Goal: Task Accomplishment & Management: Use online tool/utility

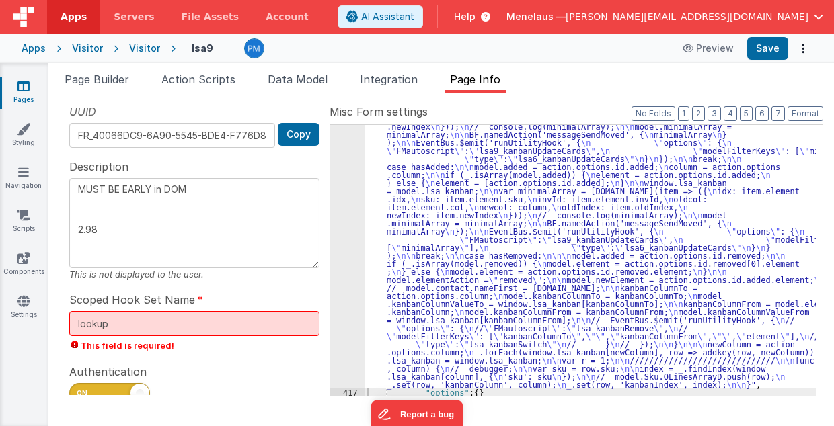
scroll to position [552, 0]
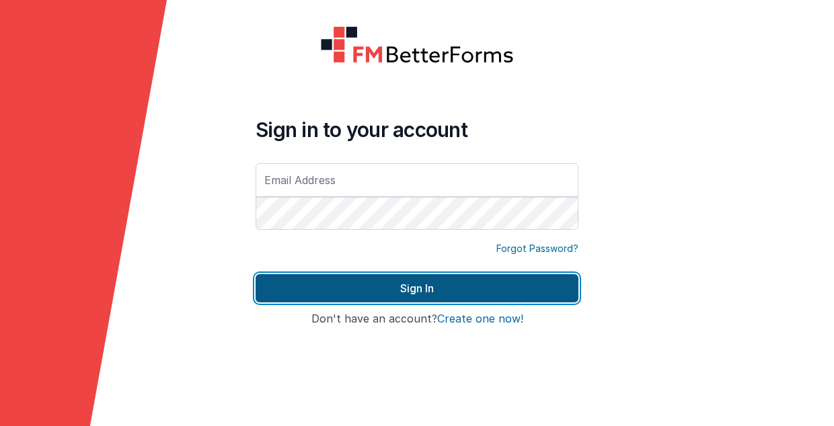
click at [440, 291] on button "Sign In" at bounding box center [417, 288] width 323 height 28
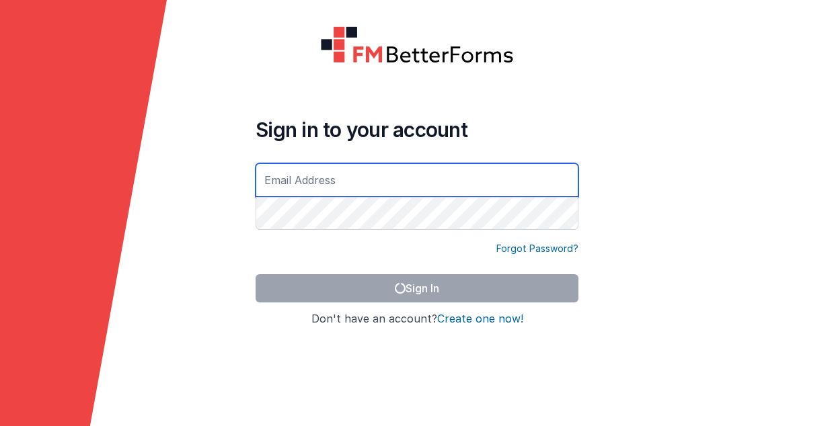
type input "[PERSON_NAME][EMAIL_ADDRESS][DOMAIN_NAME]"
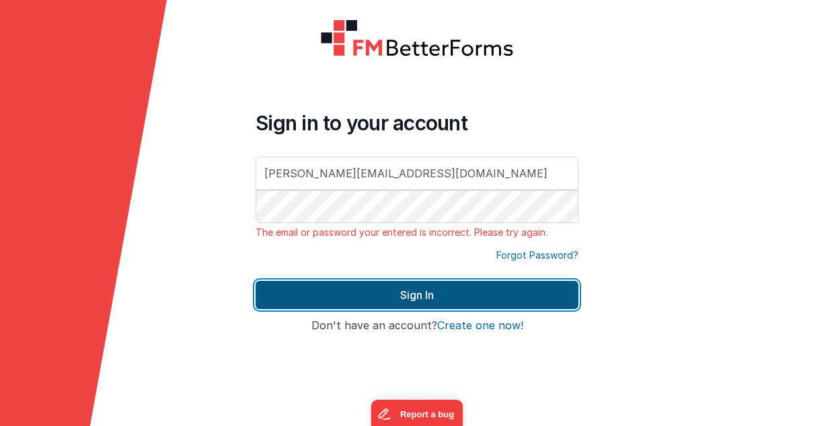
click at [467, 292] on button "Sign In" at bounding box center [417, 295] width 323 height 28
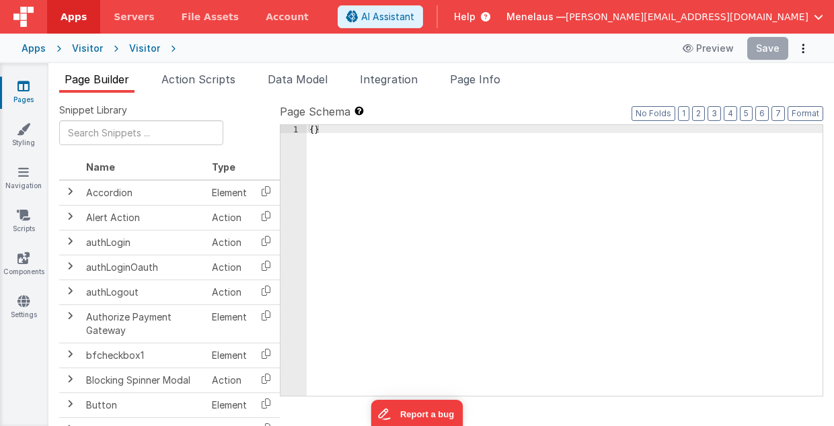
type input "FR_40066DC9-6A90-5545-BDE4-F776D8F9D612"
type textarea "MUST BE EARLY in DOM 2.98"
type input "lookup"
checkbox input "true"
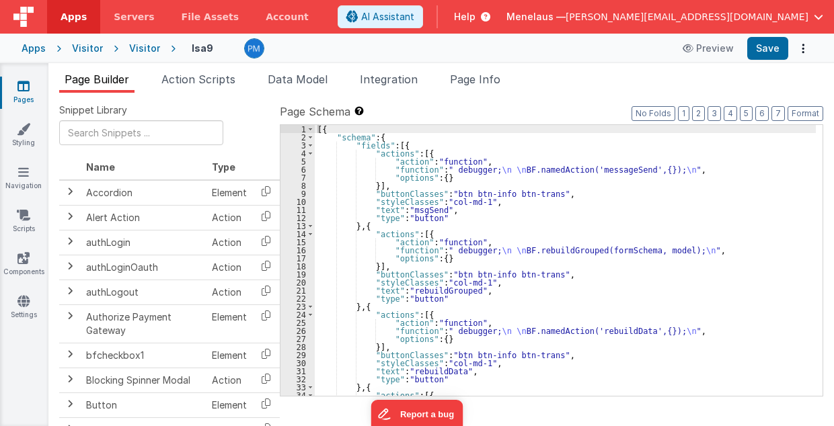
click at [605, 77] on ul "Page Builder Action Scripts Data Model Integration Page Info" at bounding box center [441, 82] width 786 height 22
click at [506, 86] on li "Page Info" at bounding box center [475, 82] width 61 height 22
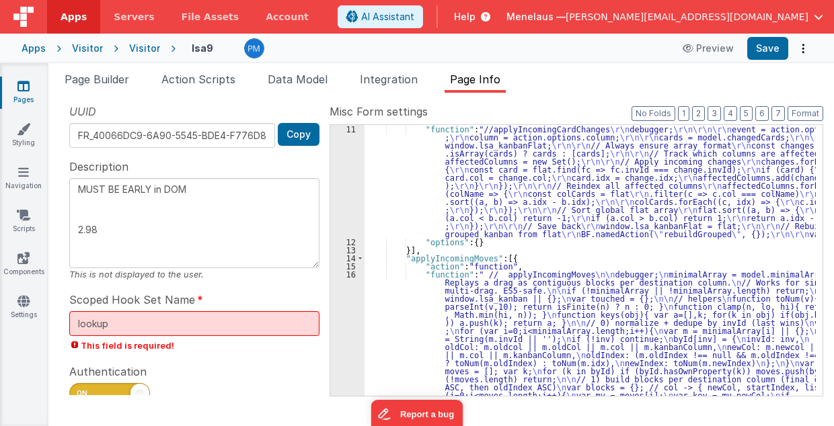
scroll to position [81, 0]
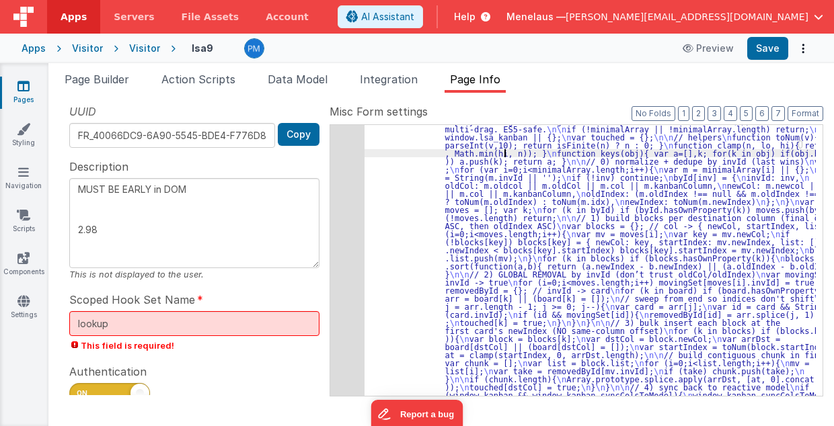
scroll to position [188, 0]
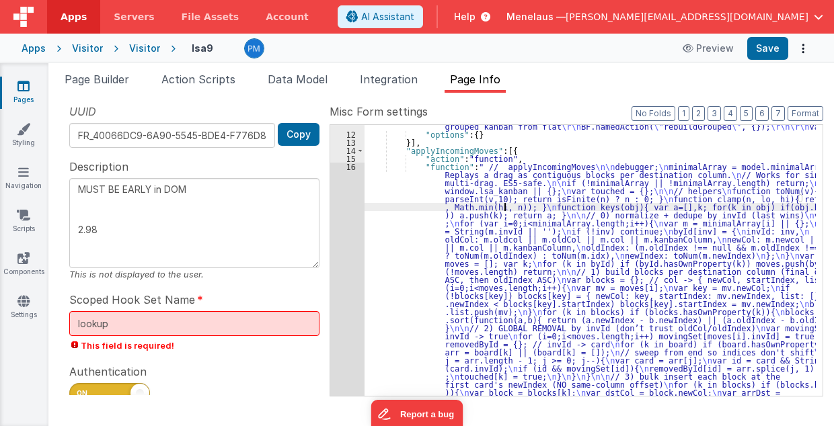
click at [352, 282] on div "16" at bounding box center [347, 320] width 34 height 315
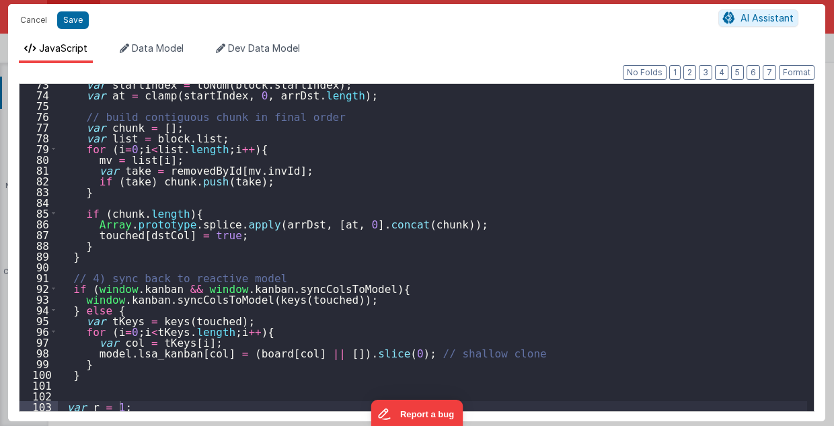
scroll to position [780, 0]
click at [27, 24] on button "Cancel" at bounding box center [33, 20] width 40 height 19
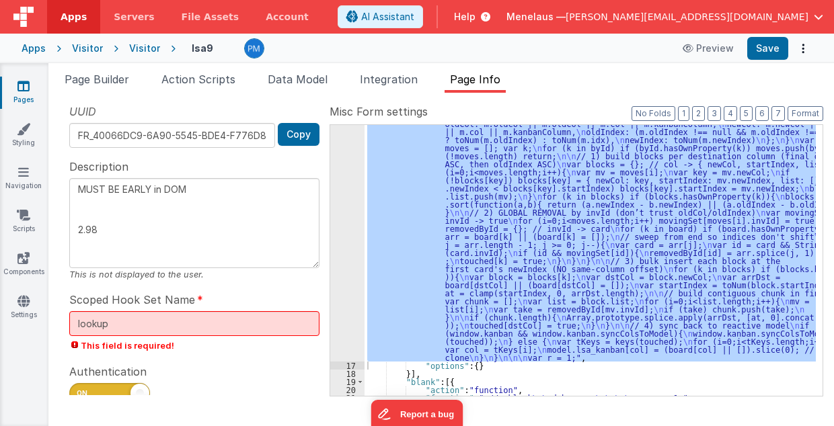
scroll to position [304, 0]
click at [802, 111] on button "Format" at bounding box center [806, 113] width 36 height 15
type textarea "MUST BE EARLY in DOM 2.98"
click at [721, 115] on button "3" at bounding box center [714, 113] width 13 height 15
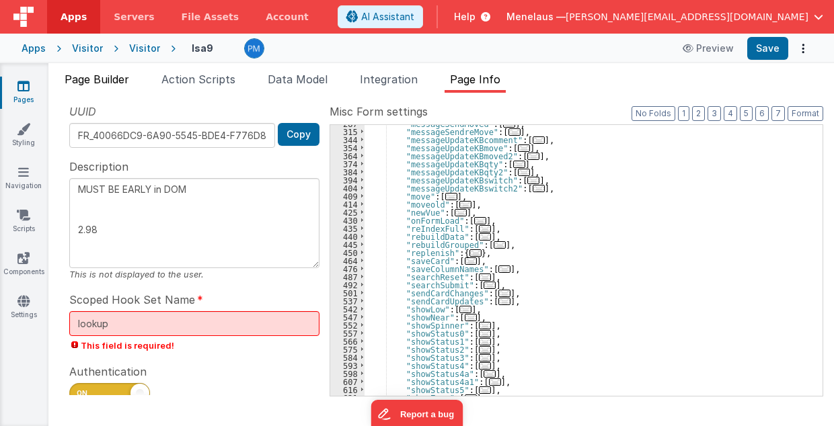
click at [108, 83] on span "Page Builder" at bounding box center [97, 79] width 65 height 13
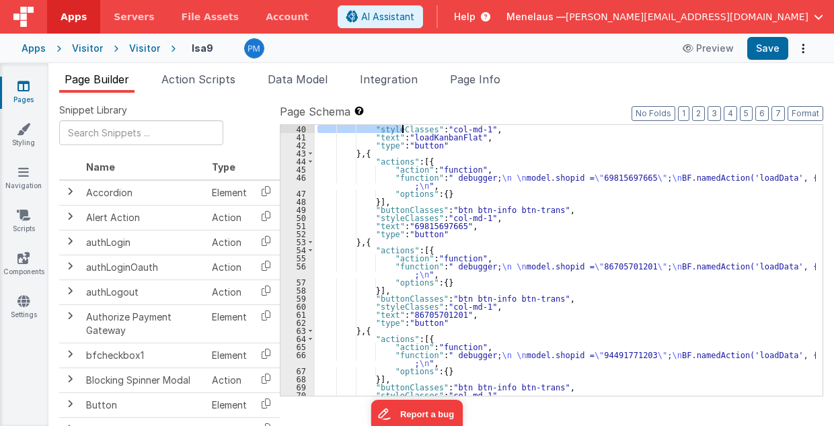
scroll to position [242, 0]
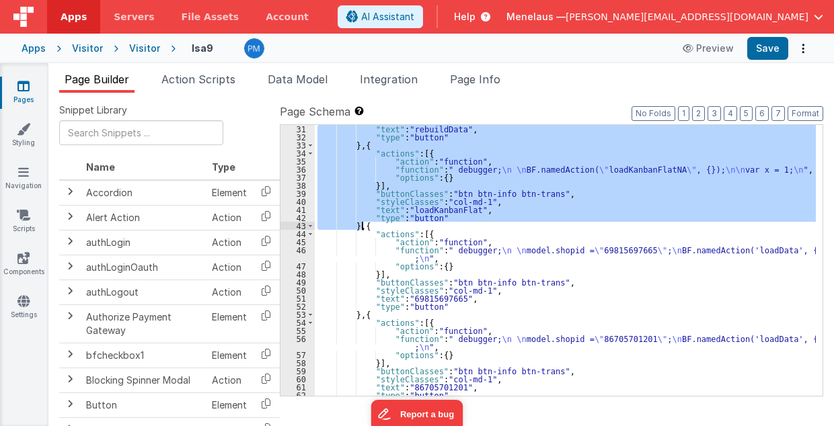
drag, startPoint x: 413, startPoint y: 150, endPoint x: 361, endPoint y: 226, distance: 92.4
click at [361, 226] on div ""text" : "rebuildData" , "type" : "button" } , { "actions" : [{ "action" : "fun…" at bounding box center [566, 269] width 502 height 288
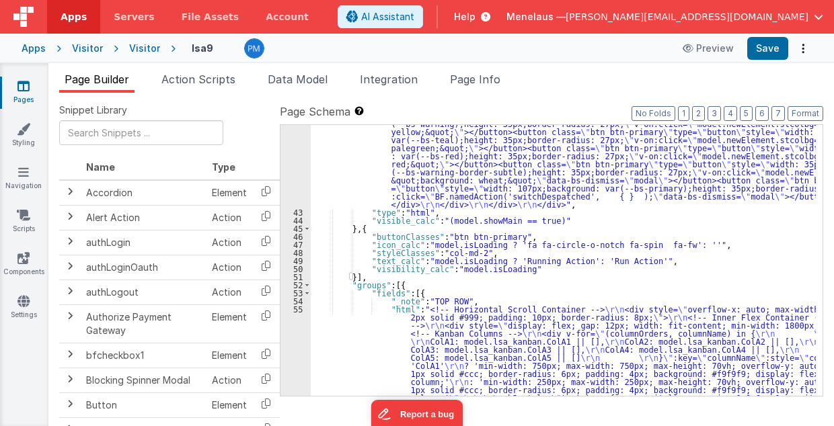
scroll to position [1504, 0]
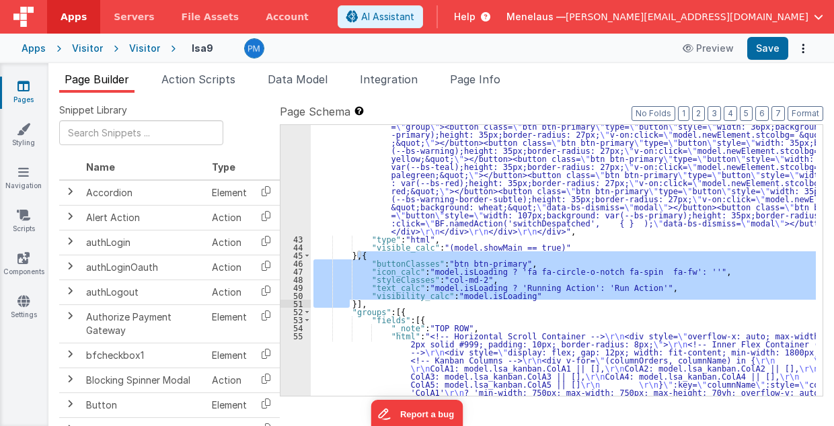
drag, startPoint x: 358, startPoint y: 254, endPoint x: 348, endPoint y: 303, distance: 49.5
click at [348, 303] on div ""html" : "<div class= \" modal modal-xlg \" role= \" dialog \" tabindex= \" -1 …" at bounding box center [564, 399] width 506 height 1119
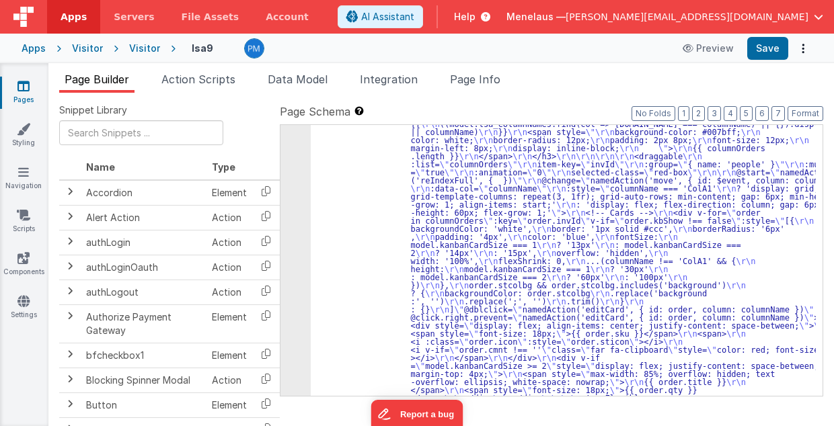
scroll to position [1638, 0]
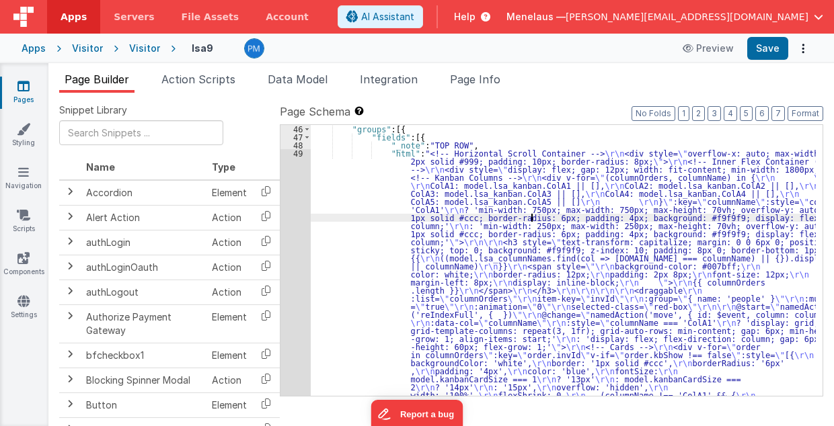
click at [304, 264] on div "49" at bounding box center [295, 375] width 30 height 452
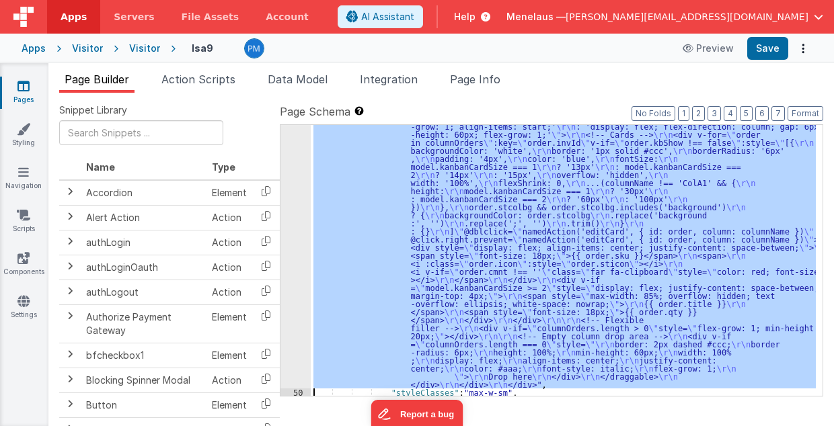
click at [299, 262] on div "49 50 51 52 53 54 55 56 57 58 59 60 61 62" at bounding box center [295, 303] width 30 height 732
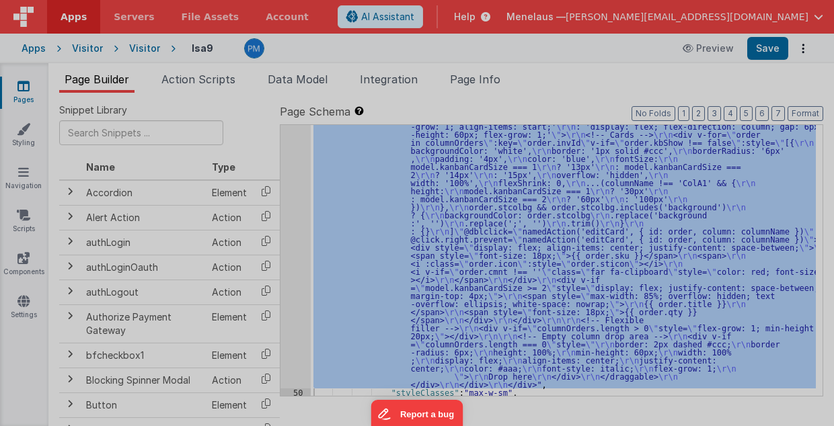
scroll to position [1851, 0]
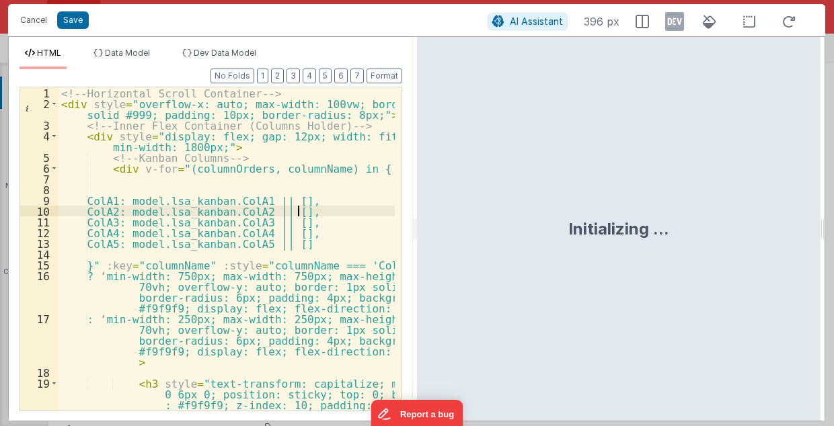
click at [356, 215] on div "<!-- Horizontal Scroll Container --> < div style = "overflow-x: auto; max-width…" at bounding box center [227, 260] width 337 height 346
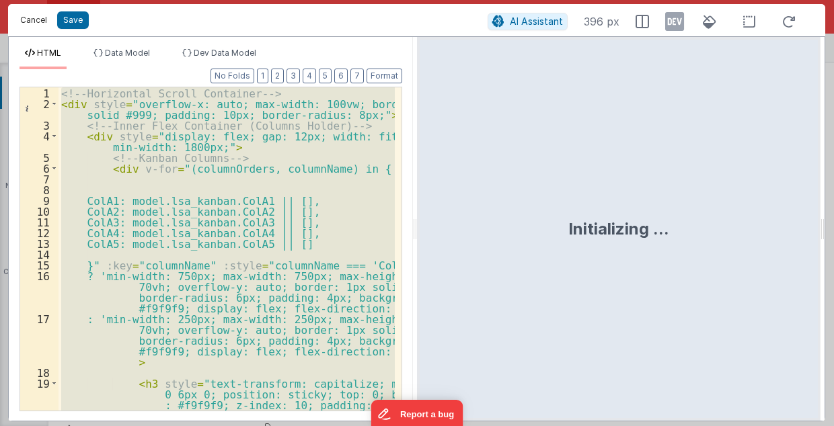
click at [34, 18] on button "Cancel" at bounding box center [33, 20] width 40 height 19
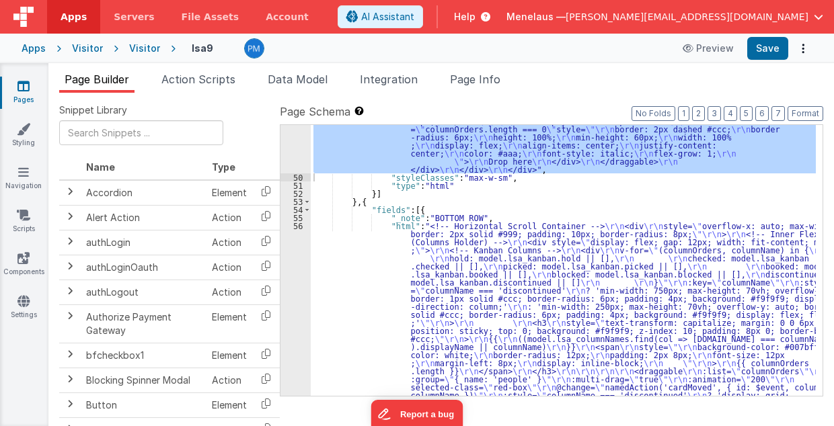
scroll to position [2066, 0]
click at [454, 323] on div ""html" : "<!-- Horizontal Scroll Container --> \r\n <div style= \" overflow-x: …" at bounding box center [564, 314] width 506 height 1184
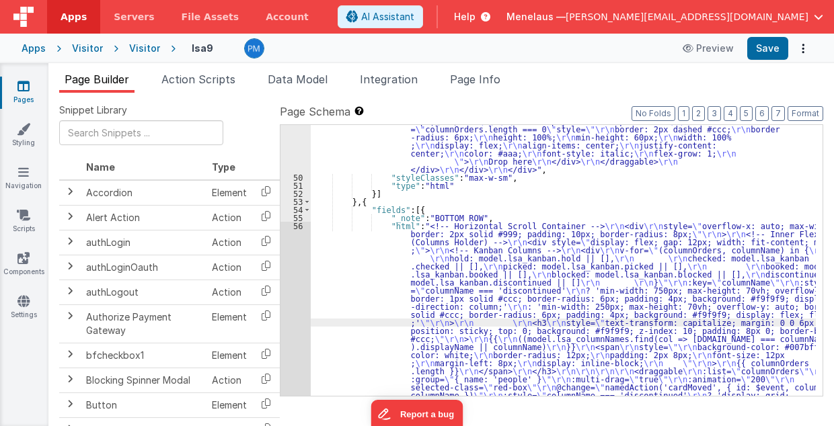
scroll to position [2359, 0]
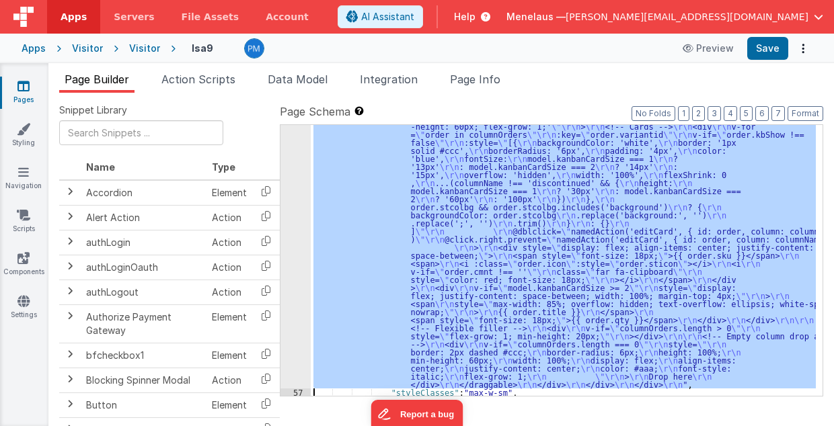
click at [293, 319] on div "56" at bounding box center [295, 159] width 30 height 460
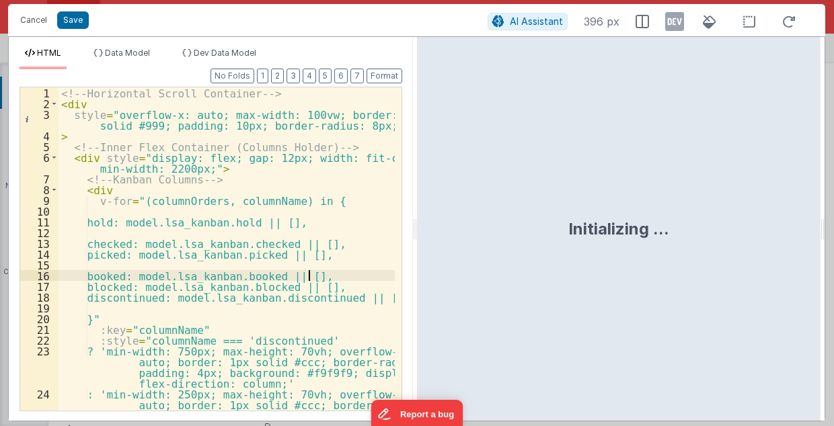
click at [319, 273] on div "<!-- Horizontal Scroll Container --> < div style = "overflow-x: auto; max-width…" at bounding box center [227, 276] width 337 height 379
click at [360, 275] on div "<!-- Horizontal Scroll Container --> < div style = "overflow-x: auto; max-width…" at bounding box center [227, 276] width 337 height 379
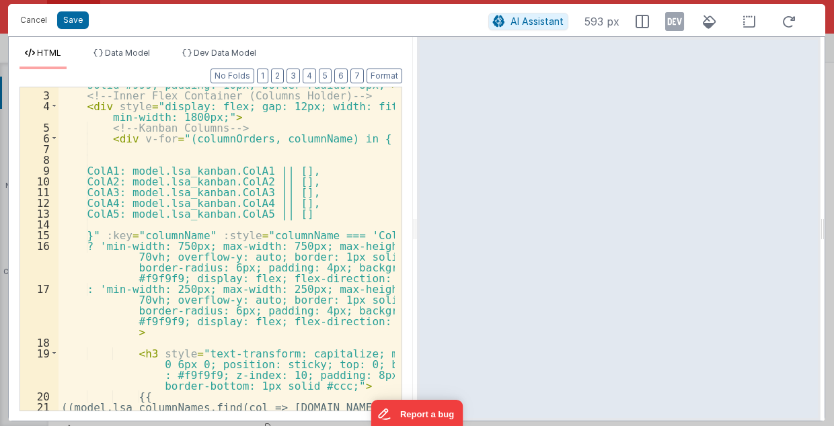
scroll to position [30, 0]
drag, startPoint x: 102, startPoint y: 211, endPoint x: 297, endPoint y: 216, distance: 195.8
click at [297, 216] on div "< div style = "overflow-x: auto; max-width: 100vw; border: 2px solid #999; padd…" at bounding box center [227, 252] width 337 height 368
click at [297, 215] on div "< div style = "overflow-x: auto; max-width: 100vw; border: 2px solid #999; padd…" at bounding box center [227, 249] width 336 height 324
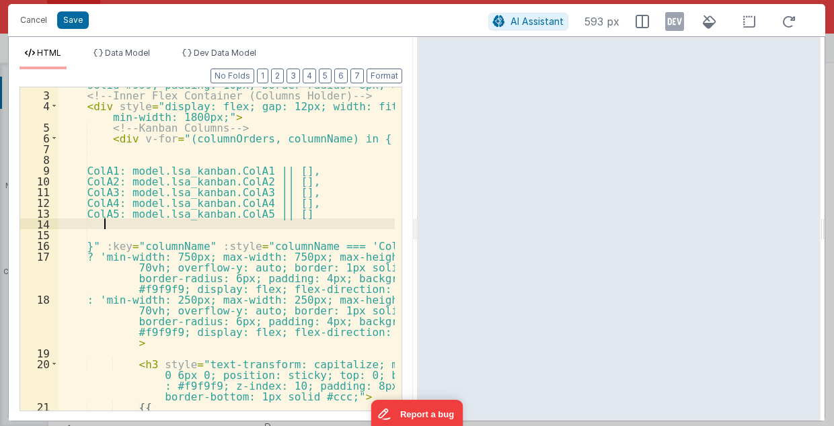
paste textarea
drag, startPoint x: 121, startPoint y: 225, endPoint x: 129, endPoint y: 227, distance: 8.5
click at [129, 227] on div "< div style = "overflow-x: auto; max-width: 100vw; border: 2px solid #999; padd…" at bounding box center [227, 252] width 337 height 368
click at [120, 167] on div "< div style = "overflow-x: auto; max-width: 100vw; border: 2px solid #999; padd…" at bounding box center [227, 252] width 337 height 368
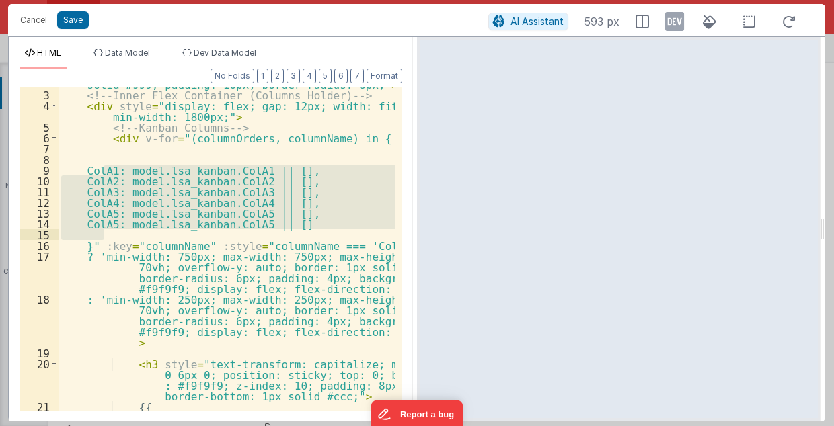
drag, startPoint x: 104, startPoint y: 166, endPoint x: 303, endPoint y: 227, distance: 207.4
click at [301, 230] on div "< div style = "overflow-x: auto; max-width: 100vw; border: 2px solid #999; padd…" at bounding box center [227, 252] width 337 height 368
drag, startPoint x: 347, startPoint y: 23, endPoint x: 289, endPoint y: 108, distance: 103.0
click at [347, 23] on div "Cancel Save" at bounding box center [250, 20] width 475 height 19
click at [137, 182] on div "< div style = "overflow-x: auto; max-width: 100vw; border: 2px solid #999; padd…" at bounding box center [227, 249] width 336 height 324
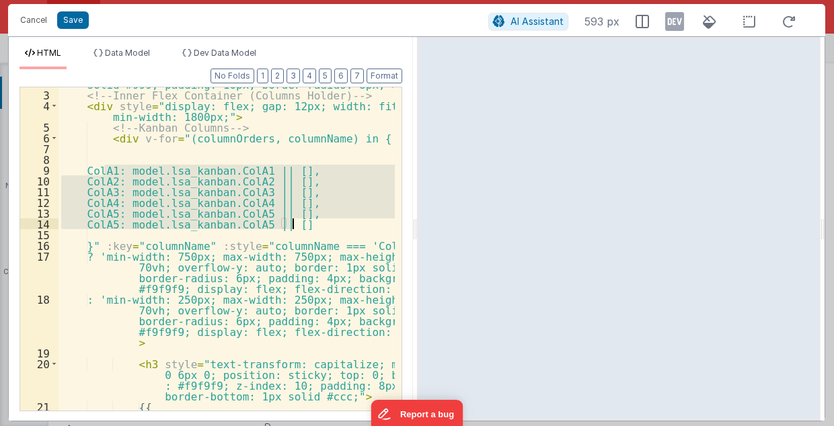
drag, startPoint x: 104, startPoint y: 168, endPoint x: 300, endPoint y: 223, distance: 203.8
click at [300, 223] on div "< div style = "overflow-x: auto; max-width: 100vw; border: 2px solid #999; padd…" at bounding box center [227, 252] width 337 height 368
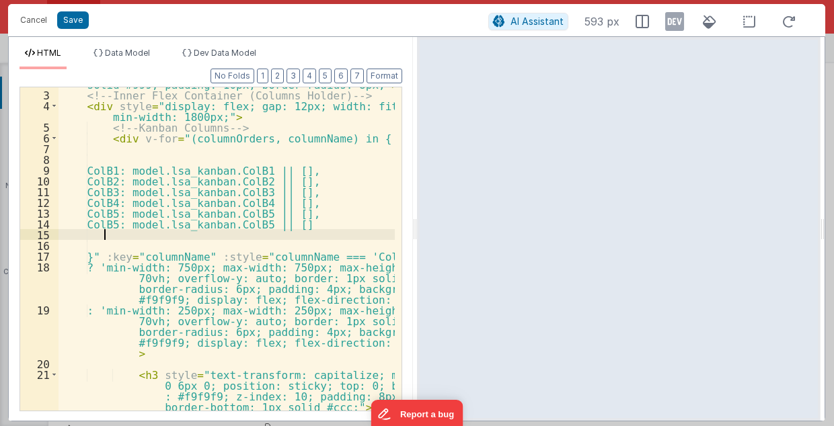
click at [128, 225] on div "< div style = "overflow-x: auto; max-width: 100vw; border: 2px solid #999; padd…" at bounding box center [227, 246] width 337 height 357
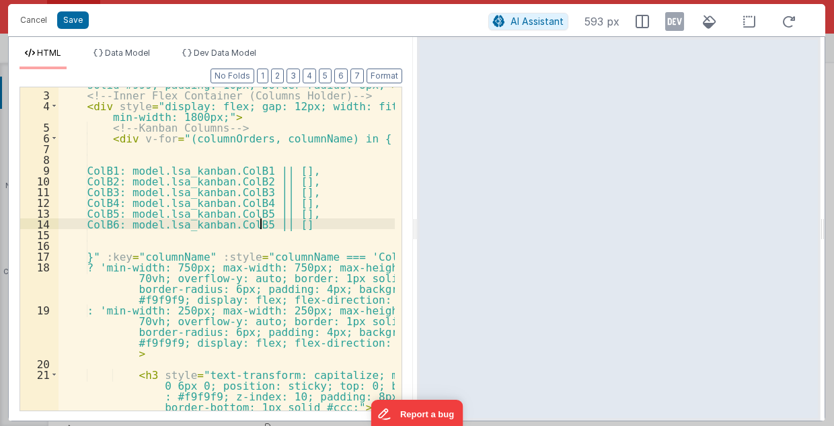
click at [261, 223] on div "< div style = "overflow-x: auto; max-width: 100vw; border: 2px solid #999; padd…" at bounding box center [227, 246] width 337 height 357
click at [343, 227] on div "< div style = "overflow-x: auto; max-width: 100vw; border: 2px solid #999; padd…" at bounding box center [227, 246] width 337 height 357
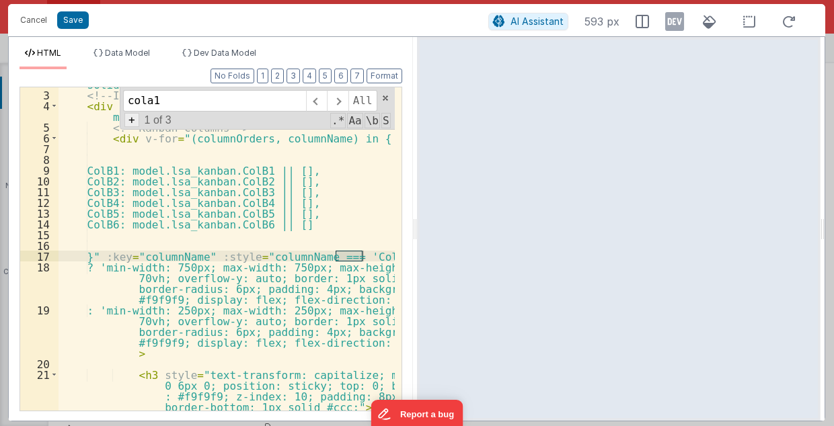
type input "cola1"
click at [133, 117] on span "+" at bounding box center [131, 120] width 15 height 14
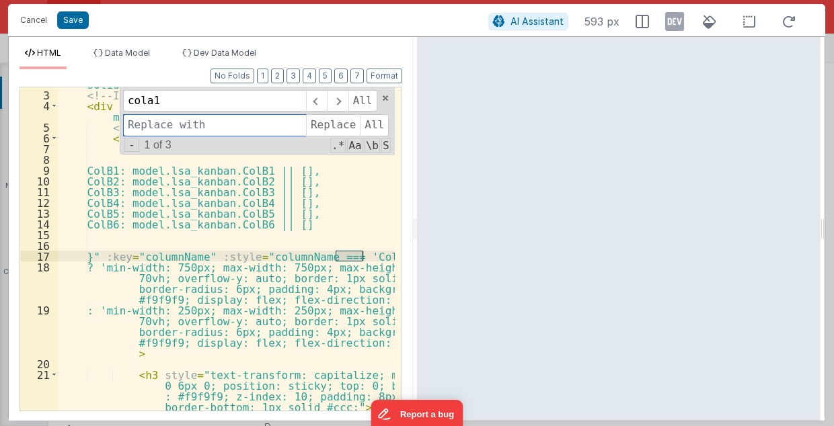
click at [154, 121] on input at bounding box center [214, 125] width 183 height 22
click at [118, 225] on div "< div style = "overflow-x: auto; max-width: 100vw; border: 2px solid #999; padd…" at bounding box center [227, 246] width 337 height 357
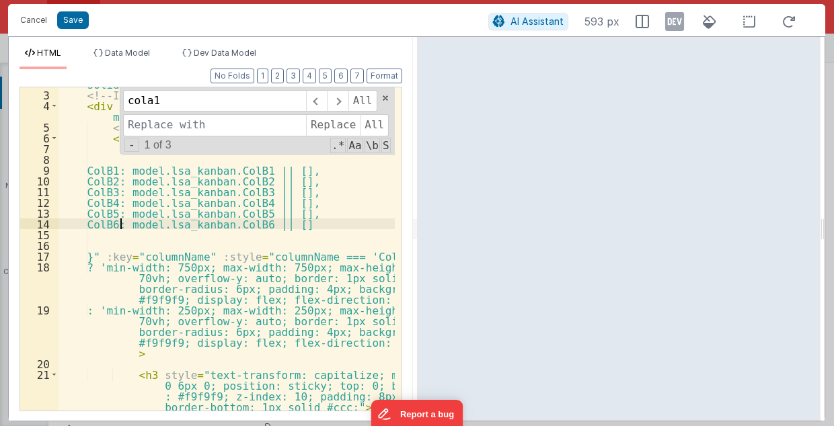
click at [118, 225] on div "< div style = "overflow-x: auto; max-width: 100vw; border: 2px solid #999; padd…" at bounding box center [227, 246] width 337 height 357
click at [146, 126] on input at bounding box center [214, 125] width 183 height 22
paste input "ColB6"
type input "ColB6"
click at [370, 126] on span "All" at bounding box center [374, 125] width 29 height 22
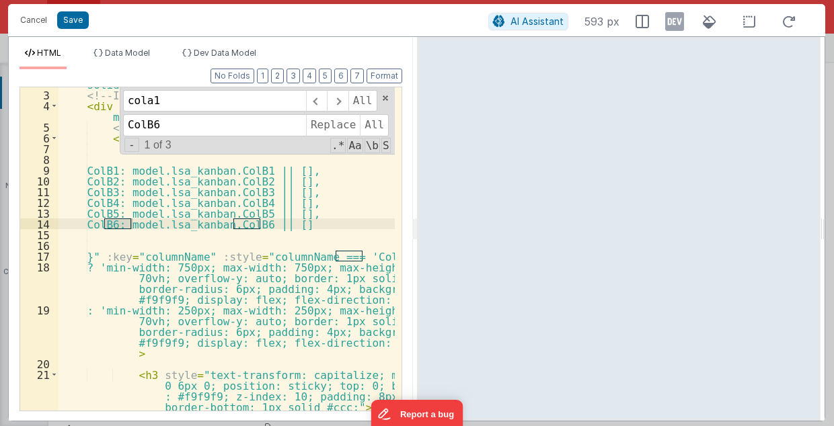
click at [186, 267] on div "< div style = "overflow-x: auto; max-width: 100vw; border: 2px solid #999; padd…" at bounding box center [227, 246] width 337 height 357
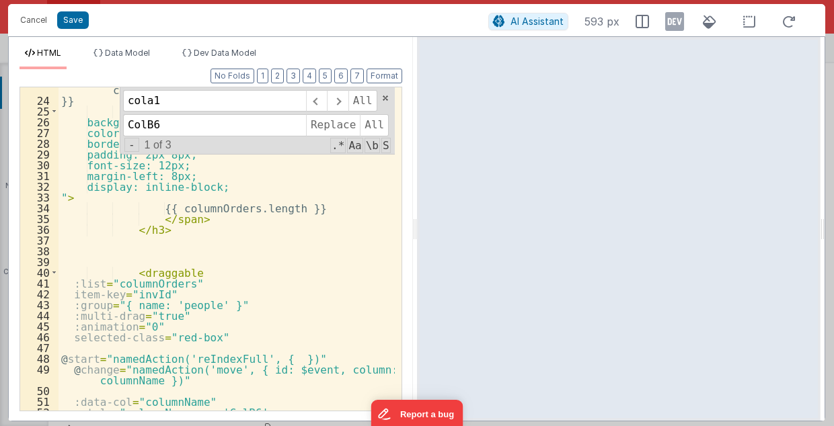
scroll to position [488, 0]
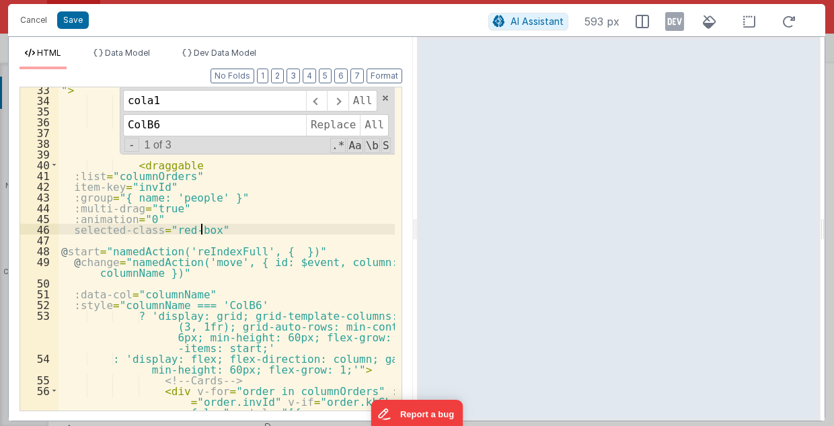
click at [353, 225] on div "" > {{ columnOrders.length }} </ span > </ h3 > < draggable :list = "columnOrde…" at bounding box center [227, 257] width 337 height 346
click at [75, 20] on button "Save" at bounding box center [73, 19] width 32 height 17
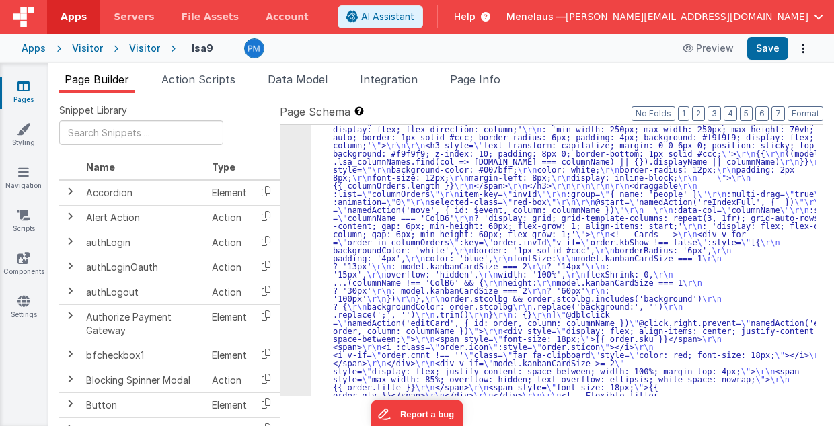
scroll to position [2335, 0]
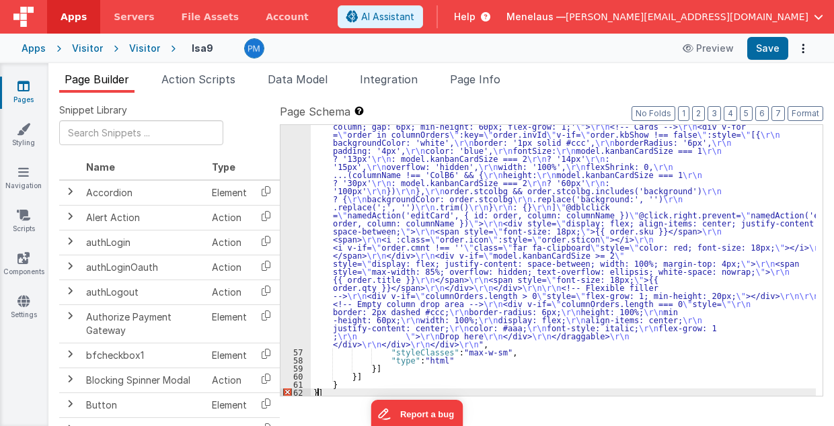
click at [317, 391] on div ""html" : "<!-- Horizontal Scroll Container --> \r\n <div style= \" overflow-x: …" at bounding box center [564, 290] width 506 height 675
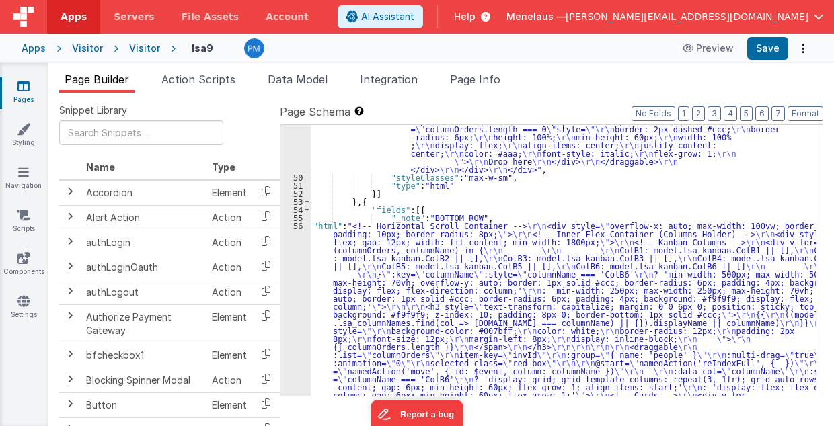
scroll to position [1959, 0]
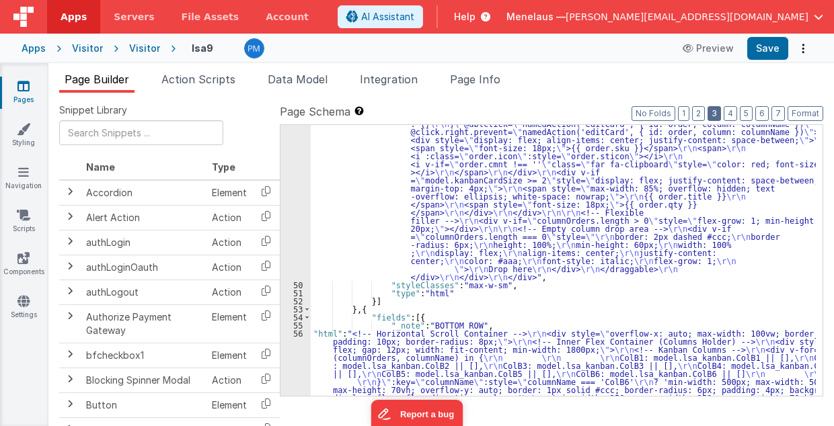
click at [719, 110] on button "3" at bounding box center [714, 113] width 13 height 15
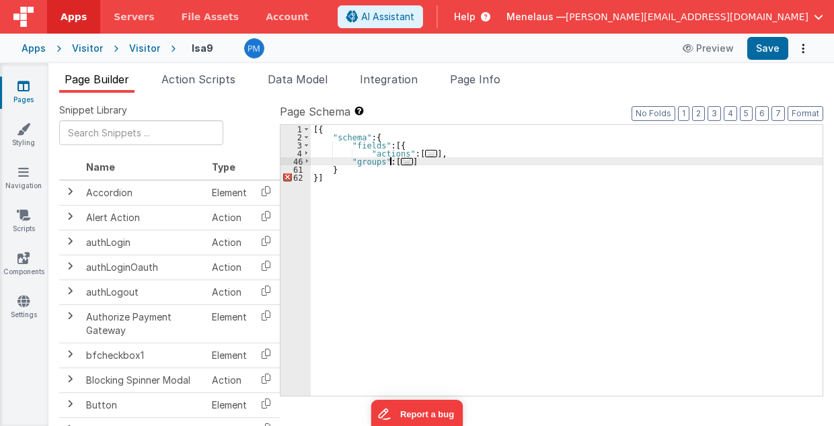
click at [401, 160] on span "..." at bounding box center [407, 161] width 12 height 7
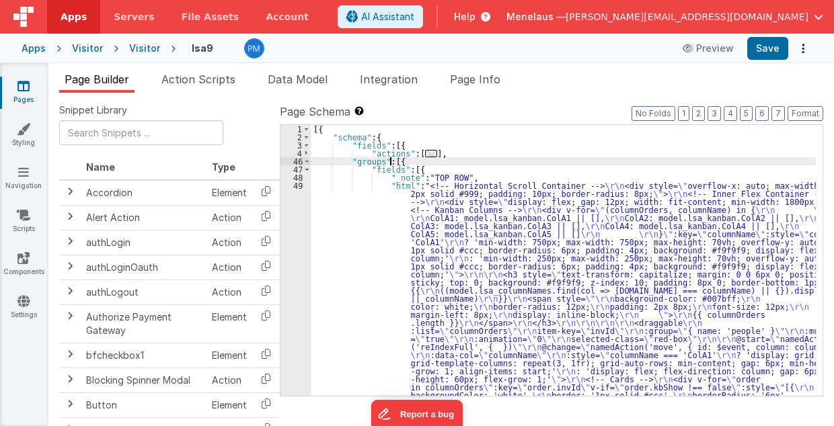
scroll to position [713, 0]
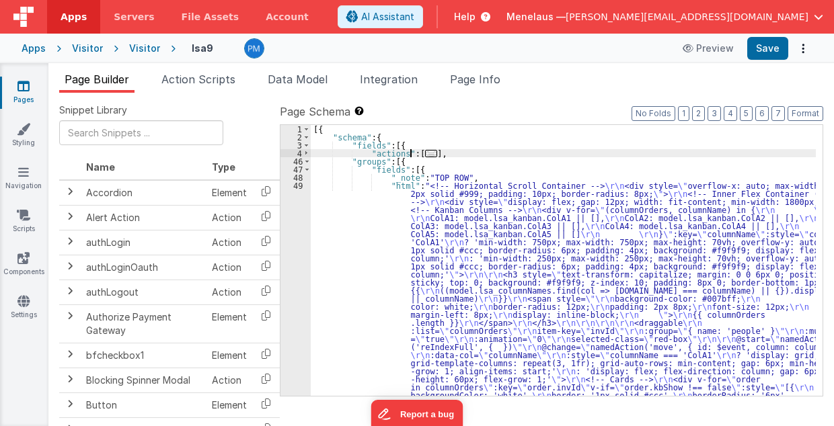
click at [425, 152] on span "..." at bounding box center [431, 153] width 12 height 7
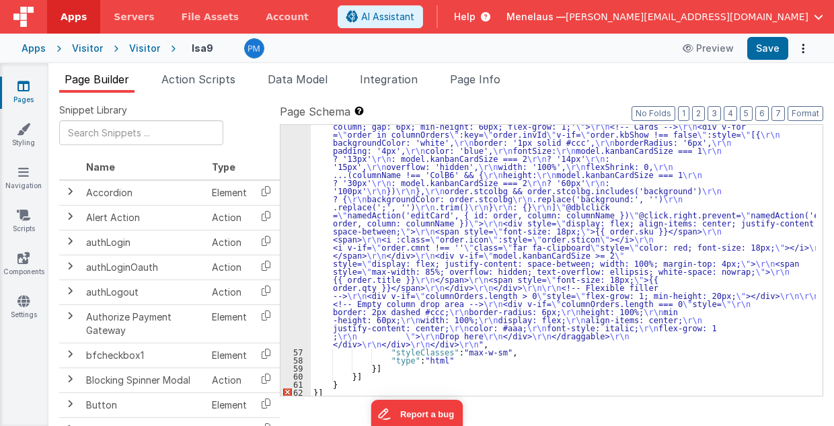
scroll to position [2335, 0]
click at [442, 219] on div ""html" : "<!-- Horizontal Scroll Container --> \r\n <div style= \" overflow-x: …" at bounding box center [564, 290] width 506 height 675
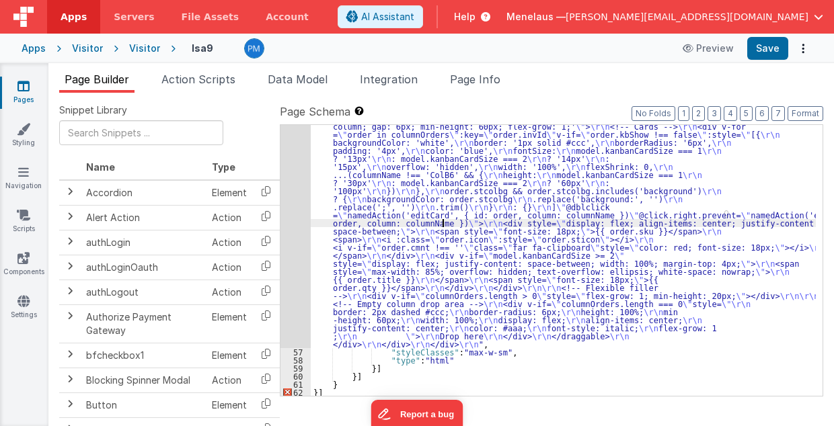
click at [299, 225] on div "56" at bounding box center [295, 150] width 30 height 395
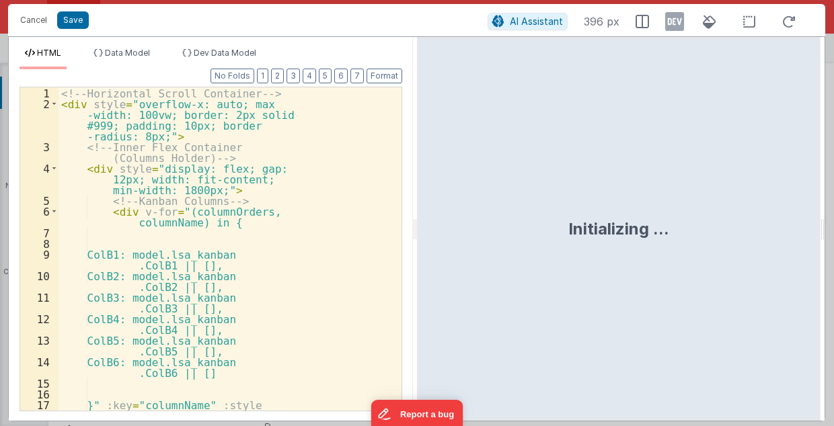
click at [305, 243] on div "<!-- Horizontal Scroll Container --> < div style = "overflow-x: auto; max -widt…" at bounding box center [227, 303] width 336 height 432
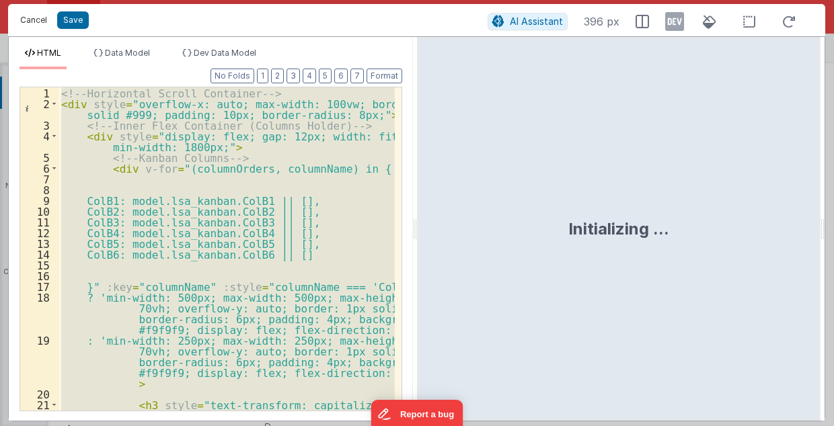
drag, startPoint x: 42, startPoint y: 20, endPoint x: 597, endPoint y: 146, distance: 569.6
click at [42, 20] on button "Cancel" at bounding box center [33, 20] width 40 height 19
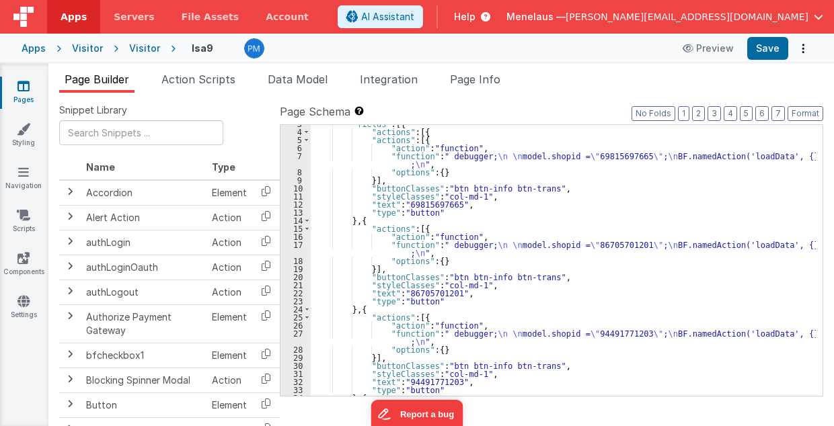
scroll to position [0, 0]
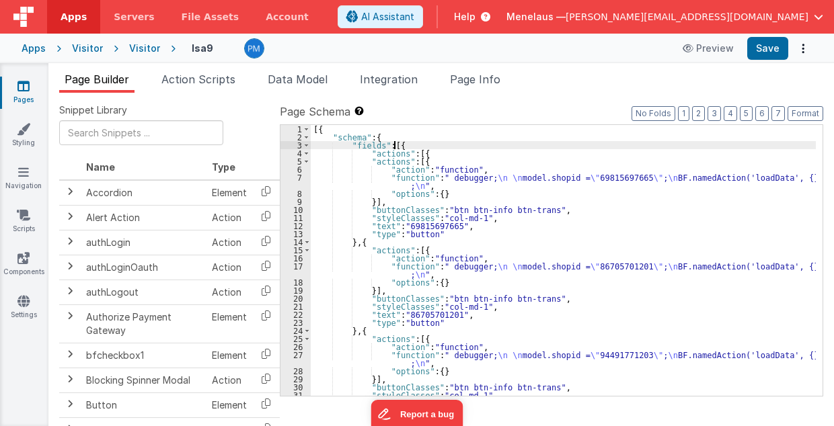
click at [393, 144] on div "[{ "schema" : { "fields" : [{ "actions" : [{ "actions" : [{ "action" : "functio…" at bounding box center [564, 269] width 506 height 288
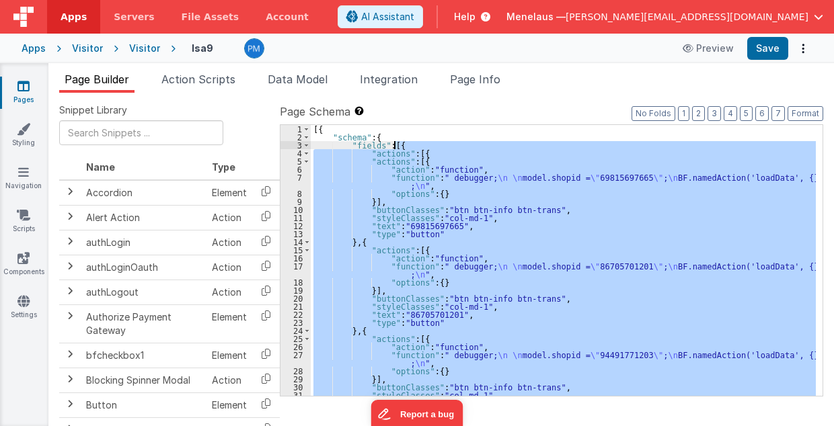
click at [393, 144] on div "[{ "schema" : { "fields" : [{ "actions" : [{ "actions" : [{ "action" : "functio…" at bounding box center [564, 269] width 506 height 288
click at [410, 152] on div "[{ "schema" : { "fields" : [{ "actions" : [{ "actions" : [{ "action" : "functio…" at bounding box center [563, 260] width 505 height 271
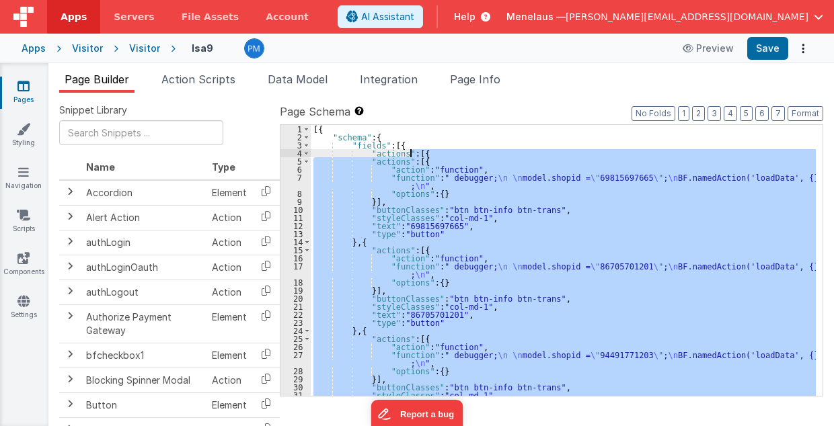
click at [411, 153] on div "[{ "schema" : { "fields" : [{ "actions" : [{ "actions" : [{ "action" : "functio…" at bounding box center [564, 269] width 506 height 288
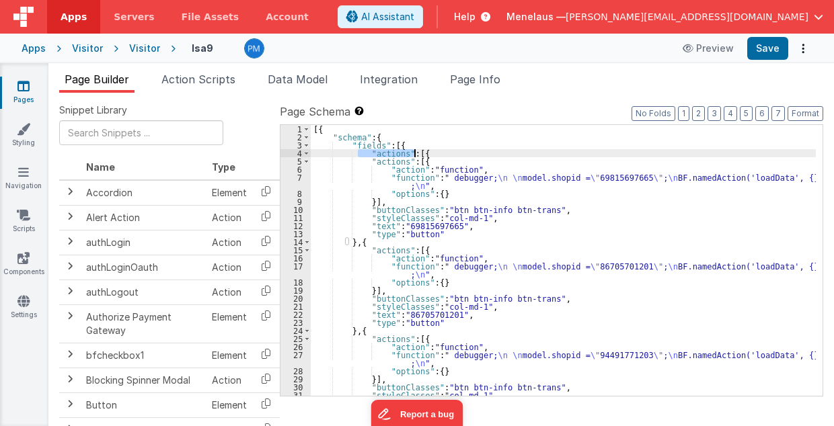
drag, startPoint x: 359, startPoint y: 152, endPoint x: 417, endPoint y: 152, distance: 57.8
click at [417, 152] on div "[{ "schema" : { "fields" : [{ "actions" : [{ "actions" : [{ "action" : "functio…" at bounding box center [564, 269] width 506 height 288
click at [464, 79] on span "Page Info" at bounding box center [475, 79] width 50 height 13
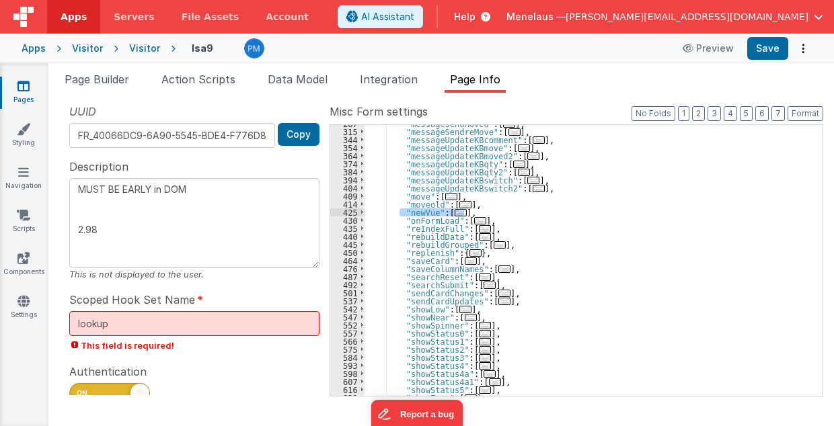
drag, startPoint x: 400, startPoint y: 211, endPoint x: 467, endPoint y: 210, distance: 67.3
click at [467, 210] on div ""messageSendMoved" : [ ... ] , "messageSendreMove" : [ ... ] , "messageUpdateKB…" at bounding box center [591, 264] width 452 height 288
click at [447, 211] on div ""messageSendMoved" : [ ... ] , "messageSendreMove" : [ ... ] , "messageUpdateKB…" at bounding box center [590, 260] width 451 height 271
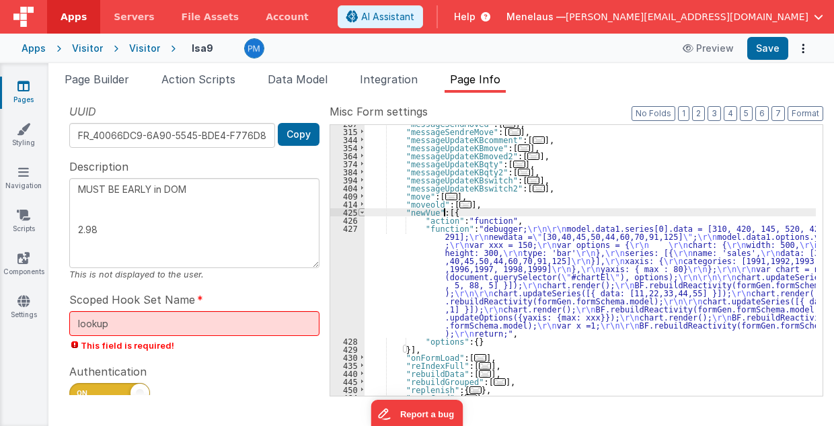
click at [361, 211] on span at bounding box center [361, 213] width 7 height 8
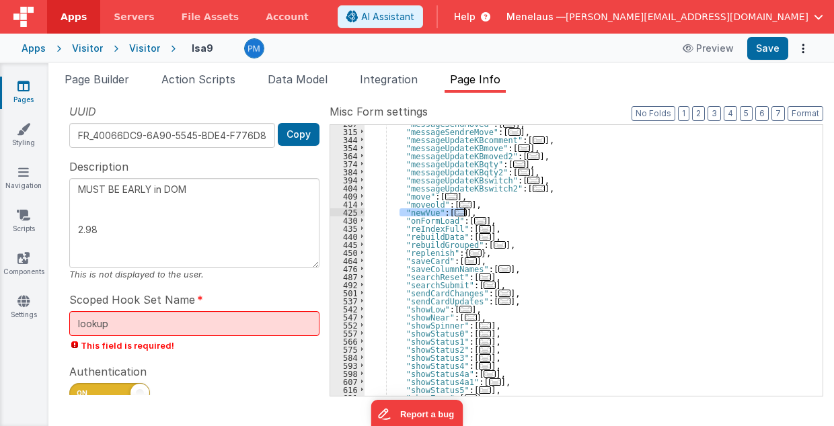
drag, startPoint x: 398, startPoint y: 211, endPoint x: 468, endPoint y: 211, distance: 69.9
click at [468, 211] on div ""messageSendMoved" : [ ... ] , "messageSendreMove" : [ ... ] , "messageUpdateKB…" at bounding box center [591, 264] width 452 height 288
click at [468, 211] on div ""messageSendMoved" : [ ... ] , "messageSendreMove" : [ ... ] , "messageUpdateKB…" at bounding box center [590, 260] width 451 height 271
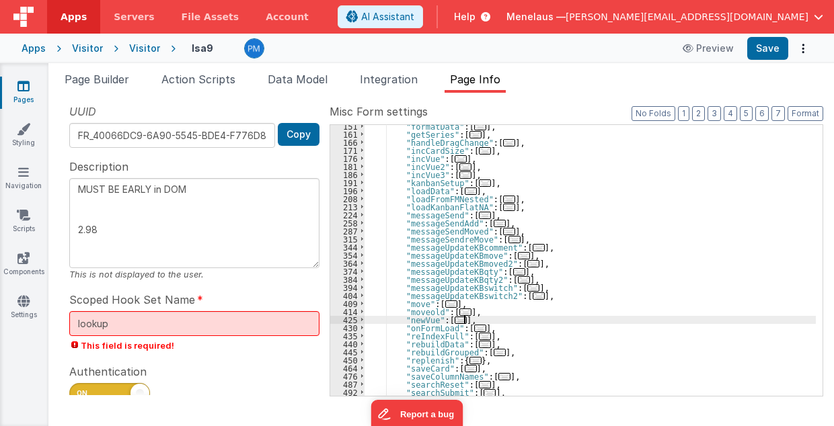
scroll to position [196, 0]
click at [513, 209] on div ""formatData" : [ ... ] , "getSeries" : [ ... ] , "handleDragChange" : [ ... ] ,…" at bounding box center [591, 266] width 452 height 288
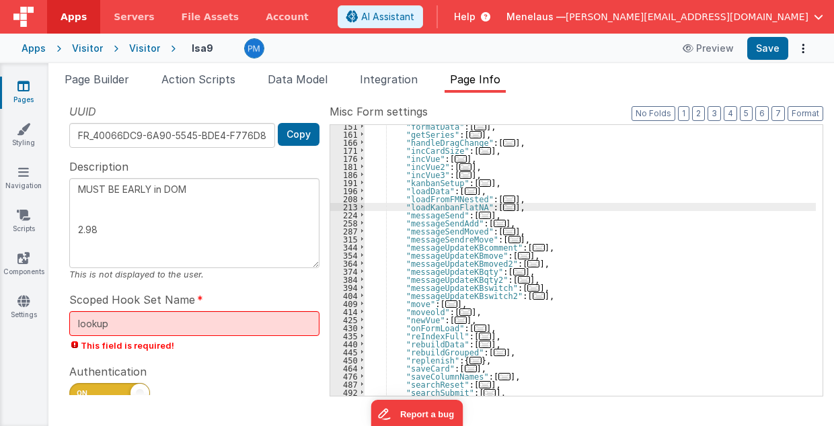
type textarea "MUST BE EARLY in DOM 2.98"
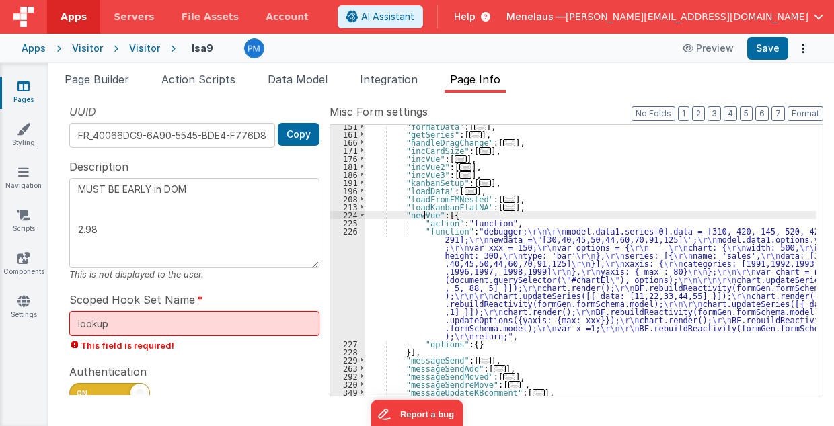
click at [424, 215] on div ""formatData" : [ ... ] , "getSeries" : [ ... ] , "handleDragChange" : [ ... ] ,…" at bounding box center [591, 266] width 452 height 288
type textarea "MUST BE EARLY in DOM 2.98"
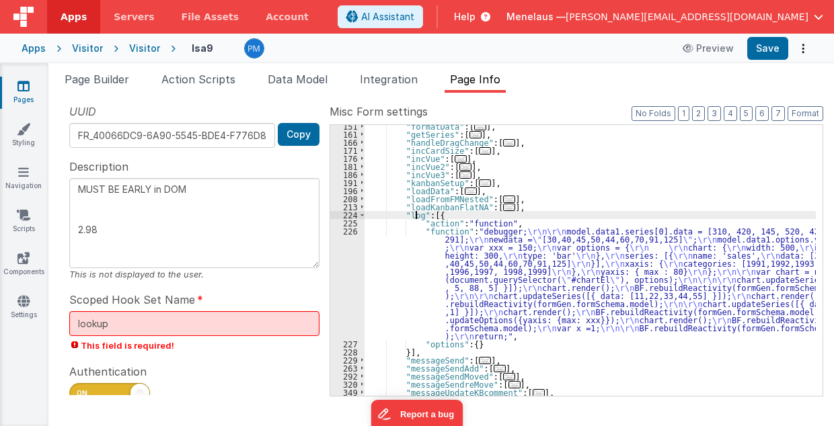
type textarea "MUST BE EARLY in DOM 2.98"
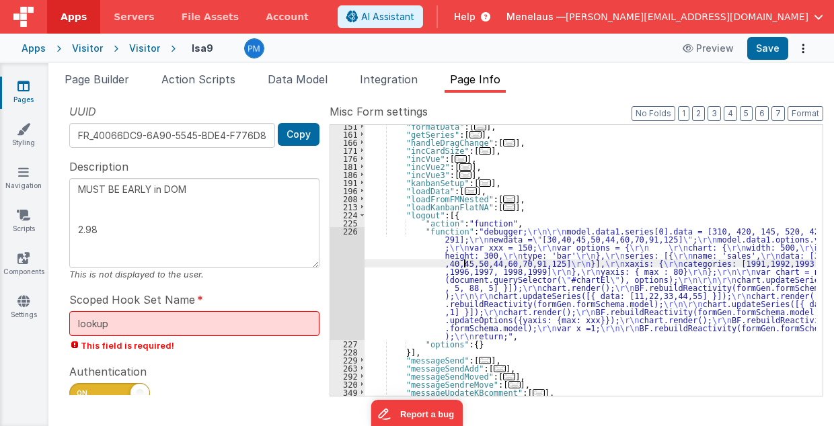
click at [465, 266] on div ""formatData" : [ ... ] , "getSeries" : [ ... ] , "handleDragChange" : [ ... ] ,…" at bounding box center [591, 266] width 452 height 288
click at [86, 79] on span "Page Builder" at bounding box center [97, 79] width 65 height 13
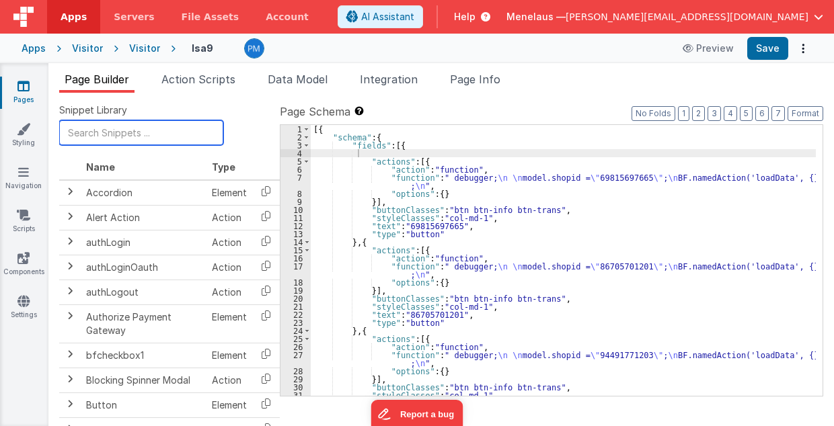
click at [104, 132] on input "text" at bounding box center [141, 132] width 164 height 25
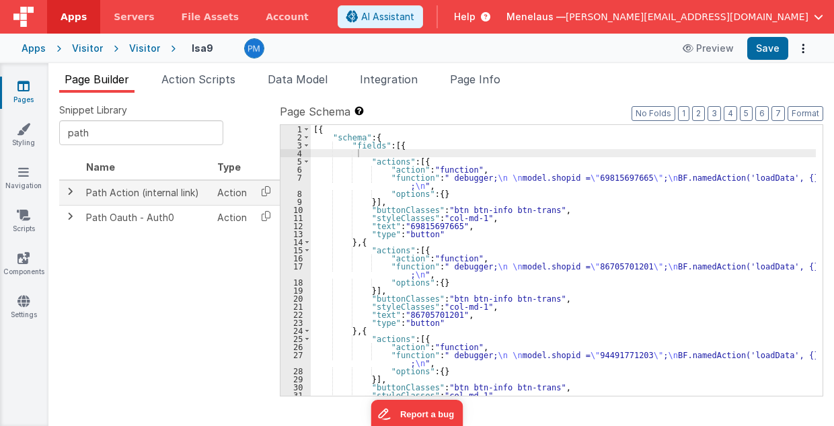
click at [73, 190] on span at bounding box center [70, 191] width 11 height 11
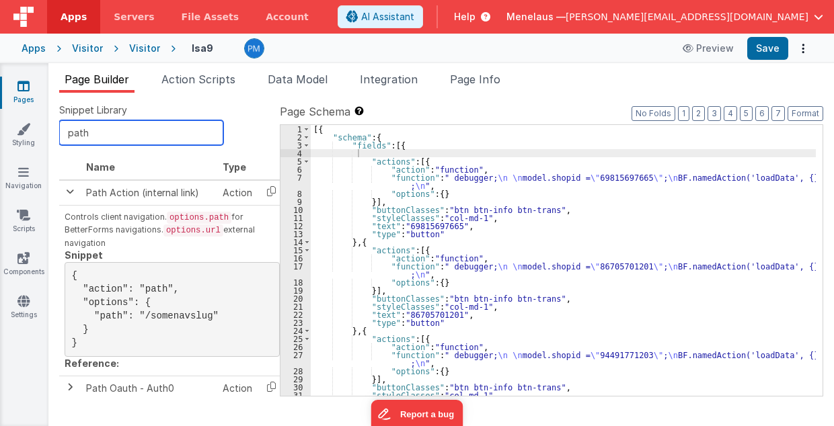
drag, startPoint x: 88, startPoint y: 132, endPoint x: 61, endPoint y: 130, distance: 27.6
click at [61, 130] on input "path" at bounding box center [141, 132] width 164 height 25
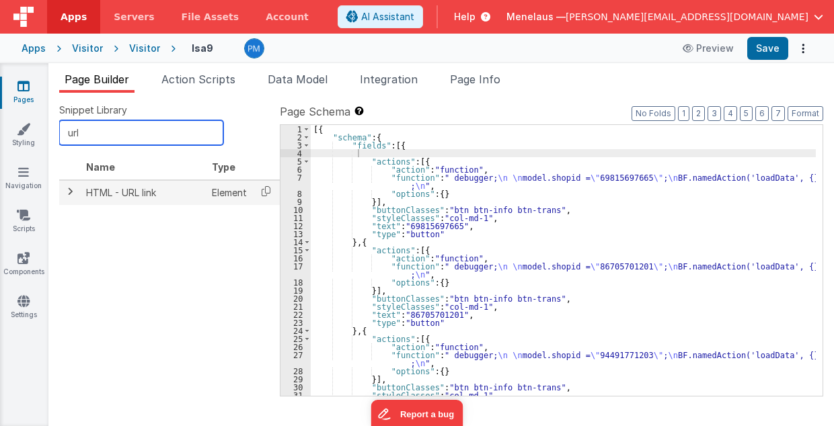
type input "url"
click at [71, 192] on span at bounding box center [70, 191] width 11 height 11
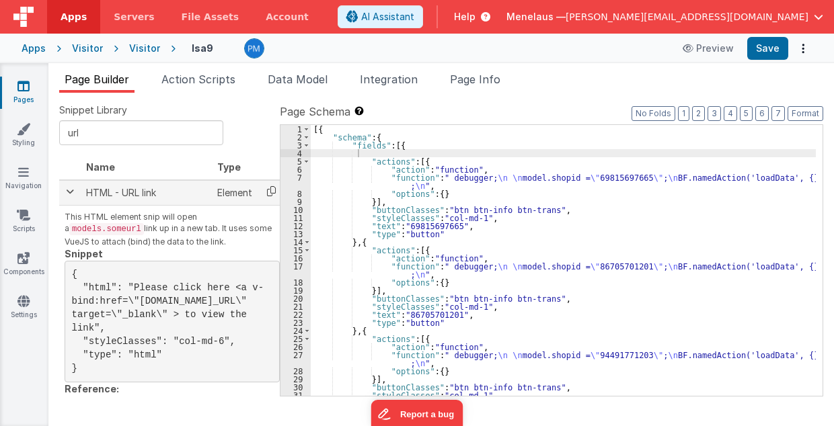
click at [270, 190] on icon at bounding box center [272, 191] width 28 height 21
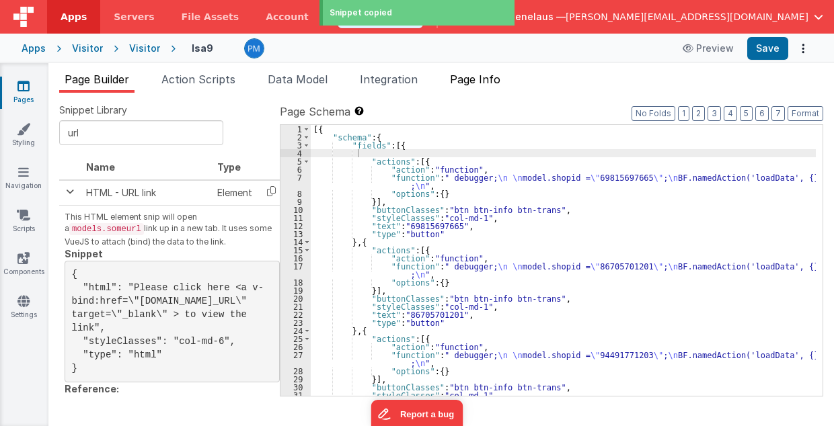
click at [486, 77] on span "Page Info" at bounding box center [475, 79] width 50 height 13
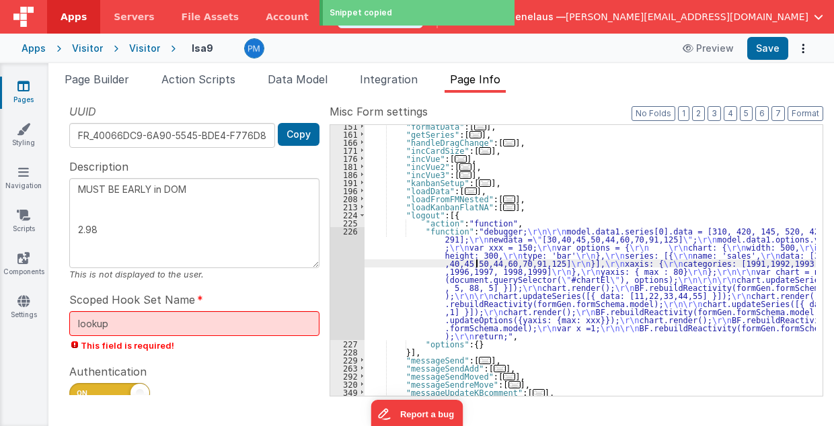
click at [476, 264] on div ""formatData" : [ ... ] , "getSeries" : [ ... ] , "handleDragChange" : [ ... ] ,…" at bounding box center [591, 266] width 452 height 288
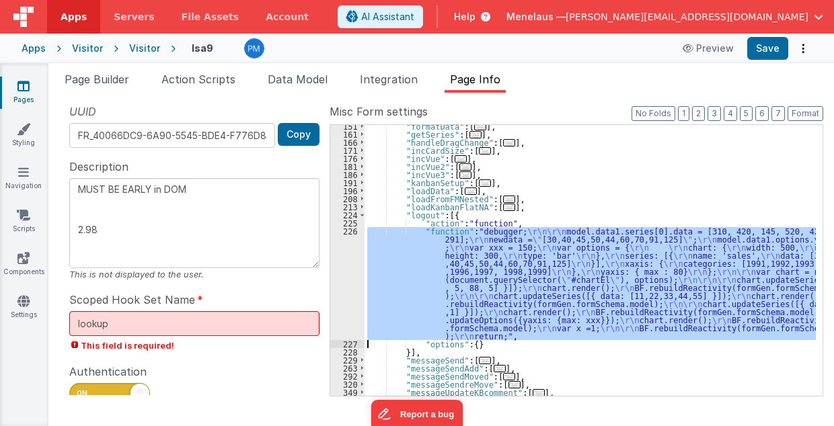
click at [350, 276] on div "226" at bounding box center [347, 283] width 34 height 113
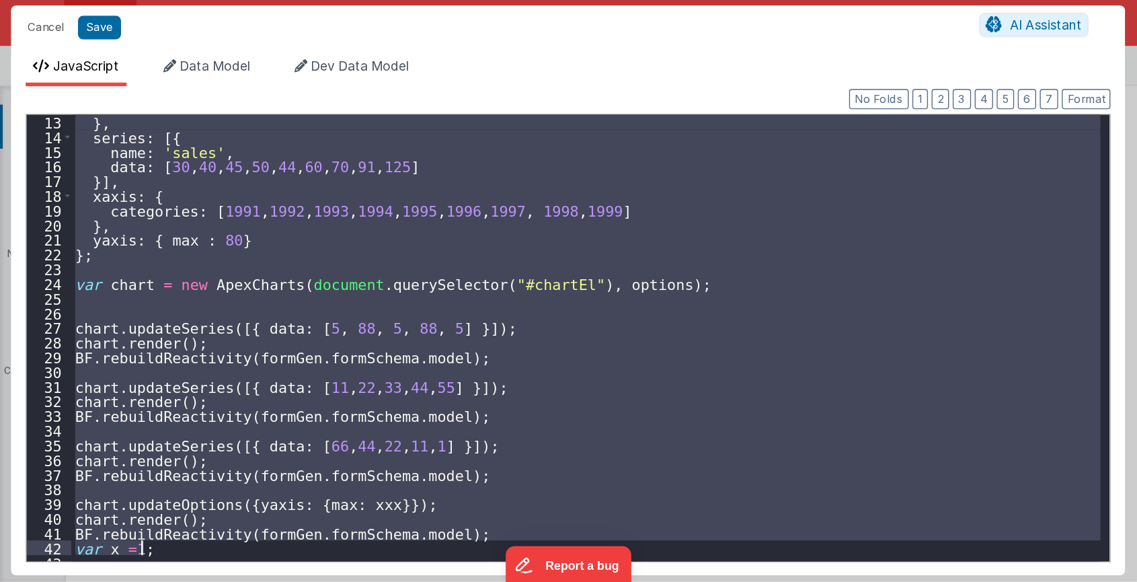
scroll to position [129, 0]
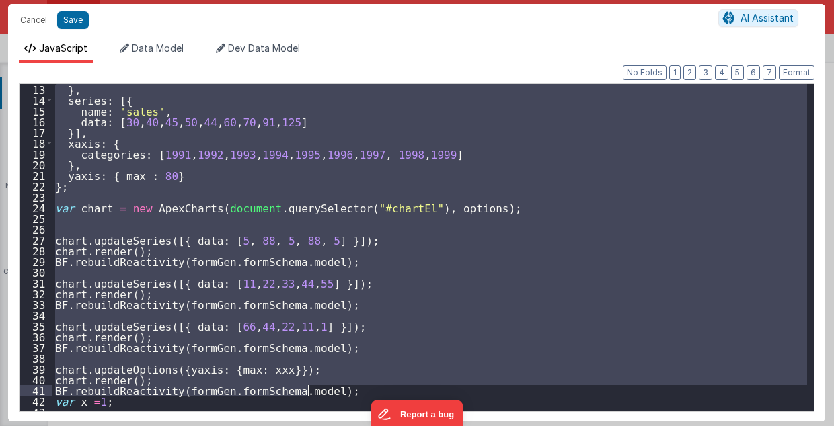
drag, startPoint x: 52, startPoint y: 102, endPoint x: 344, endPoint y: 395, distance: 412.8
click at [344, 395] on div "} , series : [{ name : 'sales' , data : [ 30 , 40 , 45 , 50 , 44 , 60 , 70 , 91…" at bounding box center [429, 259] width 755 height 350
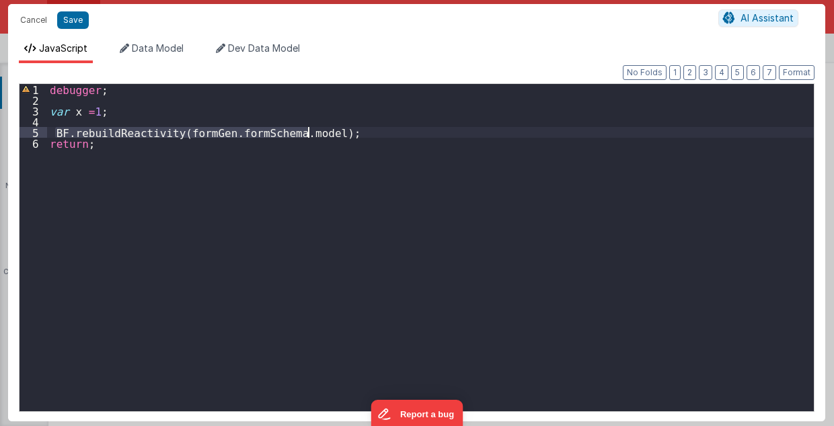
drag, startPoint x: 52, startPoint y: 128, endPoint x: 347, endPoint y: 132, distance: 294.6
click at [347, 132] on div "debugger ; var x = 1 ; BF . rebuildReactivity ( formGen . formSchema . model ) …" at bounding box center [430, 259] width 767 height 350
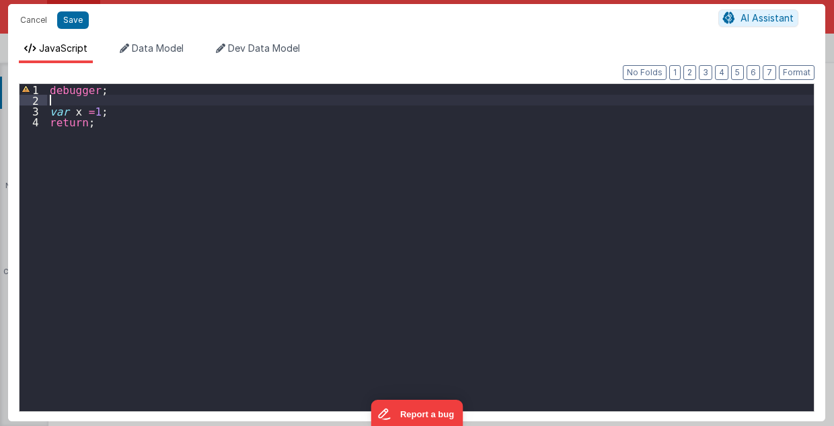
click at [103, 97] on div "debugger ; var x = 1 ; return ;" at bounding box center [430, 259] width 767 height 350
click at [73, 104] on div "debugger ; var x = 1 ; return ;" at bounding box center [430, 259] width 767 height 350
click at [381, 65] on div "Format 7 6 5 4 3 2 1 No Folds 1 2 3 4 5 6 debugger ; var x = 1 ; return ; XXXXX…" at bounding box center [416, 242] width 817 height 358
click at [93, 115] on div "debugger ; var x = 1 ; return ;" at bounding box center [430, 259] width 767 height 350
click at [79, 13] on button "Save" at bounding box center [73, 19] width 32 height 17
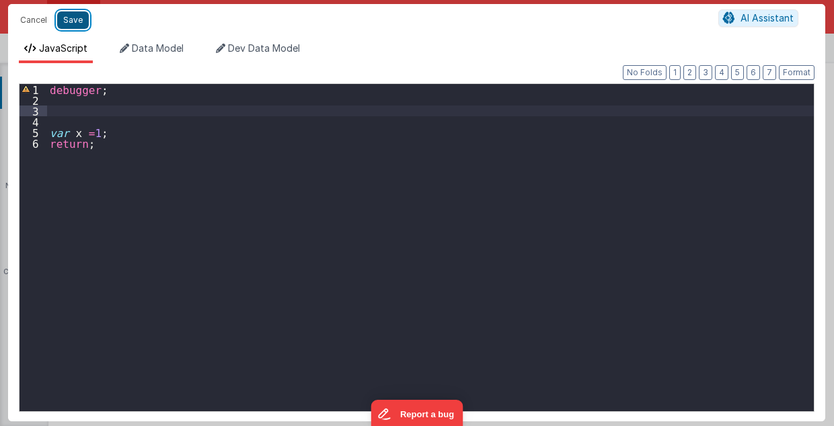
type textarea "MUST BE EARLY in DOM 2.98"
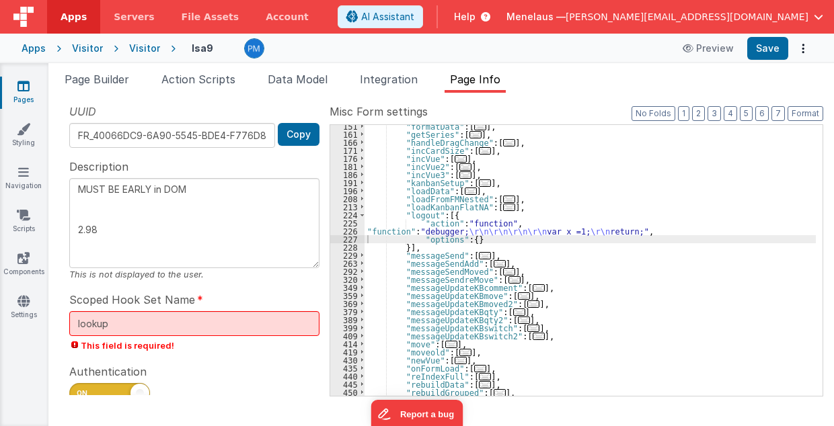
click at [476, 17] on span "Help" at bounding box center [465, 16] width 22 height 13
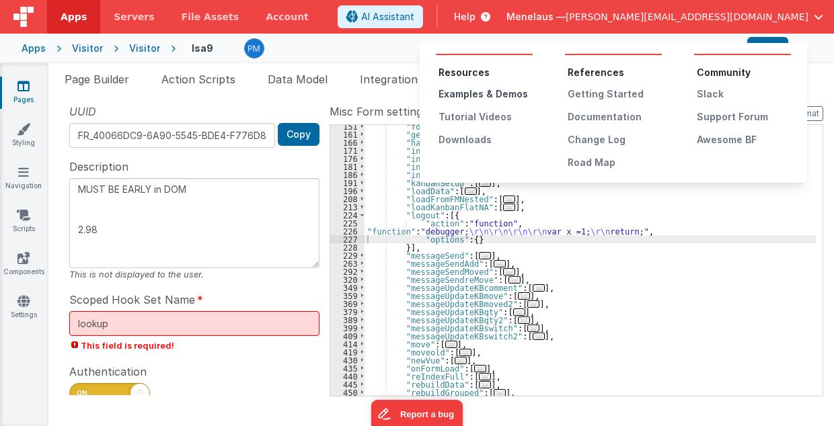
click at [514, 91] on div "Examples & Demos" at bounding box center [486, 93] width 94 height 13
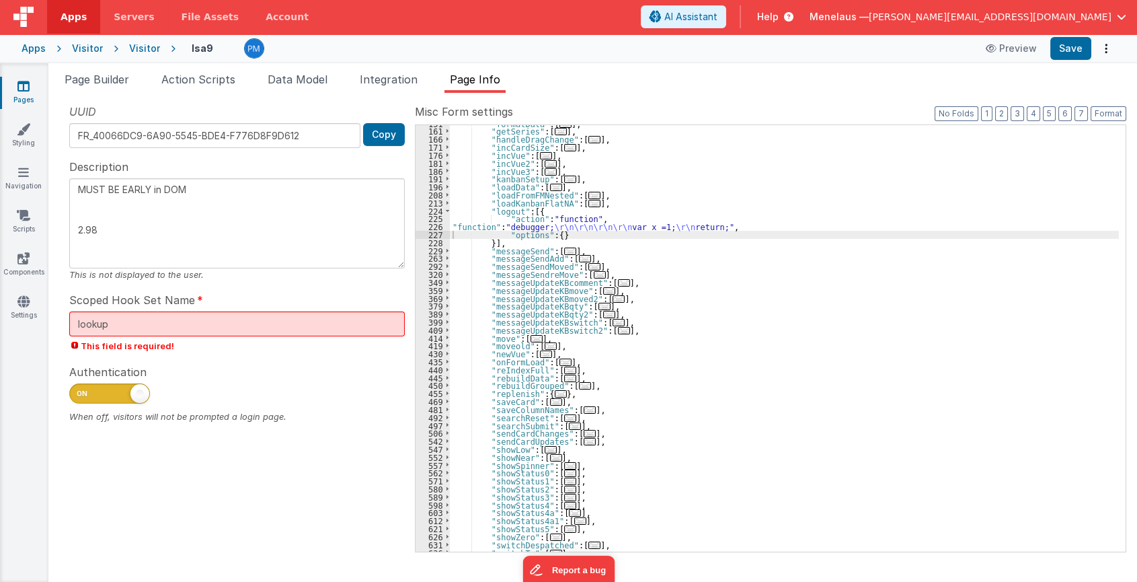
scroll to position [196, 0]
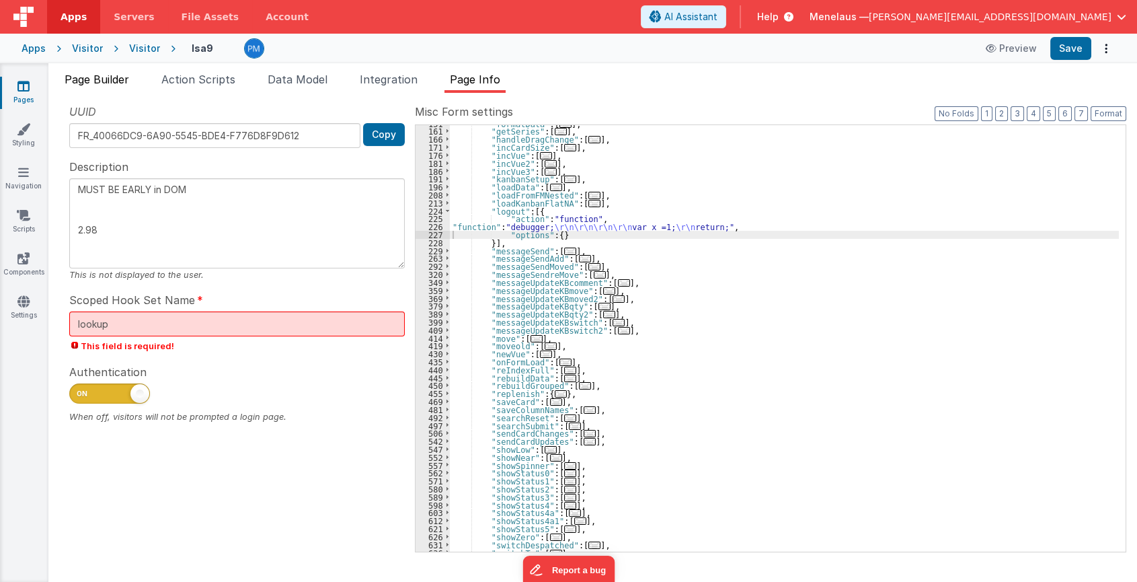
click at [102, 83] on span "Page Builder" at bounding box center [97, 79] width 65 height 13
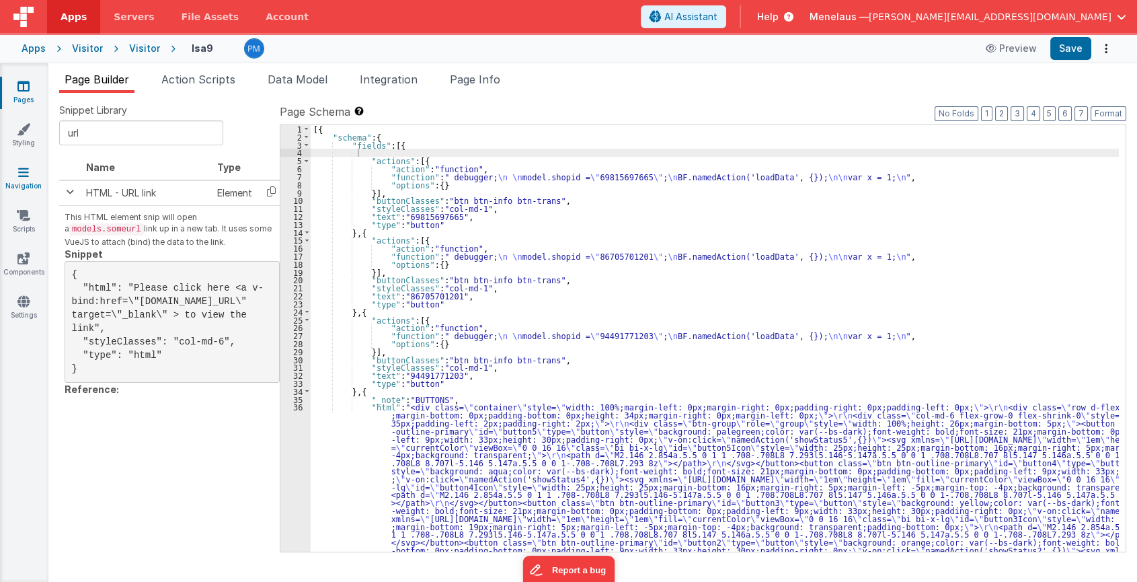
click at [24, 178] on link "Navigation" at bounding box center [23, 178] width 48 height 27
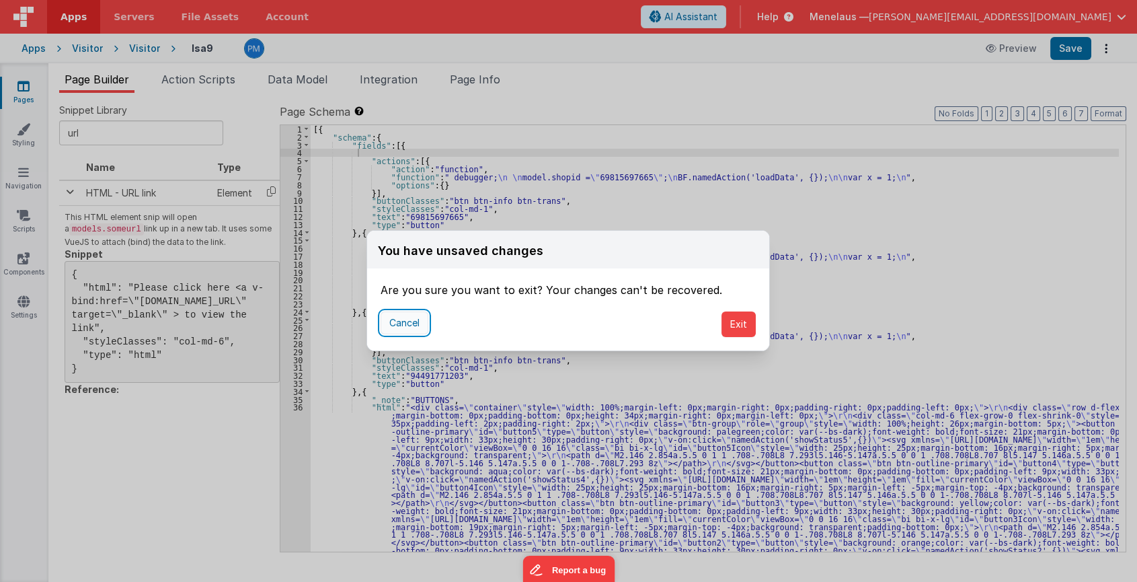
click at [407, 321] on button "Cancel" at bounding box center [405, 322] width 48 height 23
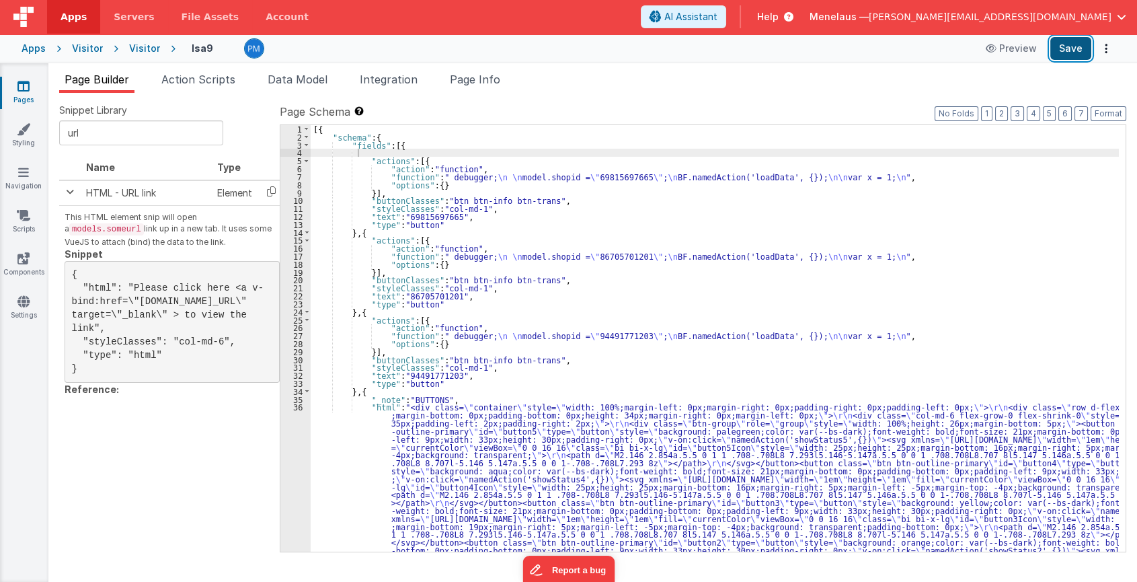
click at [833, 47] on button "Save" at bounding box center [1071, 48] width 41 height 23
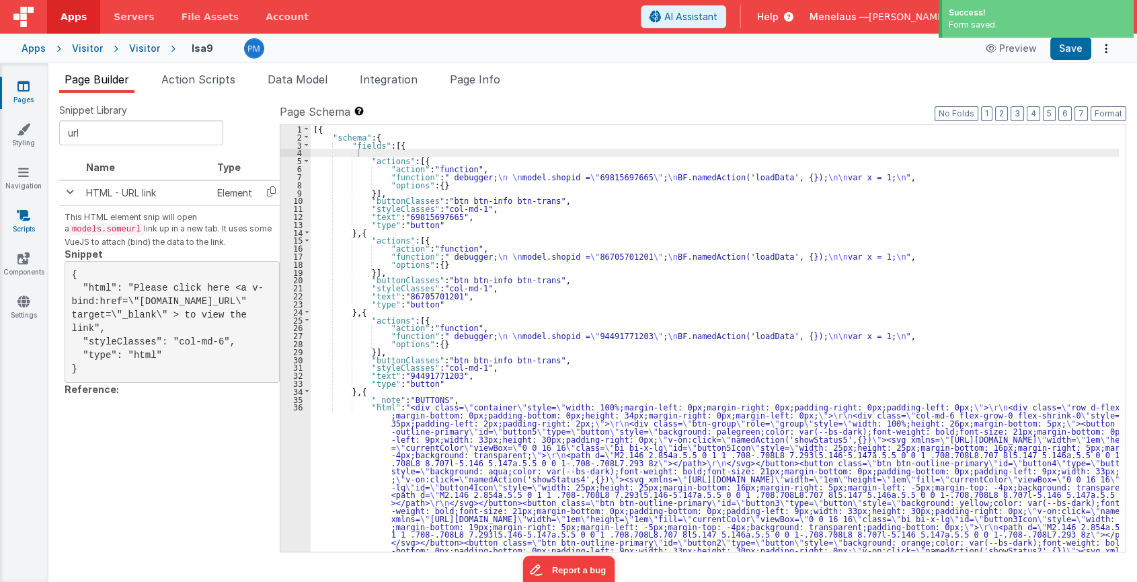
click at [9, 220] on link "Scripts" at bounding box center [23, 222] width 48 height 27
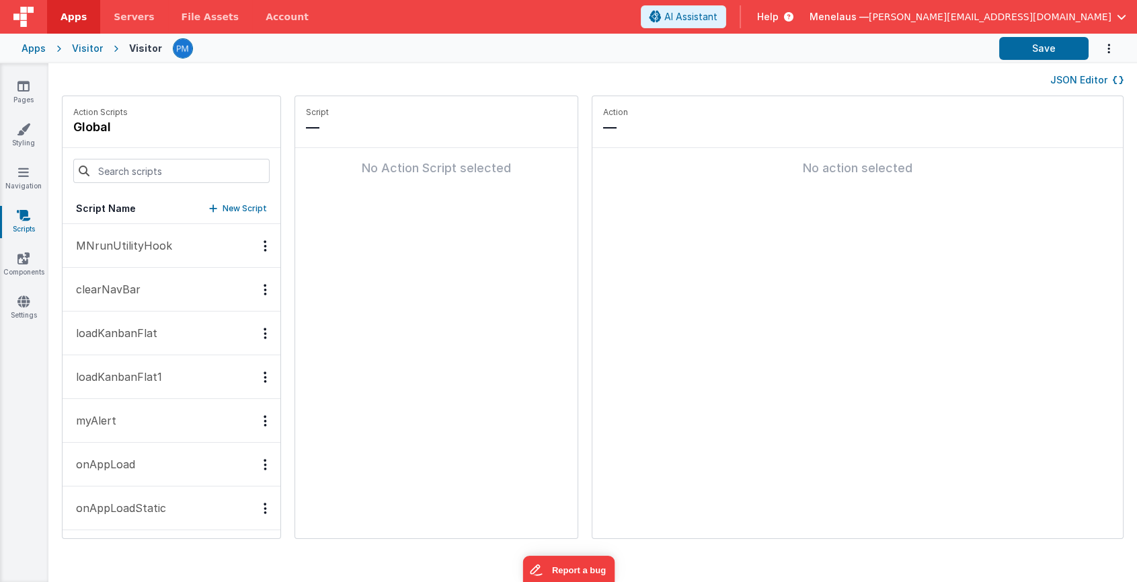
click at [238, 207] on p "New Script" at bounding box center [245, 208] width 44 height 13
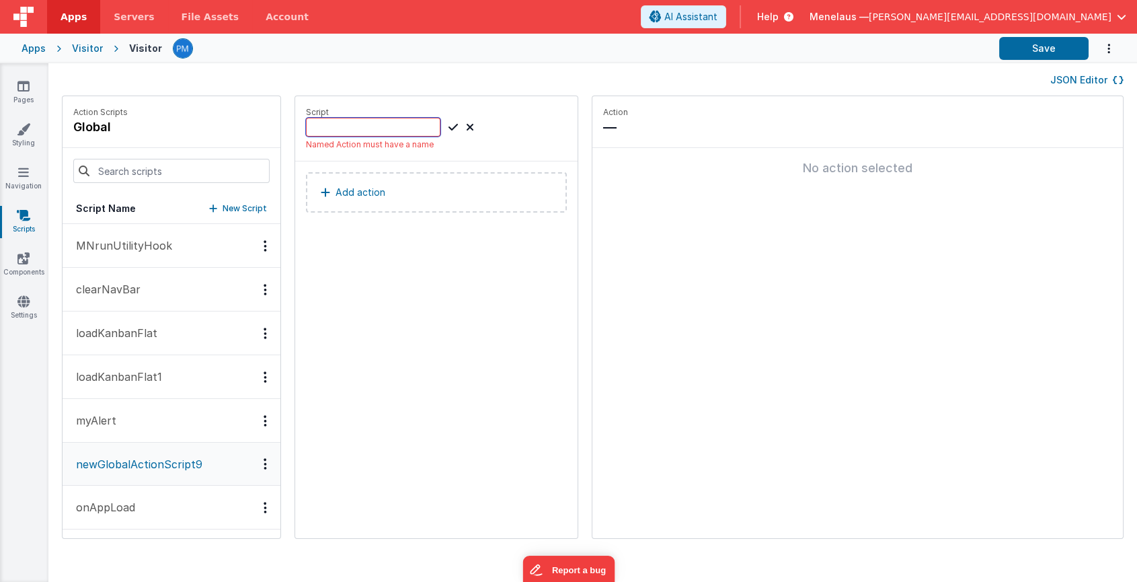
click at [356, 125] on input at bounding box center [373, 127] width 135 height 19
type input "logout"
click at [449, 125] on icon at bounding box center [453, 127] width 9 height 16
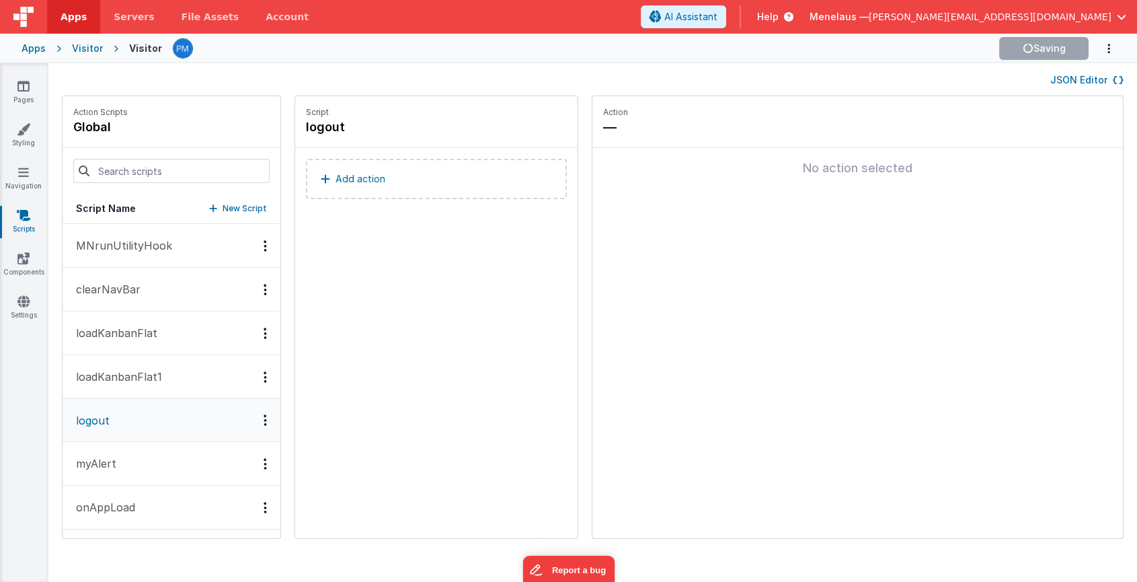
click at [374, 182] on button "Add action" at bounding box center [436, 179] width 261 height 40
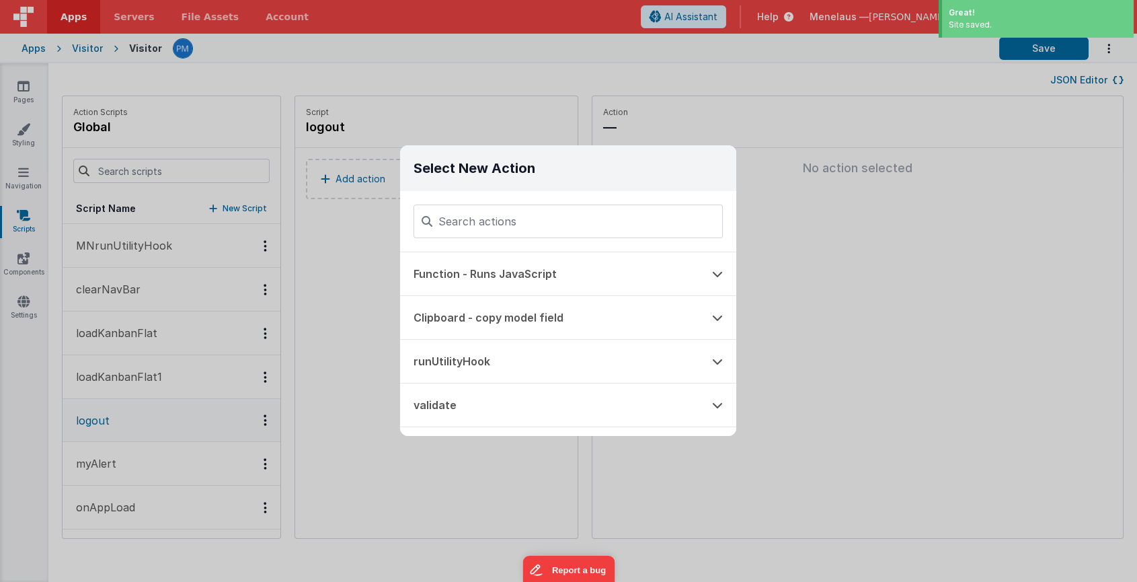
click at [529, 220] on input at bounding box center [568, 221] width 309 height 34
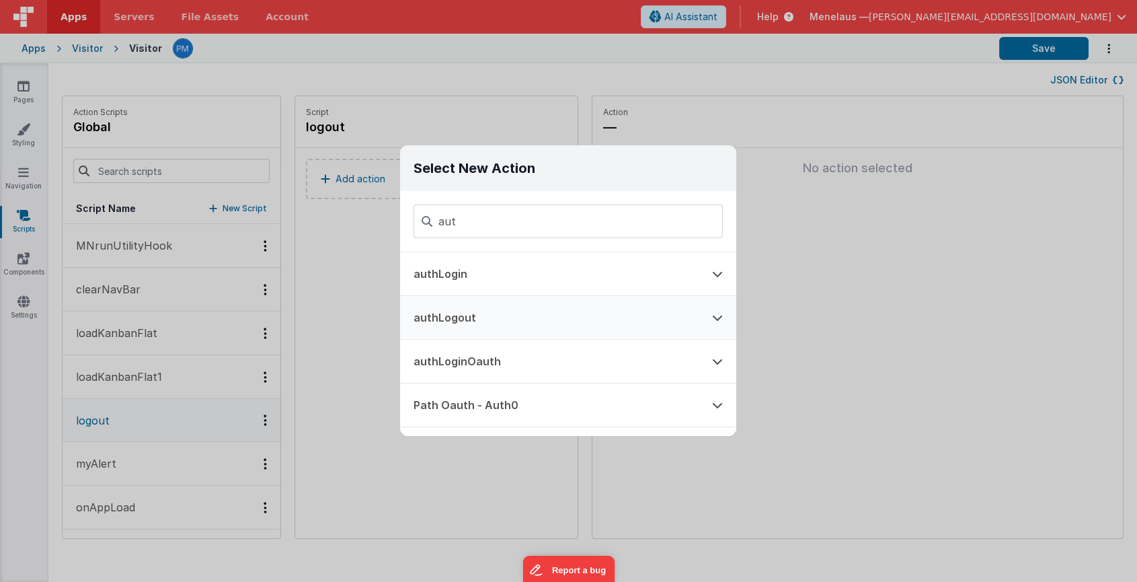
type input "aut"
click at [720, 315] on icon at bounding box center [717, 317] width 11 height 11
click at [718, 272] on icon at bounding box center [717, 273] width 11 height 11
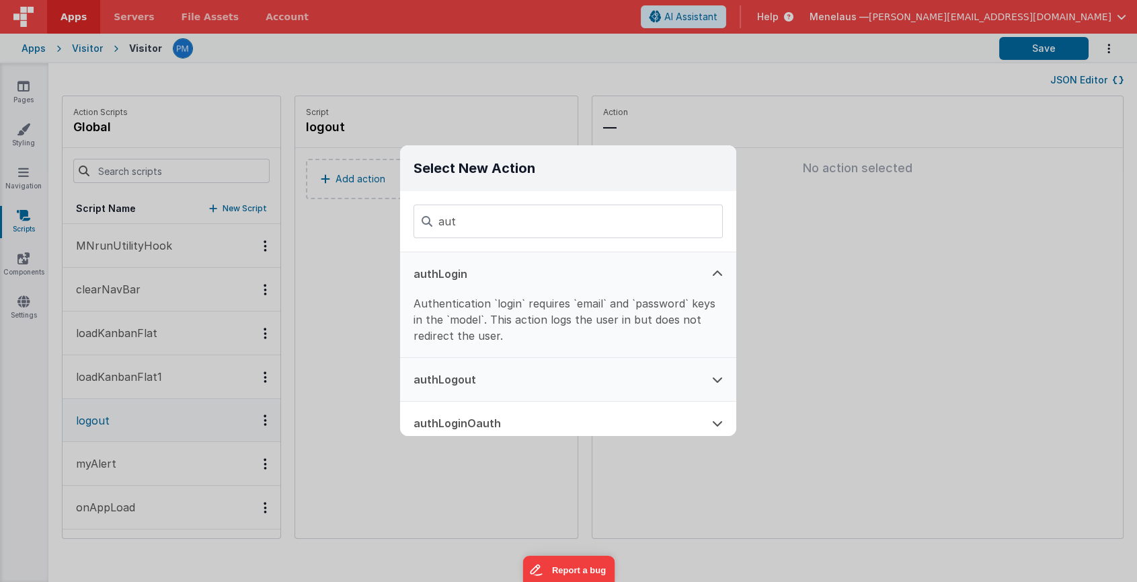
click at [451, 377] on button "authLogout" at bounding box center [549, 379] width 299 height 43
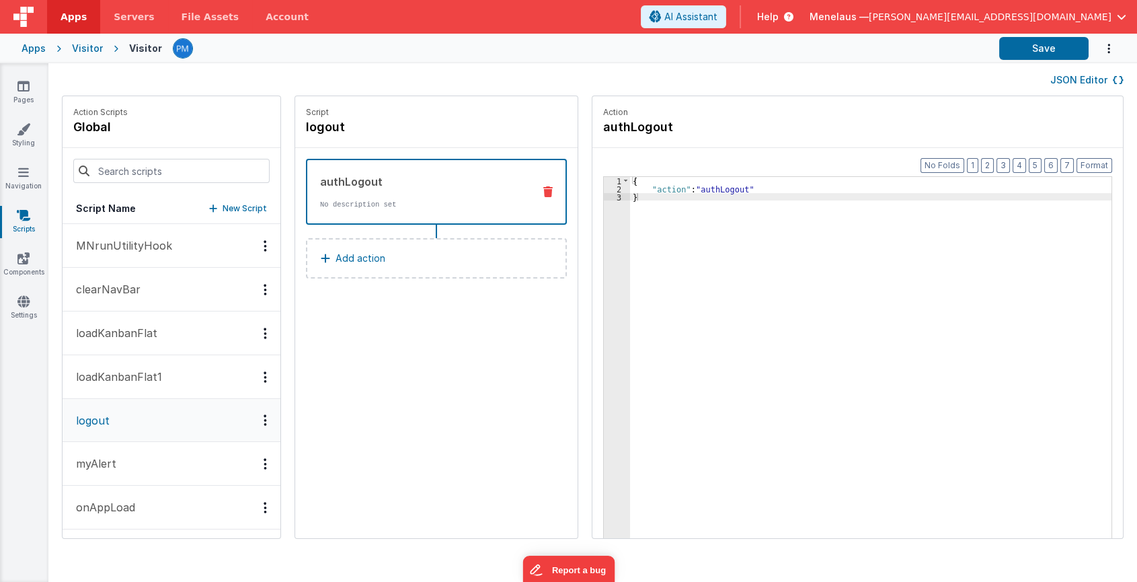
click at [365, 257] on button "Add action" at bounding box center [436, 258] width 261 height 40
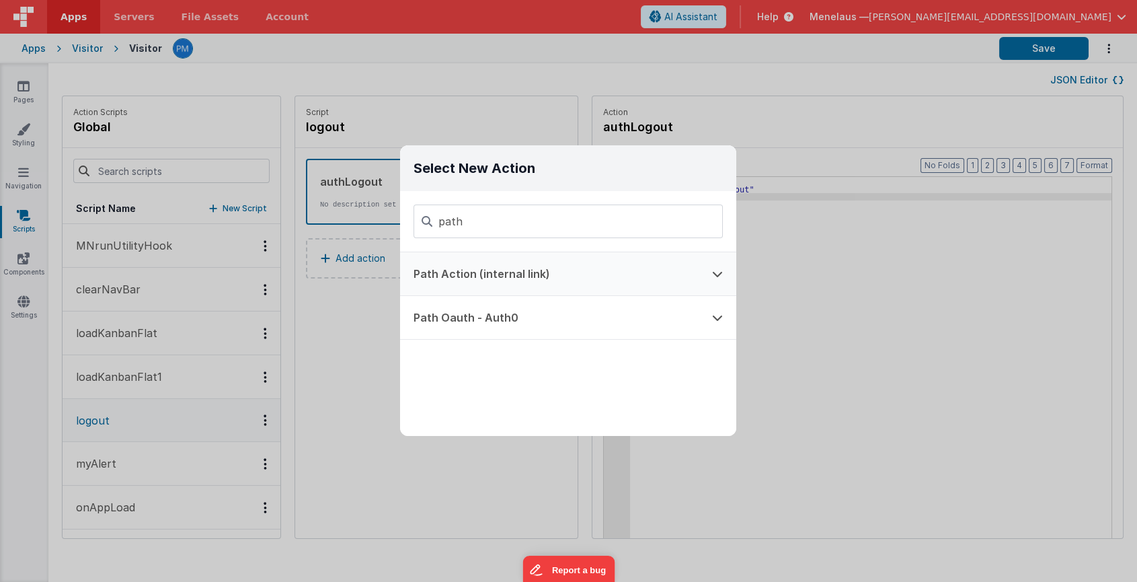
type input "path"
click at [721, 274] on icon at bounding box center [717, 273] width 11 height 11
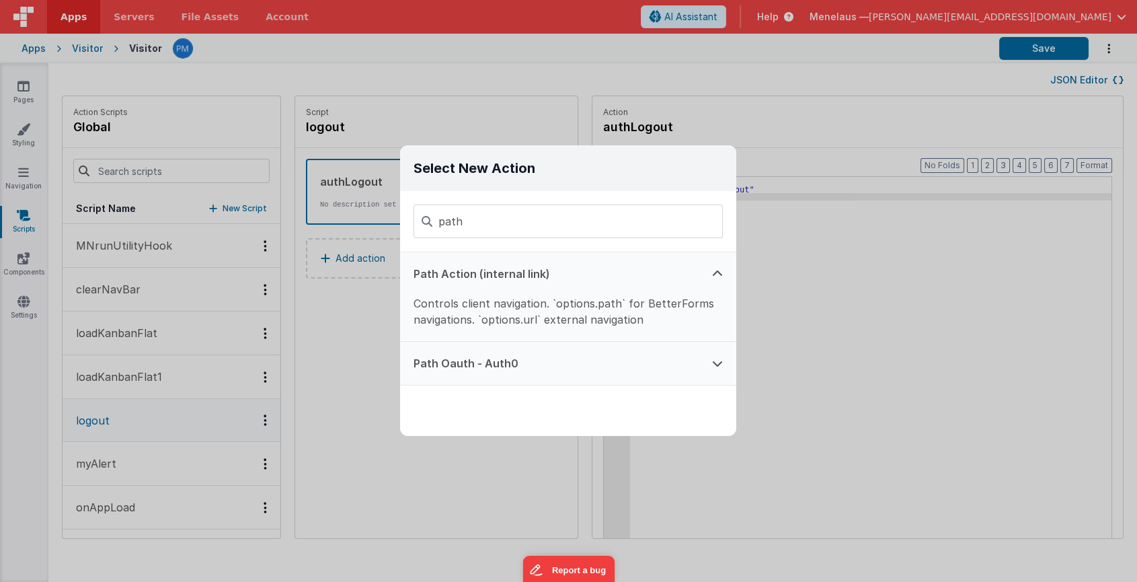
click at [717, 365] on icon at bounding box center [717, 363] width 11 height 11
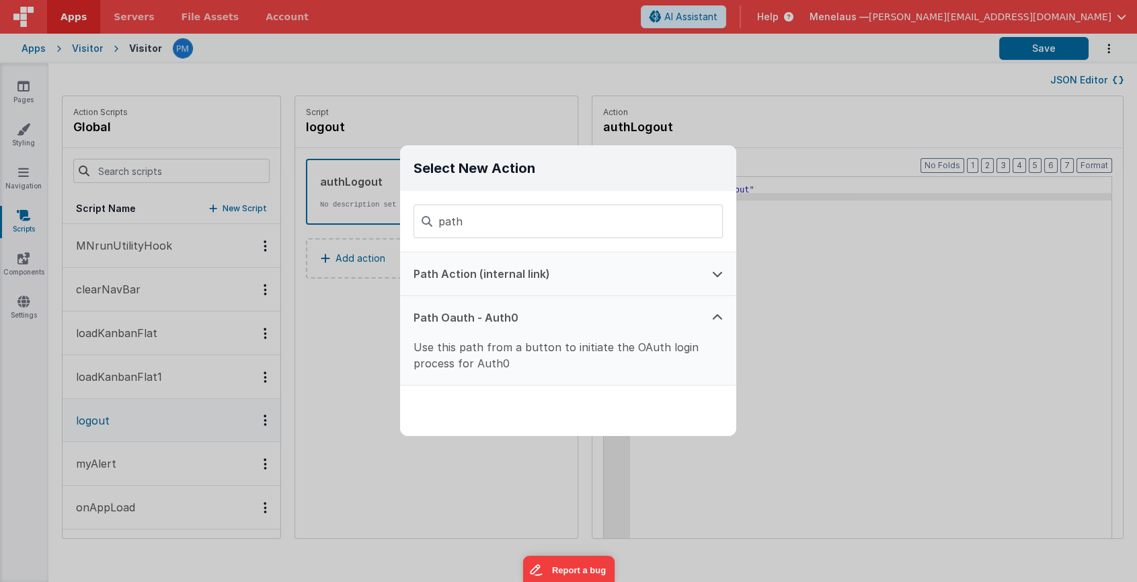
click at [710, 274] on button at bounding box center [718, 273] width 38 height 43
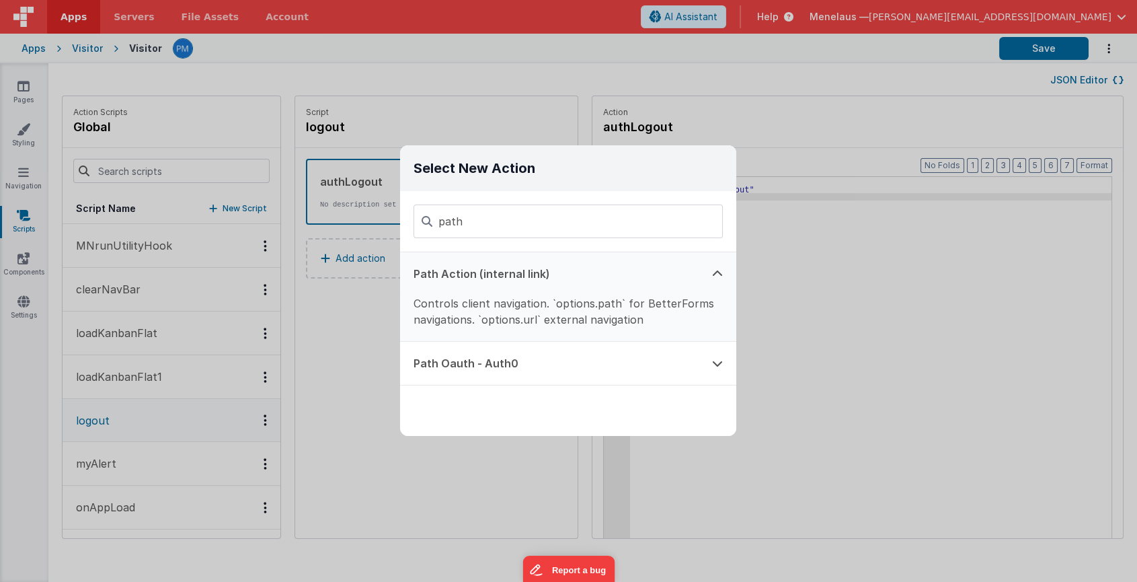
click at [469, 287] on button "Path Action (internal link)" at bounding box center [549, 273] width 299 height 43
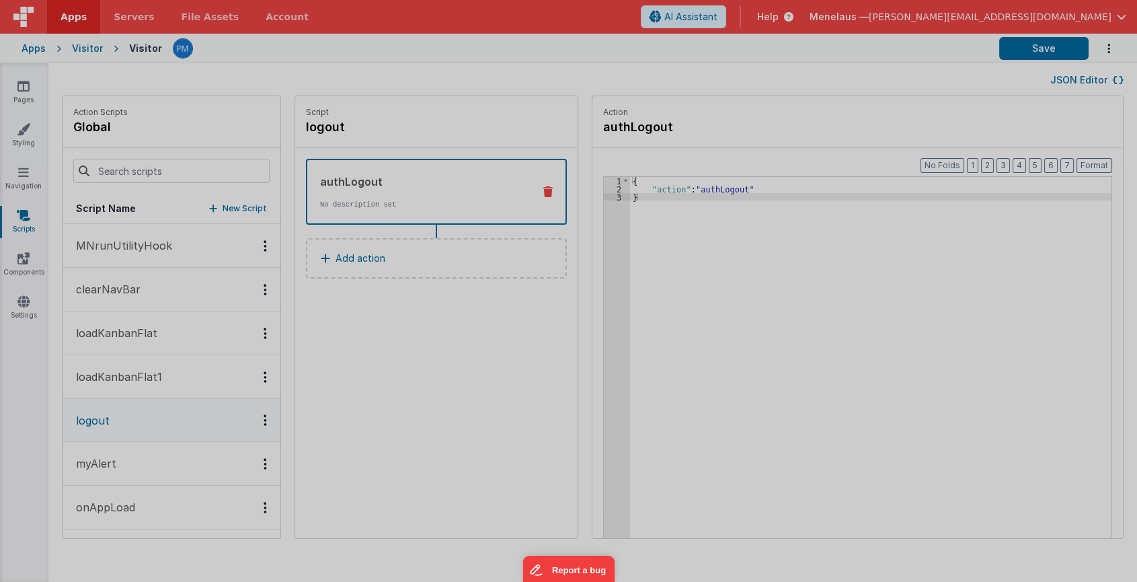
click at [469, 282] on button "Path Action (internal link)" at bounding box center [549, 260] width 299 height 43
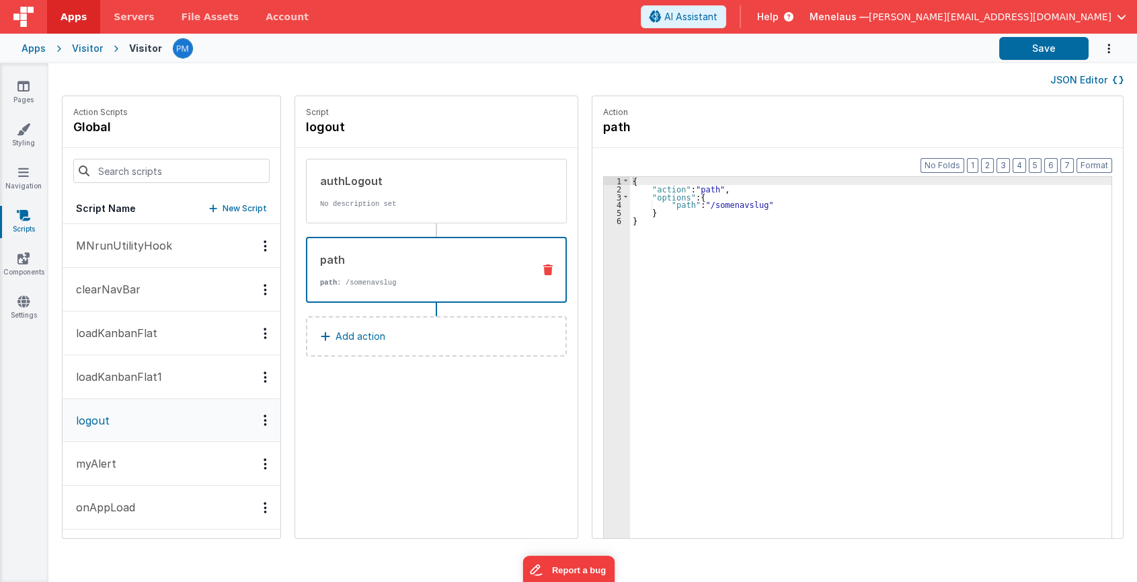
click at [414, 277] on p "path : /somenavslug" at bounding box center [421, 282] width 202 height 11
click at [718, 203] on div "{ "action" : "path" , "options" : { "path" : "/somenavslug" } }" at bounding box center [880, 386] width 500 height 419
click at [833, 48] on button "Save" at bounding box center [1043, 48] width 89 height 23
click at [147, 45] on div "Visitor" at bounding box center [145, 48] width 33 height 13
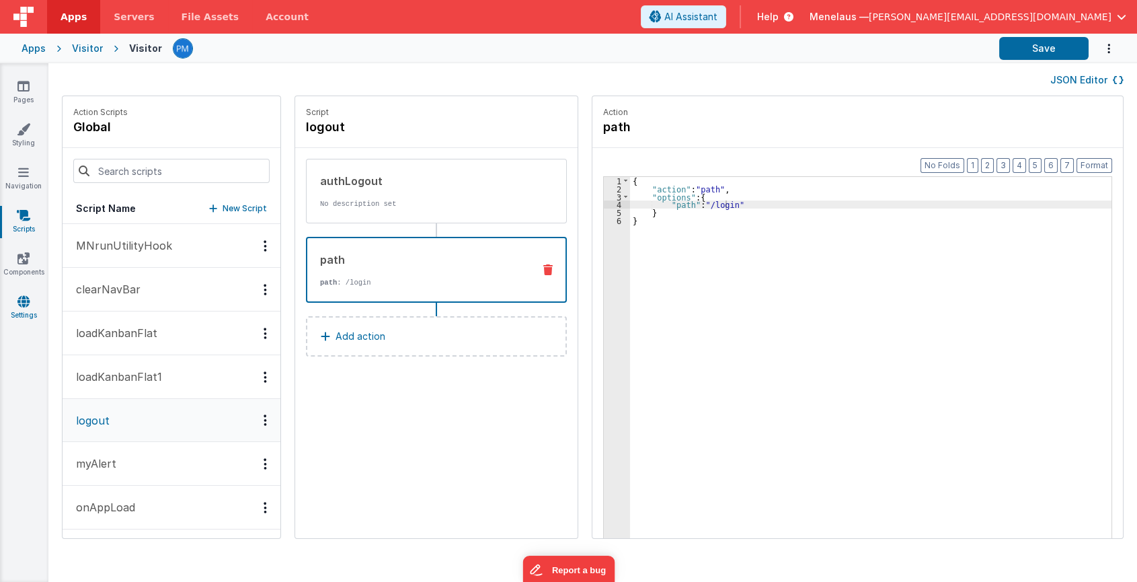
click at [20, 302] on icon at bounding box center [23, 301] width 12 height 13
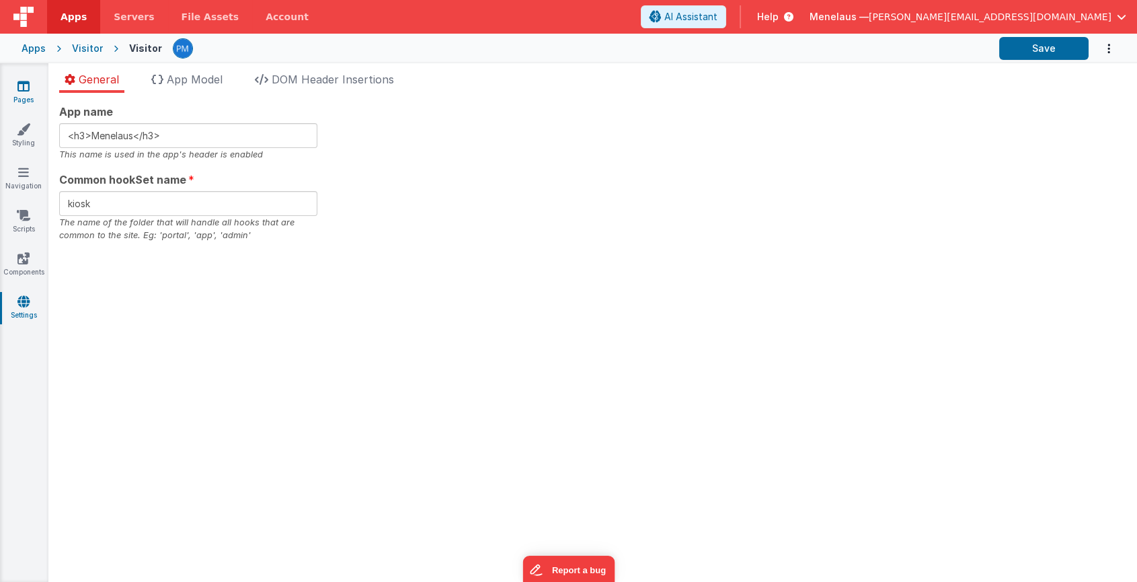
click at [22, 98] on link "Pages" at bounding box center [23, 92] width 48 height 27
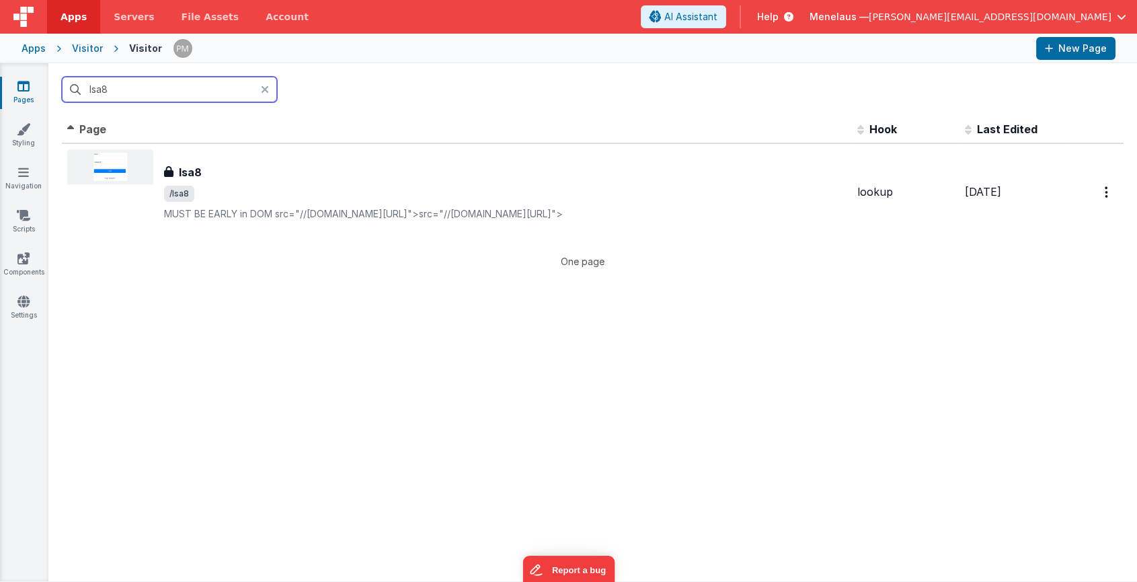
click at [180, 90] on input "lsa8" at bounding box center [169, 90] width 215 height 26
type input "lsa9"
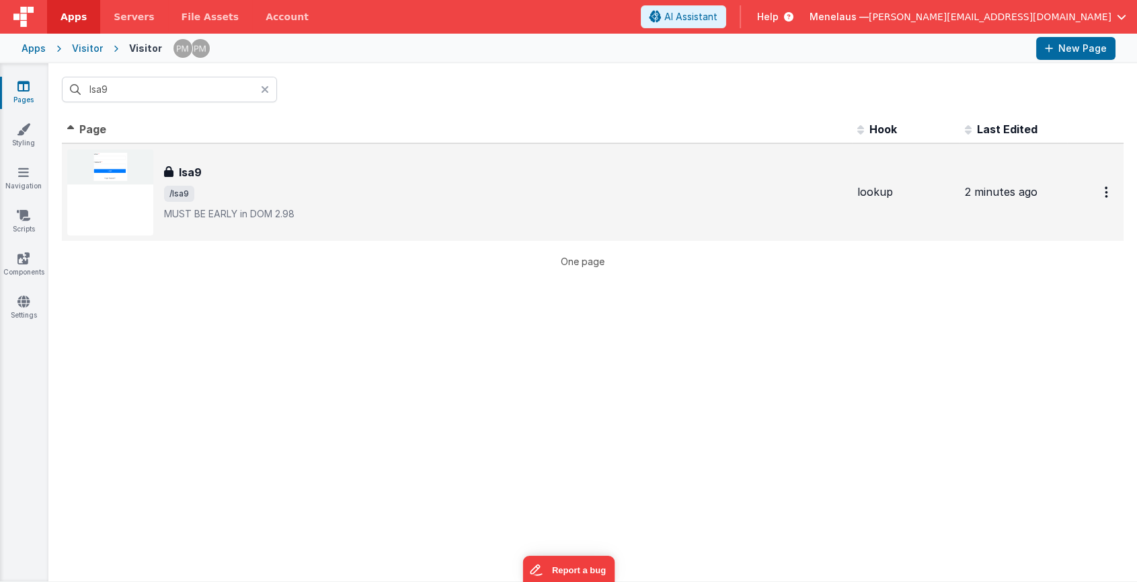
click at [213, 202] on div "lsa9 lsa9 /lsa9 MUST BE EARLY in DOM2.98" at bounding box center [505, 192] width 683 height 56
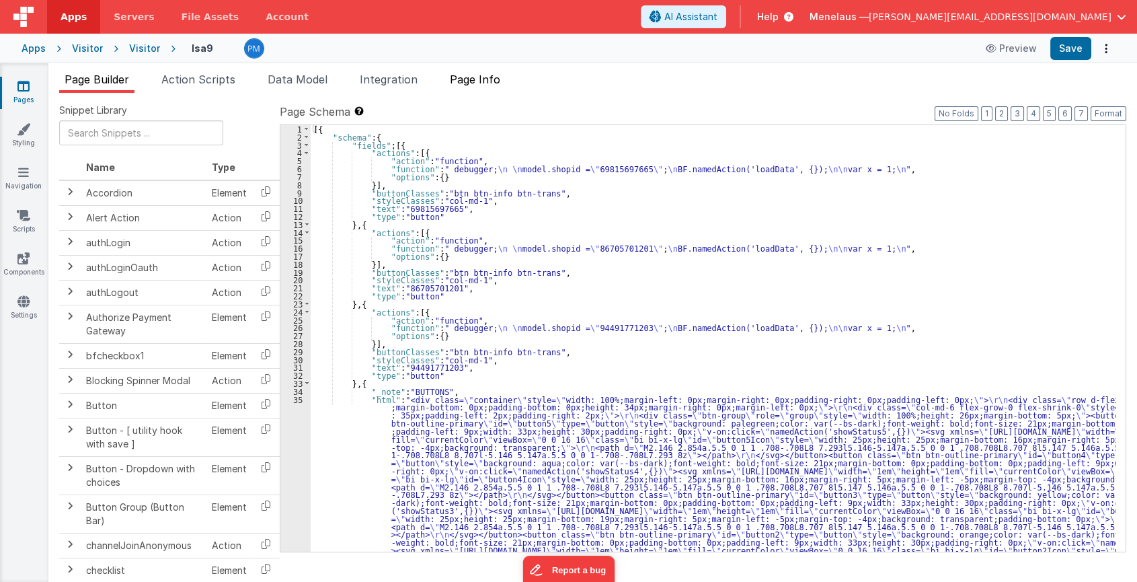
click at [476, 77] on span "Page Info" at bounding box center [475, 79] width 50 height 13
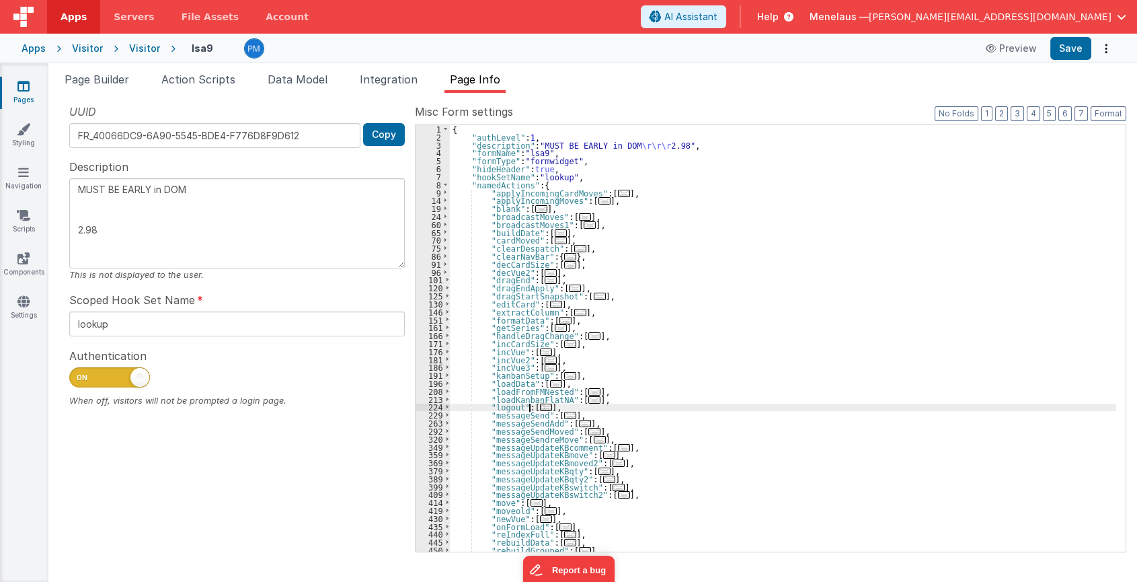
click at [540, 406] on span "..." at bounding box center [546, 407] width 12 height 7
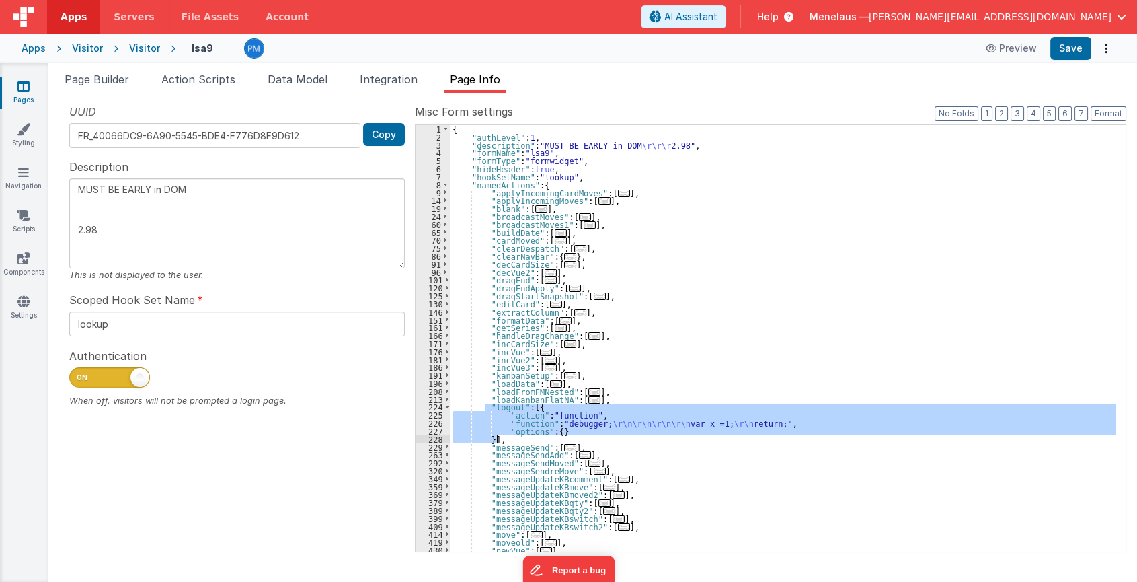
drag, startPoint x: 485, startPoint y: 404, endPoint x: 504, endPoint y: 435, distance: 36.8
click at [504, 426] on div "{ "authLevel" : 1 , "description" : "MUST BE EARLY in DOM \r\r\r 2.98" , "formN…" at bounding box center [783, 346] width 667 height 443
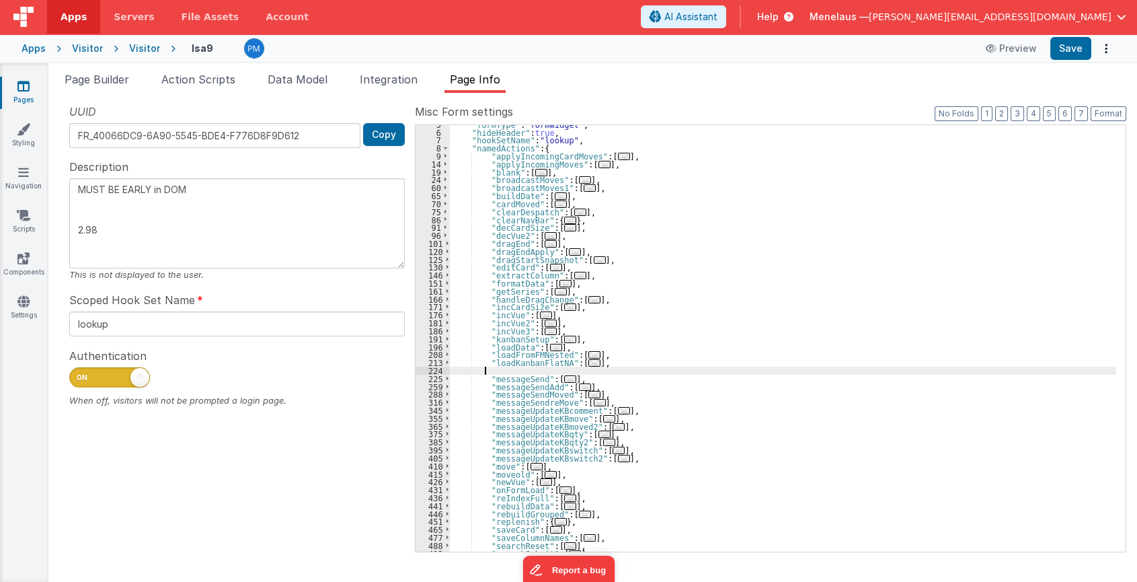
scroll to position [73, 0]
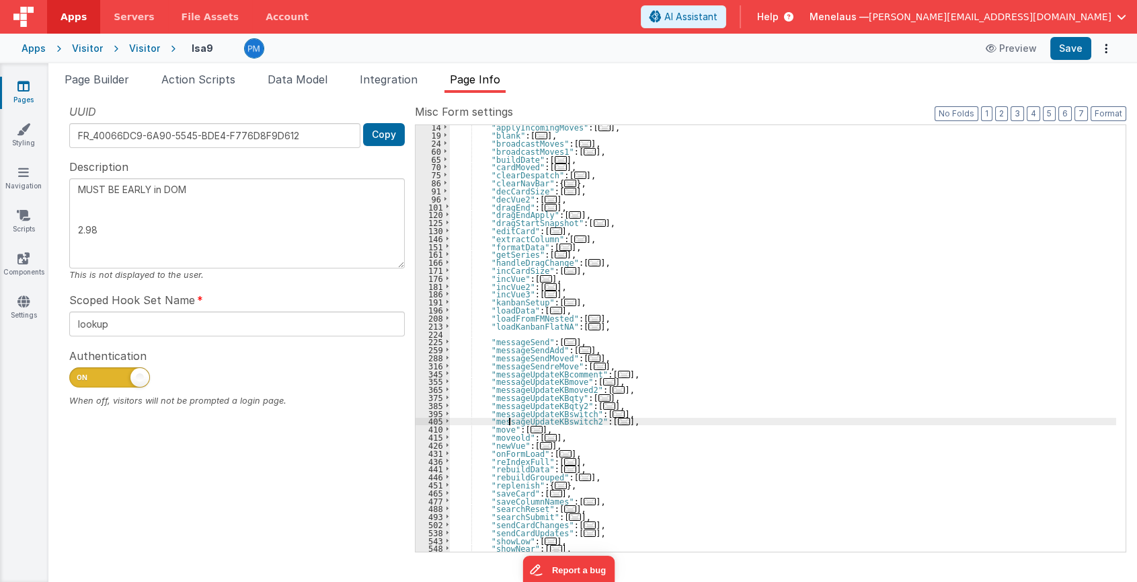
click at [510, 420] on div ""applyIncomingMoves" : [ ... ] , "blank" : [ ... ] , "broadcastMoves" : [ ... ]…" at bounding box center [783, 344] width 667 height 443
click at [550, 379] on div ""applyIncomingMoves" : [ ... ] , "blank" : [ ... ] , "broadcastMoves" : [ ... ]…" at bounding box center [783, 344] width 667 height 443
click at [603, 379] on span "..." at bounding box center [609, 381] width 12 height 7
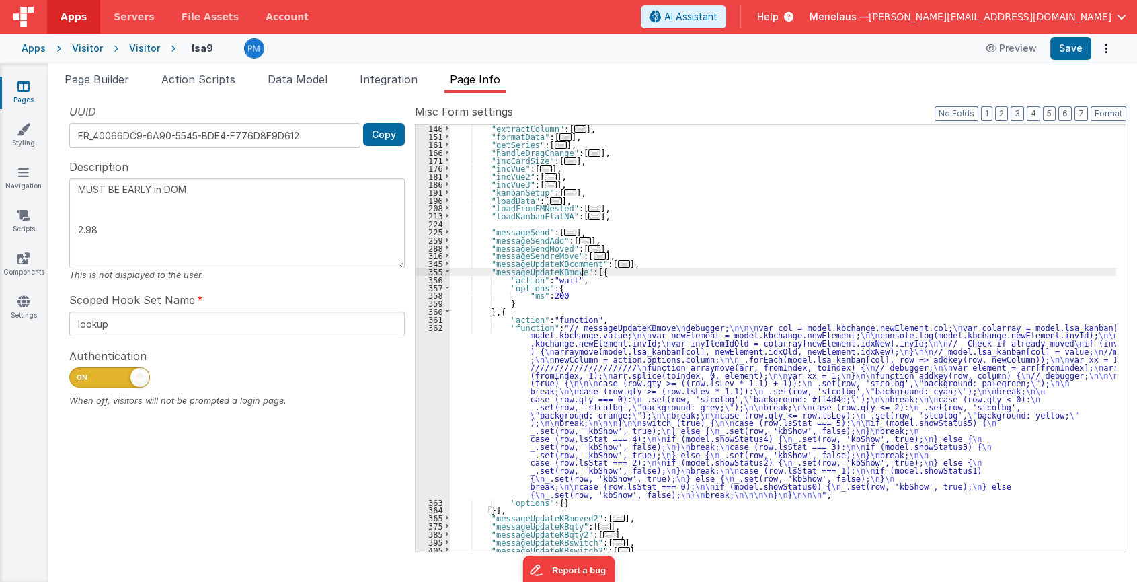
scroll to position [220, 0]
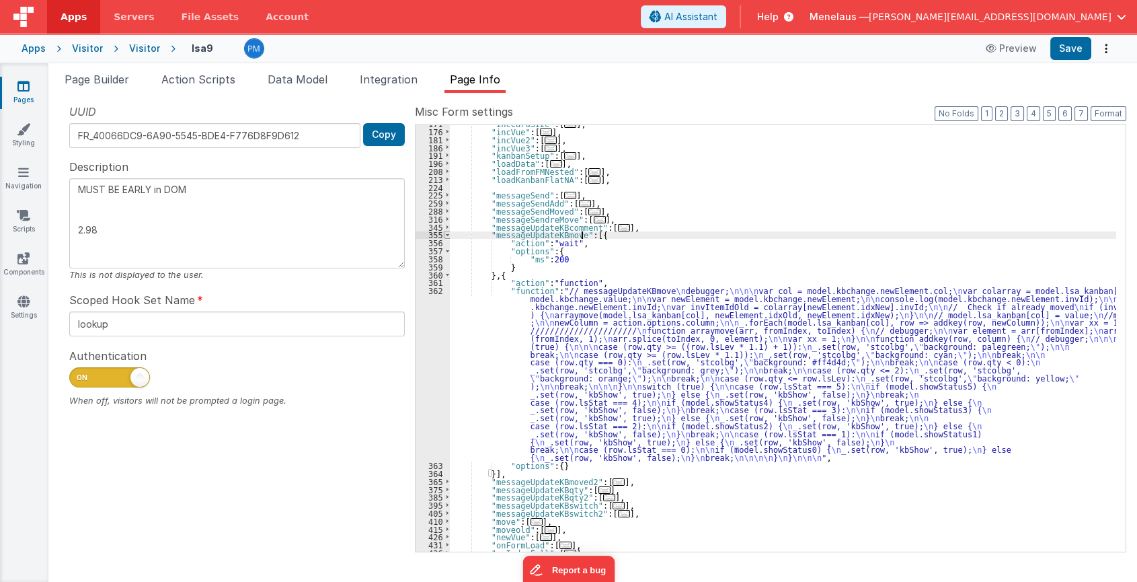
click at [445, 233] on span at bounding box center [447, 235] width 7 height 8
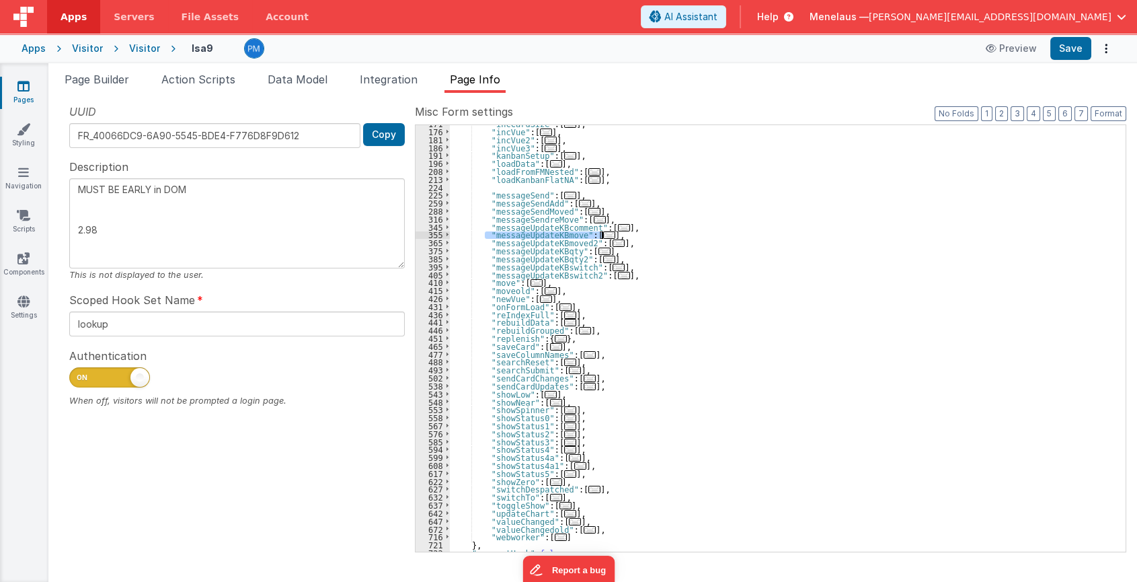
drag, startPoint x: 484, startPoint y: 233, endPoint x: 602, endPoint y: 233, distance: 117.7
click at [602, 233] on div ""incCardSize" : [ ... ] , "incVue" : [ ... ] , "incVue2" : [ ... ] , "incVue3" …" at bounding box center [783, 341] width 667 height 443
click at [585, 234] on div ""incCardSize" : [ ... ] , "incVue" : [ ... ] , "incVue2" : [ ... ] , "incVue3" …" at bounding box center [783, 338] width 667 height 426
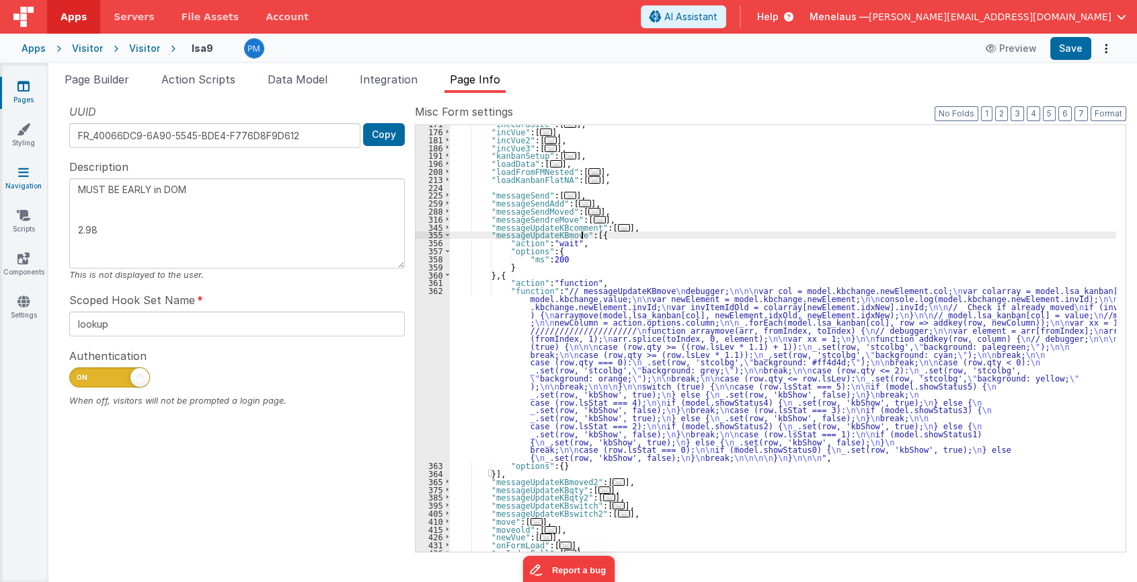
click at [22, 176] on icon at bounding box center [23, 171] width 11 height 13
type textarea "MUST BE EARLY in DOM 2.98"
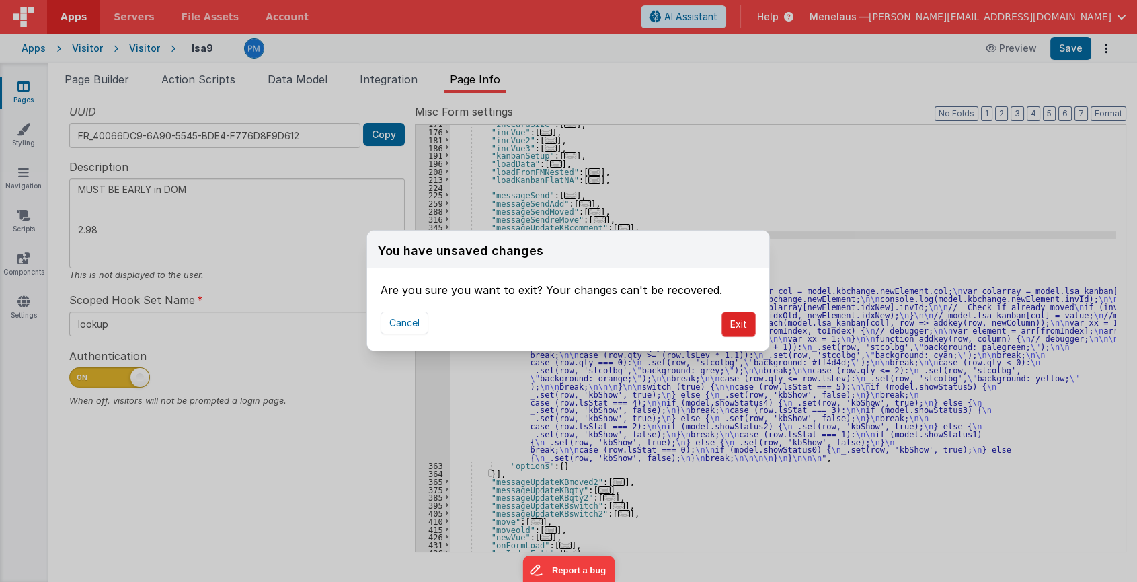
click at [741, 323] on button "Exit" at bounding box center [739, 324] width 34 height 26
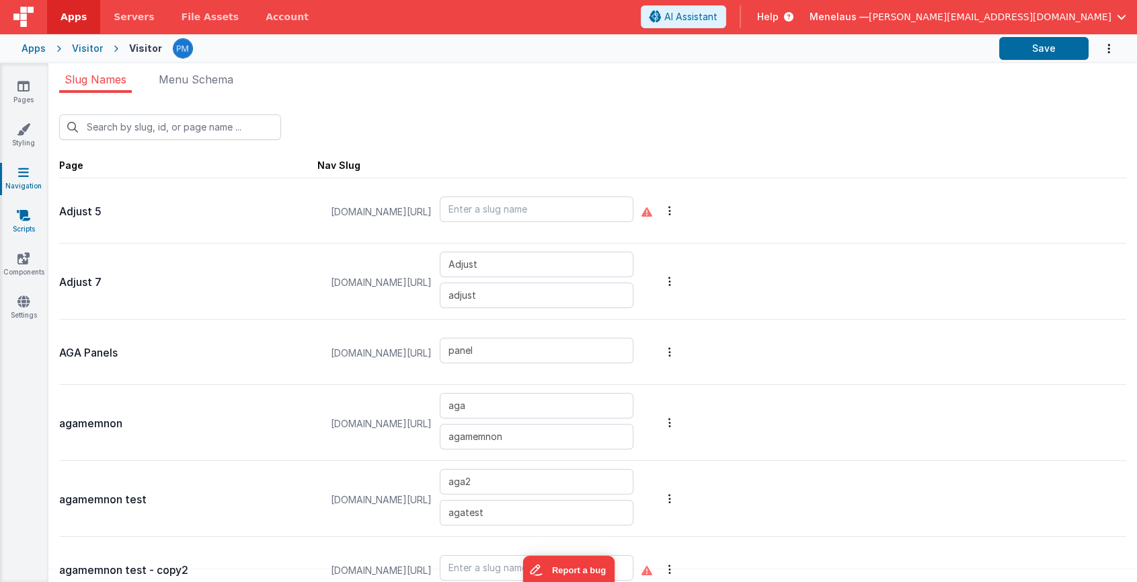
click at [30, 222] on link "Scripts" at bounding box center [23, 222] width 48 height 27
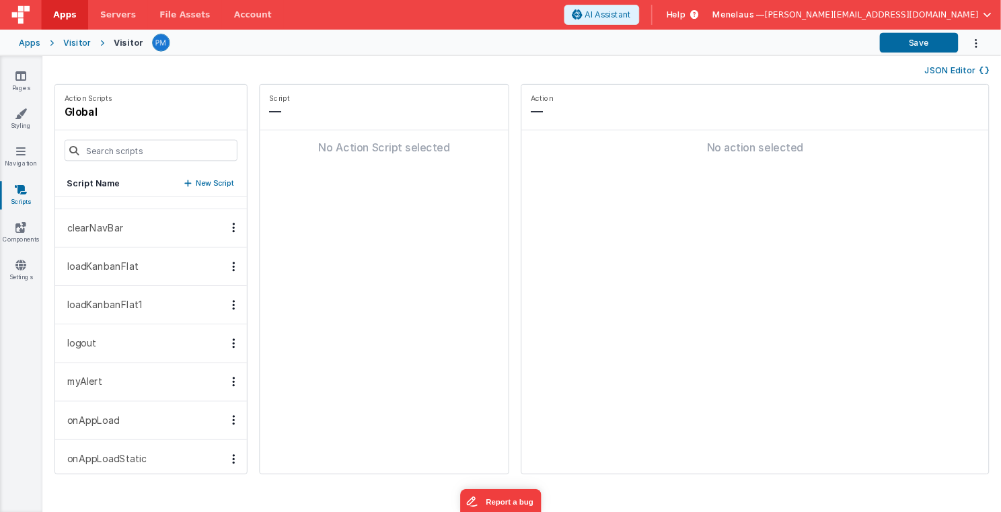
scroll to position [61, 0]
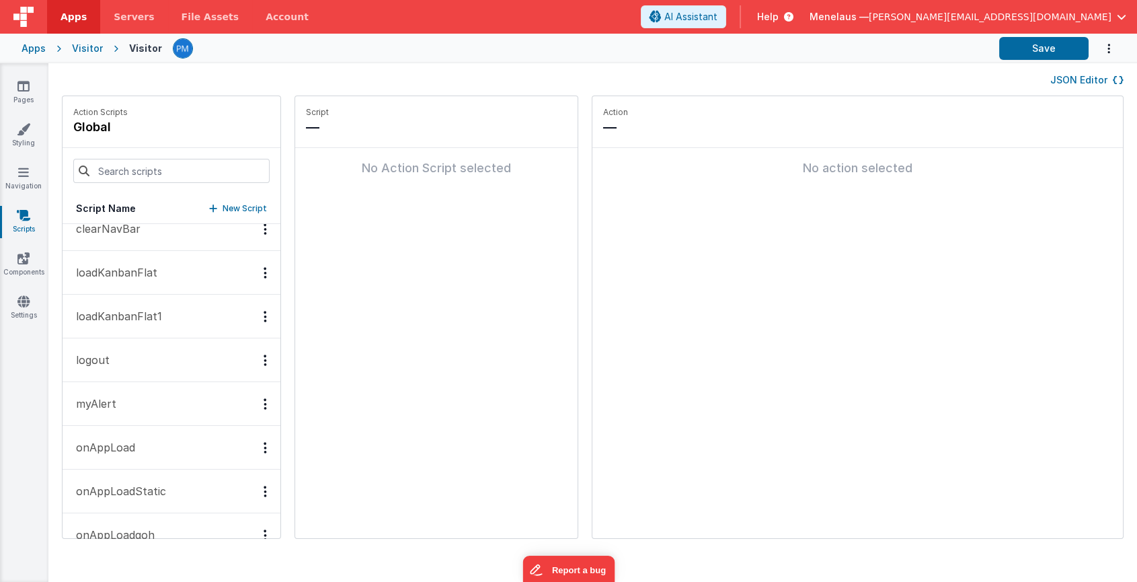
click at [161, 361] on button "logout" at bounding box center [172, 360] width 218 height 44
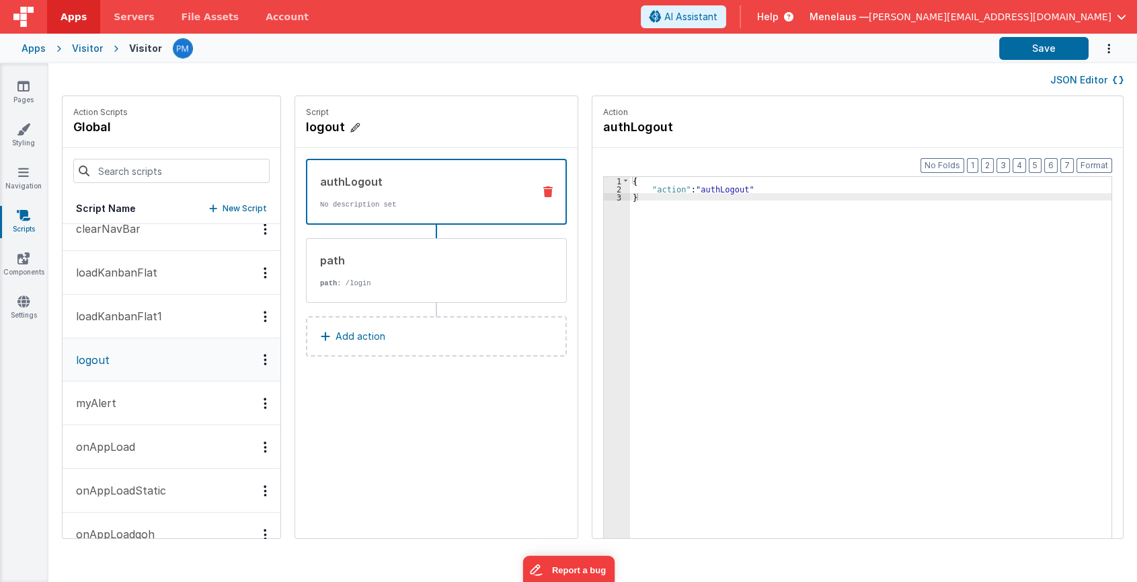
click at [310, 130] on h4 "logout" at bounding box center [407, 127] width 202 height 19
click at [306, 126] on input "logout" at bounding box center [373, 127] width 135 height 19
type input "kanbanlogout"
click at [449, 126] on icon at bounding box center [453, 127] width 9 height 16
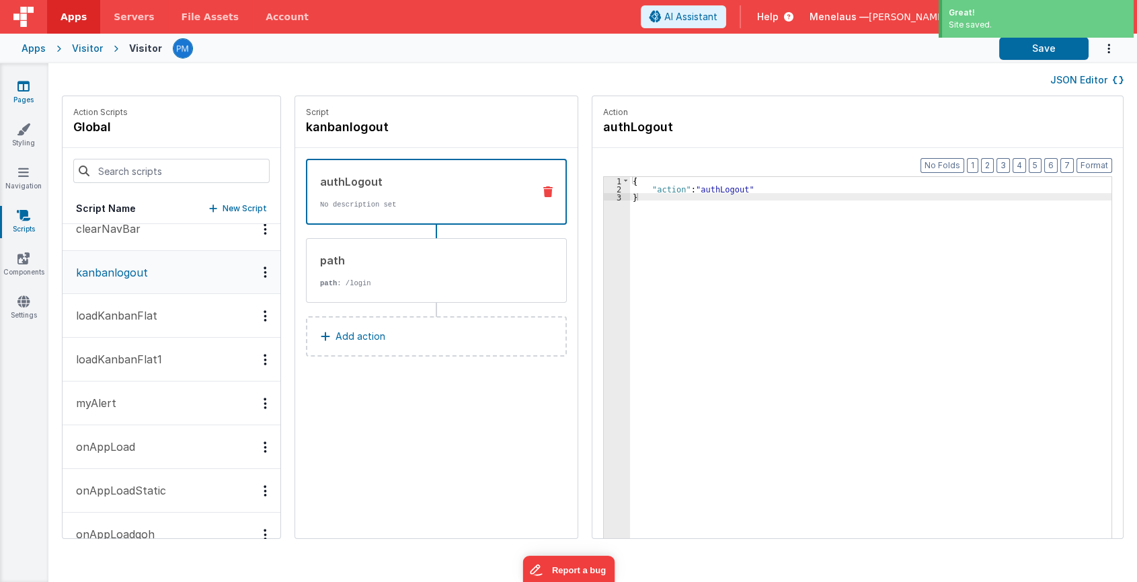
click at [19, 93] on link "Pages" at bounding box center [23, 92] width 48 height 27
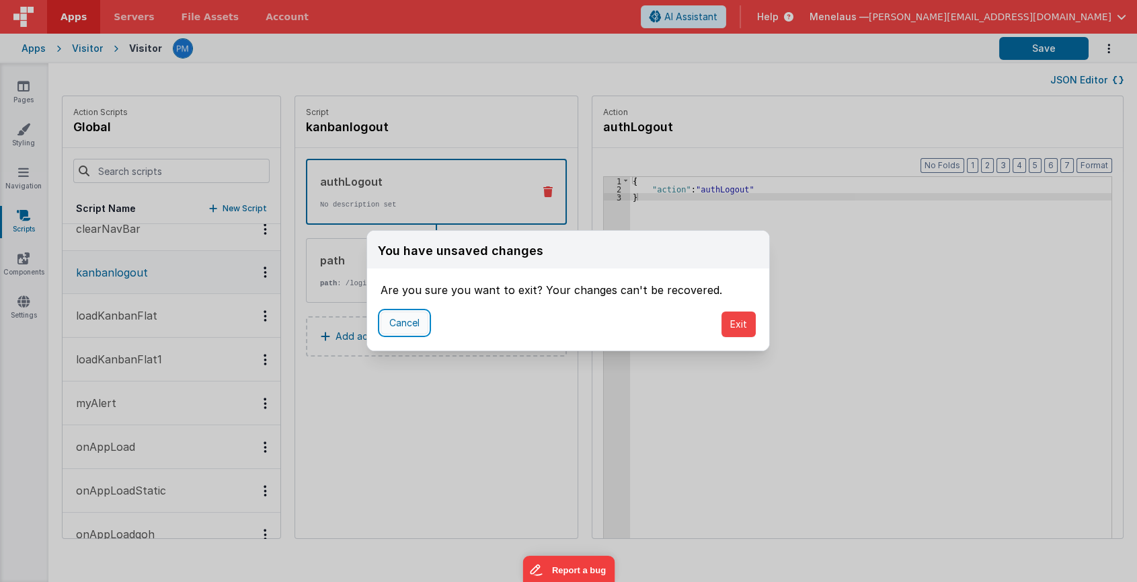
click at [408, 322] on button "Cancel" at bounding box center [405, 322] width 48 height 23
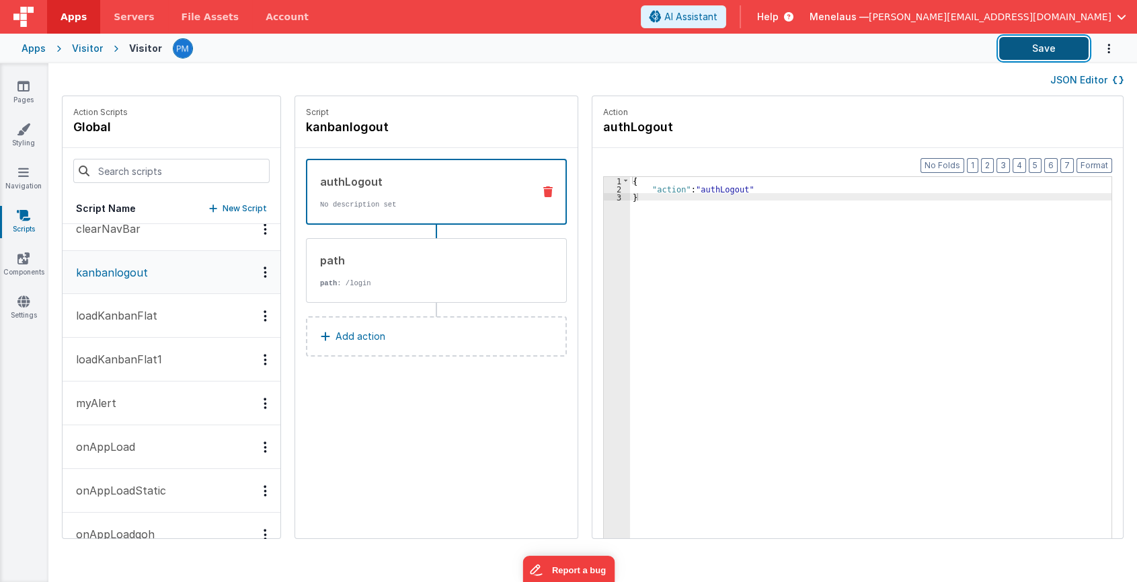
click at [833, 52] on button "Save" at bounding box center [1043, 48] width 89 height 23
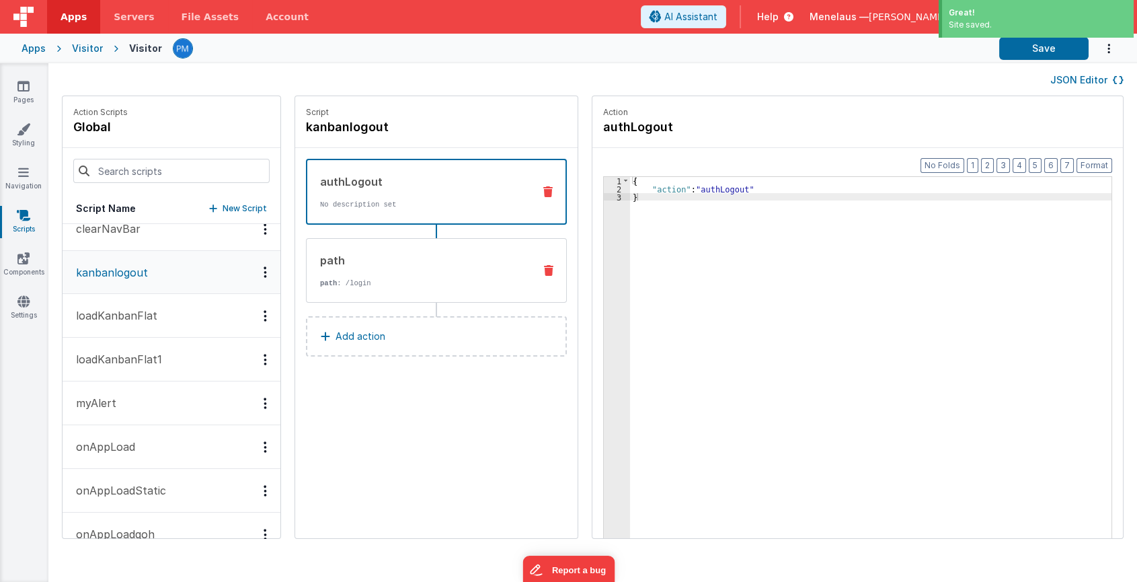
click at [340, 284] on p "path : /login" at bounding box center [421, 283] width 203 height 11
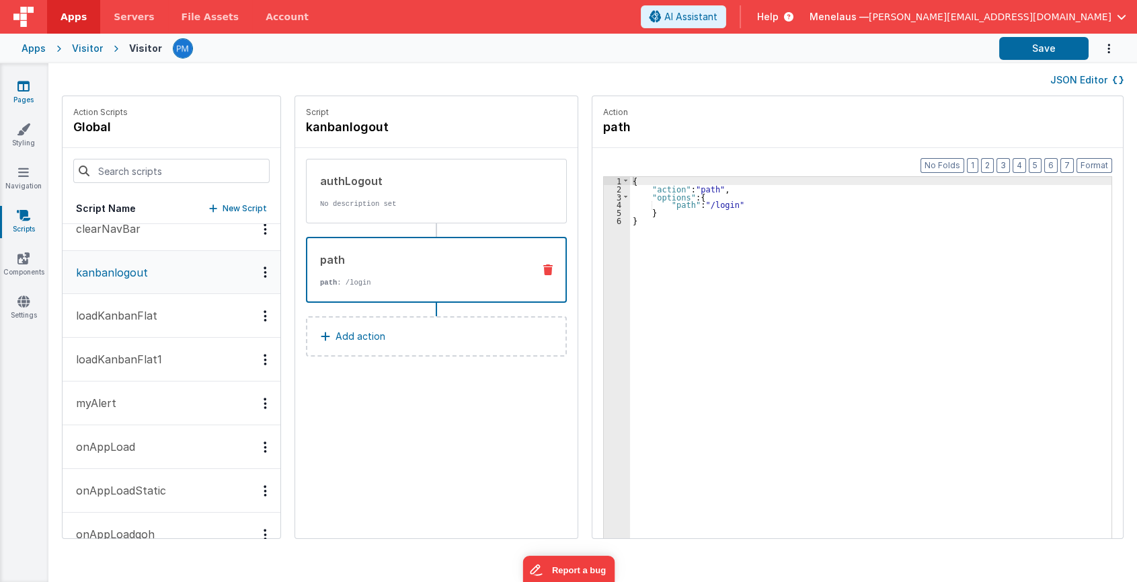
click at [20, 83] on icon at bounding box center [23, 85] width 12 height 13
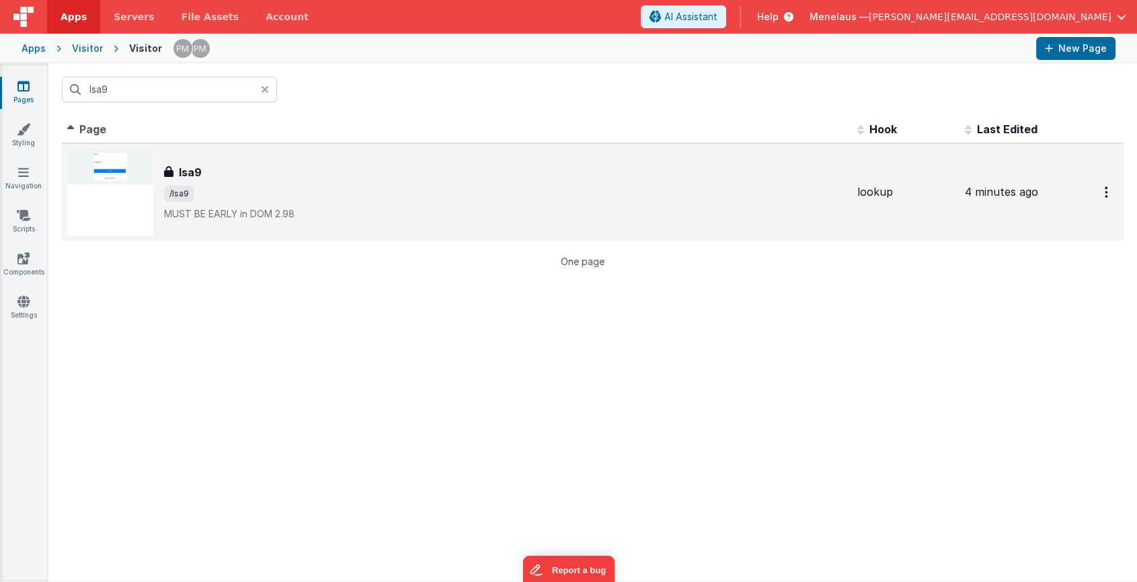
click at [229, 201] on span "/lsa9" at bounding box center [505, 194] width 683 height 16
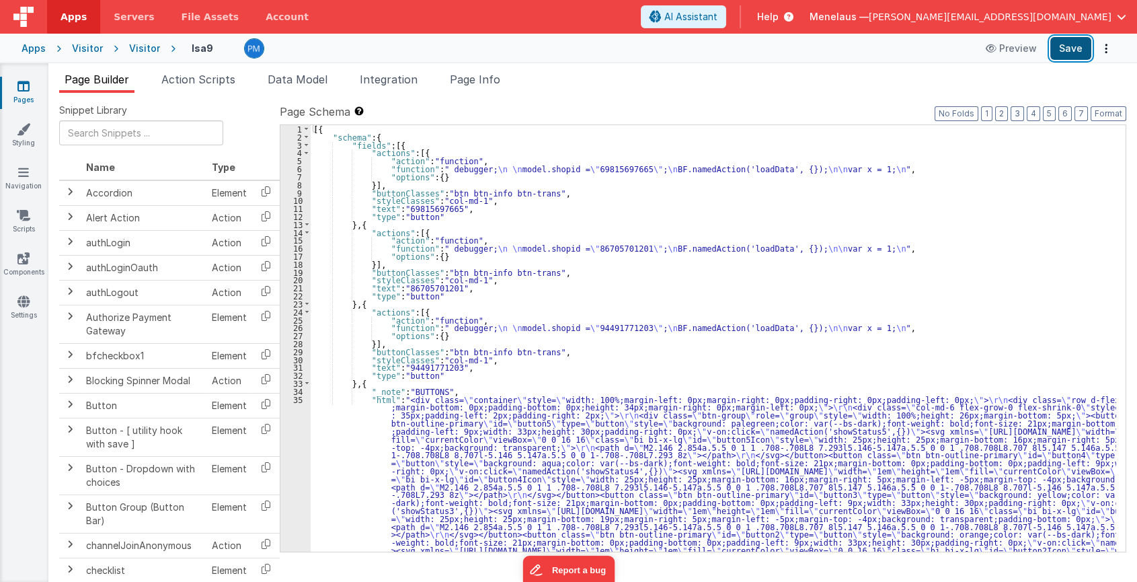
click at [833, 50] on button "Save" at bounding box center [1071, 48] width 41 height 23
click at [833, 47] on button "Options" at bounding box center [1106, 48] width 19 height 19
click at [833, 96] on link "Rollback" at bounding box center [1056, 102] width 118 height 26
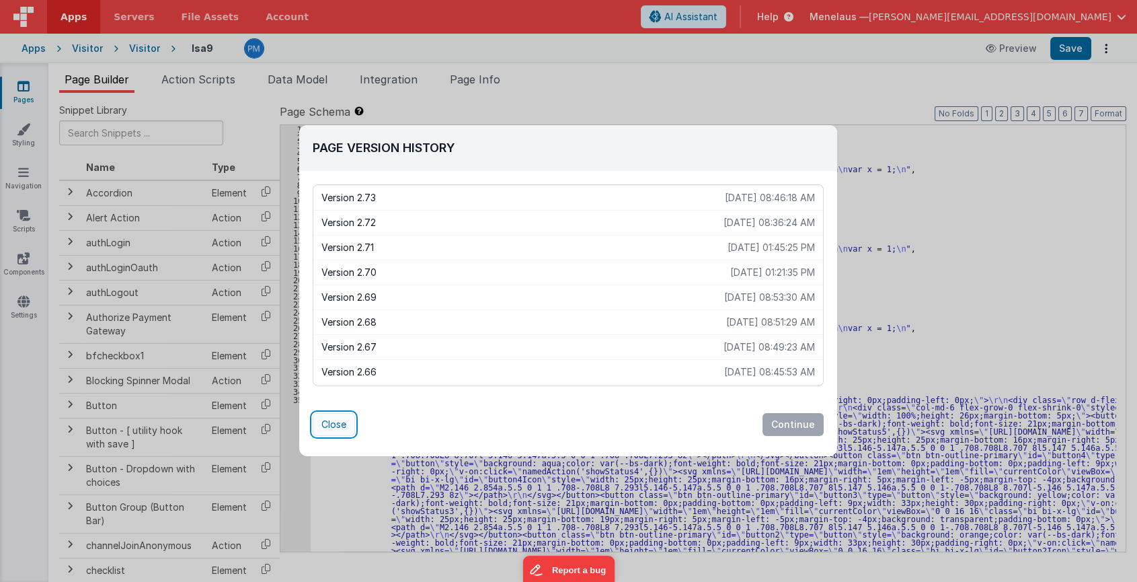
click at [337, 424] on button "Close" at bounding box center [334, 424] width 42 height 23
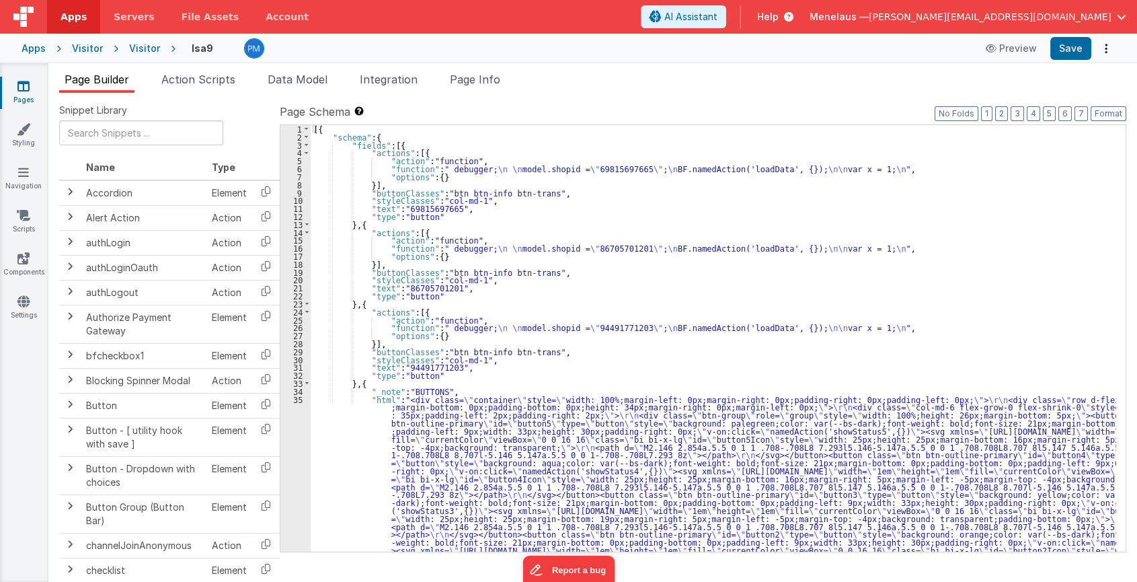
click at [19, 426] on div "Pages Styling Navigation Scripts Components Settings" at bounding box center [24, 322] width 48 height 519
click at [472, 79] on span "Page Info" at bounding box center [475, 79] width 50 height 13
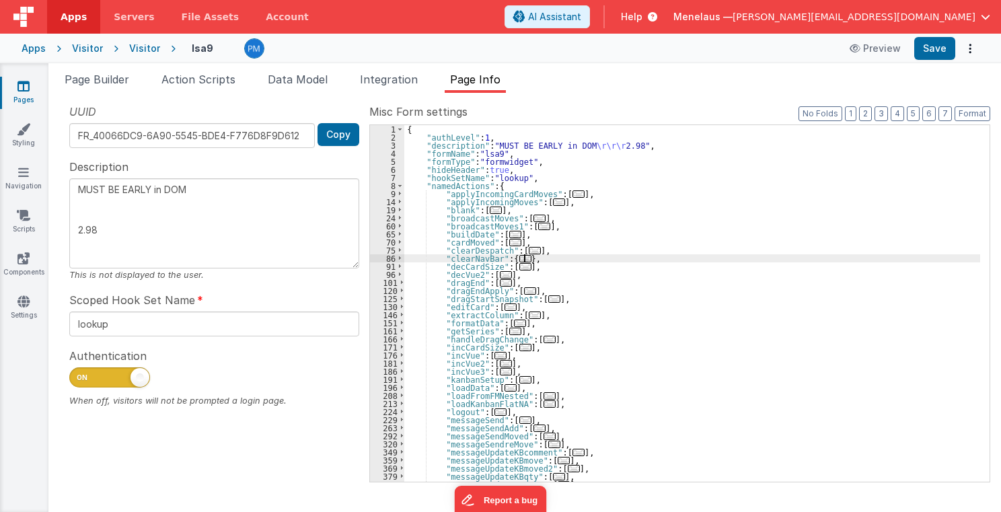
click at [716, 261] on div "{ "authLevel" : 1 , "description" : "MUST BE EARLY in DOM \r\r\r 2.98" , "formN…" at bounding box center [692, 311] width 576 height 373
click at [731, 324] on div "{ "authLevel" : 1 , "description" : "MUST BE EARLY in DOM \r\r\r 2.98" , "formN…" at bounding box center [692, 311] width 576 height 373
type textarea "MUST BE EARLY in DOM 2.98"
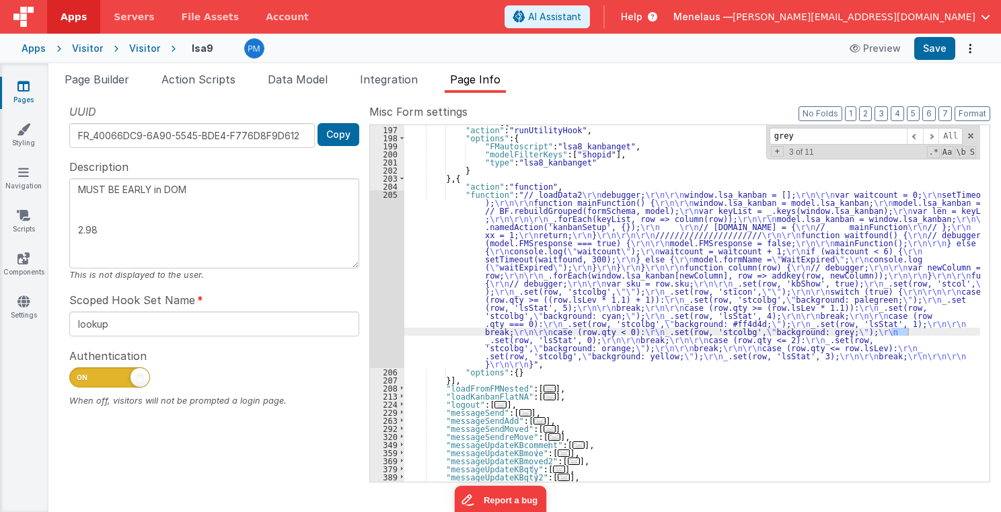
scroll to position [387, 0]
drag, startPoint x: 796, startPoint y: 136, endPoint x: 753, endPoint y: 139, distance: 43.2
click at [753, 139] on div ""loadData" : [{ "action" : "runUtilityHook" , "options" : { "FMautoscript" : "l…" at bounding box center [692, 303] width 576 height 356
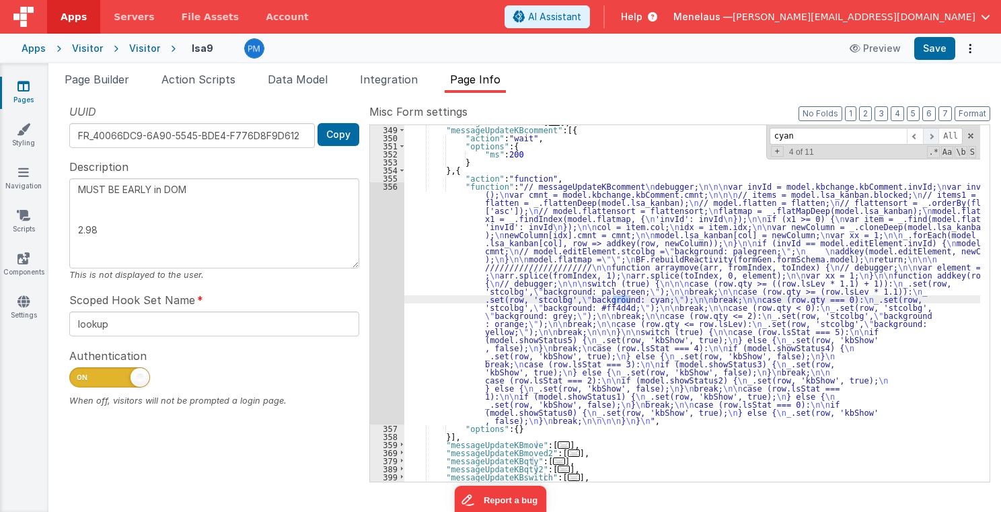
scroll to position [669, 0]
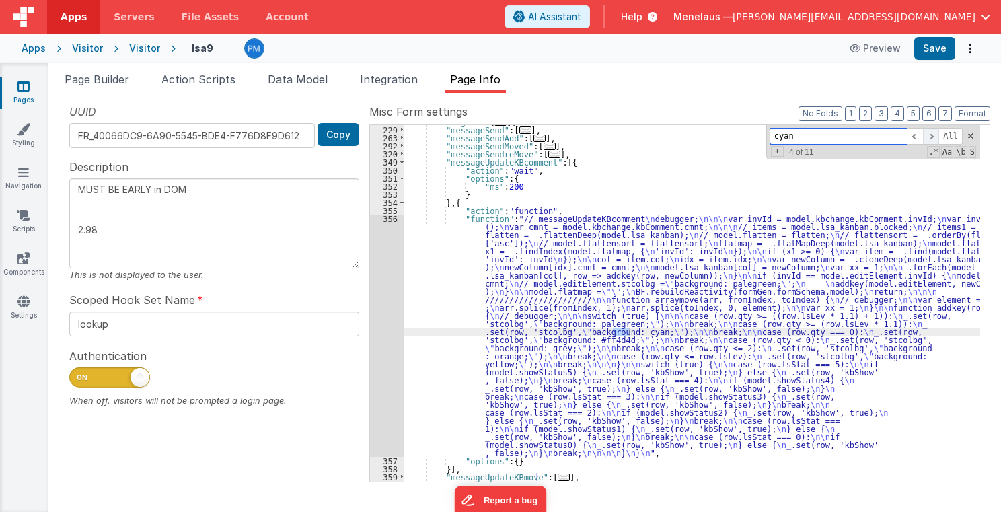
click at [833, 136] on span at bounding box center [931, 136] width 16 height 17
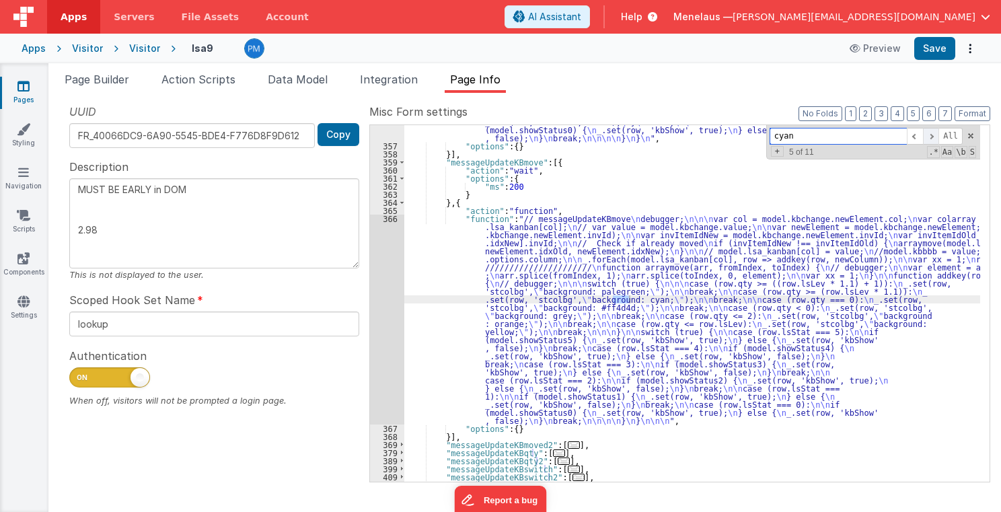
click at [833, 136] on span at bounding box center [931, 136] width 16 height 17
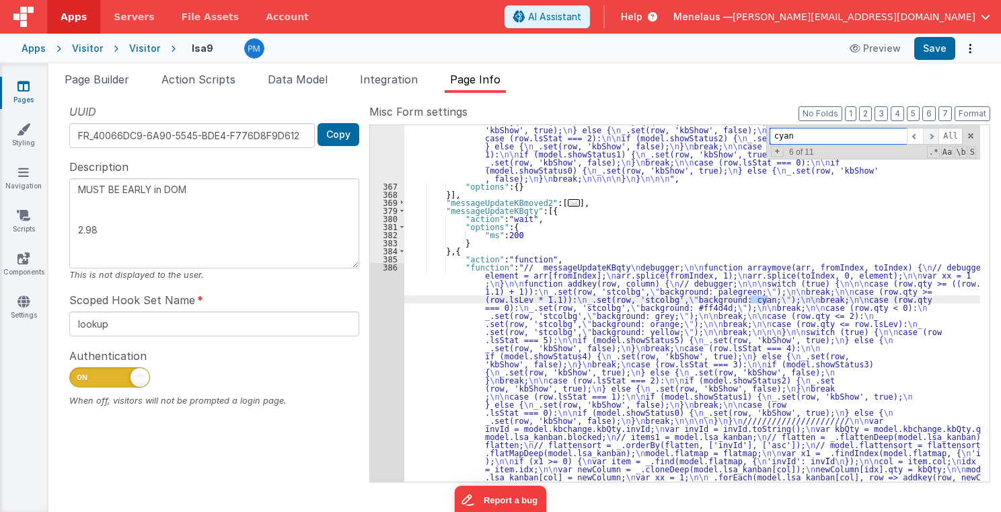
click at [833, 136] on span at bounding box center [931, 136] width 16 height 17
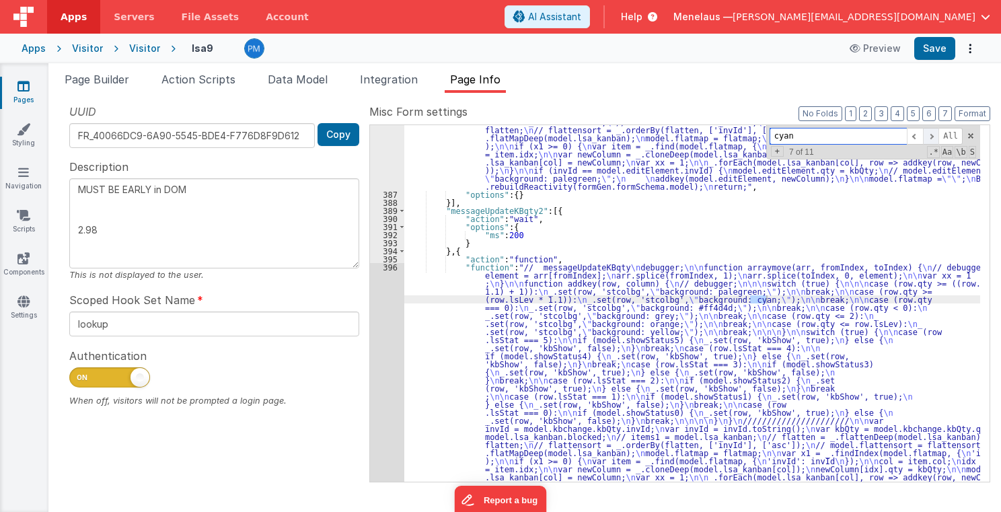
click at [833, 136] on span at bounding box center [931, 136] width 16 height 17
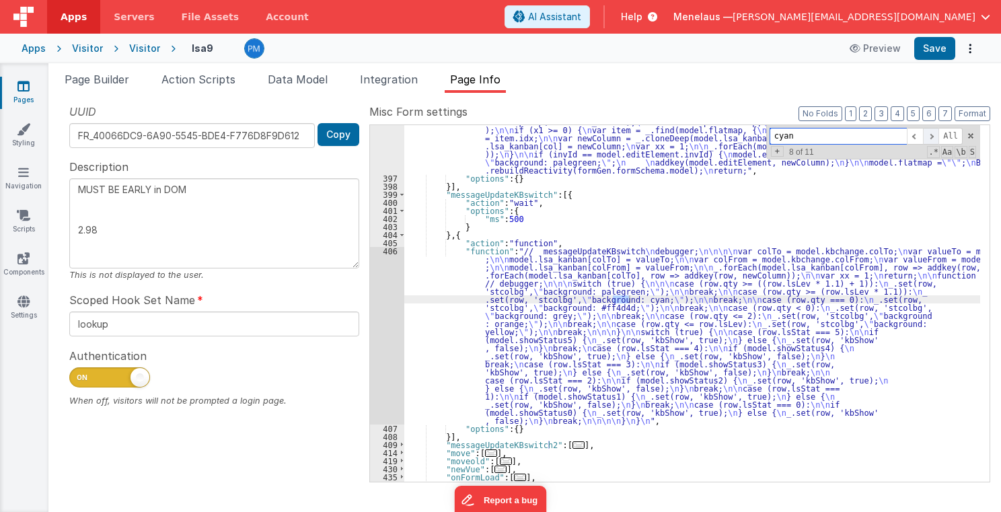
scroll to position [1872, 0]
click at [833, 136] on span at bounding box center [931, 136] width 16 height 17
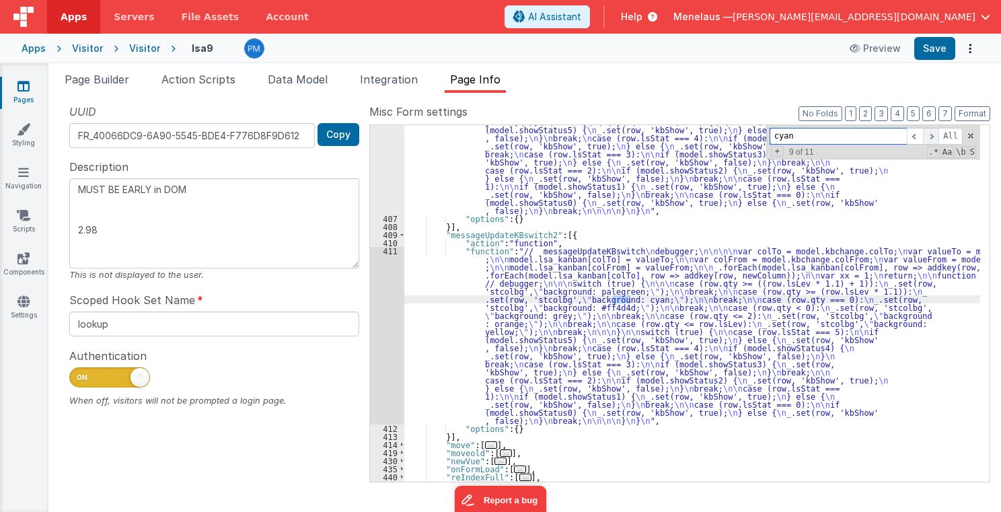
scroll to position [2082, 0]
click at [833, 136] on span at bounding box center [931, 136] width 16 height 17
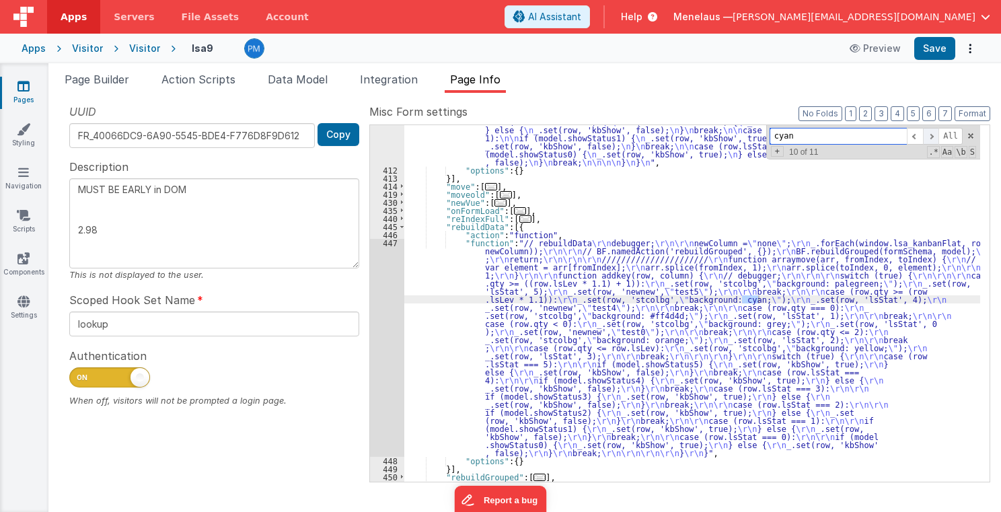
scroll to position [2340, 0]
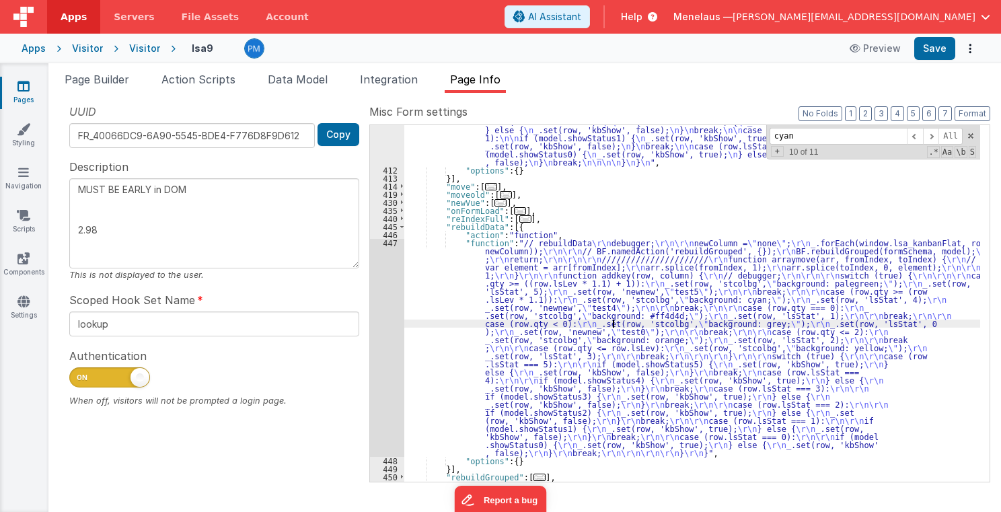
click at [611, 321] on div ""function" : "// messageUpdateKBswitch \n debugger; \n\n\n\n var colTo = model.…" at bounding box center [692, 260] width 576 height 542
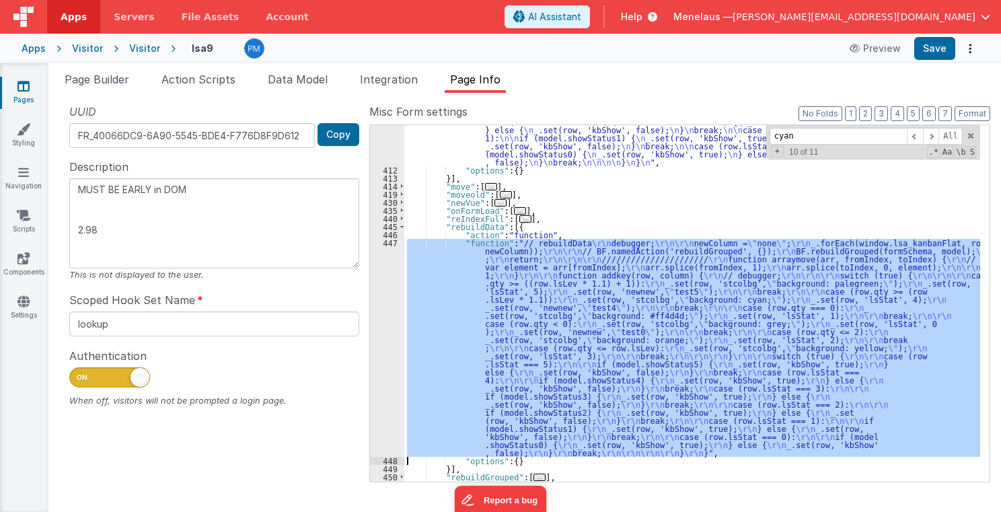
click at [383, 322] on div "447" at bounding box center [387, 348] width 34 height 218
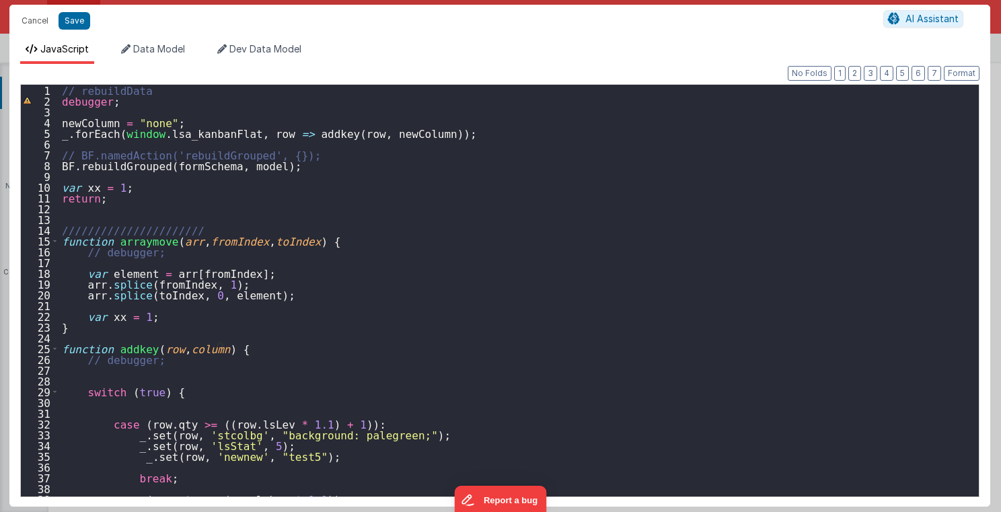
scroll to position [0, 0]
click at [36, 20] on button "Cancel" at bounding box center [35, 20] width 40 height 19
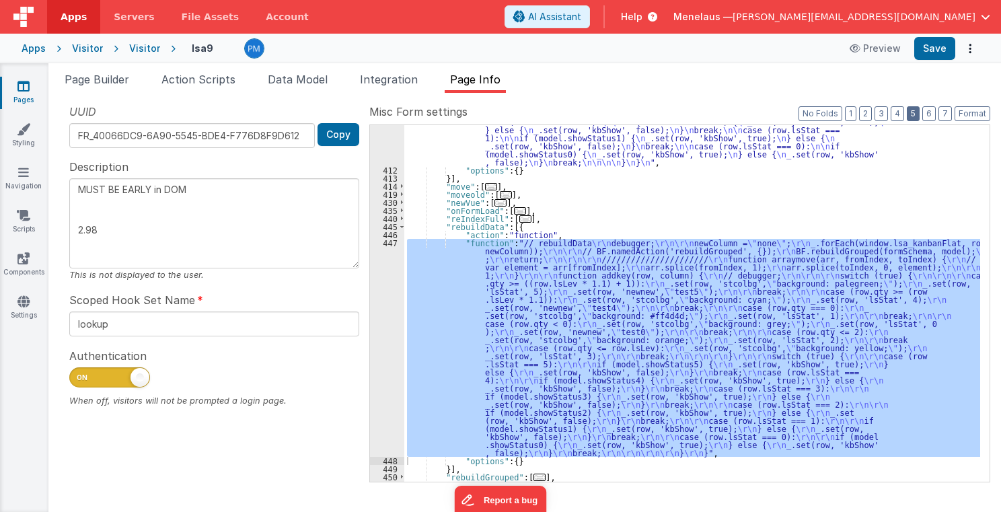
scroll to position [2308, 0]
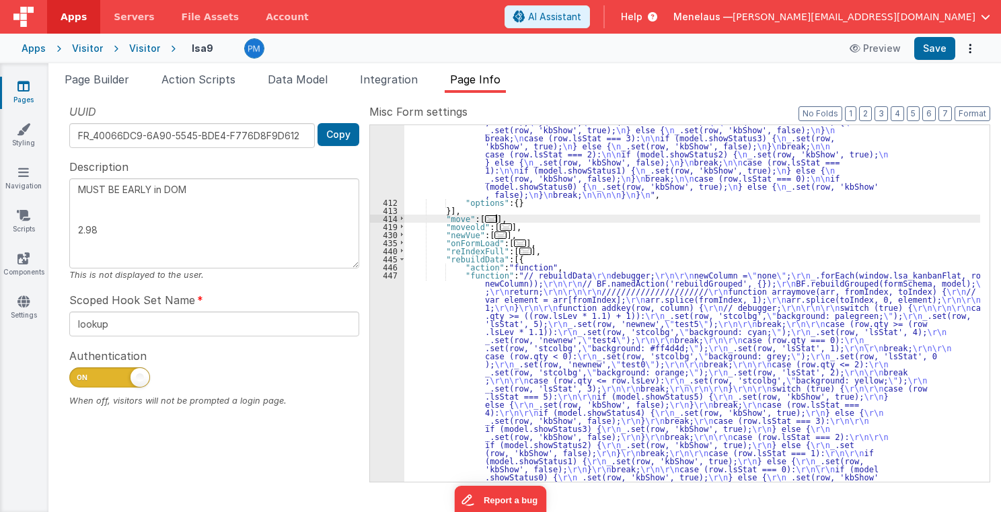
click at [833, 215] on div ""function" : "// messageUpdateKBswitch \n debugger; \n\n\n\n var colTo = model.…" at bounding box center [692, 397] width 576 height 752
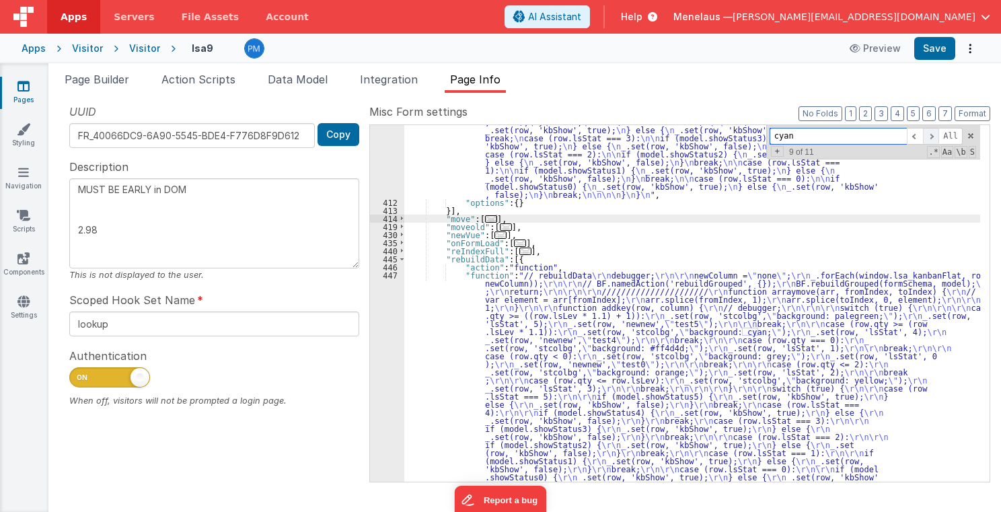
click at [833, 133] on span at bounding box center [931, 136] width 16 height 17
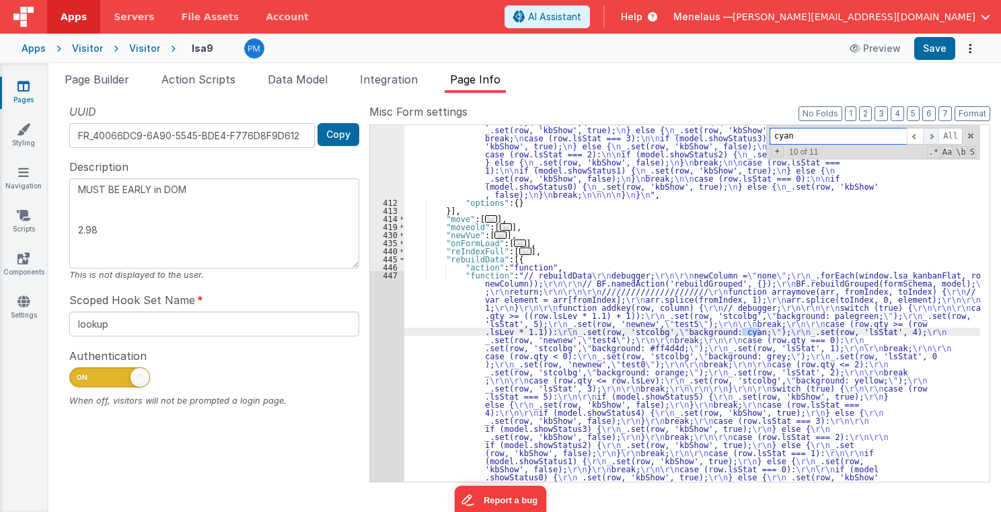
click at [833, 135] on span at bounding box center [931, 136] width 16 height 17
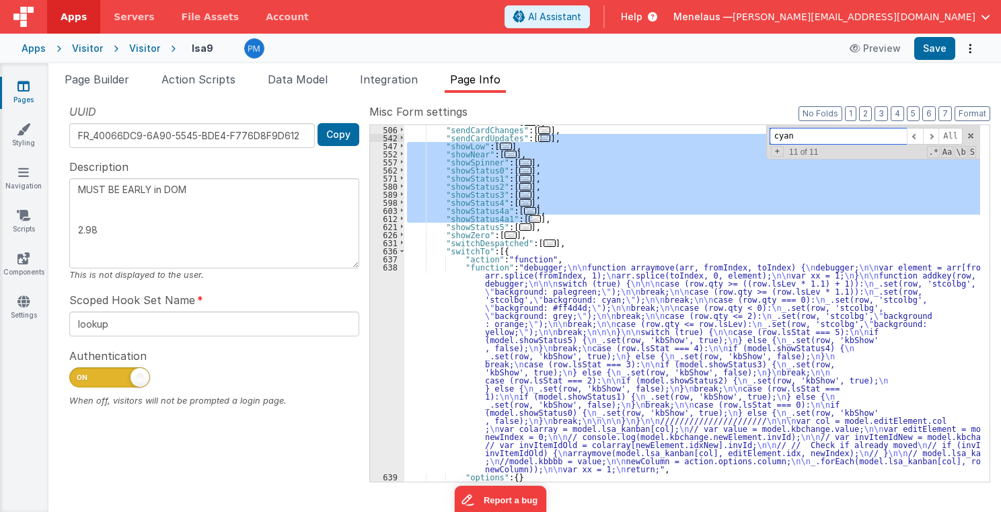
drag, startPoint x: 808, startPoint y: 135, endPoint x: 780, endPoint y: 134, distance: 28.9
click at [780, 134] on input "cyan" at bounding box center [837, 136] width 137 height 17
click at [783, 135] on input "cyan" at bounding box center [837, 136] width 137 height 17
click at [764, 214] on div ""searchSubmit" : [ ... ] , "sendCardChanges" : [ ... ] , "sendCardUpdates" : [ …" at bounding box center [692, 303] width 576 height 356
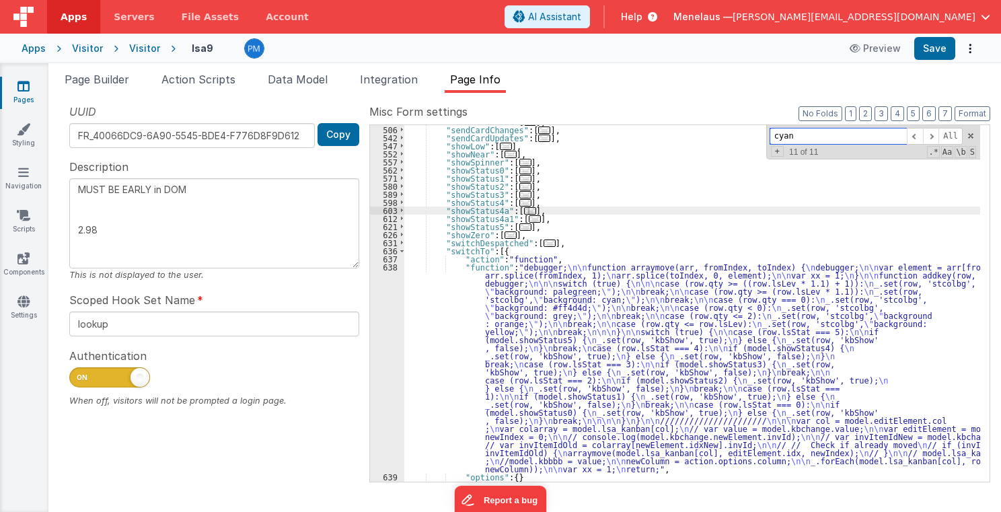
click at [779, 136] on input "cyan" at bounding box center [837, 136] width 137 height 17
click at [780, 135] on input "cyan" at bounding box center [837, 136] width 137 height 17
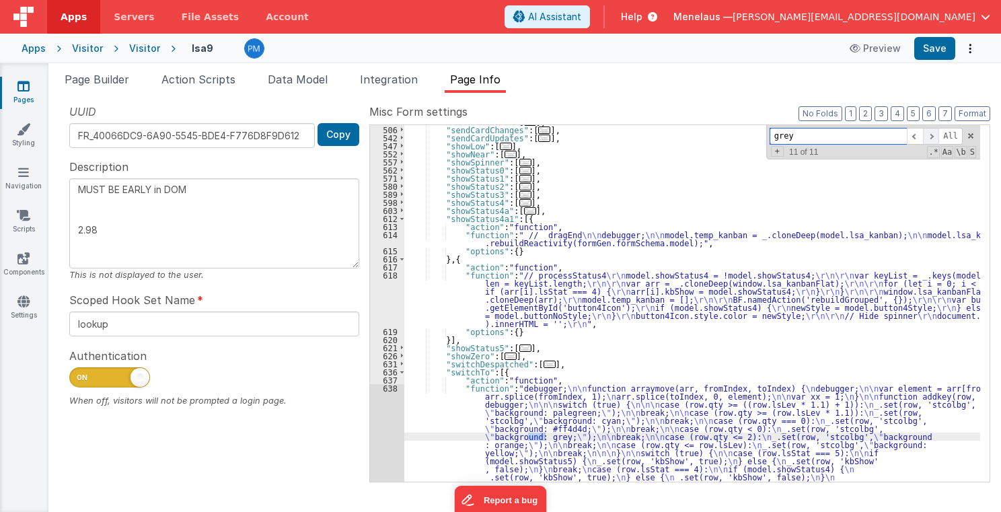
type input "grey"
click at [833, 132] on span at bounding box center [931, 136] width 16 height 17
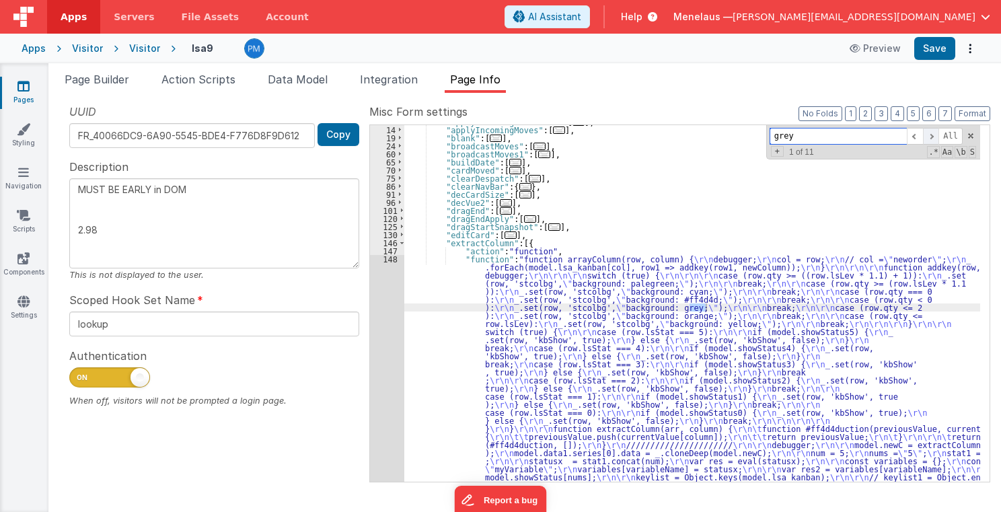
scroll to position [72, 0]
click at [833, 132] on span at bounding box center [931, 136] width 16 height 17
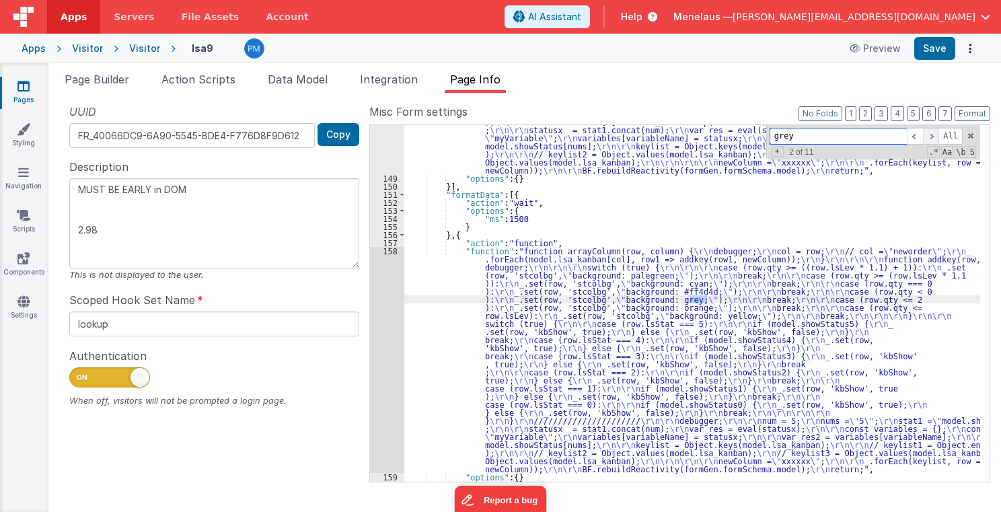
scroll to position [403, 0]
click at [575, 307] on div ""function" : "function arrayColumn(row, column) { \r\n debugger; \r\n col = row…" at bounding box center [692, 231] width 576 height 615
click at [396, 309] on div "158" at bounding box center [387, 360] width 34 height 226
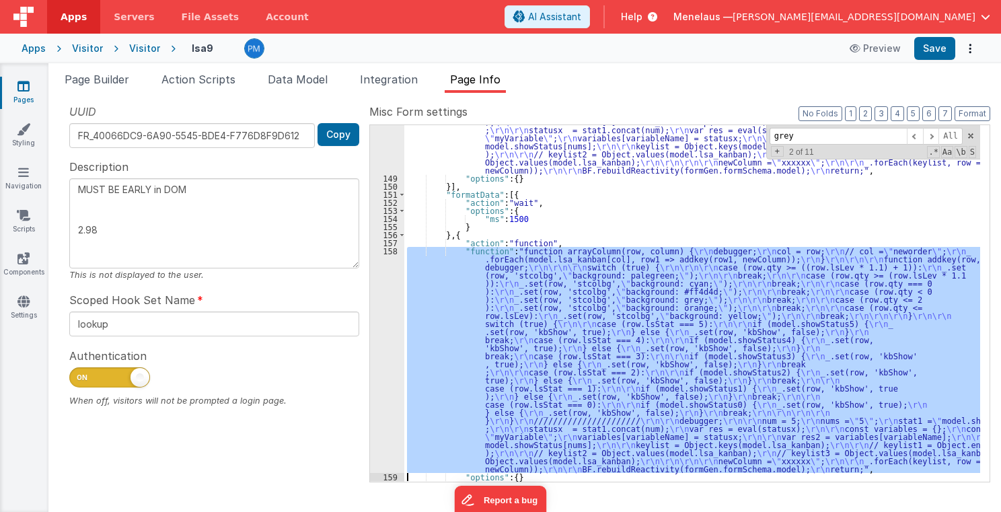
click at [387, 315] on div "158" at bounding box center [387, 360] width 34 height 226
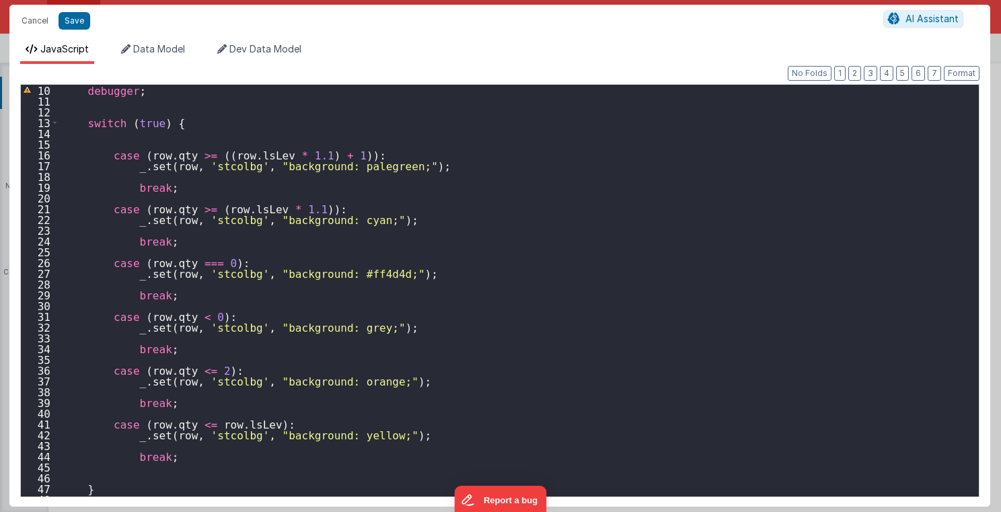
scroll to position [161, 0]
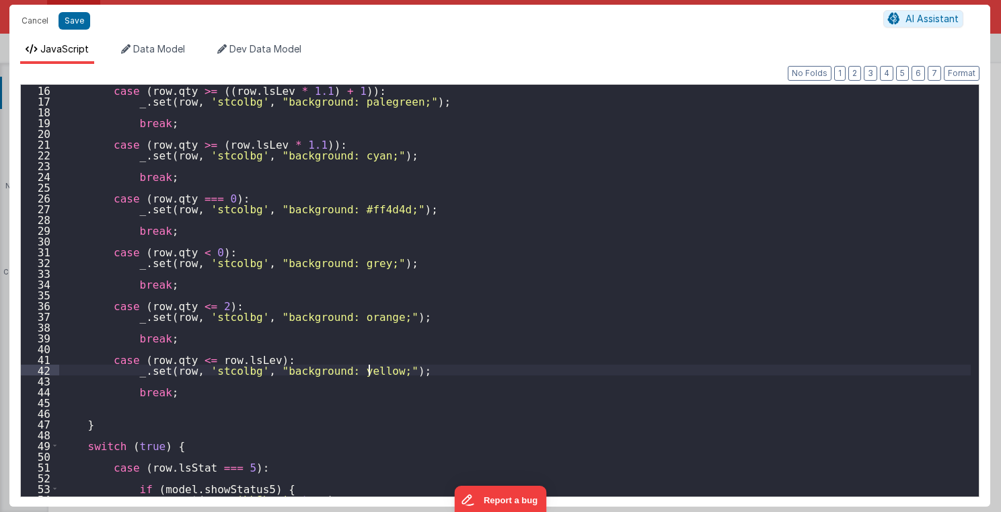
drag, startPoint x: 393, startPoint y: 369, endPoint x: 398, endPoint y: 362, distance: 8.2
click at [395, 369] on div "case ( row . qty >= (( row . lsLev * 1.1 ) + 1 )) : _ . set ( row , 'stcolbg' ,…" at bounding box center [515, 301] width 912 height 433
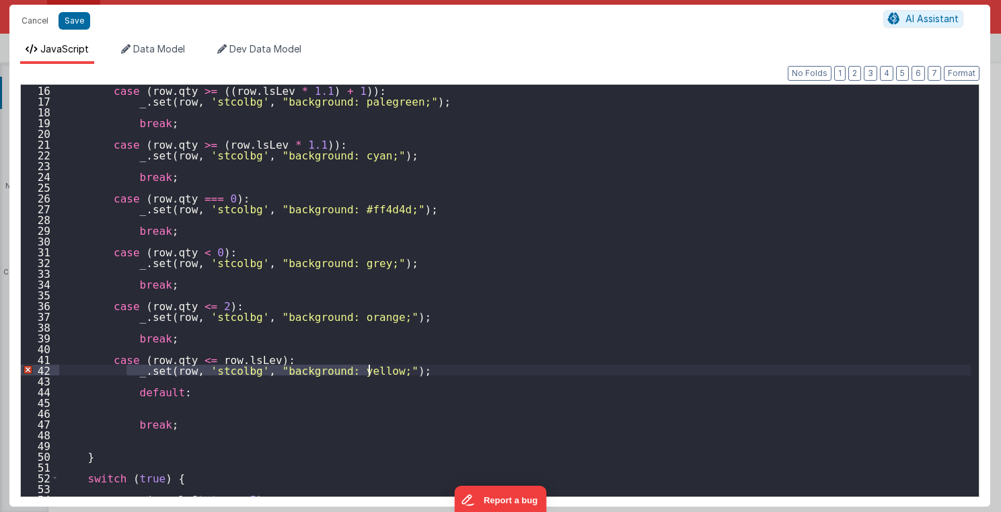
drag, startPoint x: 125, startPoint y: 369, endPoint x: 395, endPoint y: 369, distance: 269.7
click at [395, 369] on div "case ( row . qty >= (( row . lsLev * 1.1 ) + 1 )) : _ . set ( row , 'stcolbg' ,…" at bounding box center [515, 301] width 912 height 433
click at [148, 406] on div "case ( row . qty >= (( row . lsLev * 1.1 ) + 1 )) : _ . set ( row , 'stcolbg' ,…" at bounding box center [515, 301] width 912 height 433
paste textarea
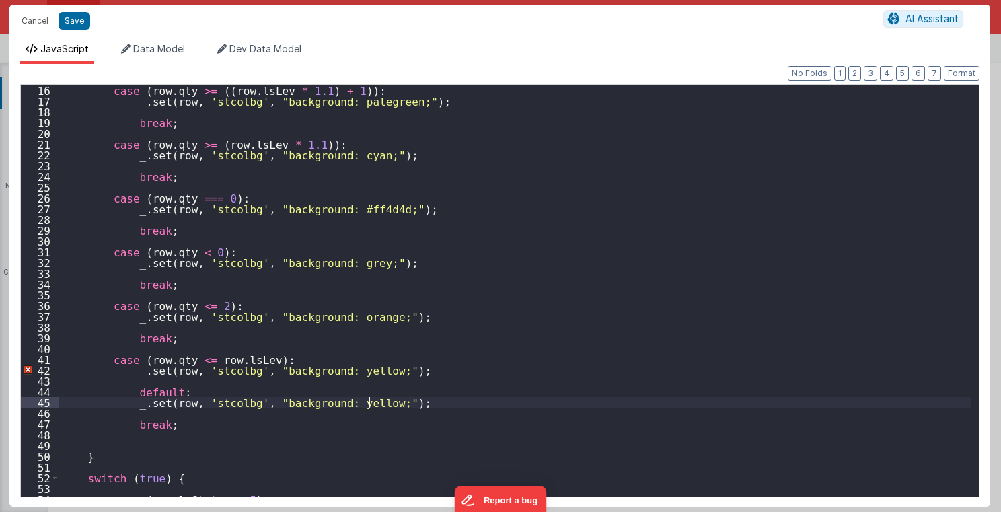
click at [328, 401] on div "case ( row . qty >= (( row . lsLev * 1.1 ) + 1 )) : _ . set ( row , 'stcolbg' ,…" at bounding box center [515, 301] width 912 height 433
drag, startPoint x: 126, startPoint y: 422, endPoint x: 165, endPoint y: 428, distance: 39.6
click at [165, 426] on div "case ( row . qty >= (( row . lsLev * 1.1 ) + 1 )) : _ . set ( row , 'stcolbg' ,…" at bounding box center [515, 301] width 912 height 433
click at [128, 382] on div "case ( row . qty >= (( row . lsLev * 1.1 ) + 1 )) : _ . set ( row , 'stcolbg' ,…" at bounding box center [515, 301] width 912 height 433
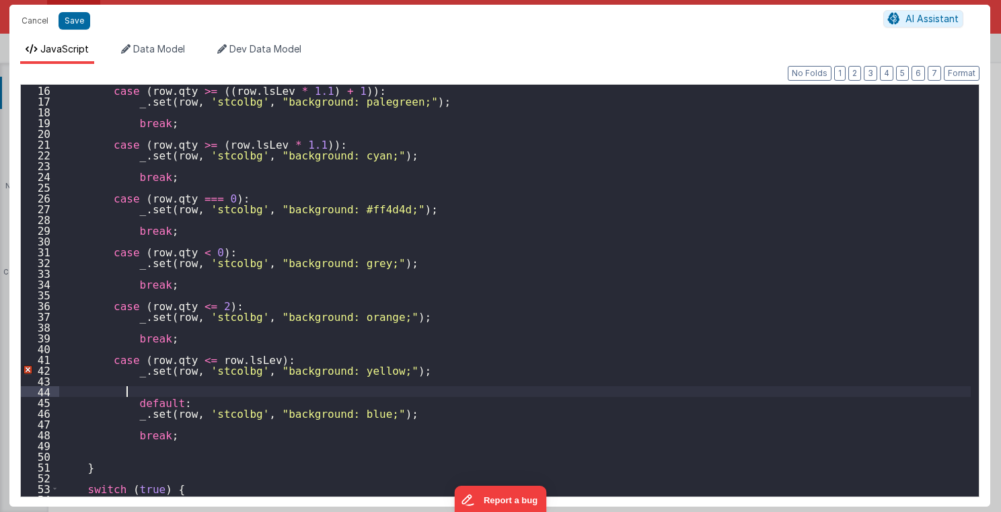
paste textarea
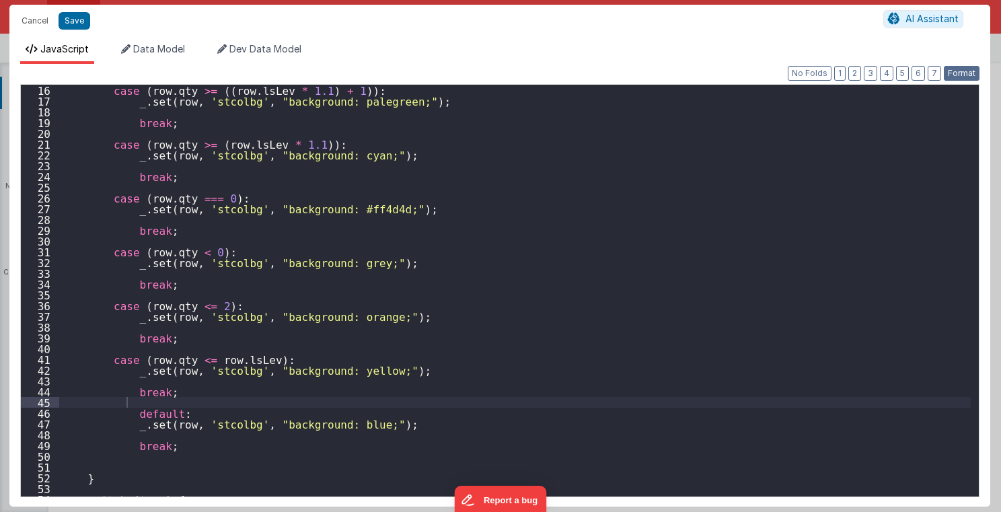
click at [833, 72] on button "Format" at bounding box center [962, 73] width 36 height 15
click at [76, 24] on button "Save" at bounding box center [75, 20] width 32 height 17
type textarea "MUST BE EARLY in DOM 2.98"
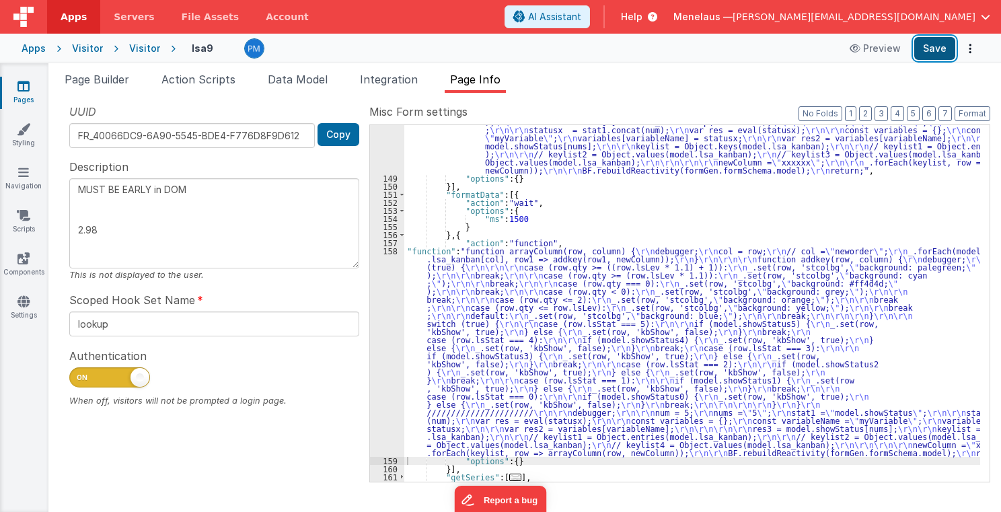
click at [833, 51] on button "Save" at bounding box center [934, 48] width 41 height 23
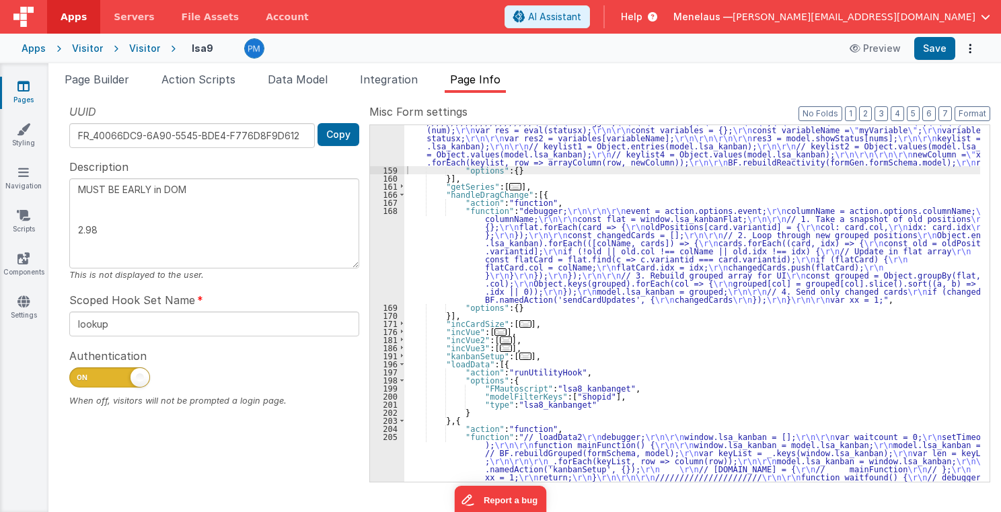
scroll to position [823, 0]
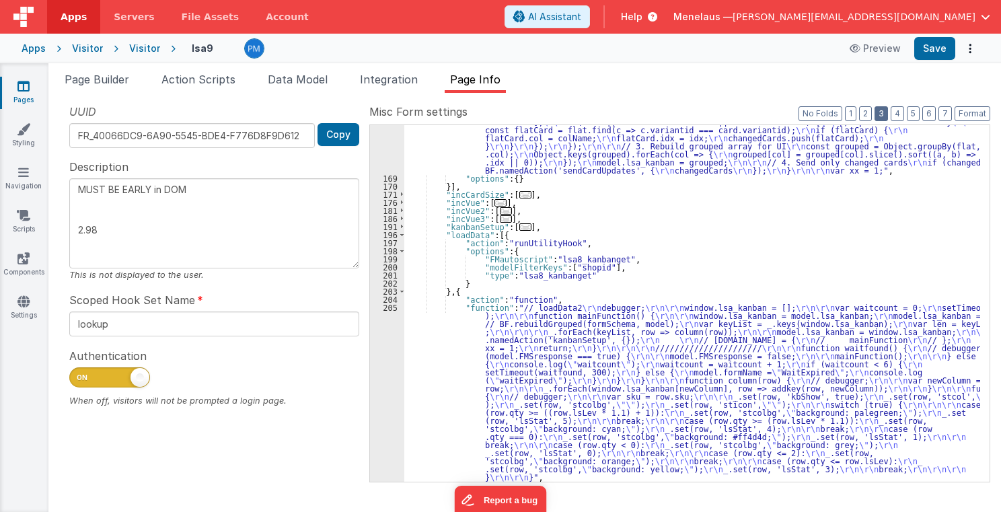
click at [833, 112] on button "3" at bounding box center [880, 113] width 13 height 15
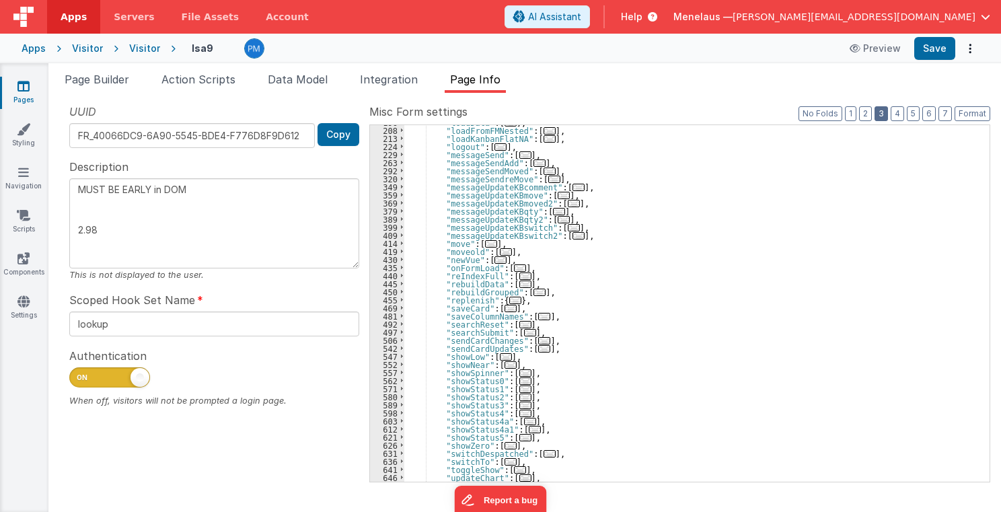
scroll to position [200, 0]
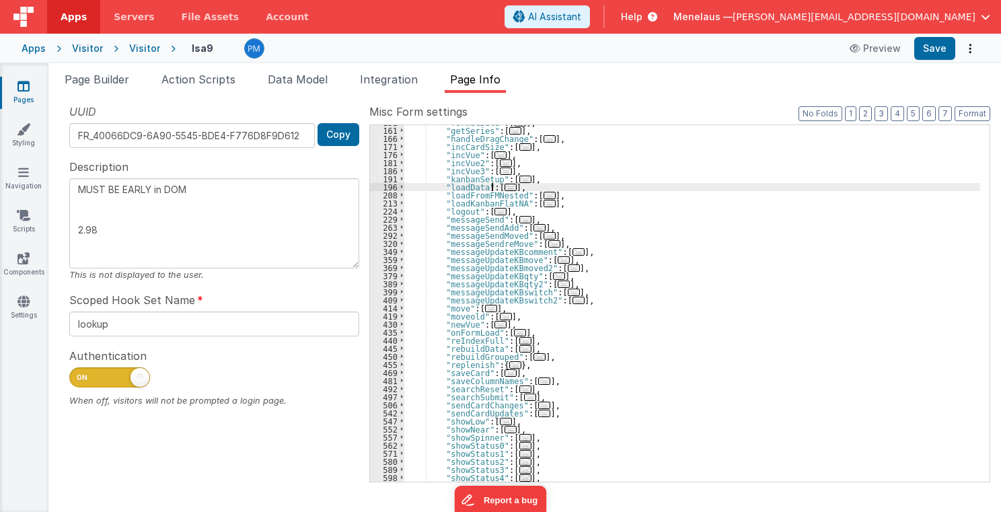
click at [504, 185] on span "..." at bounding box center [510, 187] width 12 height 7
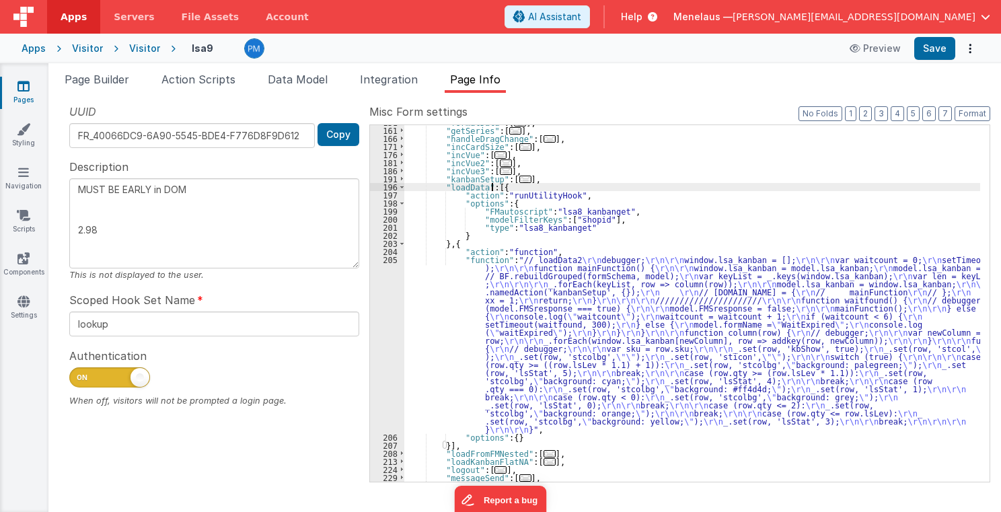
click at [556, 328] on div ""formatData" : [ ... ] , "getSeries" : [ ... ] , "handleDragChange" : [ ... ] ,…" at bounding box center [692, 304] width 576 height 373
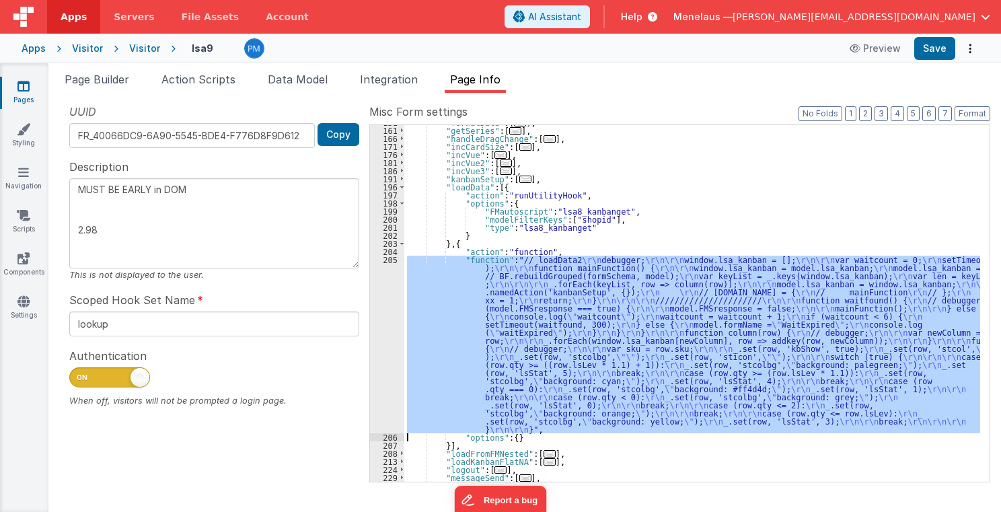
click at [385, 338] on div "205" at bounding box center [387, 345] width 34 height 178
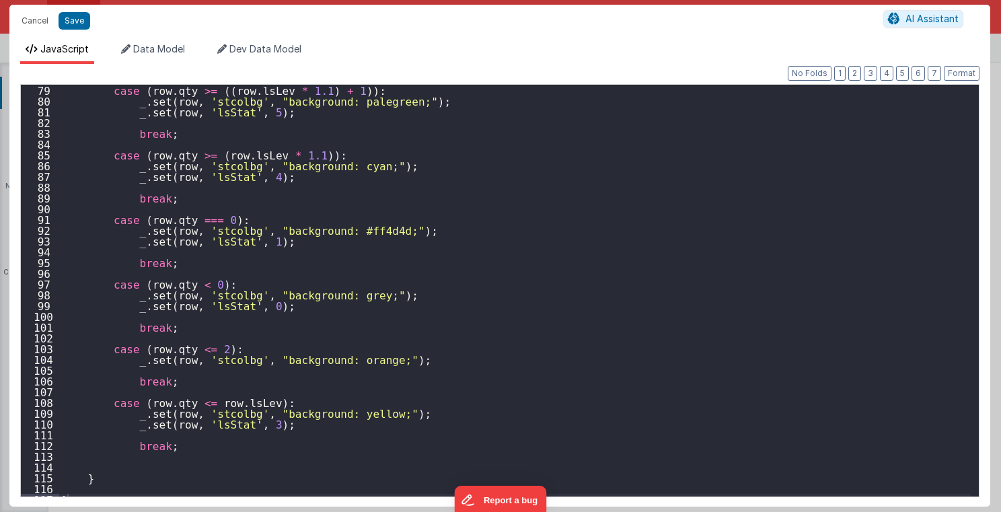
scroll to position [847, 0]
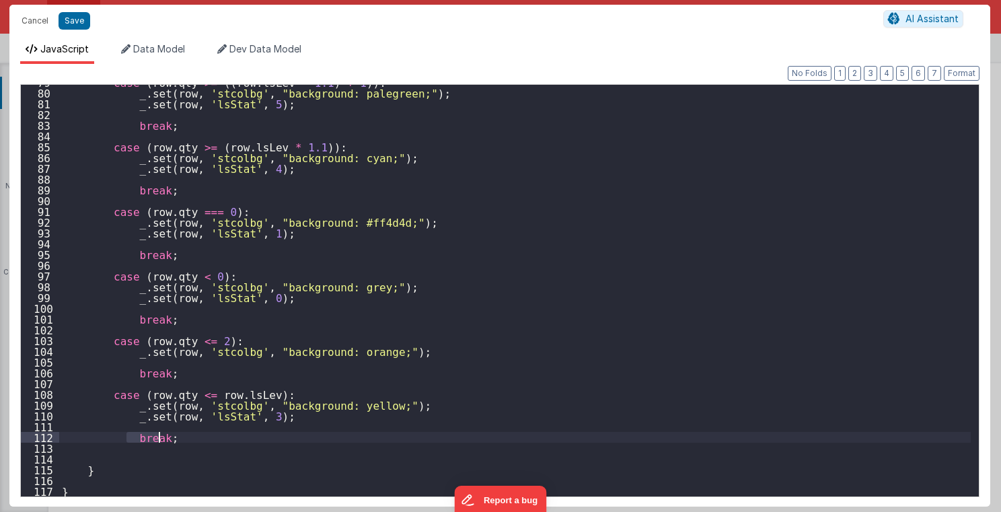
drag, startPoint x: 124, startPoint y: 434, endPoint x: 162, endPoint y: 439, distance: 38.6
click at [162, 426] on div "case ( row . qty >= (( row . lsLev * 1.1 ) + 1 )) : _ . set ( row , 'stcolbg' ,…" at bounding box center [515, 293] width 912 height 433
click at [161, 426] on div "case ( row . qty >= (( row . lsLev * 1.1 ) + 1 )) : _ . set ( row , 'stcolbg' ,…" at bounding box center [514, 291] width 911 height 412
paste textarea
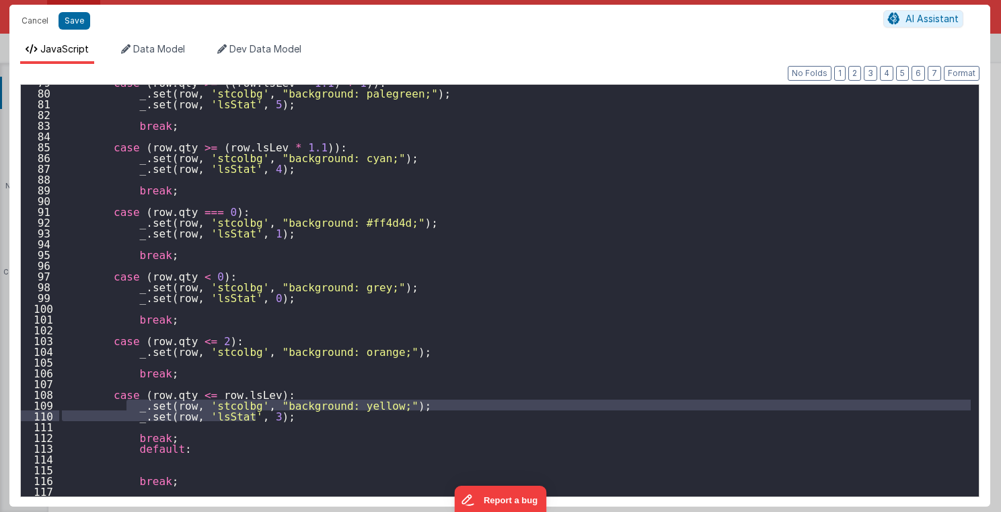
drag, startPoint x: 124, startPoint y: 406, endPoint x: 387, endPoint y: 413, distance: 263.8
click at [387, 413] on div "case ( row . qty >= (( row . lsLev * 1.1 ) + 1 )) : _ . set ( row , 'stcolbg' ,…" at bounding box center [515, 293] width 912 height 433
click at [155, 426] on div "case ( row . qty >= (( row . lsLev * 1.1 ) + 1 )) : _ . set ( row , 'stcolbg' ,…" at bounding box center [515, 293] width 912 height 433
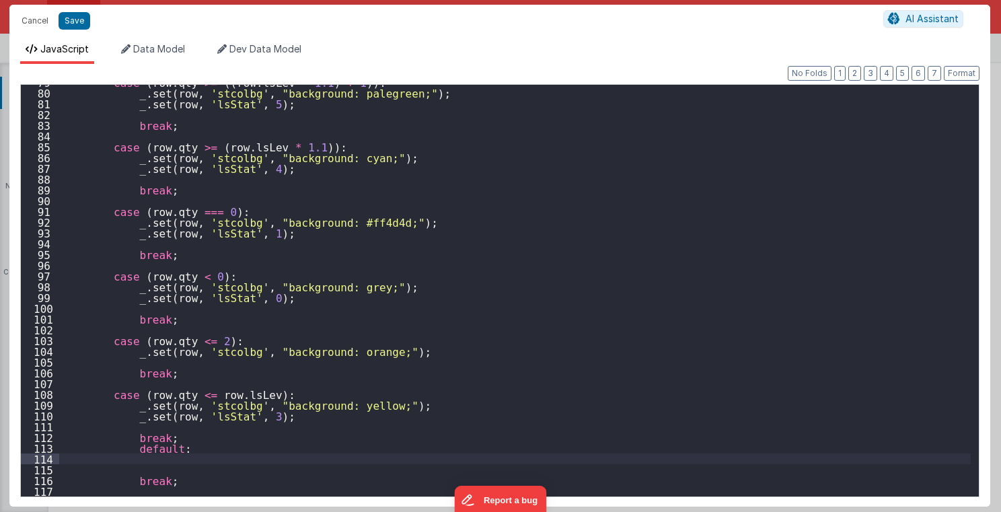
paste textarea
click at [330, 426] on div "case ( row . qty >= (( row . lsLev * 1.1 ) + 1 )) : _ . set ( row , 'stcolbg' ,…" at bounding box center [515, 293] width 912 height 433
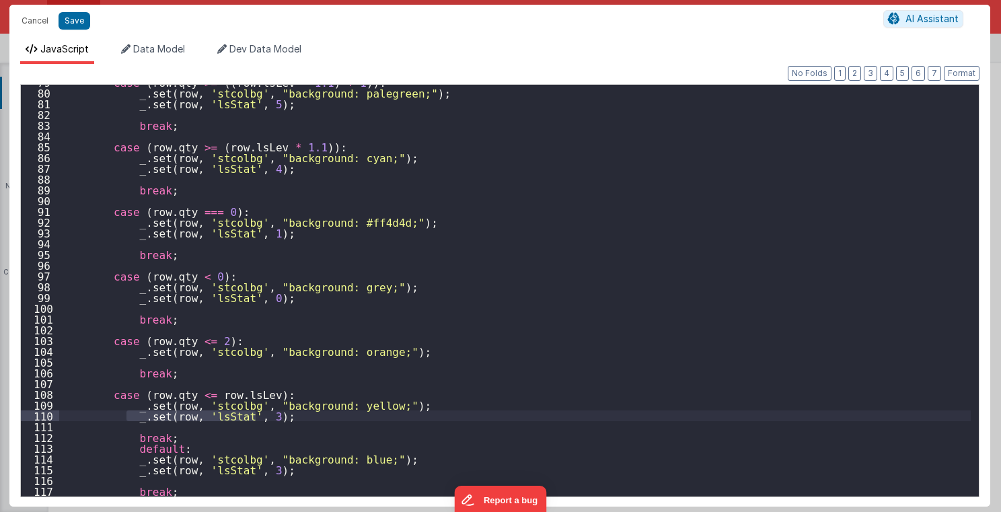
drag, startPoint x: 125, startPoint y: 414, endPoint x: 256, endPoint y: 417, distance: 130.5
click at [256, 417] on div "case ( row . qty >= (( row . lsLev * 1.1 ) + 1 )) : _ . set ( row , 'stcolbg' ,…" at bounding box center [515, 293] width 912 height 433
click at [149, 361] on div "case ( row . qty >= (( row . lsLev * 1.1 ) + 1 )) : _ . set ( row , 'stcolbg' ,…" at bounding box center [515, 293] width 912 height 433
paste textarea
click at [181, 363] on div "case ( row . qty >= (( row . lsLev * 1.1 ) + 1 )) : _ . set ( row , 'stcolbg' ,…" at bounding box center [515, 293] width 912 height 433
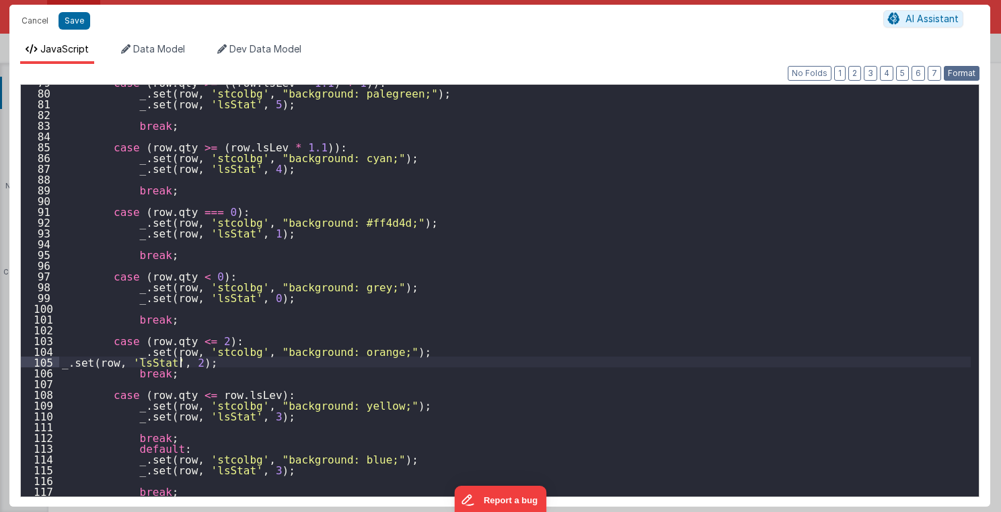
click at [833, 73] on button "Format" at bounding box center [962, 73] width 36 height 15
click at [73, 16] on button "Save" at bounding box center [75, 20] width 32 height 17
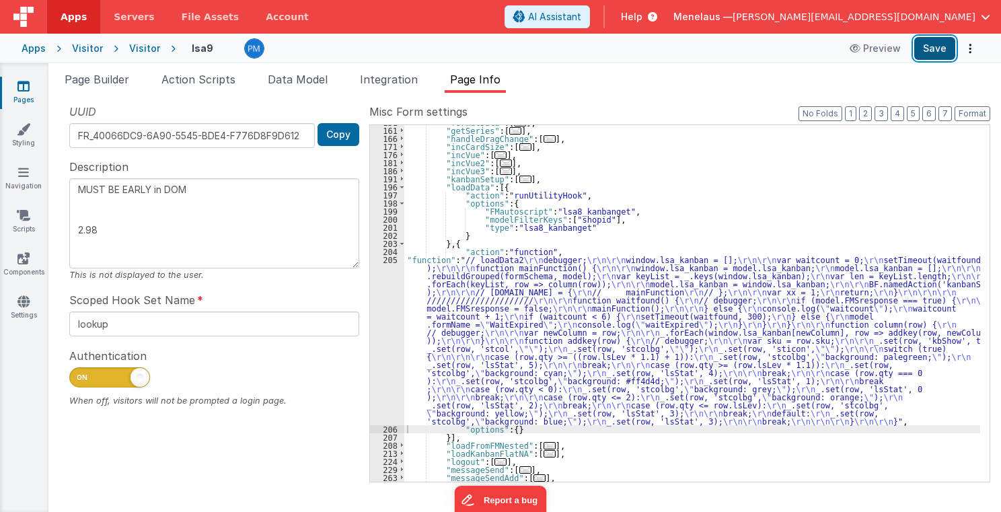
click at [833, 48] on button "Save" at bounding box center [934, 48] width 41 height 23
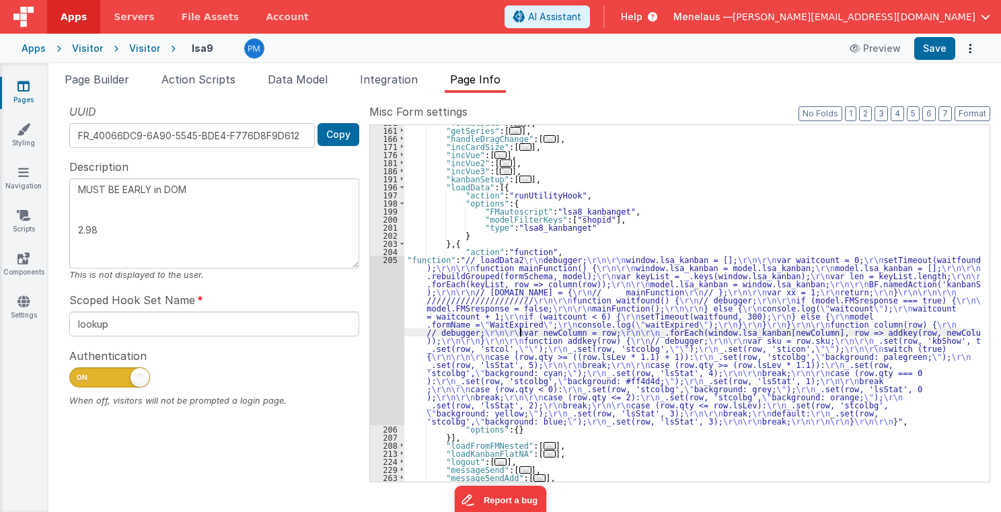
click at [522, 328] on div ""formatData" : [ ... ] , "getSeries" : [ ... ] , "handleDragChange" : [ ... ] ,…" at bounding box center [692, 304] width 576 height 373
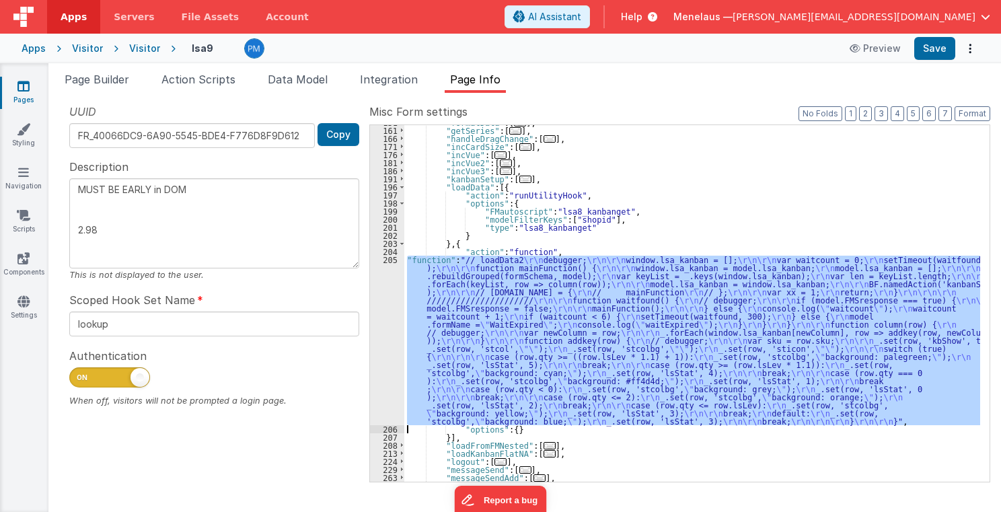
click at [381, 340] on div "205" at bounding box center [387, 340] width 34 height 169
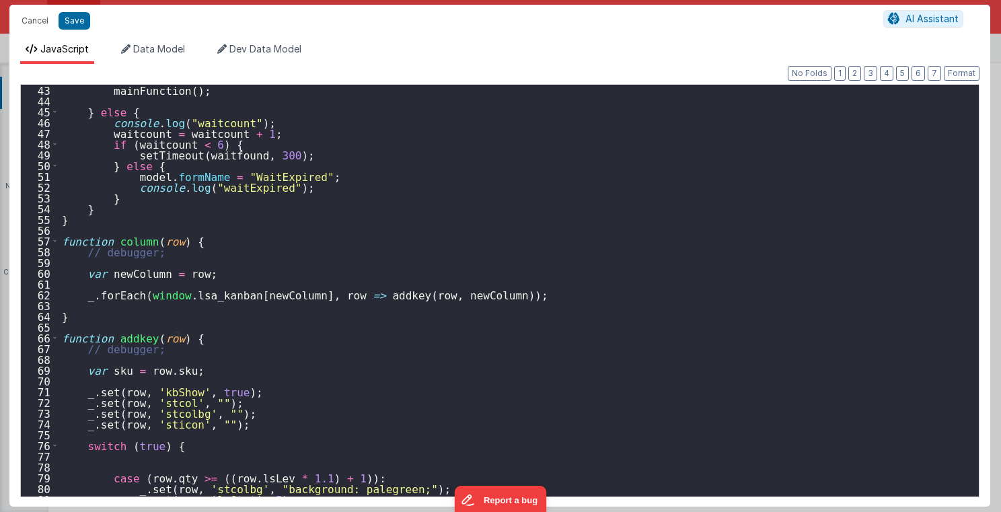
scroll to position [484, 0]
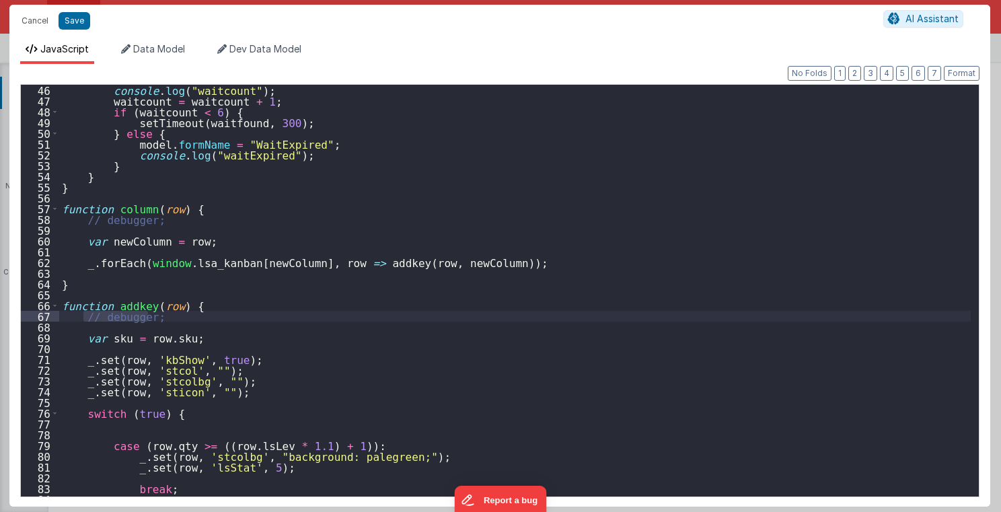
drag, startPoint x: 83, startPoint y: 315, endPoint x: 151, endPoint y: 316, distance: 67.9
click at [151, 316] on div "console . log ( "waitcount" ) ; waitcount = waitcount + 1 ; if ( waitcount < 6 …" at bounding box center [515, 301] width 912 height 433
type textarea "MUST BE EARLY in DOM 2.98"
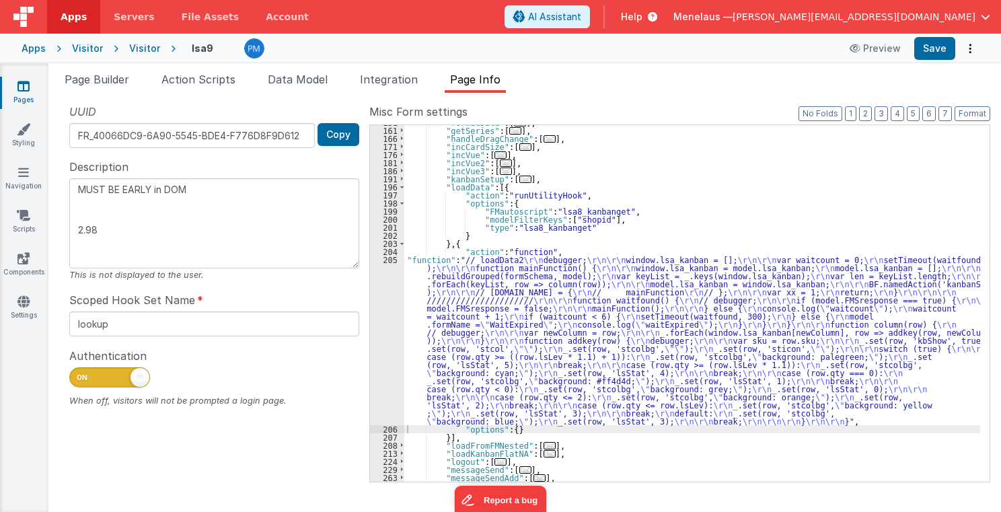
click at [611, 336] on div ""formatData" : [ ... ] , "getSeries" : [ ... ] , "handleDragChange" : [ ... ] ,…" at bounding box center [692, 304] width 576 height 373
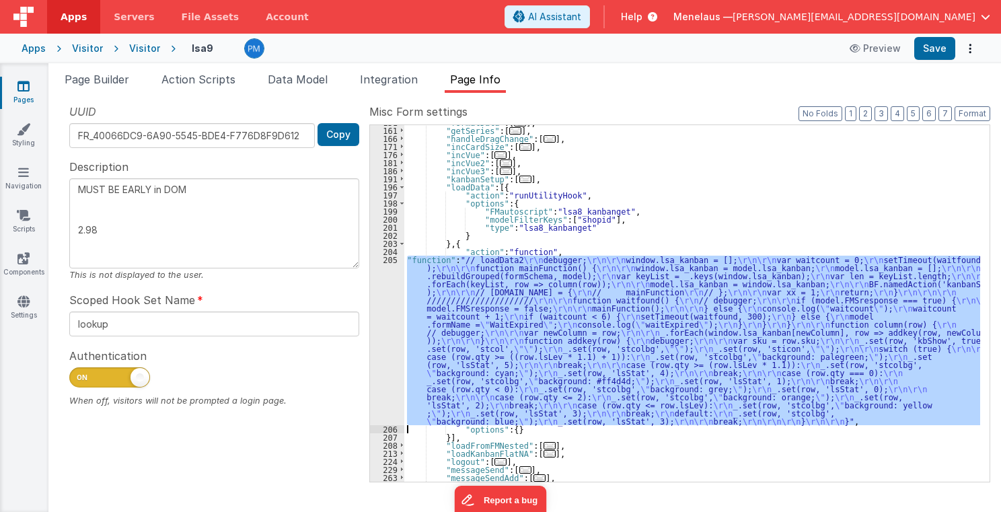
click at [383, 342] on div "205" at bounding box center [387, 340] width 34 height 169
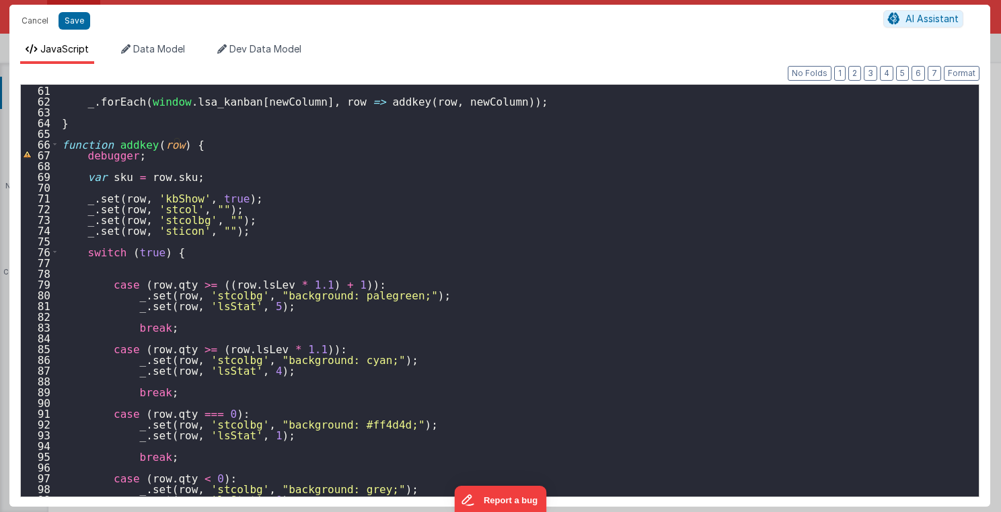
scroll to position [710, 0]
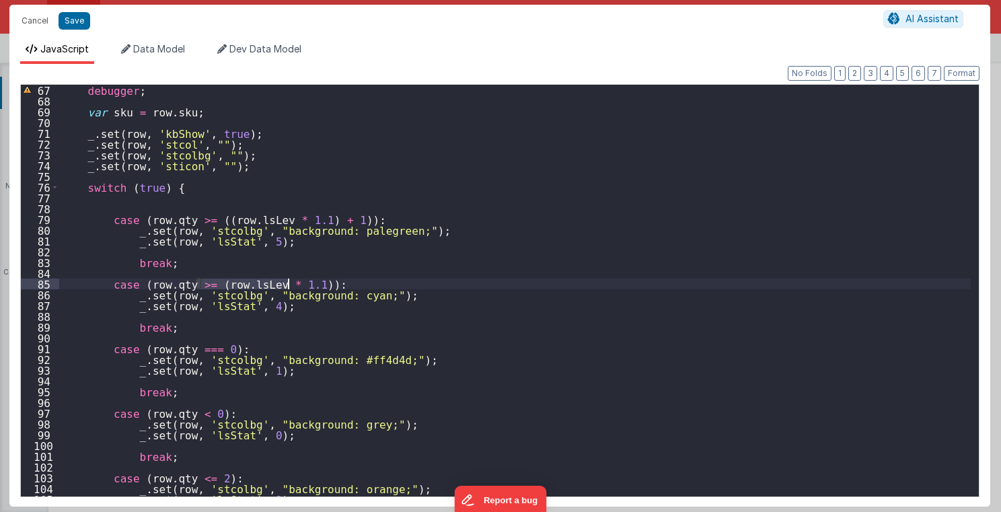
drag, startPoint x: 196, startPoint y: 283, endPoint x: 289, endPoint y: 287, distance: 92.2
click at [289, 287] on div "debugger ; var sku = row . sku ; _ . set ( row , 'kbShow' , true ) ; _ . set ( …" at bounding box center [515, 301] width 912 height 433
click at [398, 280] on div "debugger ; var sku = row . sku ; _ . set ( row , 'kbShow' , true ) ; _ . set ( …" at bounding box center [515, 301] width 912 height 433
drag, startPoint x: 131, startPoint y: 282, endPoint x: 286, endPoint y: 285, distance: 154.7
click at [286, 285] on div "debugger ; var sku = row . sku ; _ . set ( row , 'kbShow' , true ) ; _ . set ( …" at bounding box center [515, 301] width 912 height 433
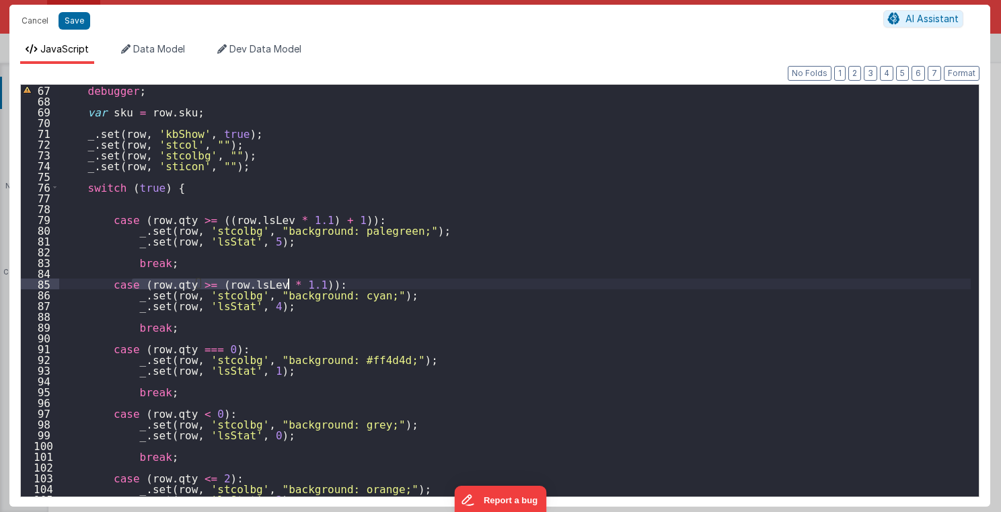
click at [282, 285] on div "debugger ; var sku = row . sku ; _ . set ( row , 'kbShow' , true ) ; _ . set ( …" at bounding box center [514, 291] width 911 height 412
click at [194, 285] on div "debugger ; var sku = row . sku ; _ . set ( row , 'kbShow' , true ) ; _ . set ( …" at bounding box center [515, 301] width 912 height 433
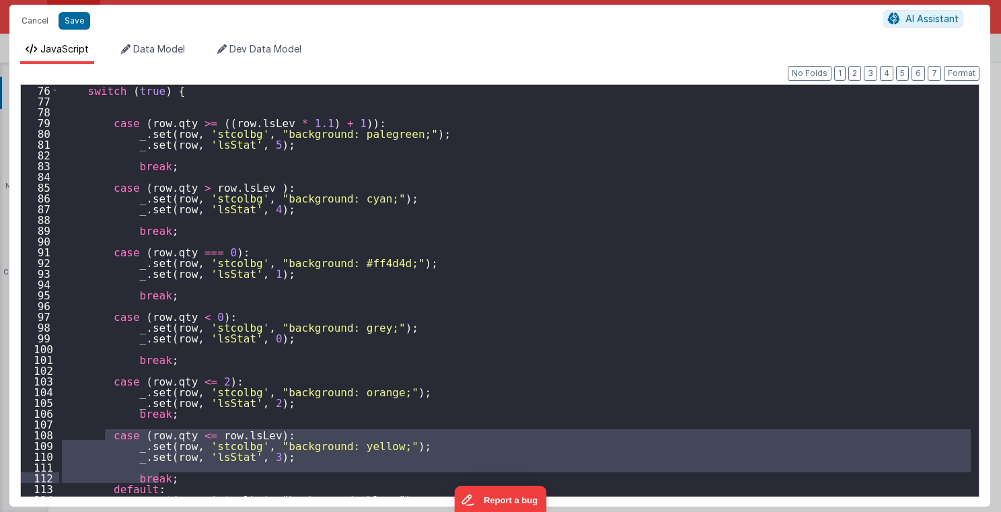
drag, startPoint x: 103, startPoint y: 432, endPoint x: 165, endPoint y: 476, distance: 75.8
click at [165, 426] on div "switch ( true ) { case ( row . qty >= (( row . lsLev * 1.1 ) + 1 )) : _ . set (…" at bounding box center [515, 301] width 912 height 433
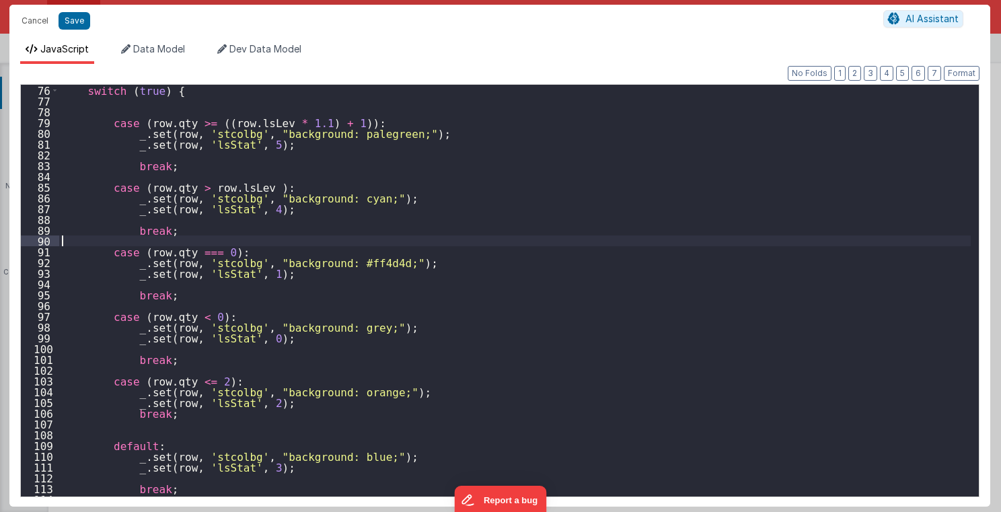
click at [162, 236] on div "switch ( true ) { case ( row . qty >= (( row . lsLev * 1.1 ) + 1 )) : _ . set (…" at bounding box center [515, 301] width 912 height 433
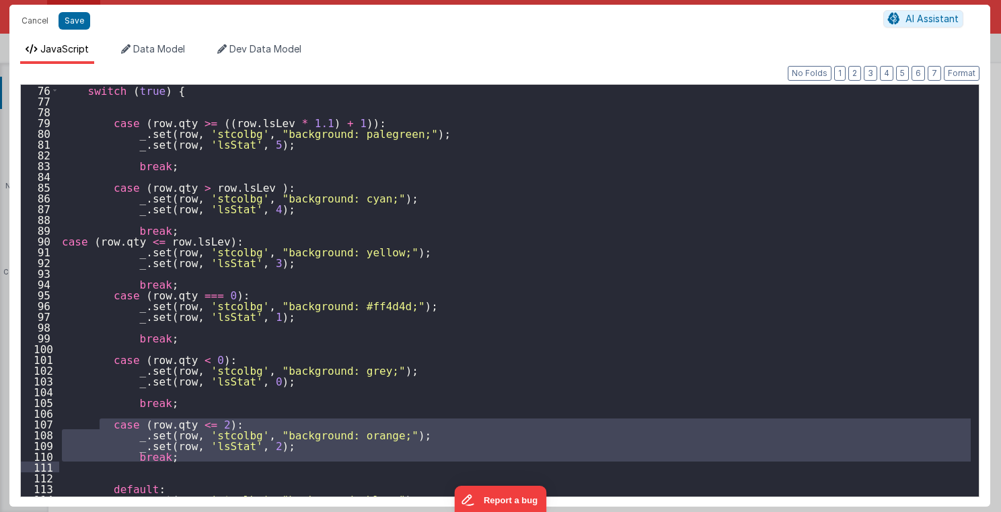
drag, startPoint x: 100, startPoint y: 421, endPoint x: 172, endPoint y: 461, distance: 82.5
click at [172, 426] on div "switch ( true ) { case ( row . qty >= (( row . lsLev * 1.1 ) + 1 )) : _ . set (…" at bounding box center [515, 301] width 912 height 433
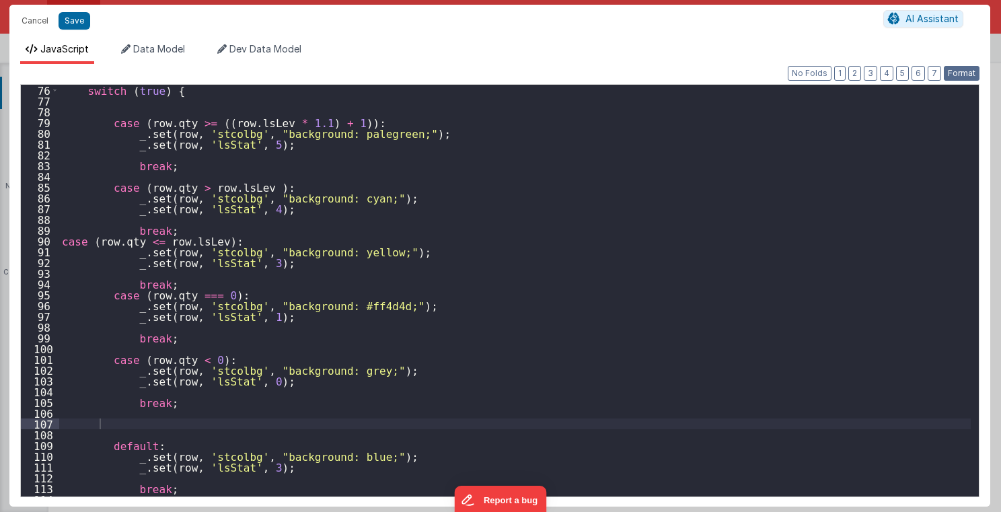
click at [833, 71] on button "Format" at bounding box center [962, 73] width 36 height 15
click at [176, 227] on div "switch ( true ) { case ( row . qty >= (( row . lsLev * 1.1 ) + 1 )) : _ . set (…" at bounding box center [515, 301] width 912 height 433
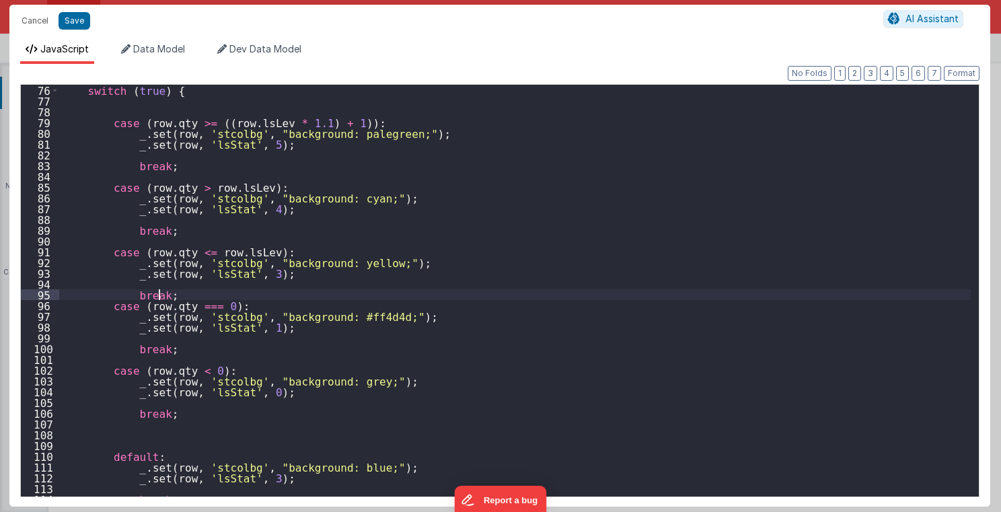
click at [168, 295] on div "switch ( true ) { case ( row . qty >= (( row . lsLev * 1.1 ) + 1 )) : _ . set (…" at bounding box center [515, 301] width 912 height 433
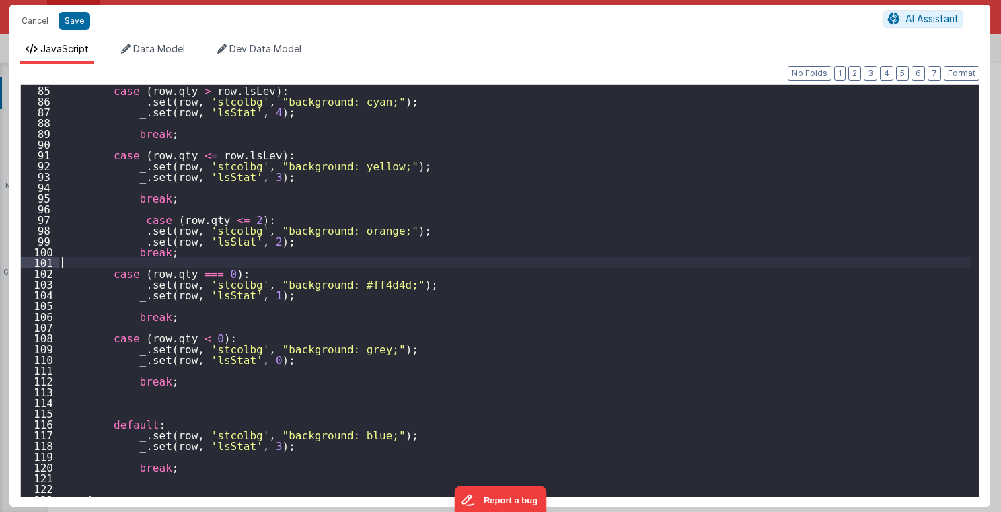
scroll to position [904, 0]
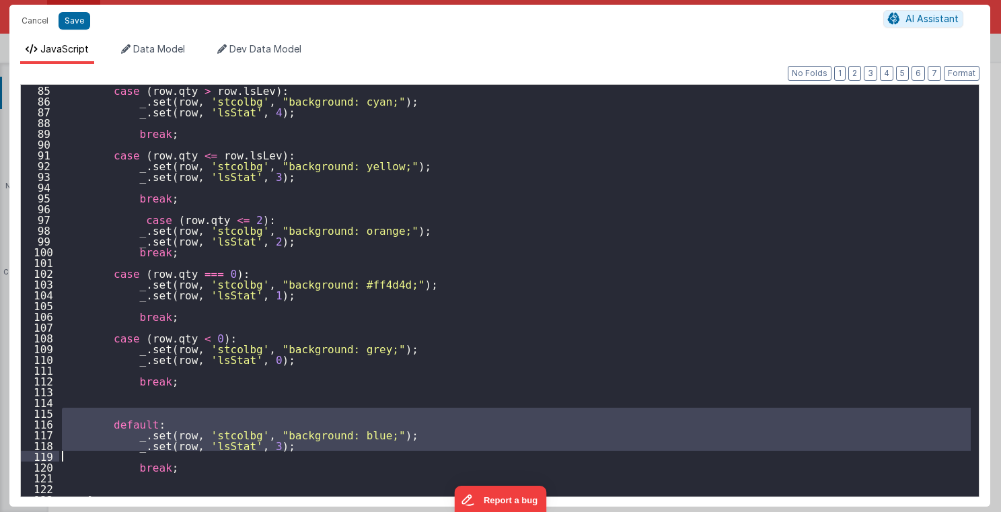
drag, startPoint x: 105, startPoint y: 416, endPoint x: 315, endPoint y: 452, distance: 213.6
click at [315, 426] on div "case ( row . qty > row . lsLev ) : _ . set ( row , 'stcolbg' , "background: cya…" at bounding box center [515, 301] width 912 height 433
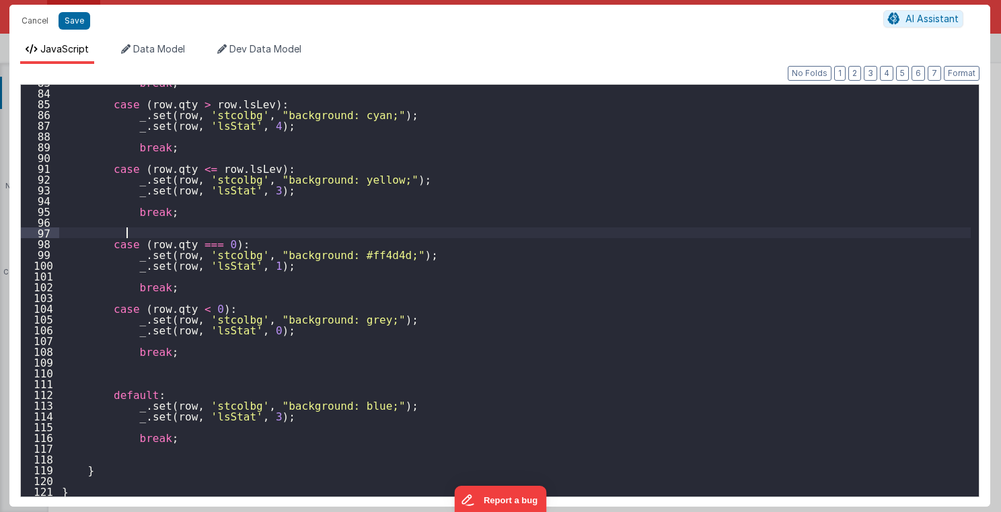
scroll to position [891, 0]
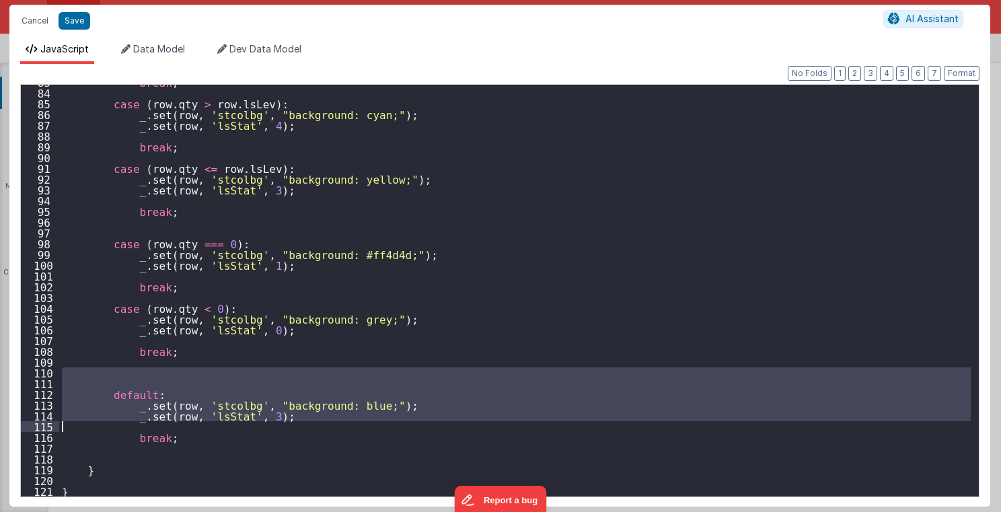
drag, startPoint x: 97, startPoint y: 371, endPoint x: 320, endPoint y: 422, distance: 229.1
click at [320, 422] on div "break ; case ( row . qty > row . lsLev ) : _ . set ( row , 'stcolbg' , "backgro…" at bounding box center [515, 293] width 912 height 433
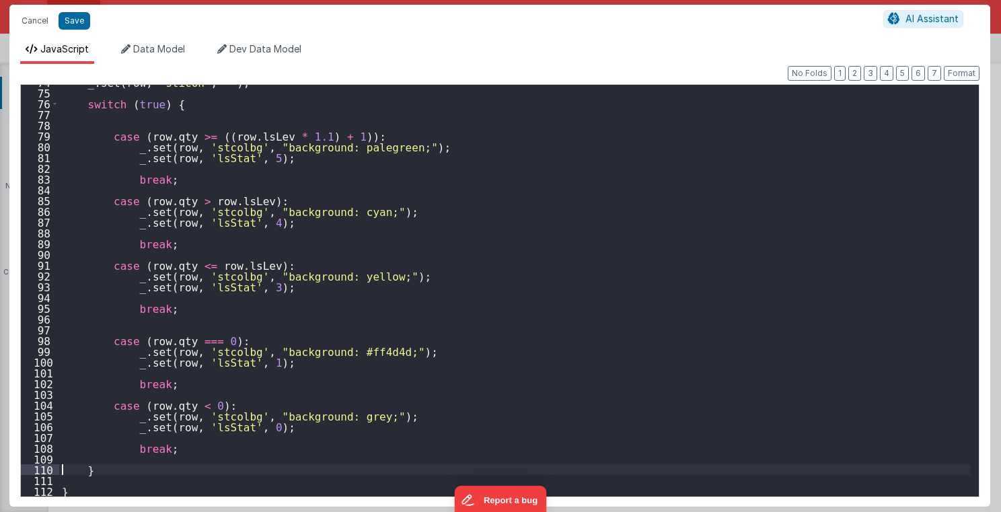
scroll to position [794, 0]
click at [833, 72] on button "Format" at bounding box center [962, 73] width 36 height 15
click at [37, 22] on button "Cancel" at bounding box center [35, 20] width 40 height 19
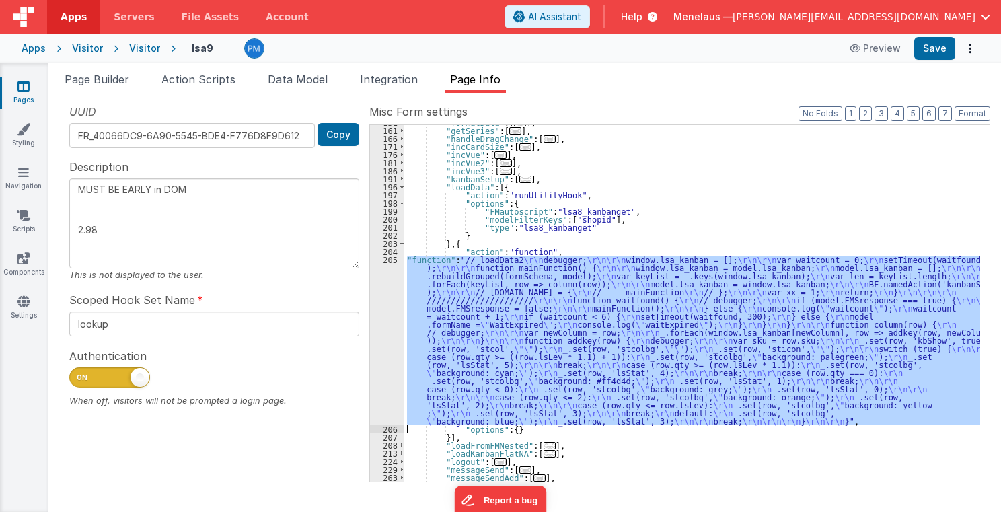
click at [395, 336] on div "205" at bounding box center [387, 340] width 34 height 169
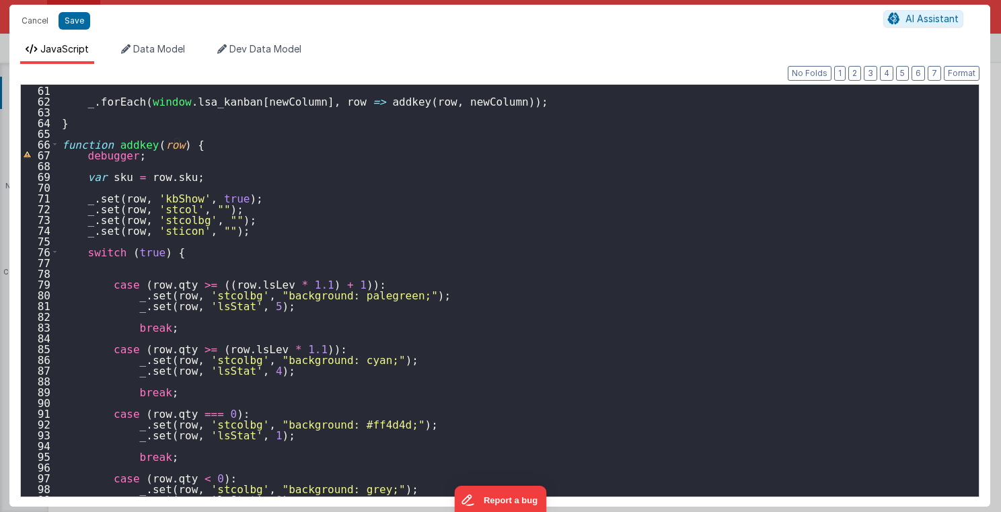
scroll to position [710, 0]
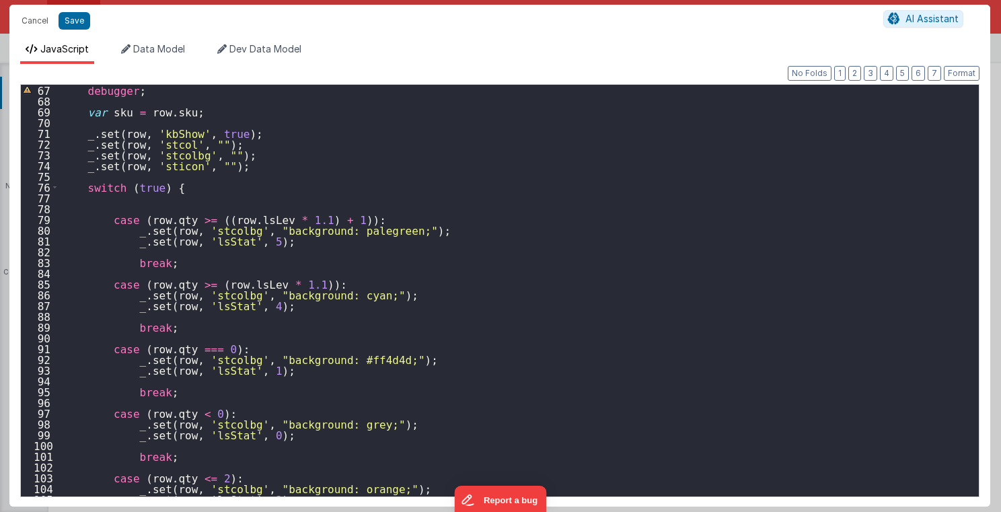
click at [190, 285] on div "debugger ; var sku = row . sku ; _ . set ( row , 'kbShow' , true ) ; _ . set ( …" at bounding box center [515, 301] width 912 height 433
click at [197, 281] on div "debugger ; var sku = row . sku ; _ . set ( row , 'kbShow' , true ) ; _ . set ( …" at bounding box center [515, 301] width 912 height 433
drag, startPoint x: 244, startPoint y: 282, endPoint x: 276, endPoint y: 284, distance: 31.7
click at [276, 284] on div "debugger ; var sku = row . sku ; _ . set ( row , 'kbShow' , true ) ; _ . set ( …" at bounding box center [515, 301] width 912 height 433
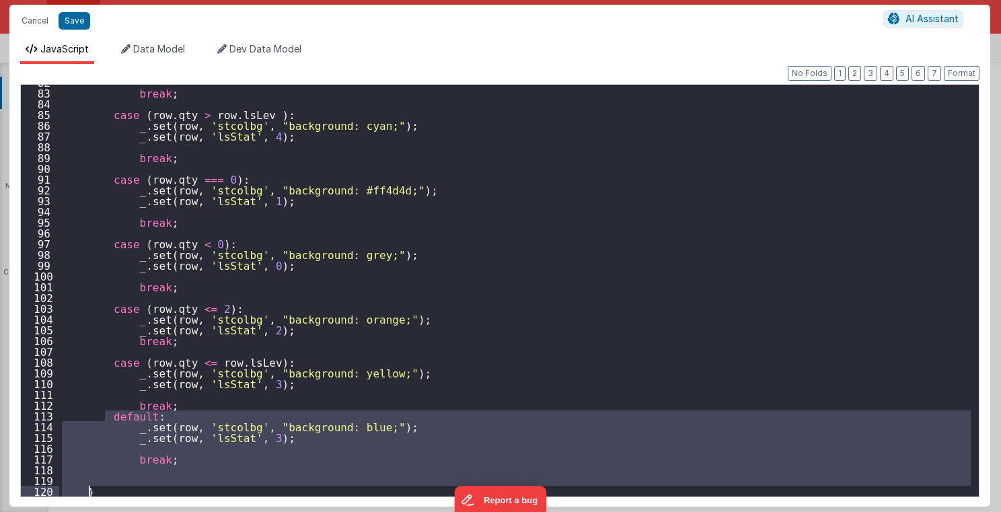
scroll to position [901, 0]
drag, startPoint x: 103, startPoint y: 451, endPoint x: 162, endPoint y: 459, distance: 59.7
click at [161, 426] on div "break ; case ( row . qty > row . lsLev ) : _ . set ( row , 'stcolbg' , "backgro…" at bounding box center [515, 293] width 912 height 433
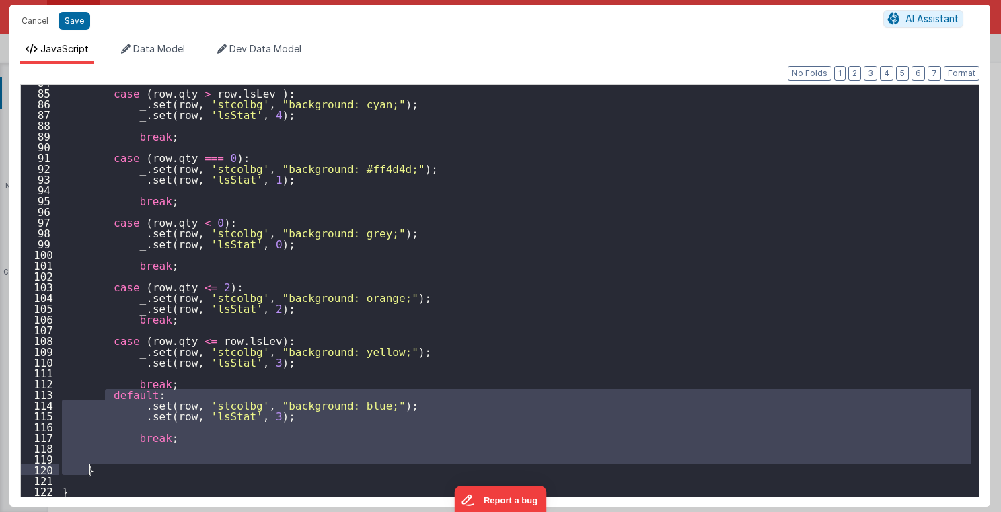
click at [170, 426] on div "case ( row . qty > row . lsLev ) : _ . set ( row , 'stcolbg' , "background: cya…" at bounding box center [514, 291] width 911 height 412
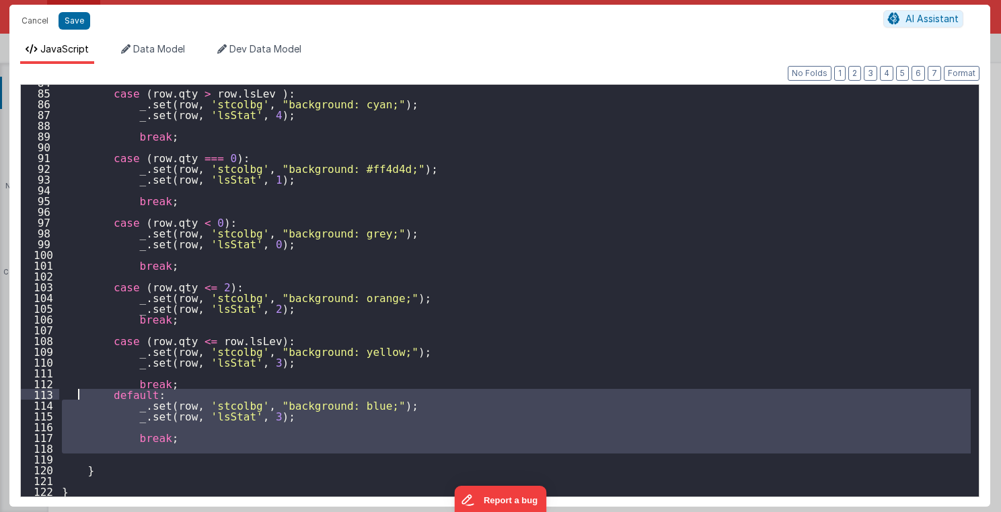
drag, startPoint x: 143, startPoint y: 457, endPoint x: 77, endPoint y: 398, distance: 88.6
click at [77, 398] on div "case ( row . qty > row . lsLev ) : _ . set ( row , 'stcolbg' , "background: cya…" at bounding box center [515, 293] width 912 height 433
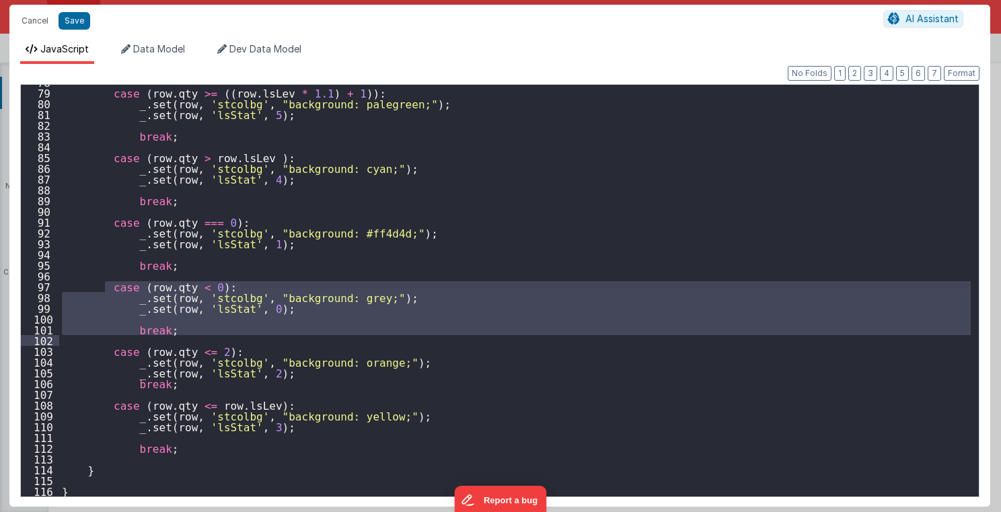
drag, startPoint x: 105, startPoint y: 282, endPoint x: 83, endPoint y: 343, distance: 65.1
click at [83, 343] on div "case ( row . qty >= (( row . lsLev * 1.1 ) + 1 )) : _ . set ( row , 'stcolbg' ,…" at bounding box center [515, 293] width 912 height 433
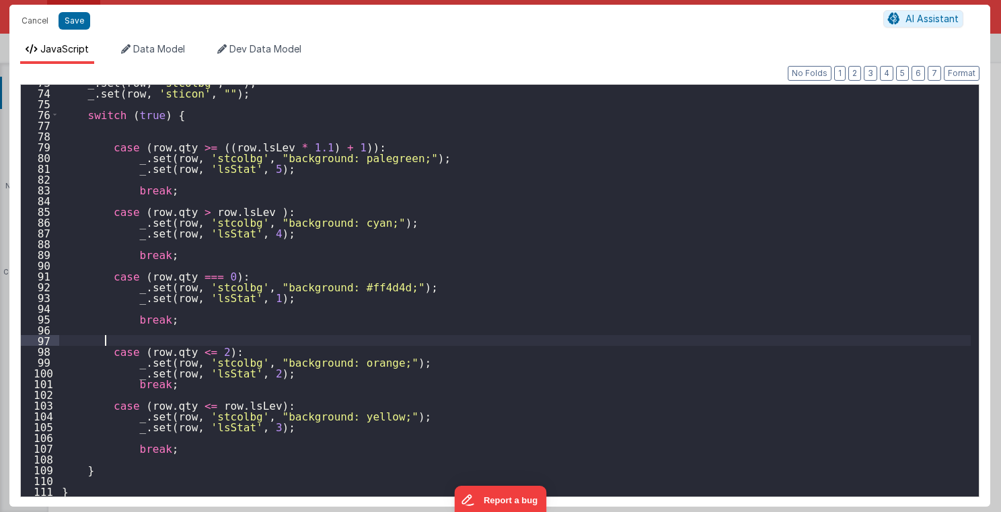
scroll to position [783, 0]
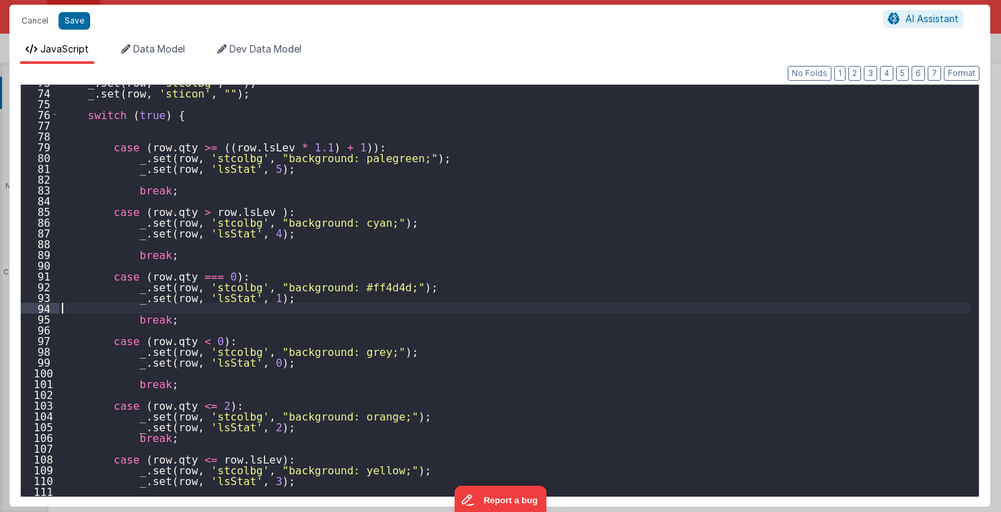
click at [359, 304] on div "_ . set ( row , 'stcolbg' , "" ) ; _ . set ( row , 'sticon' , "" ) ; switch ( t…" at bounding box center [515, 293] width 912 height 433
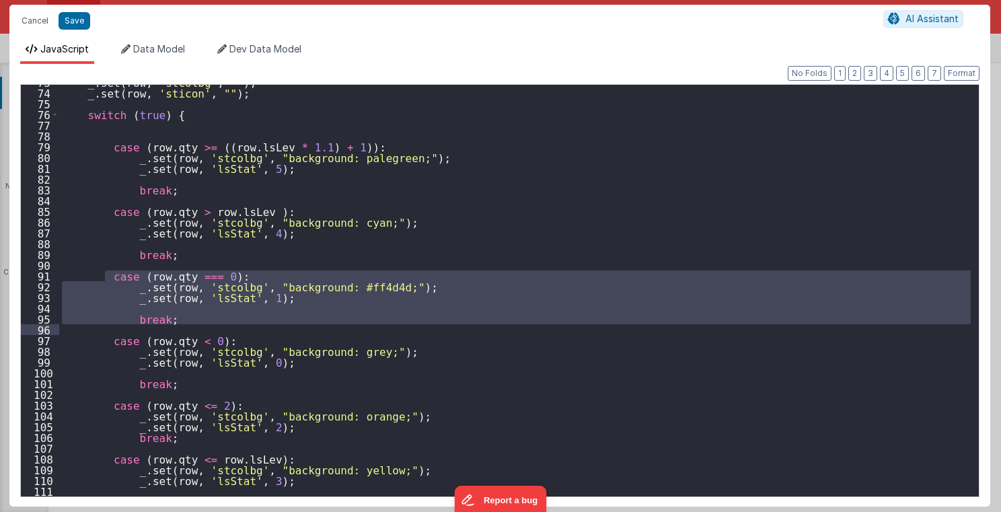
drag, startPoint x: 105, startPoint y: 272, endPoint x: 87, endPoint y: 328, distance: 58.7
click at [87, 328] on div "_ . set ( row , 'stcolbg' , "" ) ; _ . set ( row , 'sticon' , "" ) ; switch ( t…" at bounding box center [515, 293] width 912 height 433
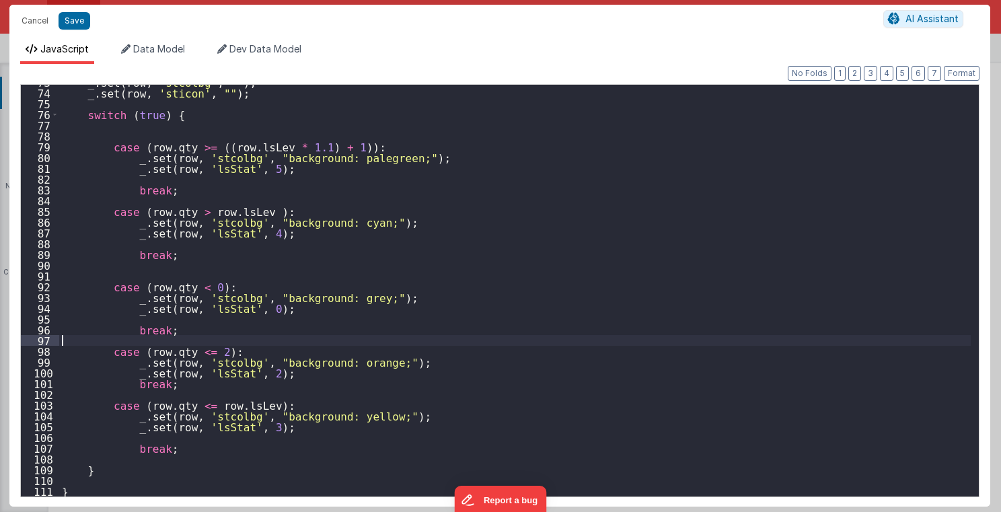
click at [85, 339] on div "_ . set ( row , 'stcolbg' , "" ) ; _ . set ( row , 'sticon' , "" ) ; switch ( t…" at bounding box center [515, 293] width 912 height 433
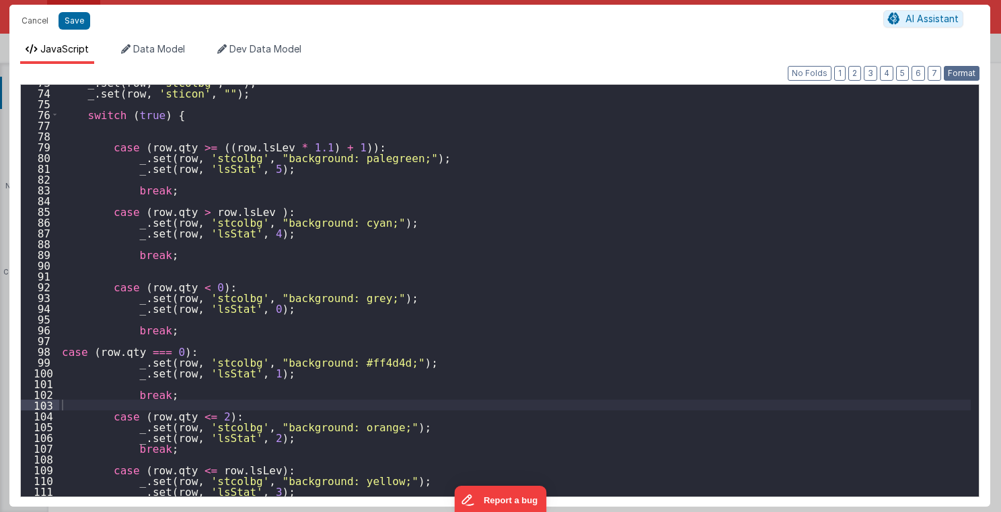
click at [833, 75] on button "Format" at bounding box center [962, 73] width 36 height 15
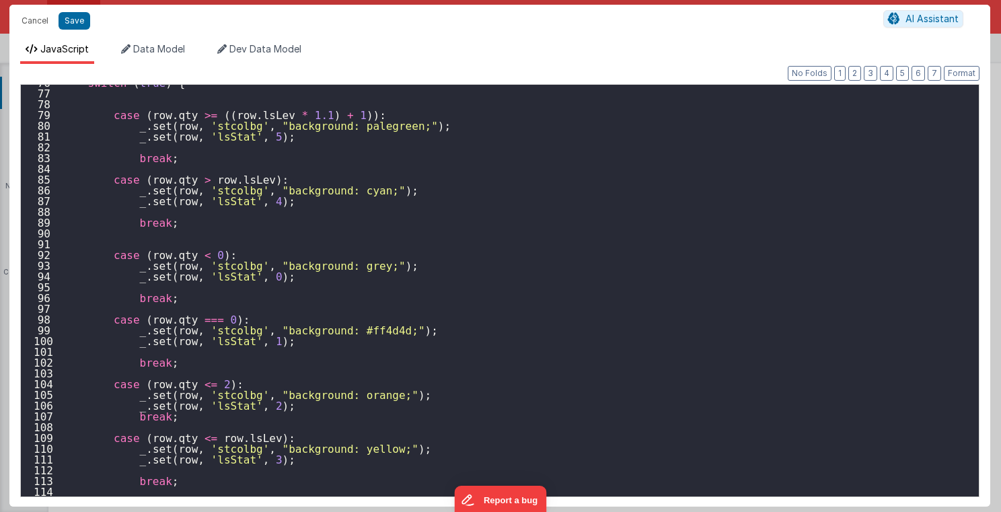
click at [356, 239] on div "switch ( true ) { case ( row . qty >= (( row . lsLev * 1.1 ) + 1 )) : _ . set (…" at bounding box center [515, 293] width 912 height 433
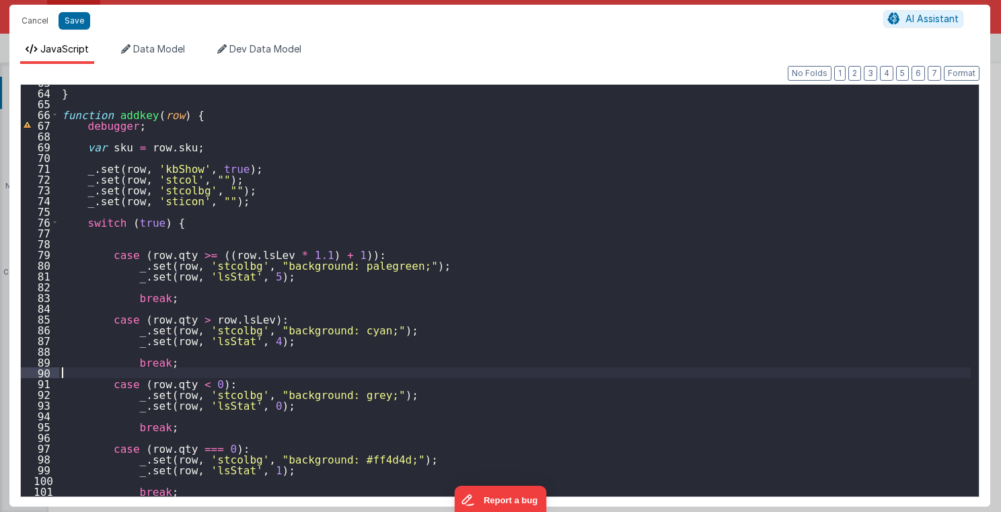
scroll to position [675, 0]
click at [70, 23] on button "Save" at bounding box center [75, 20] width 32 height 17
type textarea "MUST BE EARLY in DOM 2.98"
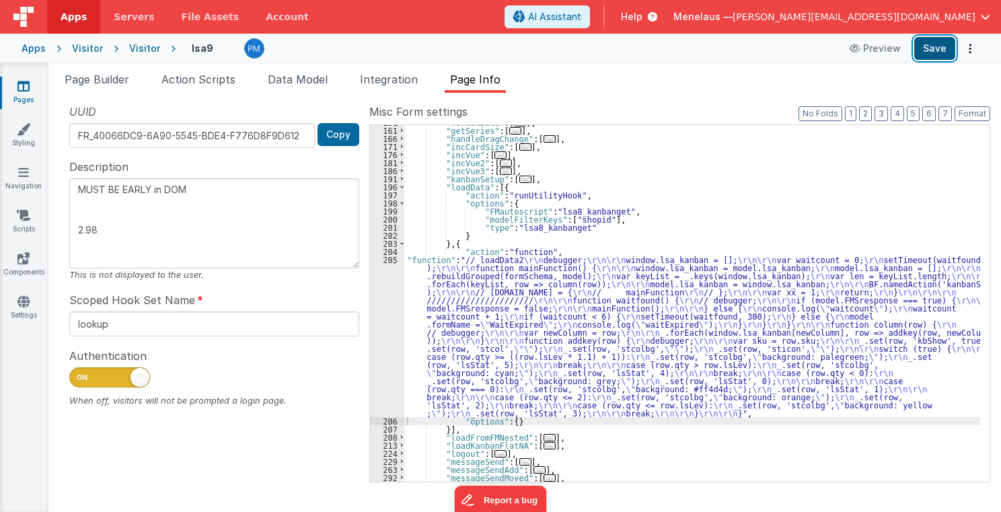
click at [833, 46] on button "Save" at bounding box center [934, 48] width 41 height 23
click at [454, 336] on div ""formatData" : [ ... ] , "getSeries" : [ ... ] , "handleDragChange" : [ ... ] ,…" at bounding box center [692, 304] width 576 height 373
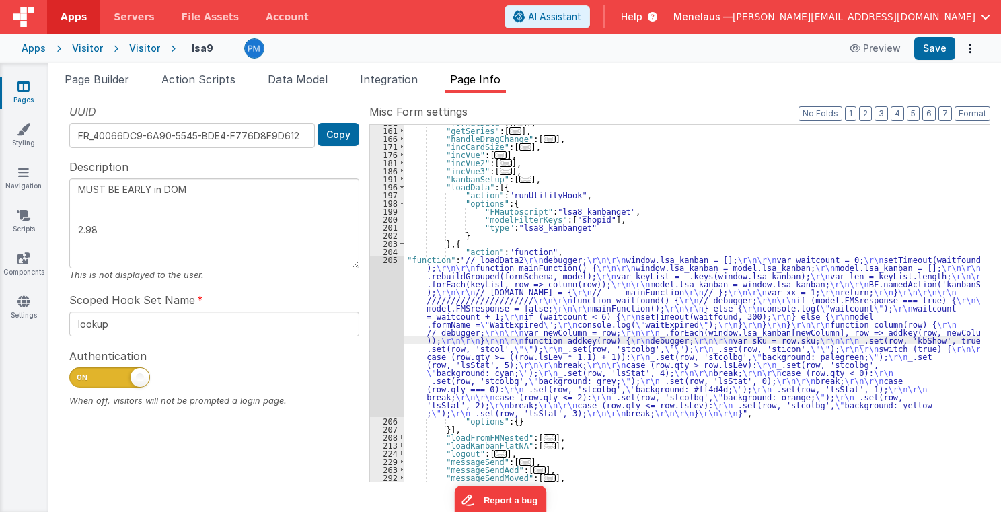
click at [383, 332] on div "205" at bounding box center [387, 336] width 34 height 161
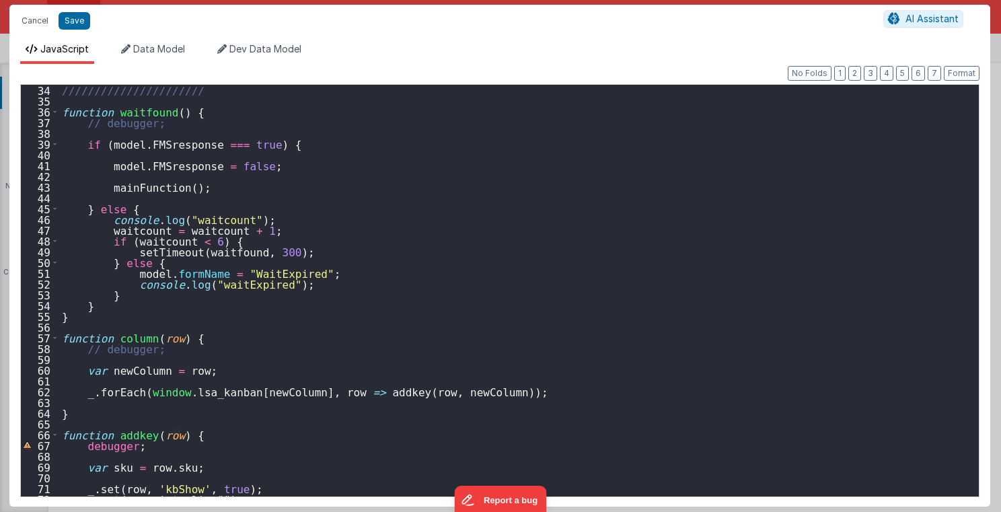
scroll to position [452, 0]
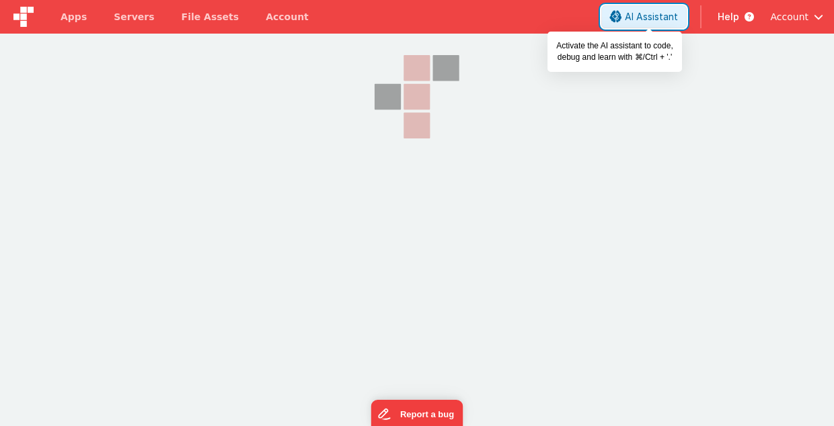
click at [628, 16] on button "AI Assistant" at bounding box center [643, 16] width 85 height 23
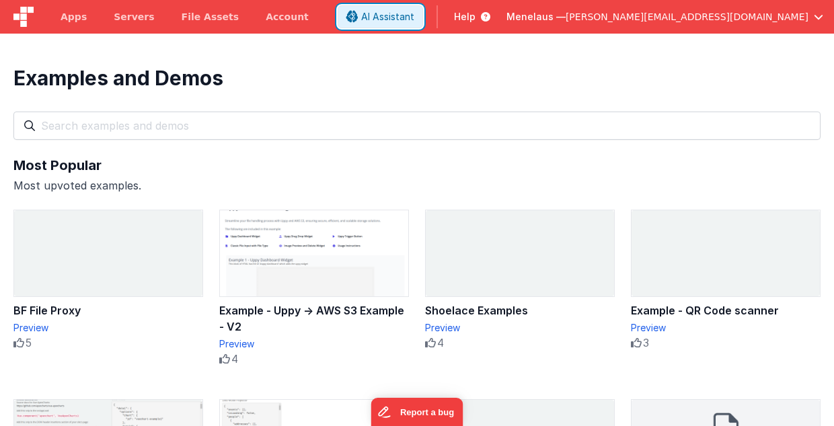
click at [338, 5] on button "AI Assistant" at bounding box center [380, 16] width 85 height 23
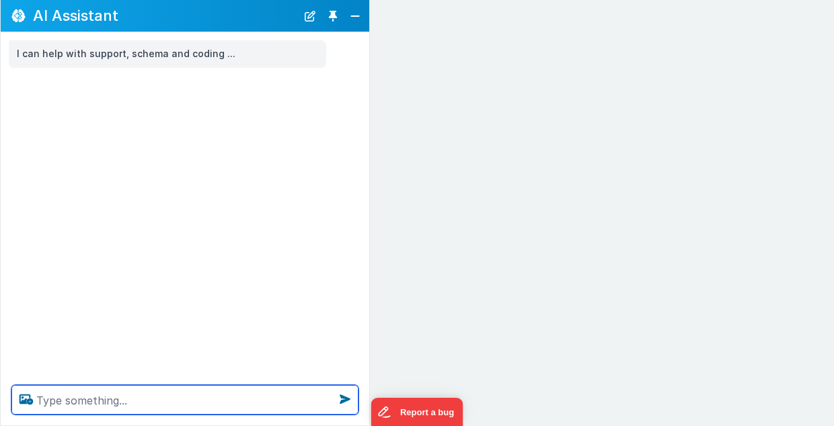
click at [102, 408] on textarea at bounding box center [184, 400] width 347 height 30
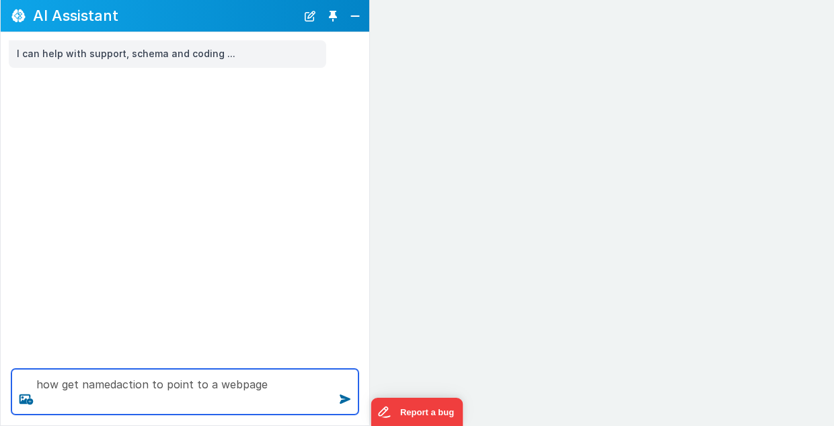
type textarea "how get namedaction to point to a webpage"
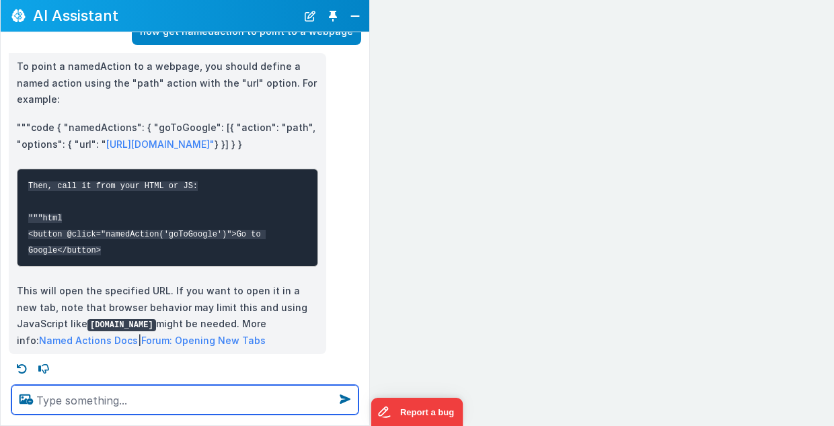
scroll to position [62, 0]
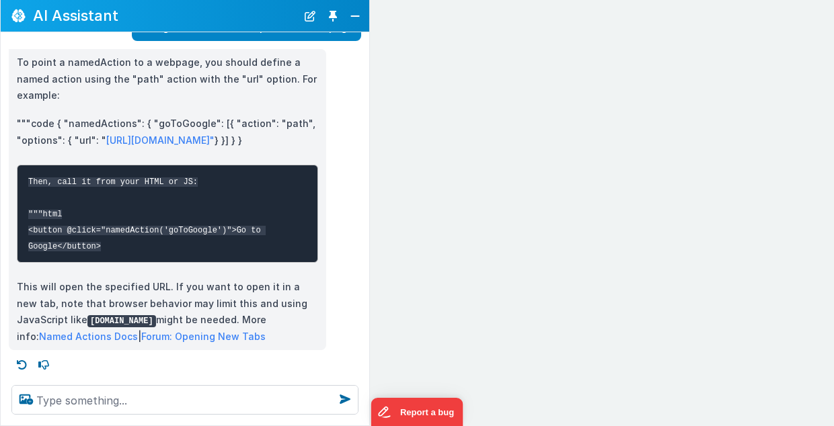
drag, startPoint x: 221, startPoint y: 106, endPoint x: 238, endPoint y: 124, distance: 25.2
click at [238, 124] on p """"code { "namedActions": { "goToGoogle": [{ "action": "path", "options": { "ur…" at bounding box center [167, 132] width 301 height 33
copy p "{ "action": "path", "options": { "url": " https://www.google.com/" } }]"
click at [138, 331] on link "Named Actions Docs" at bounding box center [88, 336] width 99 height 11
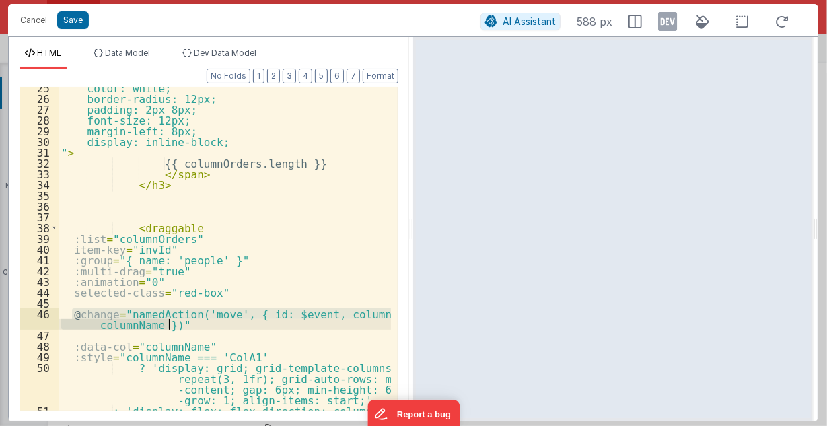
scroll to position [2477, 0]
click at [36, 21] on button "Cancel" at bounding box center [33, 20] width 40 height 19
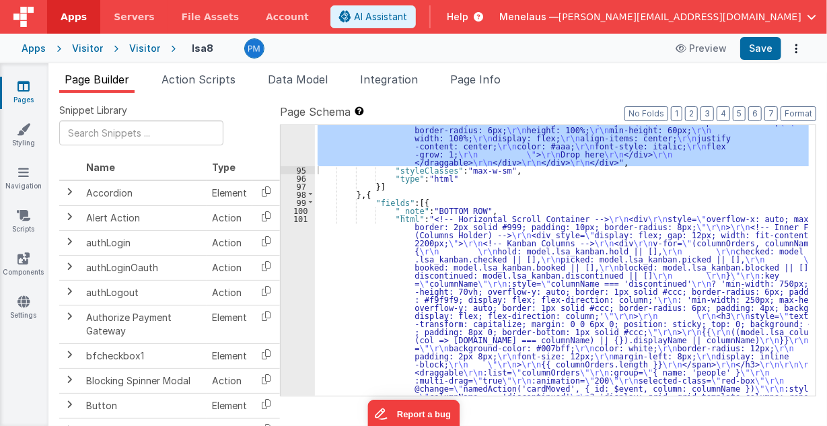
click at [102, 78] on span "Page Builder" at bounding box center [97, 79] width 65 height 13
click at [145, 44] on div "Visitor" at bounding box center [144, 48] width 31 height 13
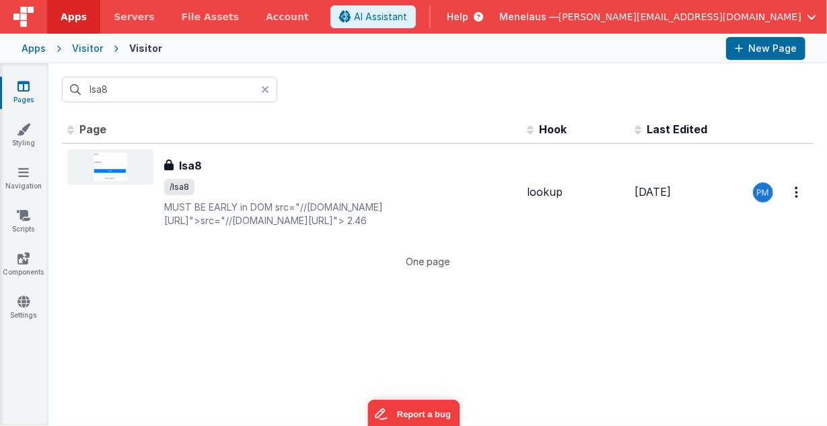
click at [264, 91] on icon at bounding box center [265, 89] width 8 height 11
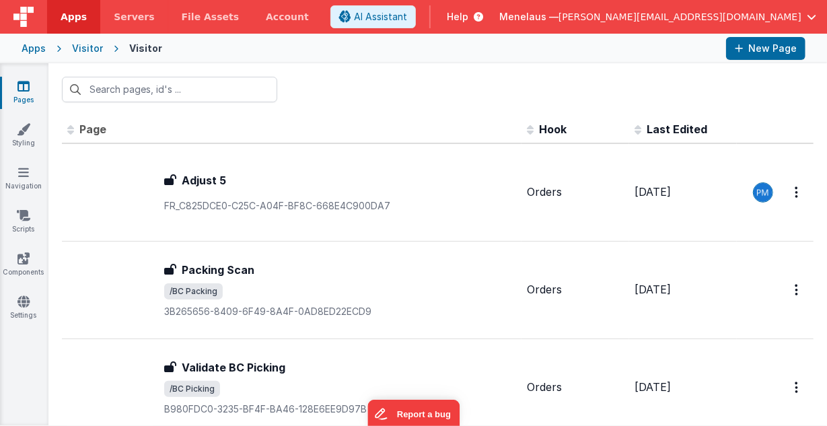
click at [516, 213] on p "FR_C825DCE0-C25C-A04F-BF8C-668E4C900DA7" at bounding box center [340, 205] width 352 height 13
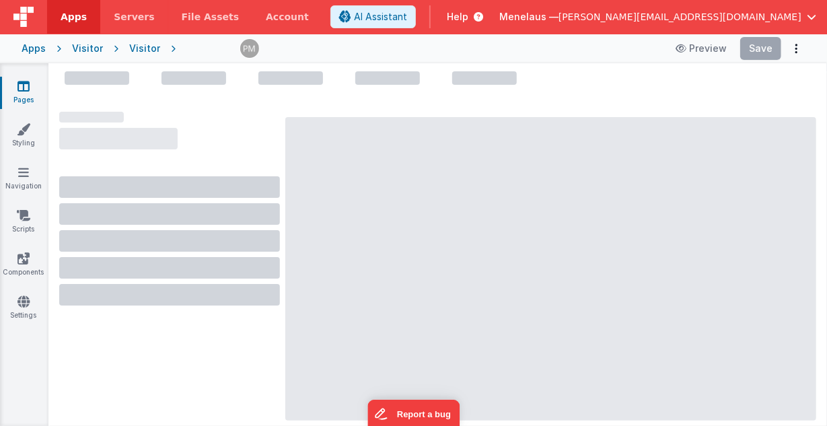
click at [488, 136] on div at bounding box center [550, 268] width 531 height 303
click at [626, 231] on div at bounding box center [550, 268] width 531 height 303
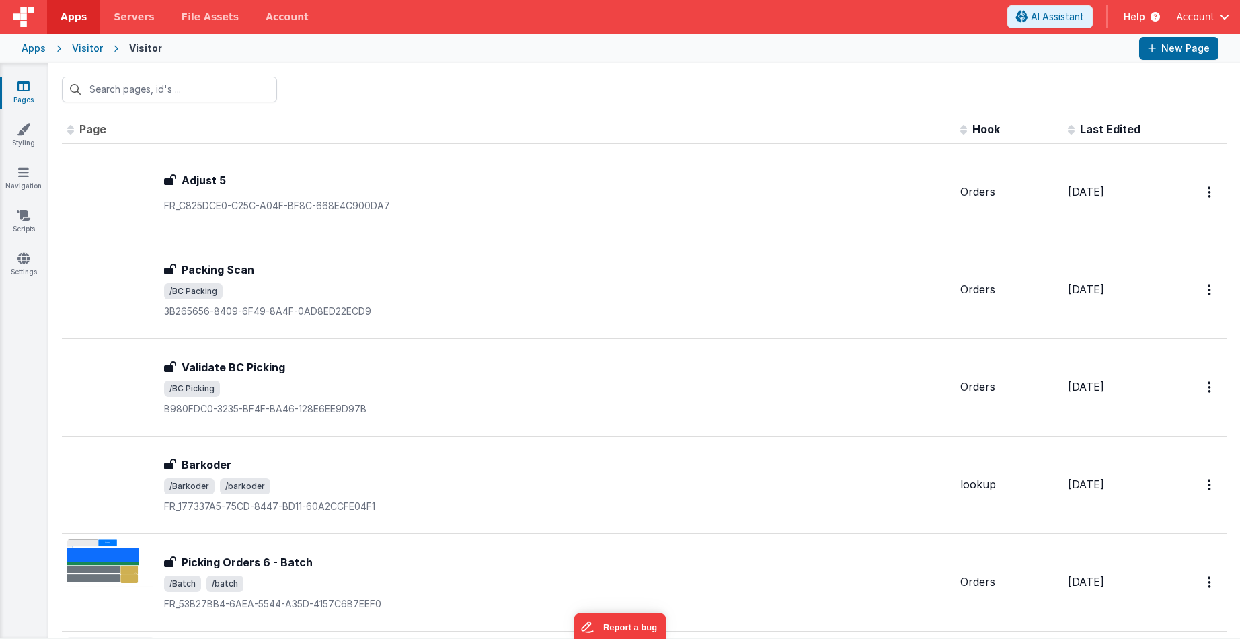
click at [1114, 127] on span "Last Edited" at bounding box center [1110, 128] width 61 height 13
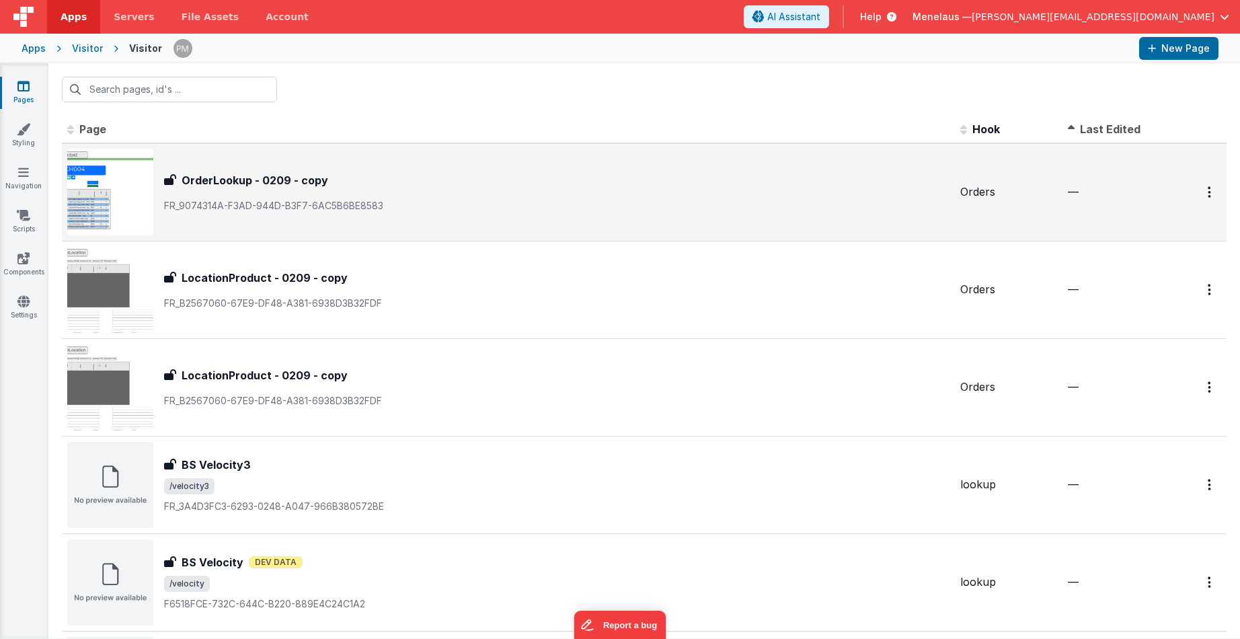
click at [305, 182] on h3 "OrderLookup - 0209 - copy" at bounding box center [255, 180] width 147 height 16
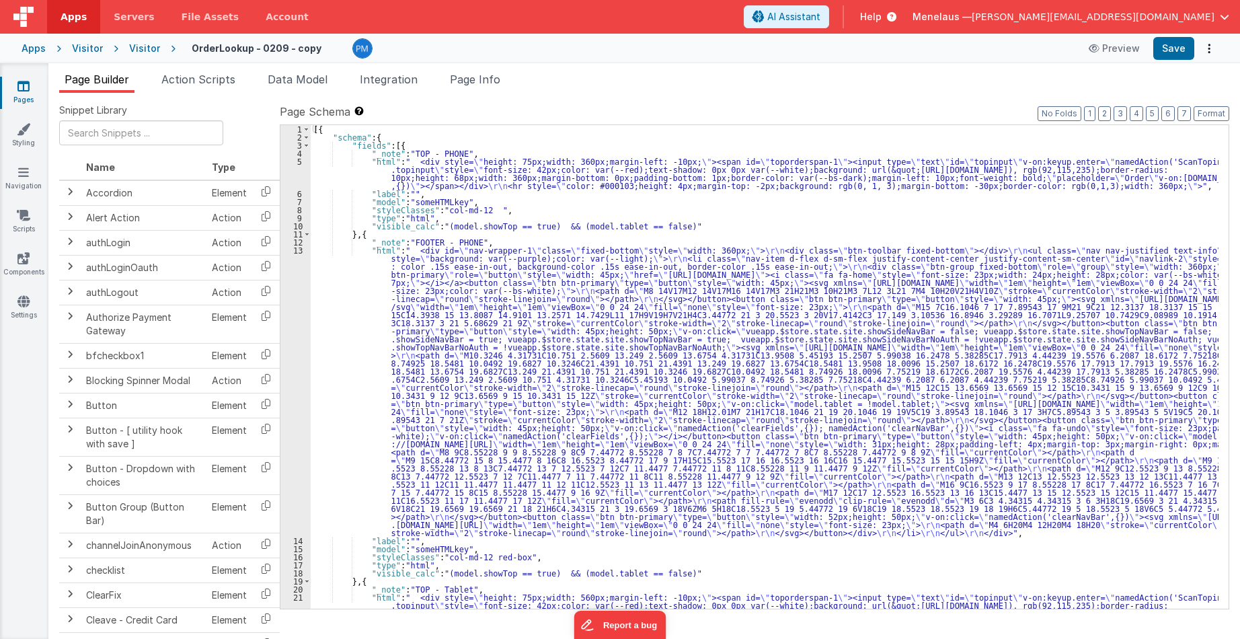
click at [725, 240] on div "[{ "schema" : { "fields" : [{ "_note" : "TOP - PHONE" , "html" : " <div style= …" at bounding box center [765, 387] width 908 height 524
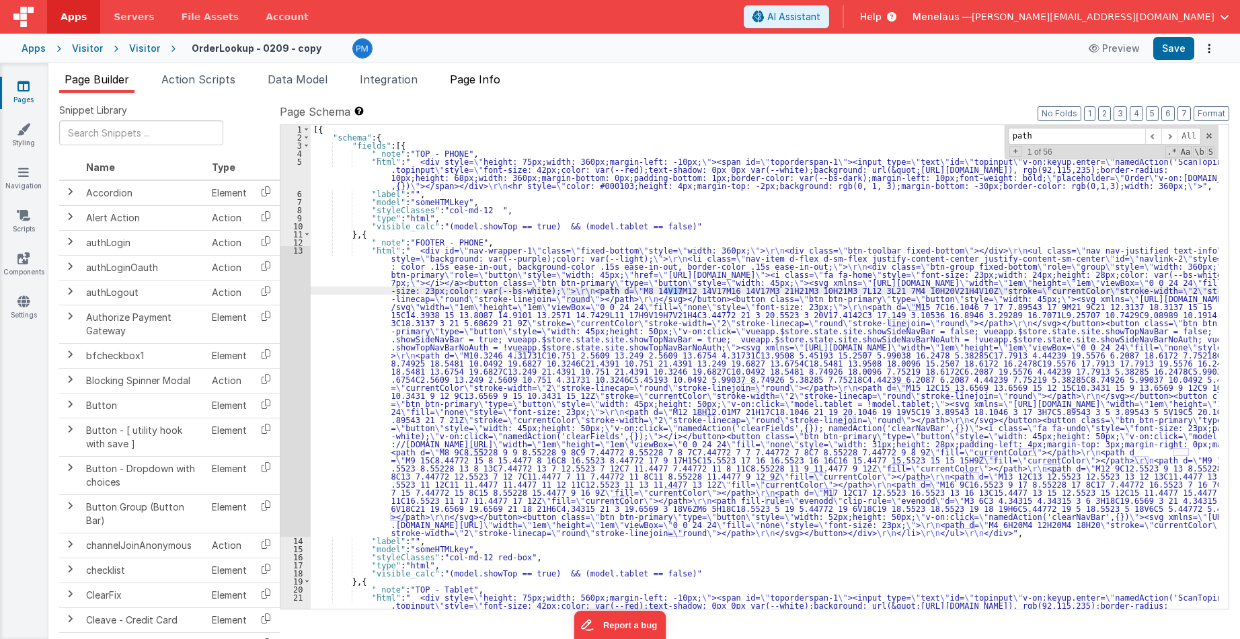
type input "path"
click at [499, 82] on span "Page Info" at bounding box center [475, 79] width 50 height 13
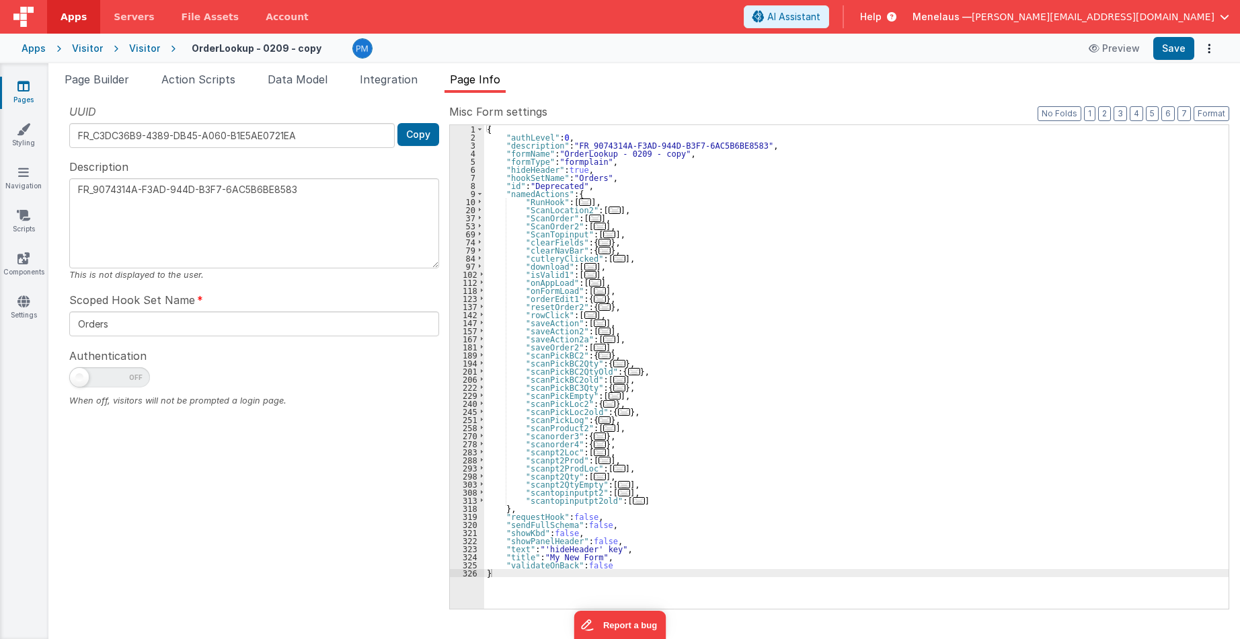
click at [739, 239] on div "{ "authLevel" : 0 , "description" : "FR_9074314A-F3AD-944D-B3F7-6AC5B6BE8583" ,…" at bounding box center [856, 375] width 745 height 500
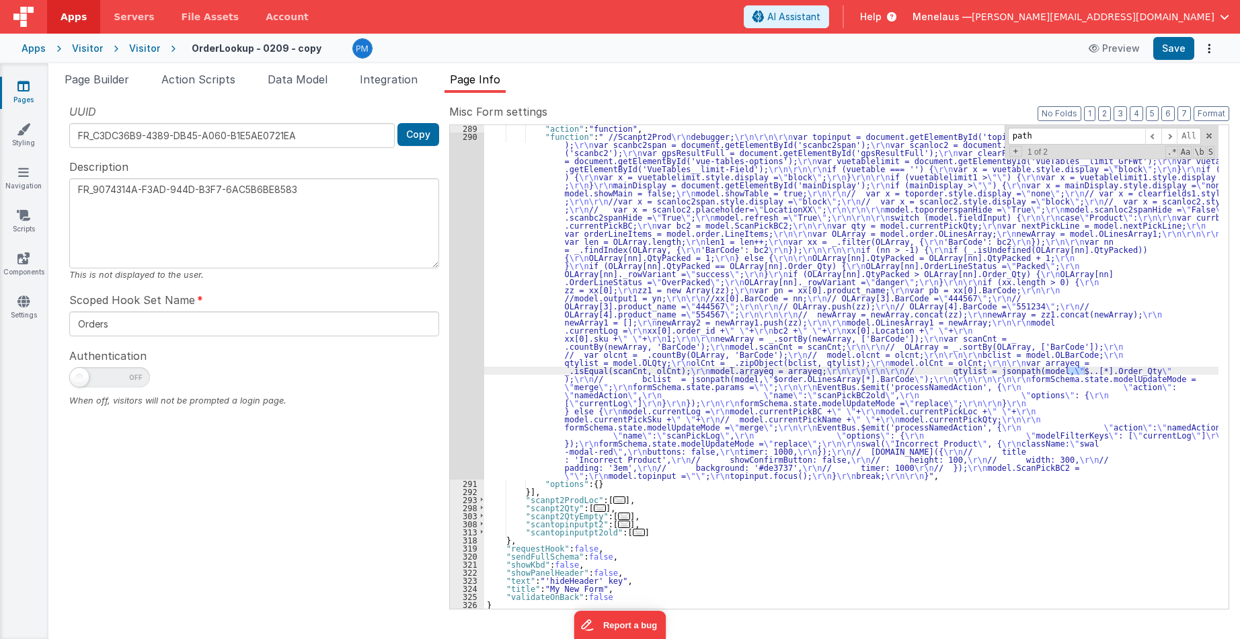
scroll to position [509, 0]
type input "path"
click at [1172, 134] on span at bounding box center [1170, 136] width 16 height 17
click at [153, 50] on div "Visitor" at bounding box center [144, 48] width 31 height 13
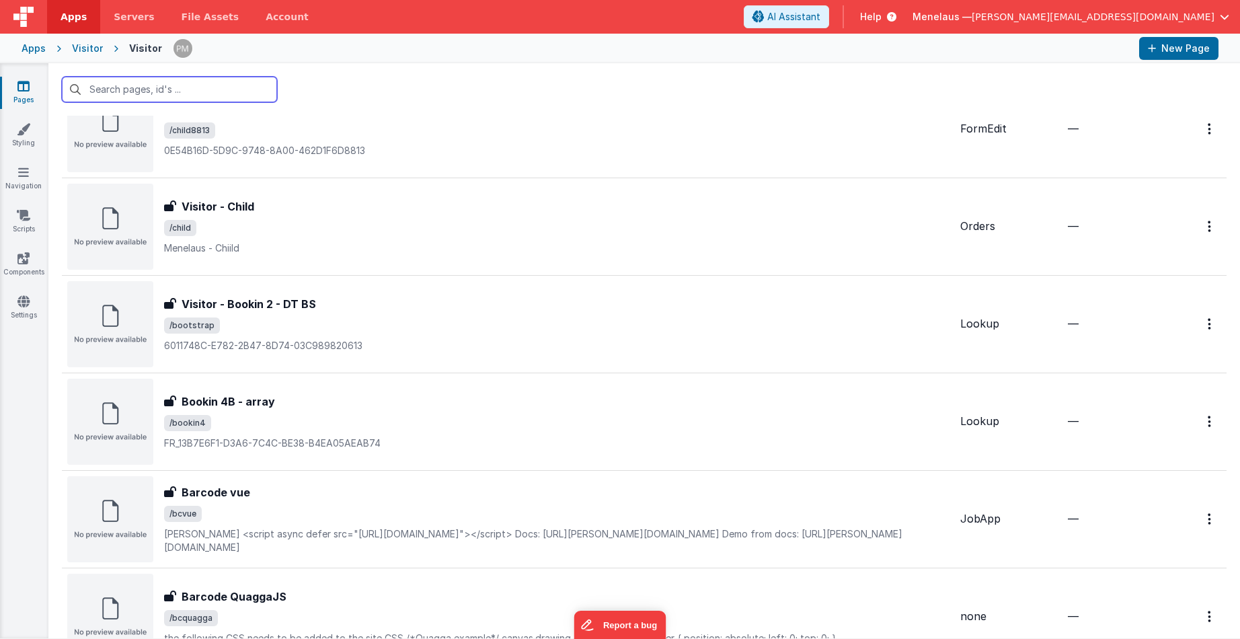
scroll to position [2892, 0]
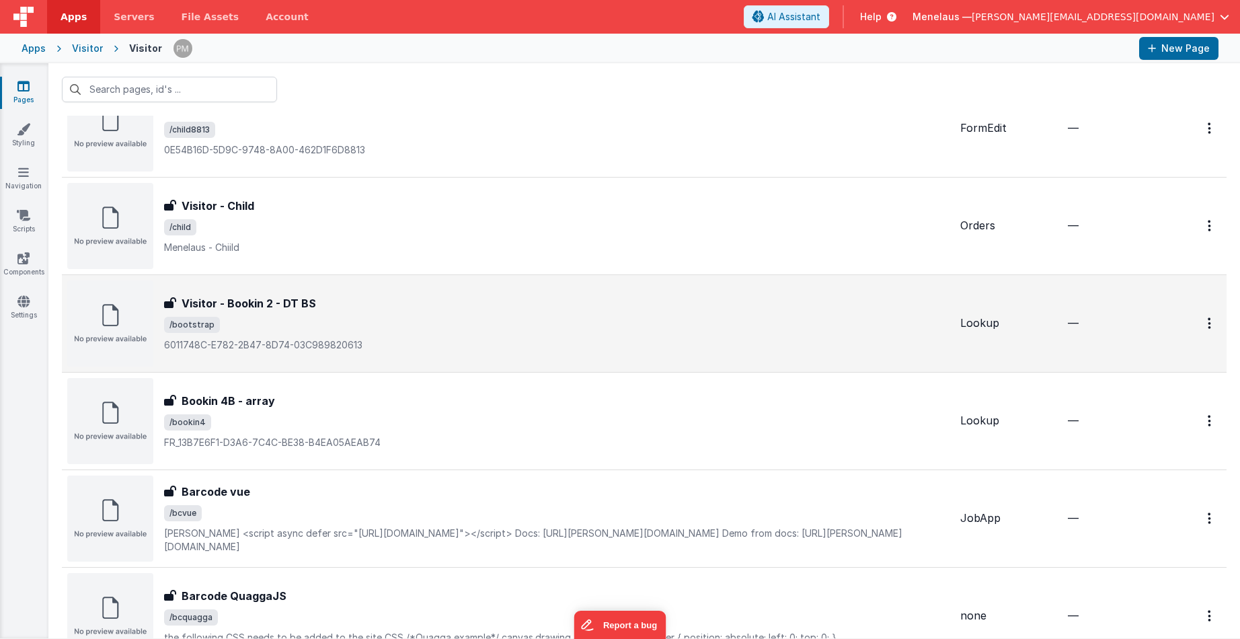
click at [297, 305] on h3 "Visitor - Bookin 2 - DT BS" at bounding box center [249, 303] width 135 height 16
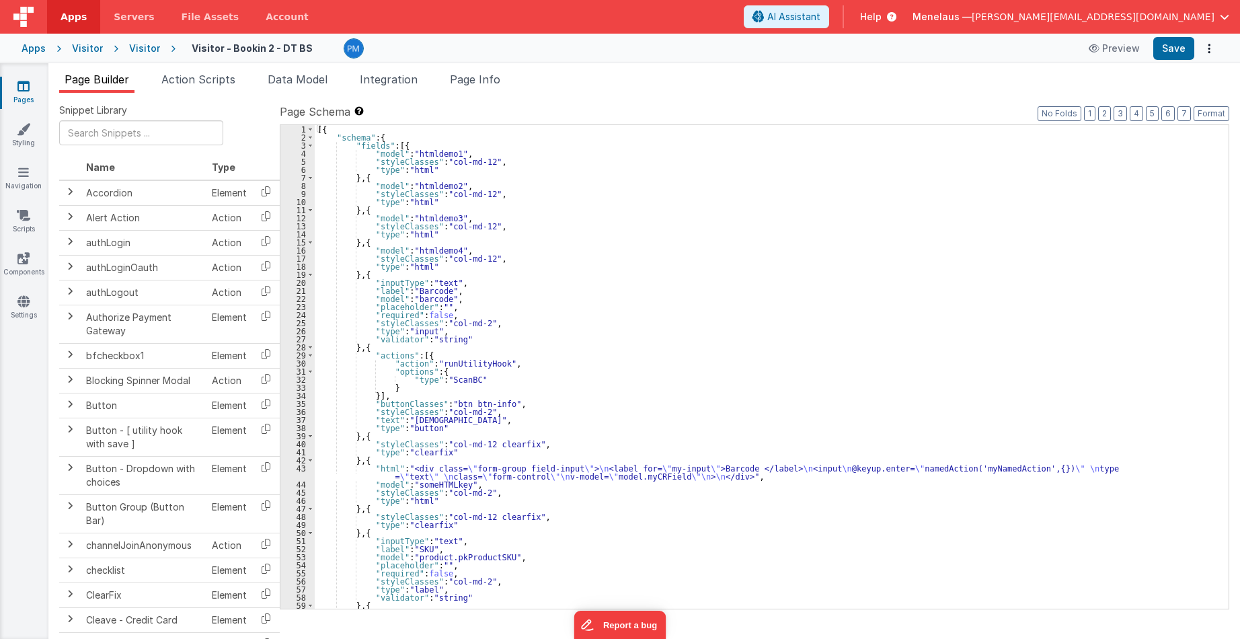
click at [667, 247] on div "[{ "schema" : { "fields" : [{ "model" : "htmldemo1" , "styleClasses" : "col-md-…" at bounding box center [767, 375] width 904 height 500
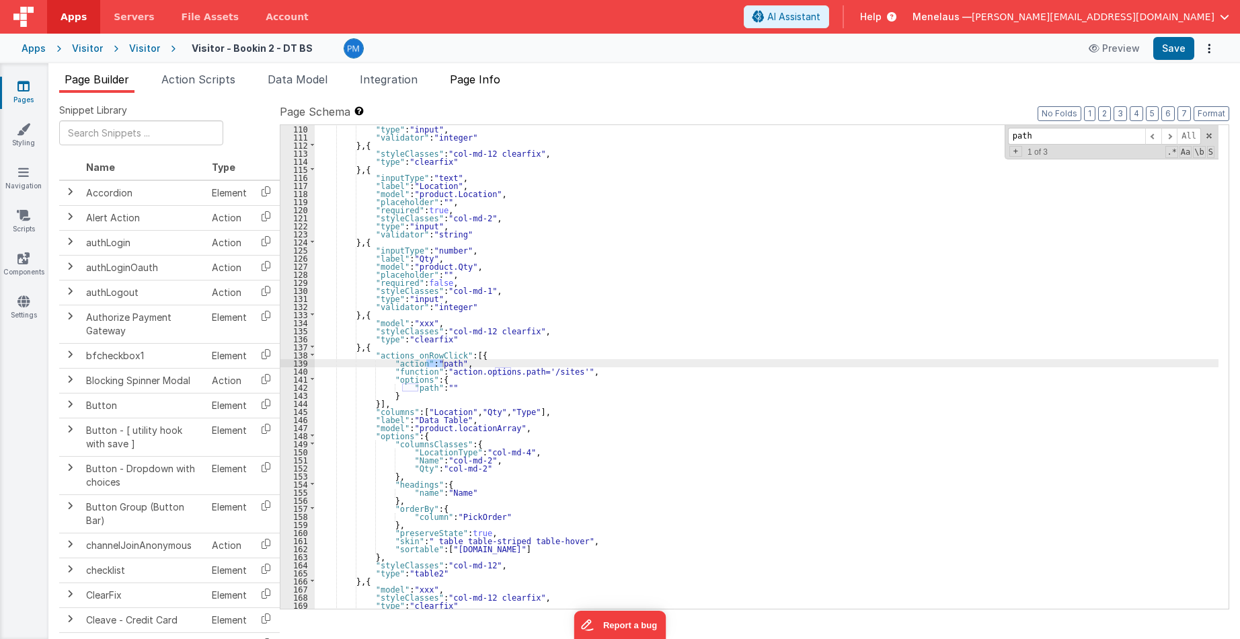
type input "path"
click at [489, 76] on span "Page Info" at bounding box center [475, 79] width 50 height 13
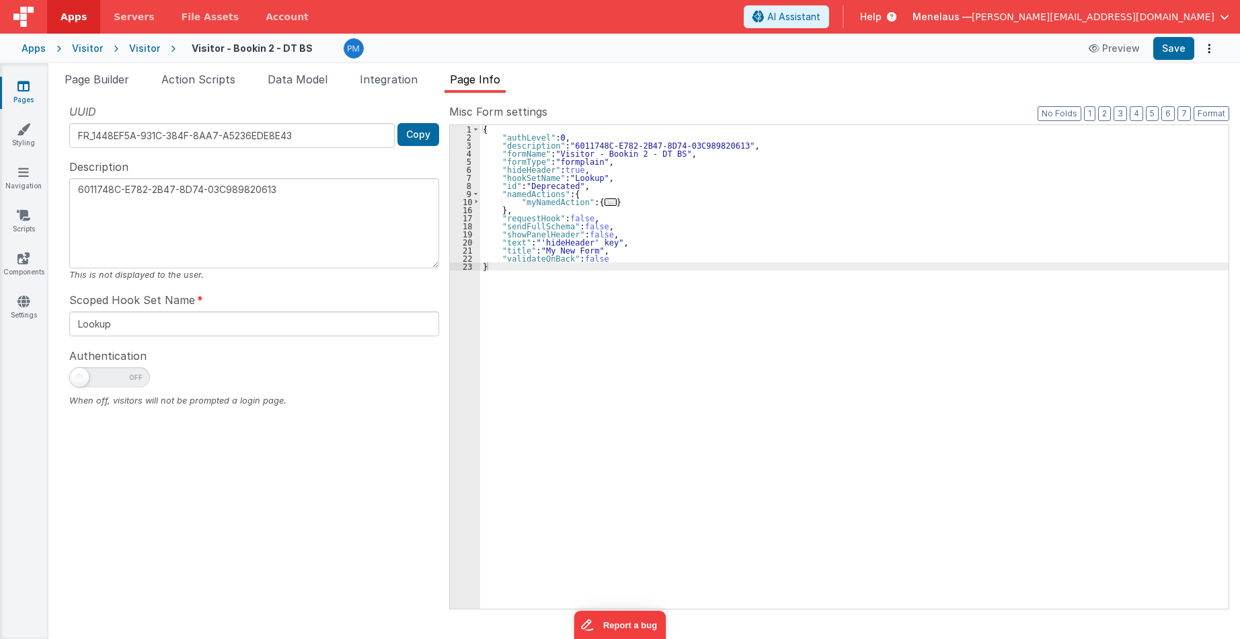
click at [134, 48] on div "Visitor" at bounding box center [144, 48] width 31 height 13
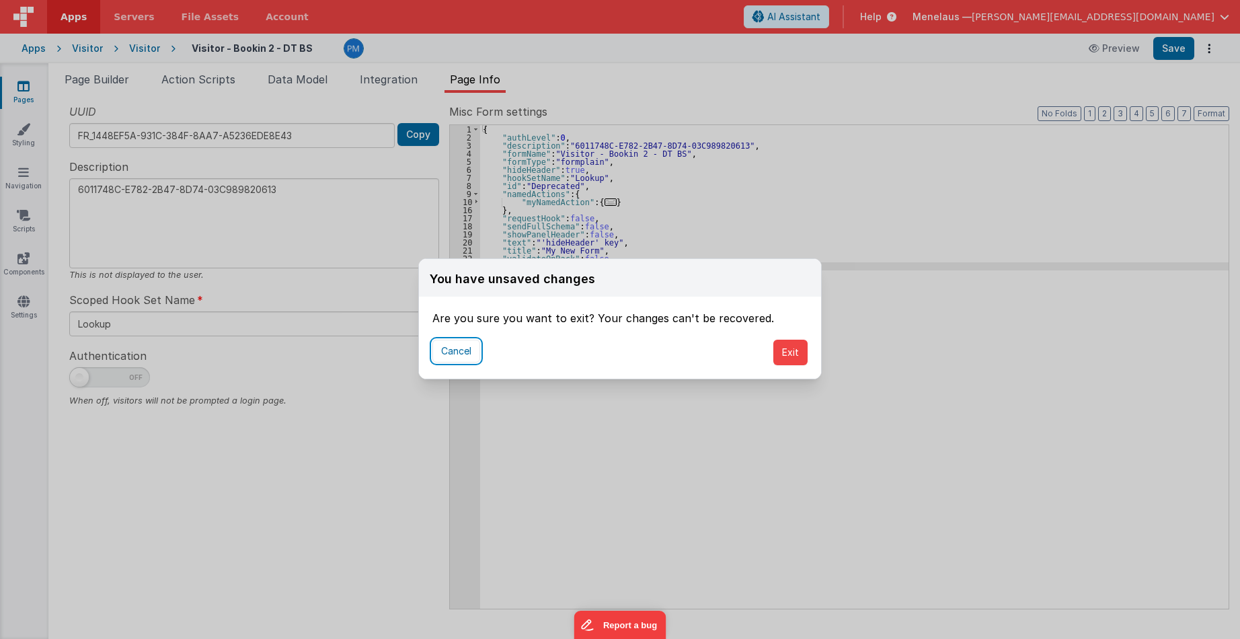
drag, startPoint x: 455, startPoint y: 354, endPoint x: 724, endPoint y: 363, distance: 269.8
click at [700, 369] on div "Cancel Exit" at bounding box center [620, 352] width 402 height 52
click at [788, 350] on button "Exit" at bounding box center [790, 353] width 34 height 26
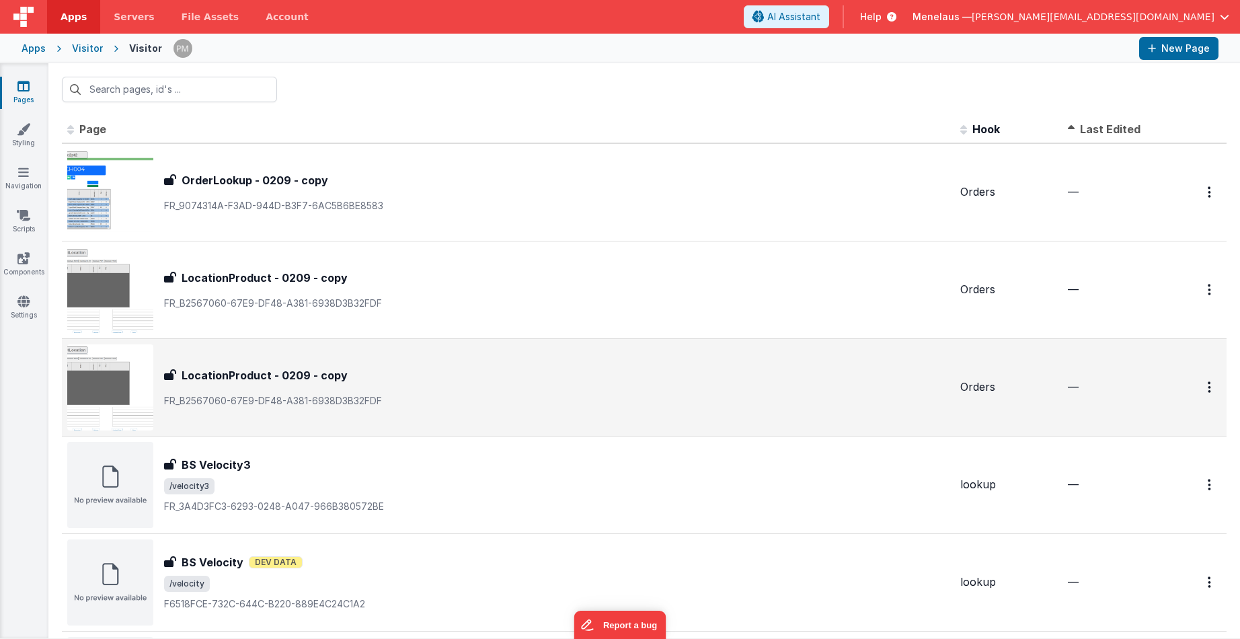
click at [250, 373] on h3 "LocationProduct - 0209 - copy" at bounding box center [265, 375] width 166 height 16
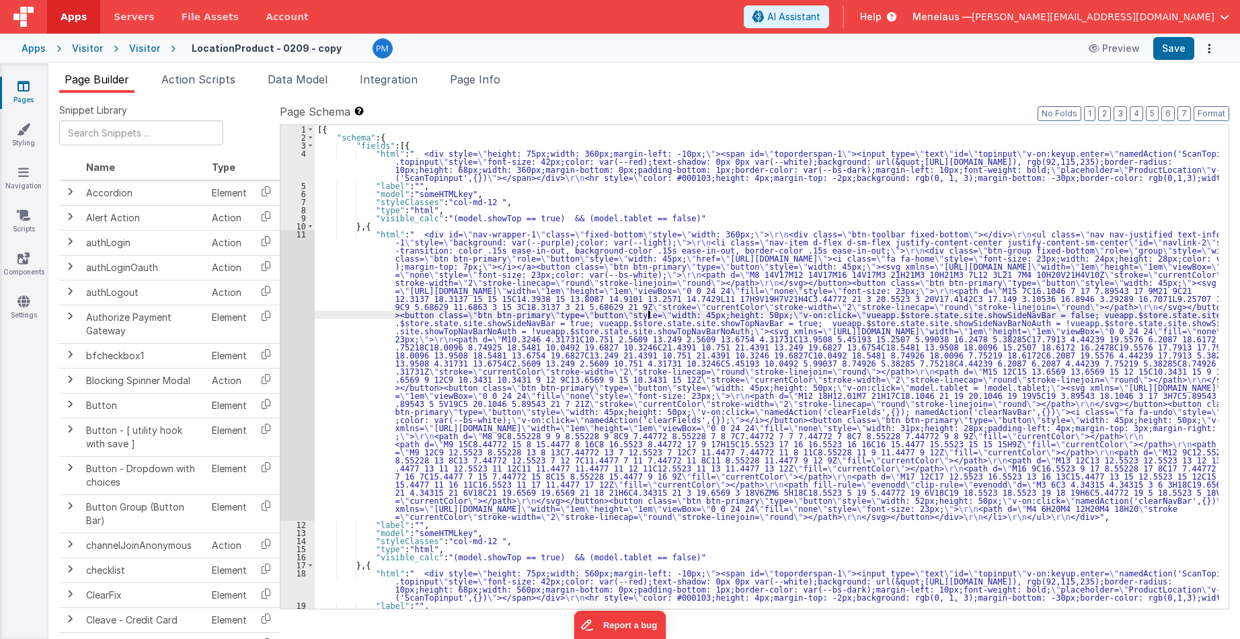
click at [646, 315] on div "[{ "schema" : { "fields" : [{ "html" : " <div style= \" height: 75px;width: 360…" at bounding box center [767, 375] width 904 height 500
type input "path"
click at [1170, 138] on span at bounding box center [1170, 136] width 16 height 17
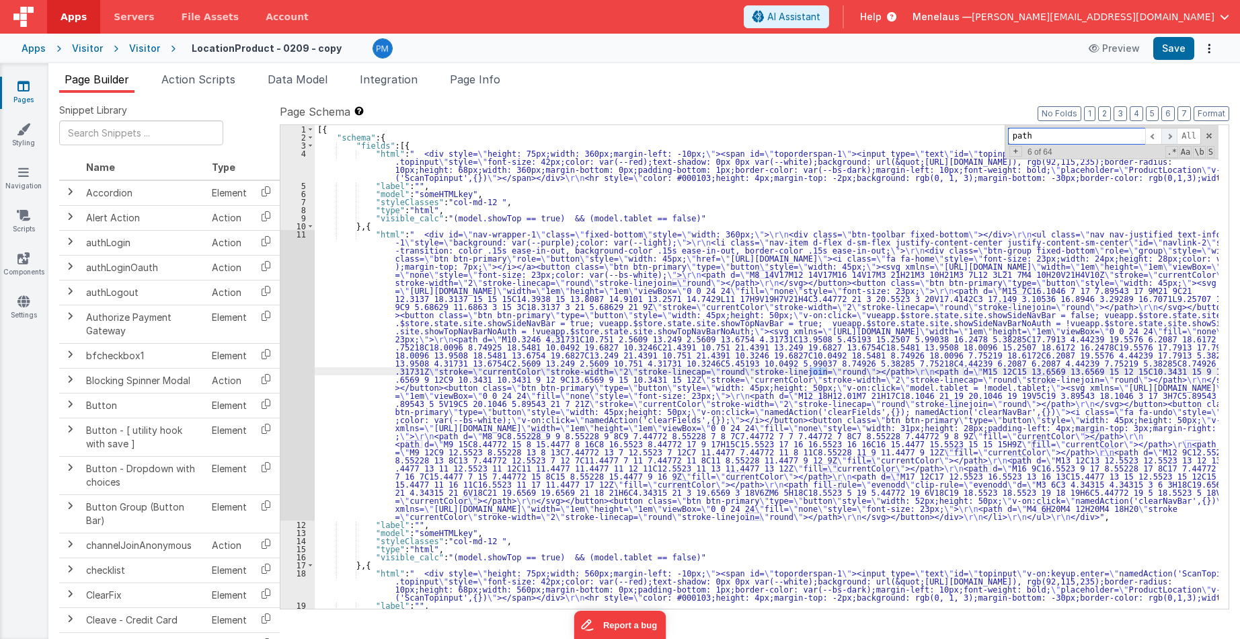
click at [1170, 138] on span at bounding box center [1170, 136] width 16 height 17
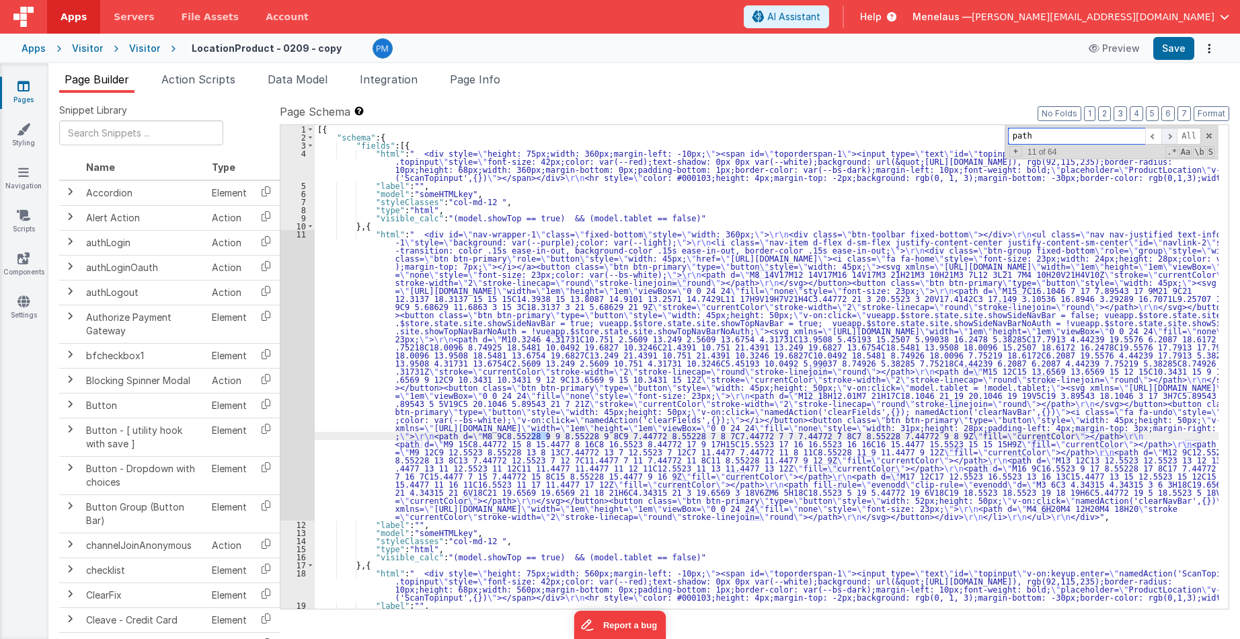
click at [1170, 138] on span at bounding box center [1170, 136] width 16 height 17
click at [495, 82] on span "Page Info" at bounding box center [475, 79] width 50 height 13
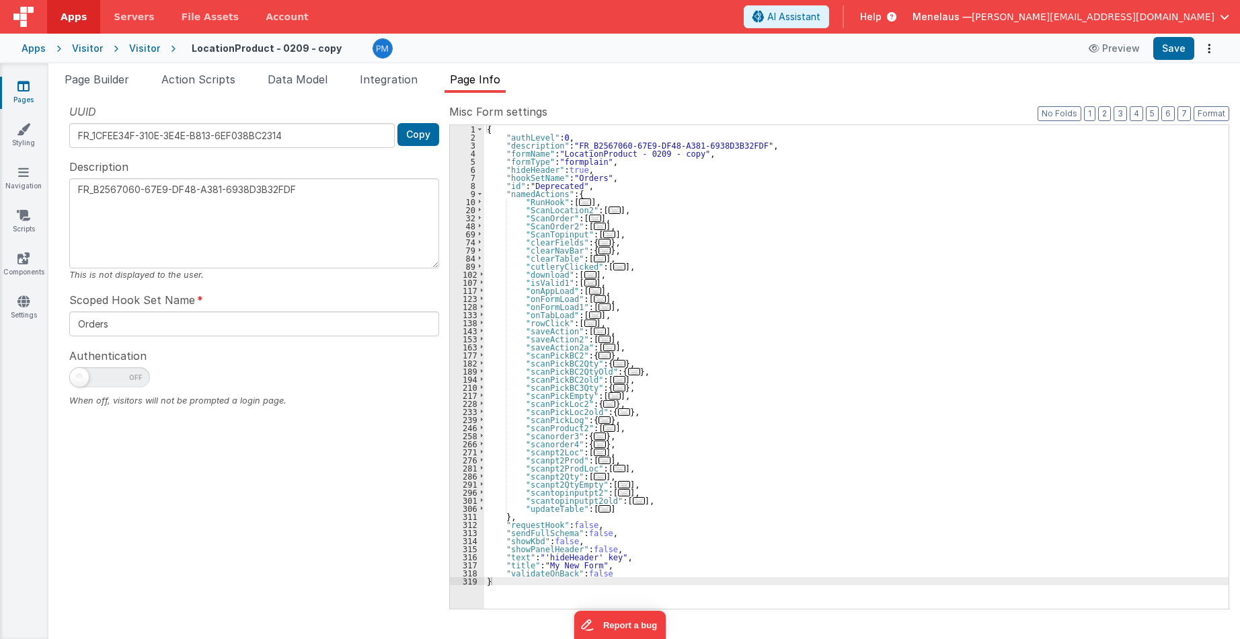
click at [976, 262] on div "{ "authLevel" : 0 , "description" : "FR_B2567060-67E9-DF48-A381-6938D3B32FDF" ,…" at bounding box center [856, 375] width 745 height 500
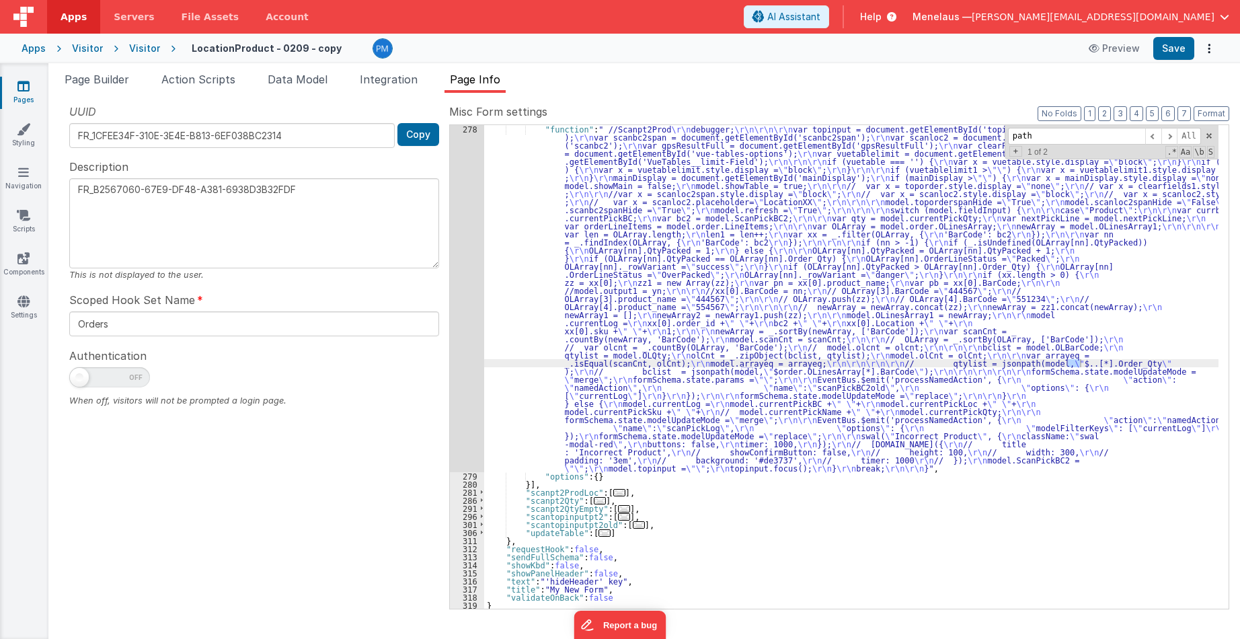
scroll to position [517, 0]
type input "path"
click at [882, 15] on span "Help" at bounding box center [871, 16] width 22 height 13
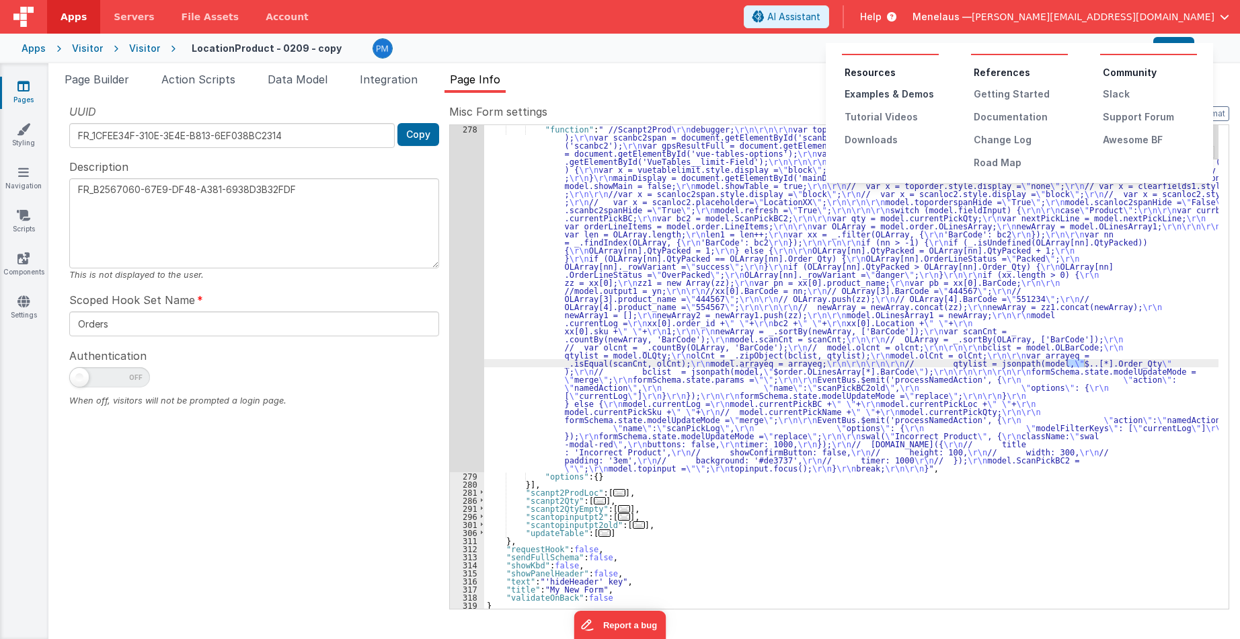
click at [884, 94] on div "Examples & Demos" at bounding box center [892, 93] width 94 height 13
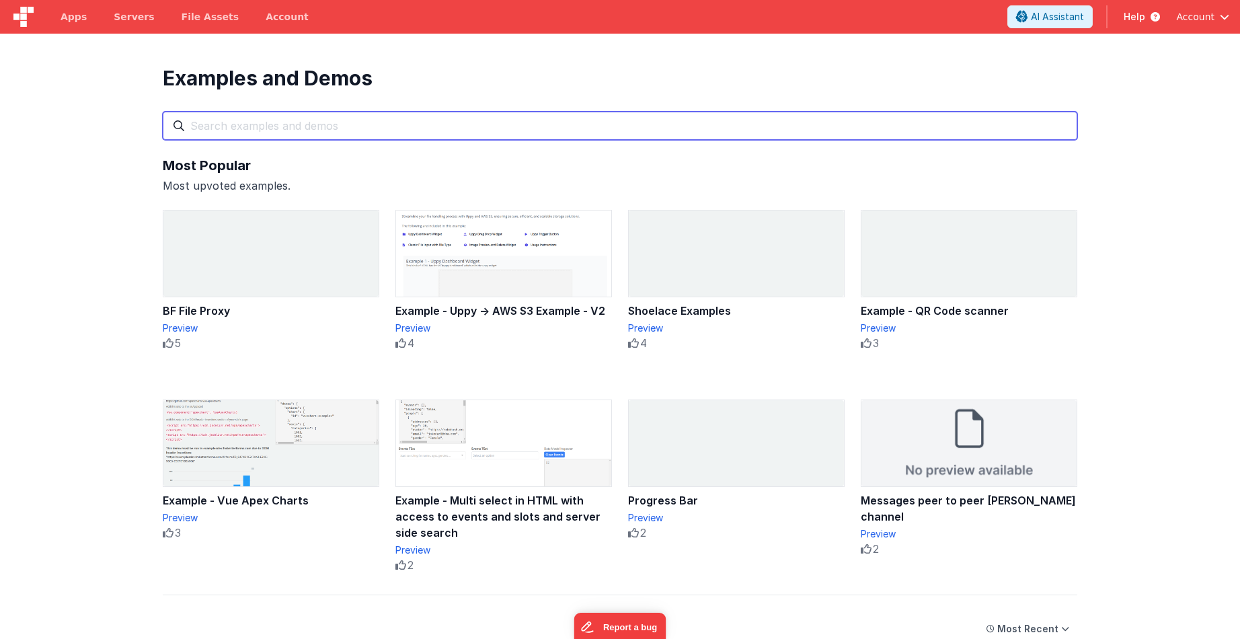
click at [515, 129] on input "text" at bounding box center [620, 126] width 915 height 28
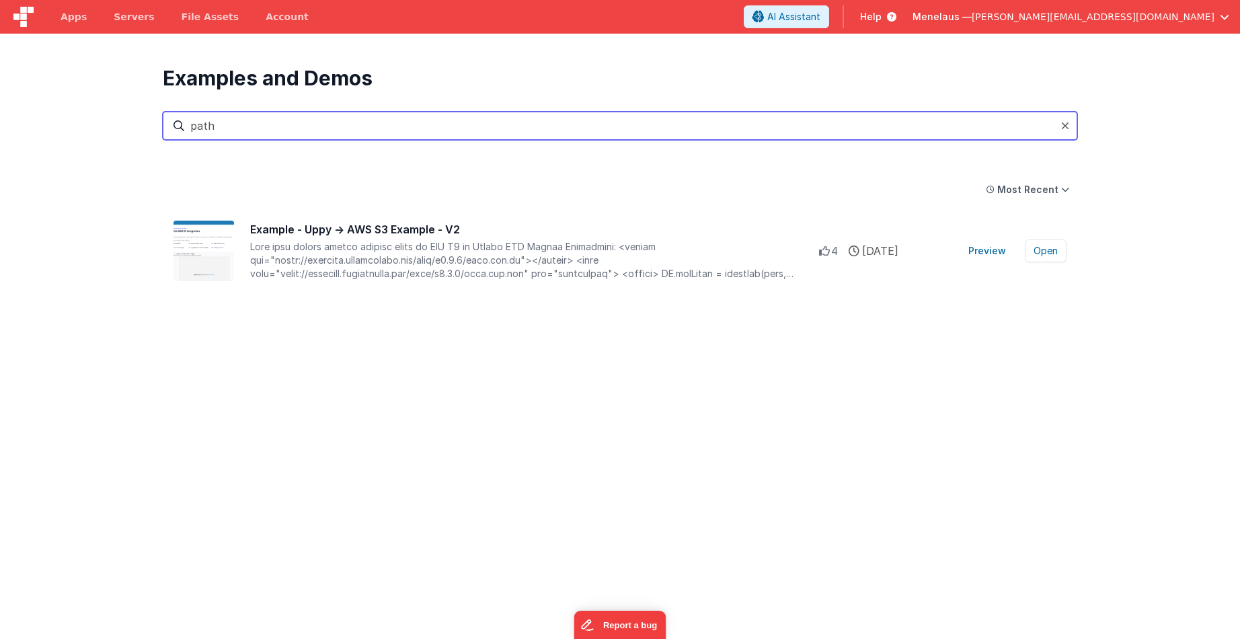
drag, startPoint x: 223, startPoint y: 128, endPoint x: 169, endPoint y: 124, distance: 54.6
click at [169, 124] on input "path" at bounding box center [620, 126] width 915 height 28
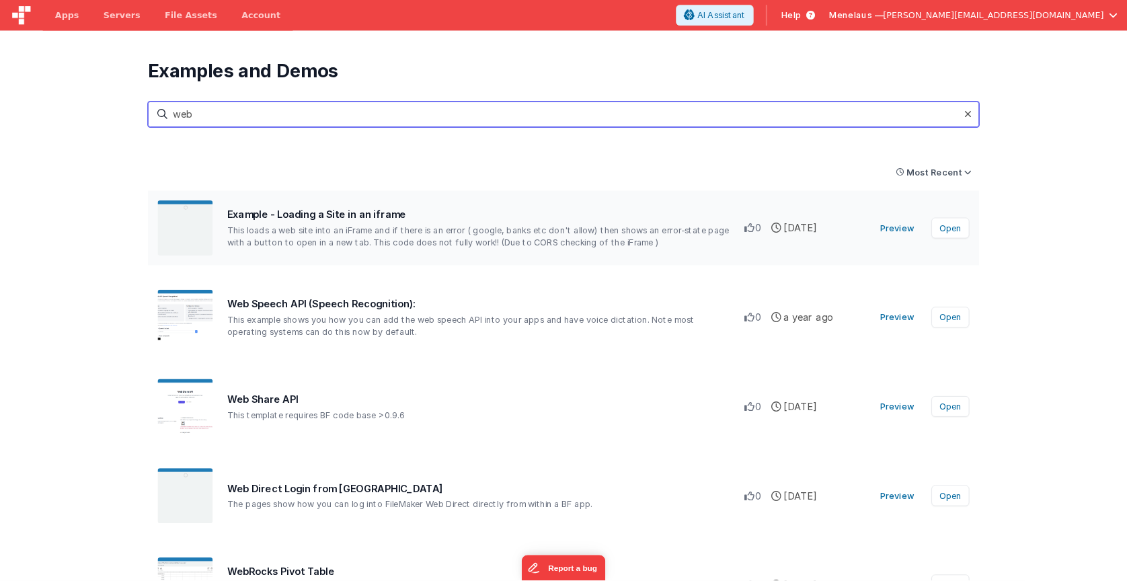
scroll to position [109, 0]
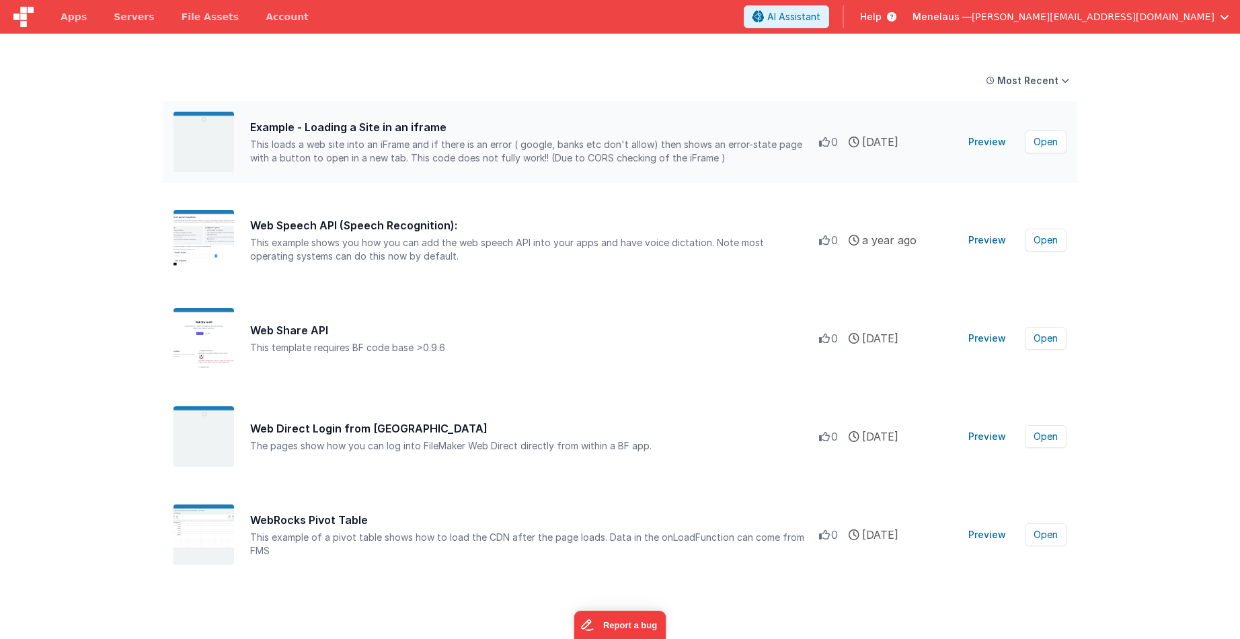
type input "web"
click at [331, 127] on div "Example - Loading a Site in an iframe" at bounding box center [534, 127] width 569 height 16
drag, startPoint x: 990, startPoint y: 143, endPoint x: 1049, endPoint y: 172, distance: 65.3
click at [1048, 173] on div "Example - Loading a Site in an iframe This loads a web site into an iFrame and …" at bounding box center [620, 142] width 915 height 82
click at [1049, 145] on button "Open" at bounding box center [1046, 141] width 42 height 23
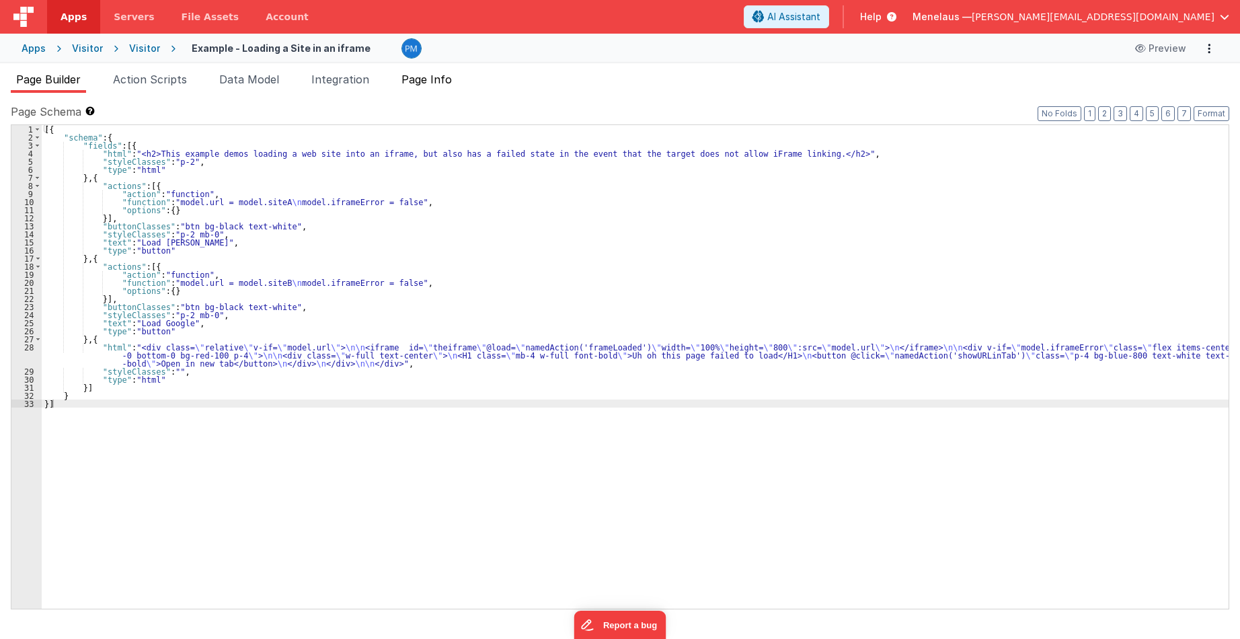
click at [429, 75] on span "Page Info" at bounding box center [427, 79] width 50 height 13
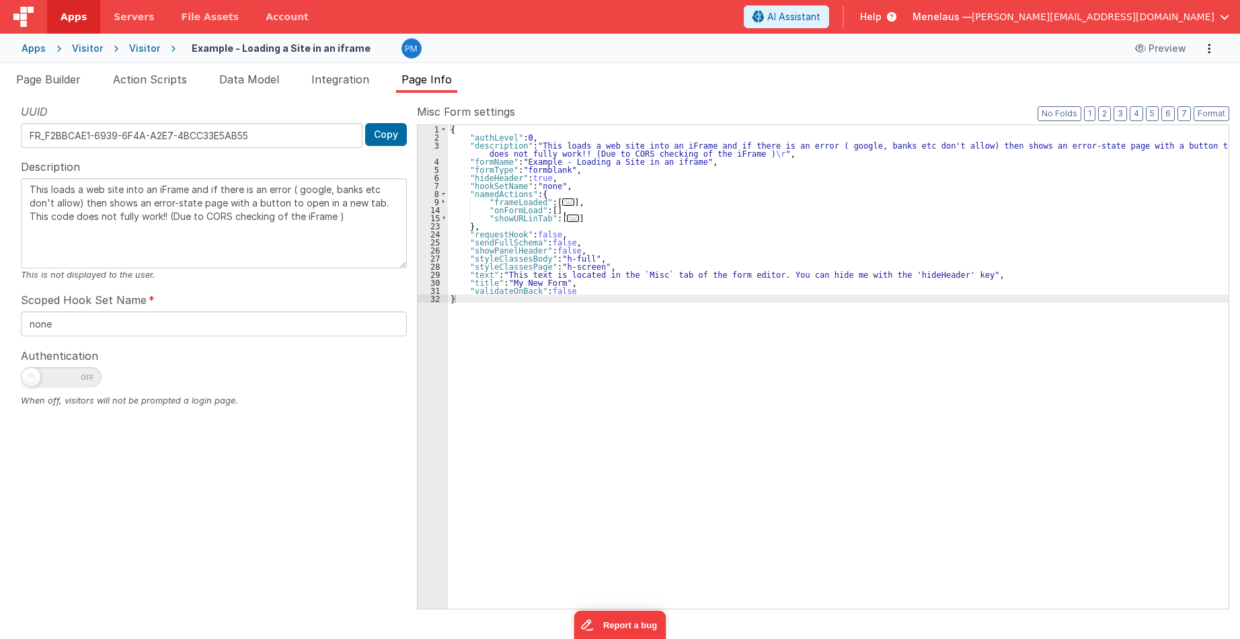
click at [806, 241] on div "{ "authLevel" : 0 , "description" : "This loads a web site into an iFrame and i…" at bounding box center [838, 375] width 781 height 500
click at [567, 221] on span "..." at bounding box center [573, 218] width 12 height 7
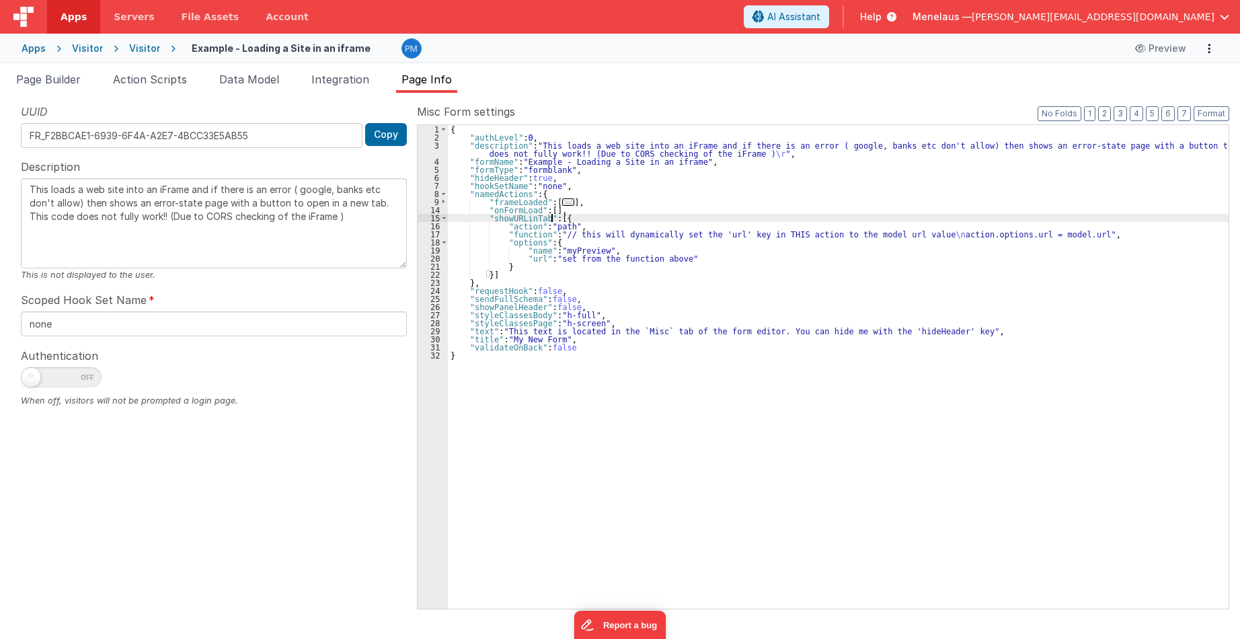
click at [562, 201] on span "..." at bounding box center [568, 201] width 12 height 7
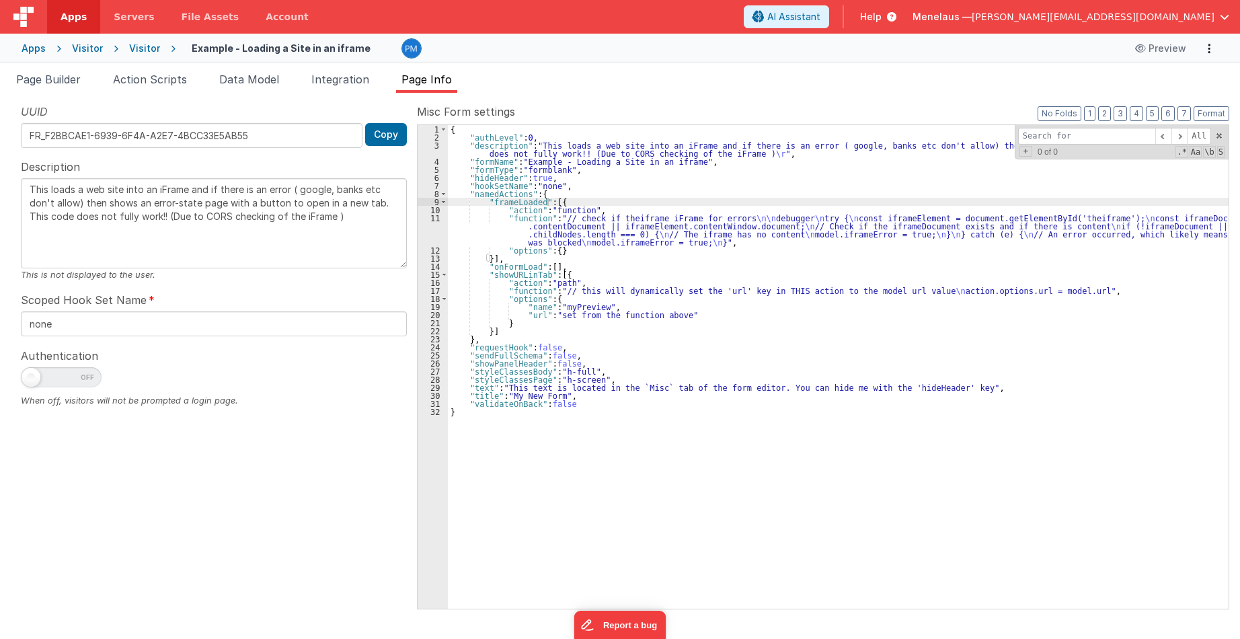
type input "o"
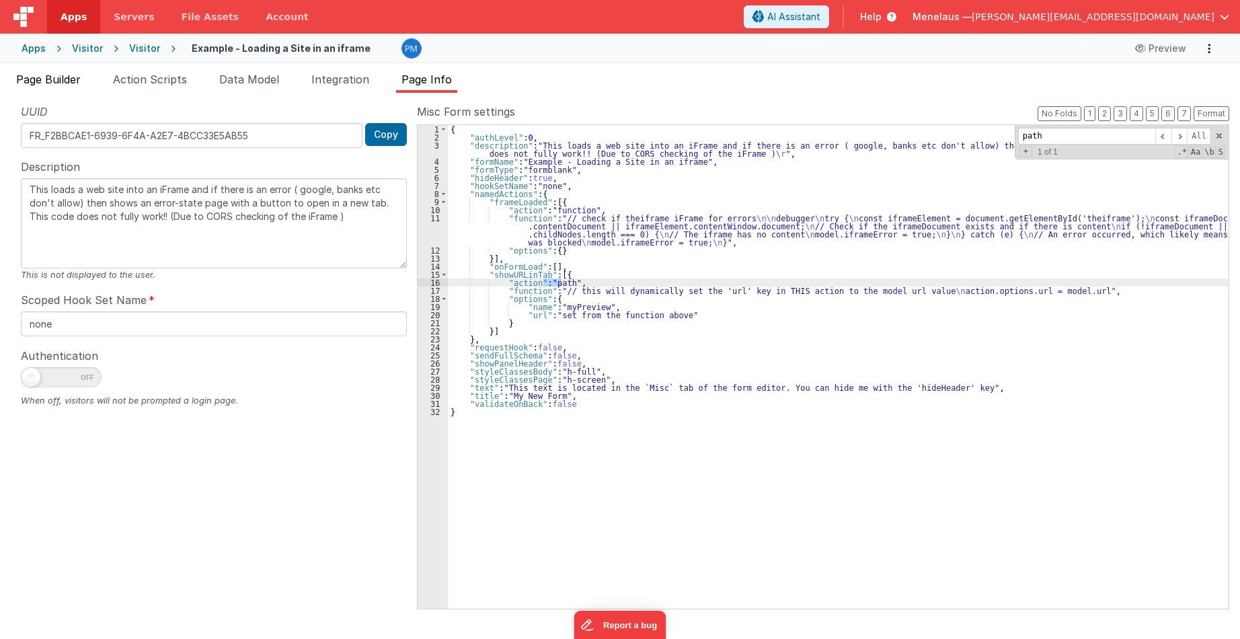
type input "path"
click at [71, 77] on span "Page Builder" at bounding box center [48, 79] width 65 height 13
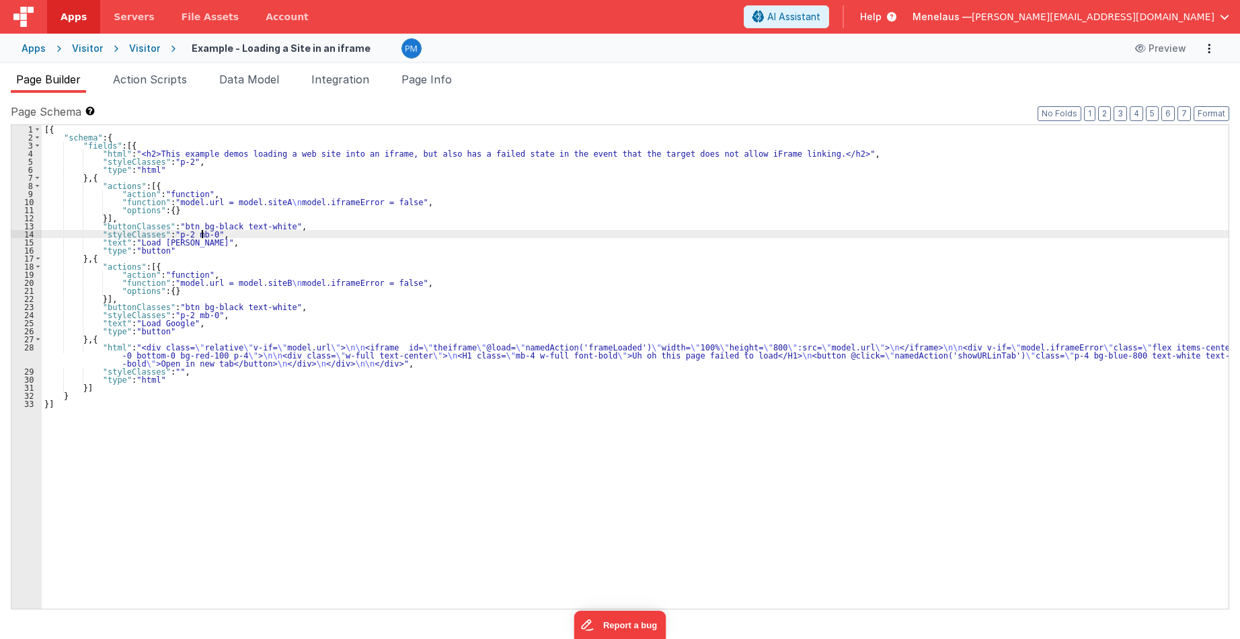
click at [866, 231] on div "[{ "schema" : { "fields" : [{ "html" : "<h2>This example demos loading a web si…" at bounding box center [635, 375] width 1187 height 500
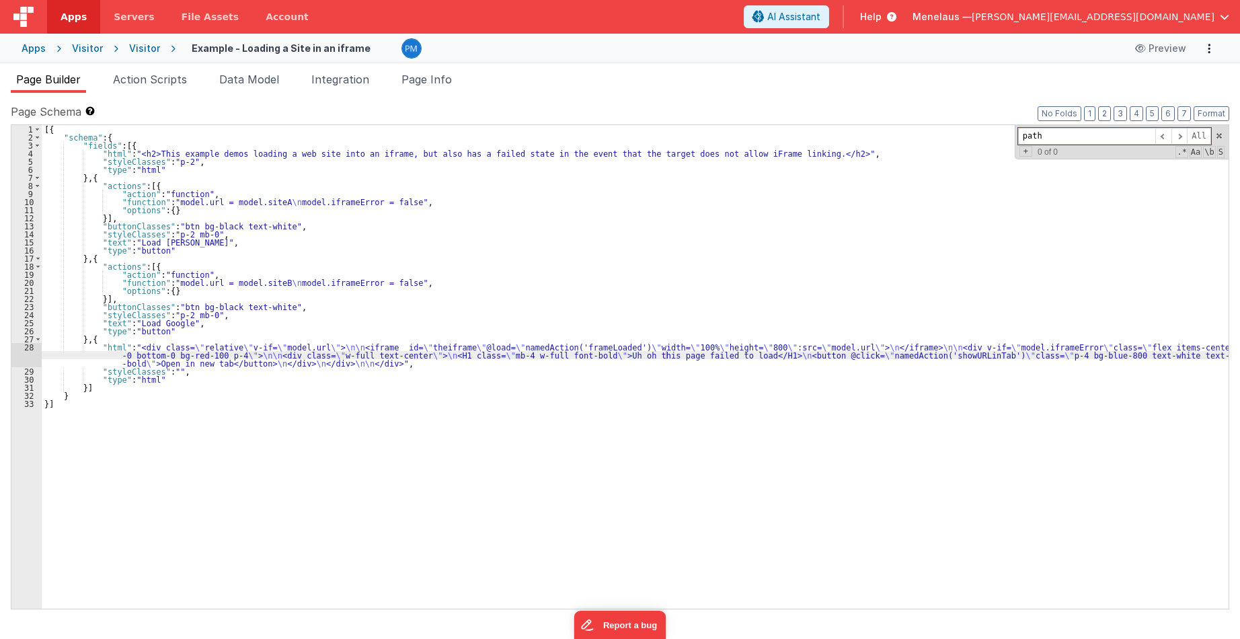
type input "path"
click at [138, 49] on div "Visitor" at bounding box center [144, 48] width 31 height 13
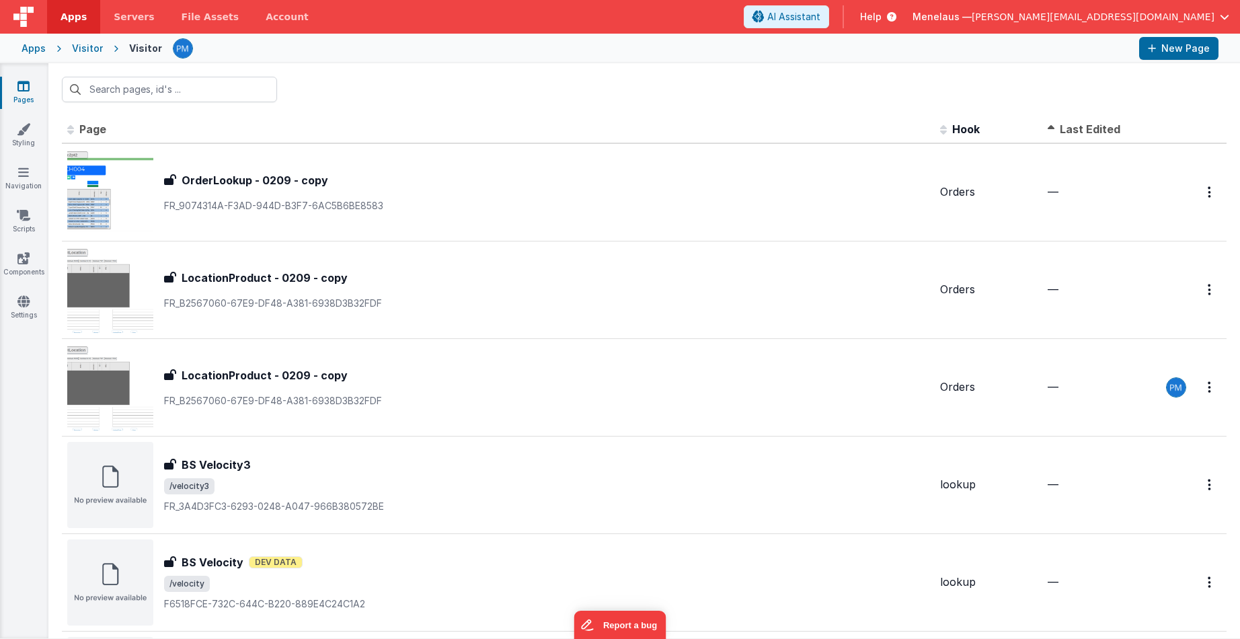
click at [217, 85] on input "text" at bounding box center [169, 90] width 215 height 26
type input "lsa"
click at [365, 132] on th "Page" at bounding box center [498, 129] width 873 height 27
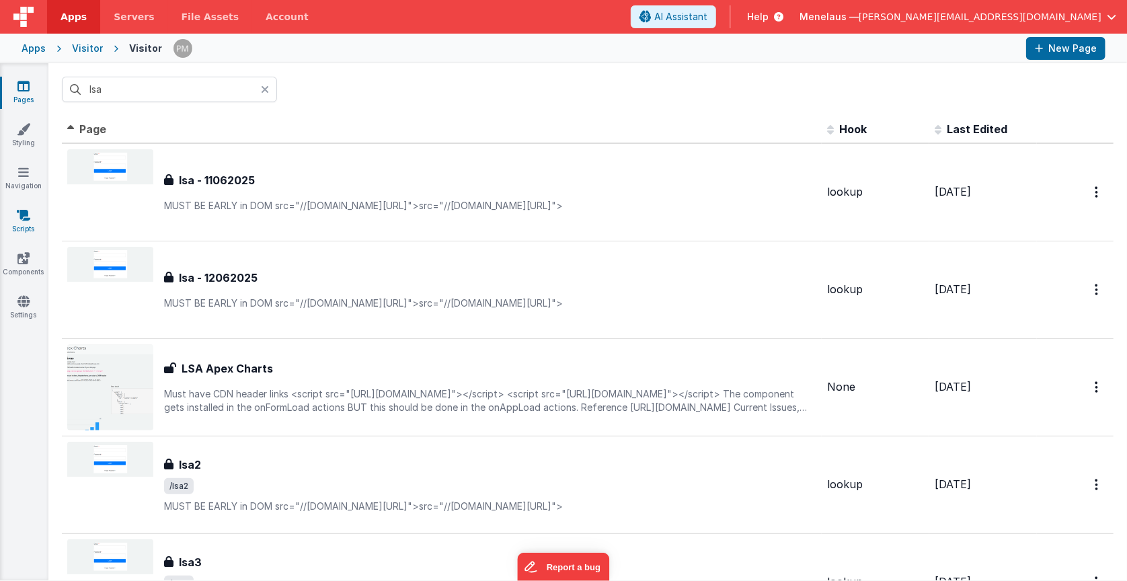
click at [20, 218] on icon at bounding box center [23, 215] width 13 height 13
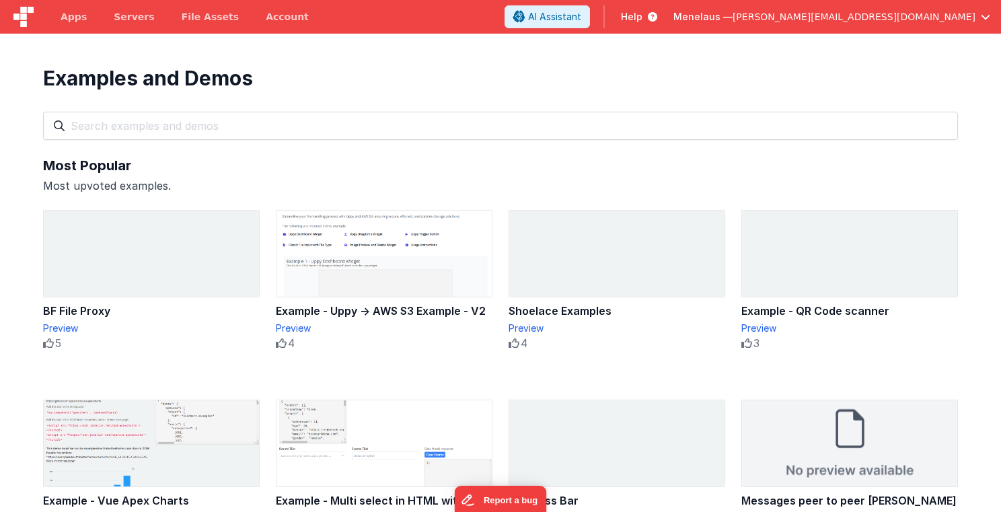
scroll to position [461, 0]
